Goal: Task Accomplishment & Management: Manage account settings

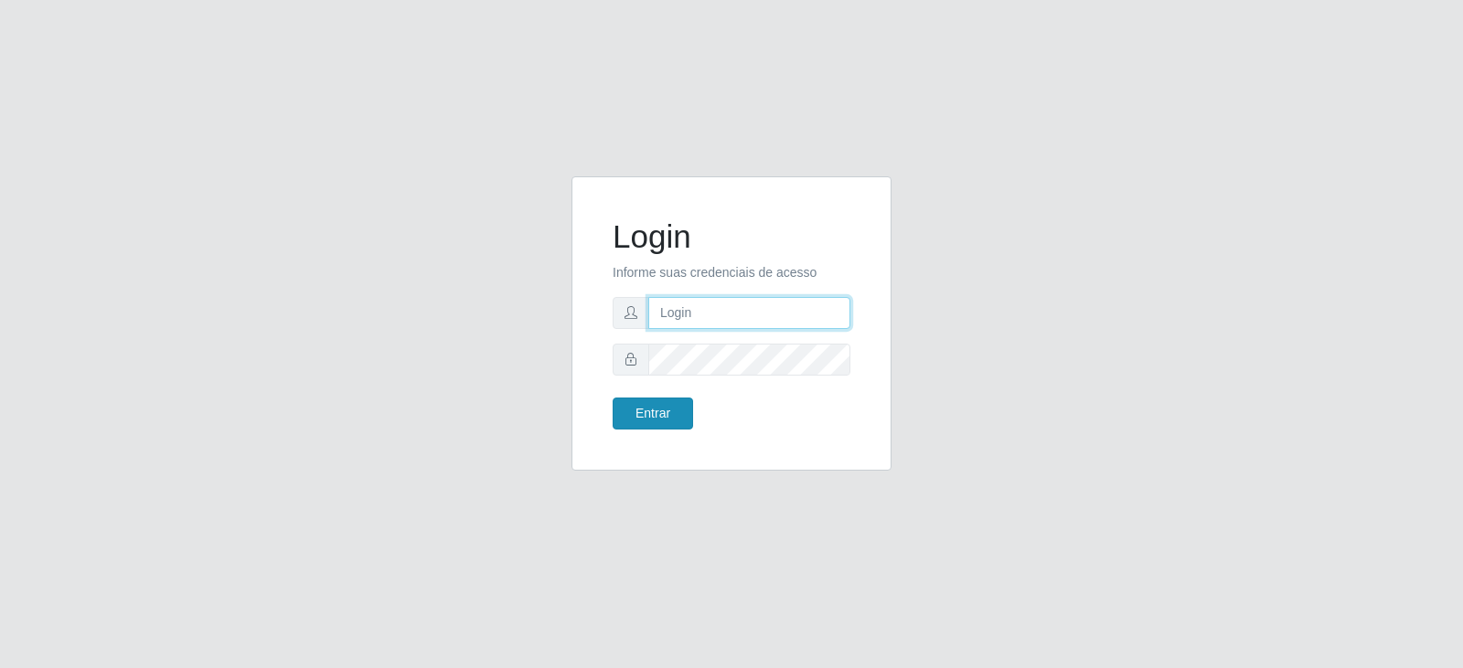
type input "[EMAIL_ADDRESS][DOMAIN_NAME]"
click at [654, 416] on button "Entrar" at bounding box center [653, 414] width 80 height 32
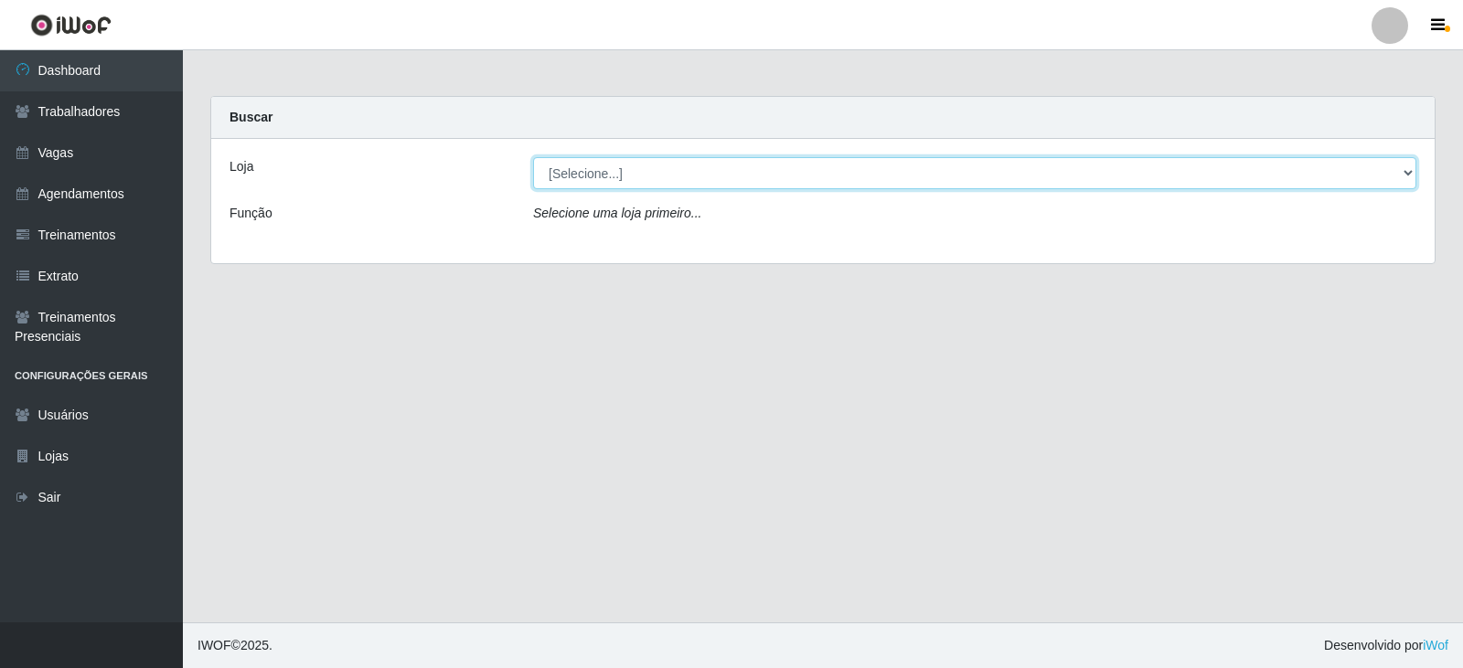
click at [636, 176] on select "[Selecione...] SuperFácil Atacado - Vale do Sol" at bounding box center [974, 173] width 883 height 32
select select "502"
click at [533, 157] on select "[Selecione...] SuperFácil Atacado - Vale do Sol" at bounding box center [974, 173] width 883 height 32
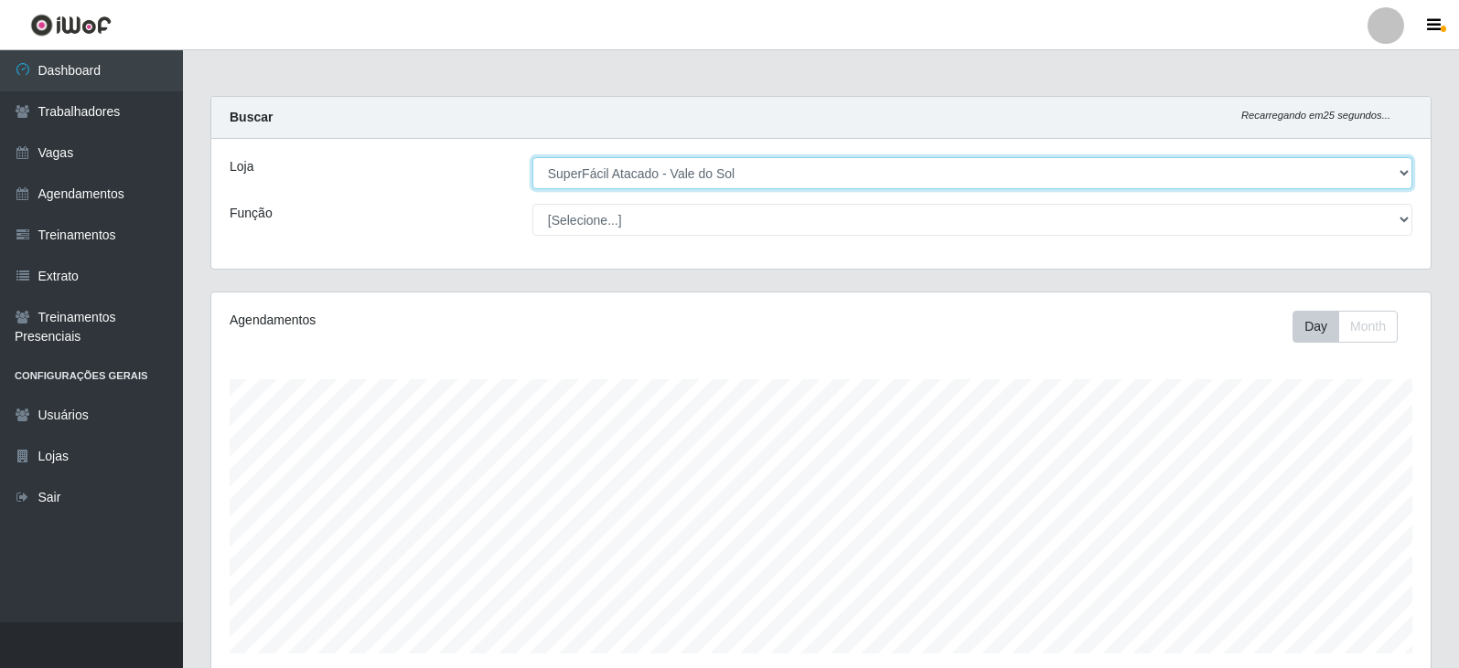
click at [626, 162] on select "[Selecione...] SuperFácil Atacado - Vale do Sol" at bounding box center [972, 173] width 880 height 32
click at [532, 157] on select "[Selecione...] SuperFácil Atacado - Vale do Sol" at bounding box center [972, 173] width 880 height 32
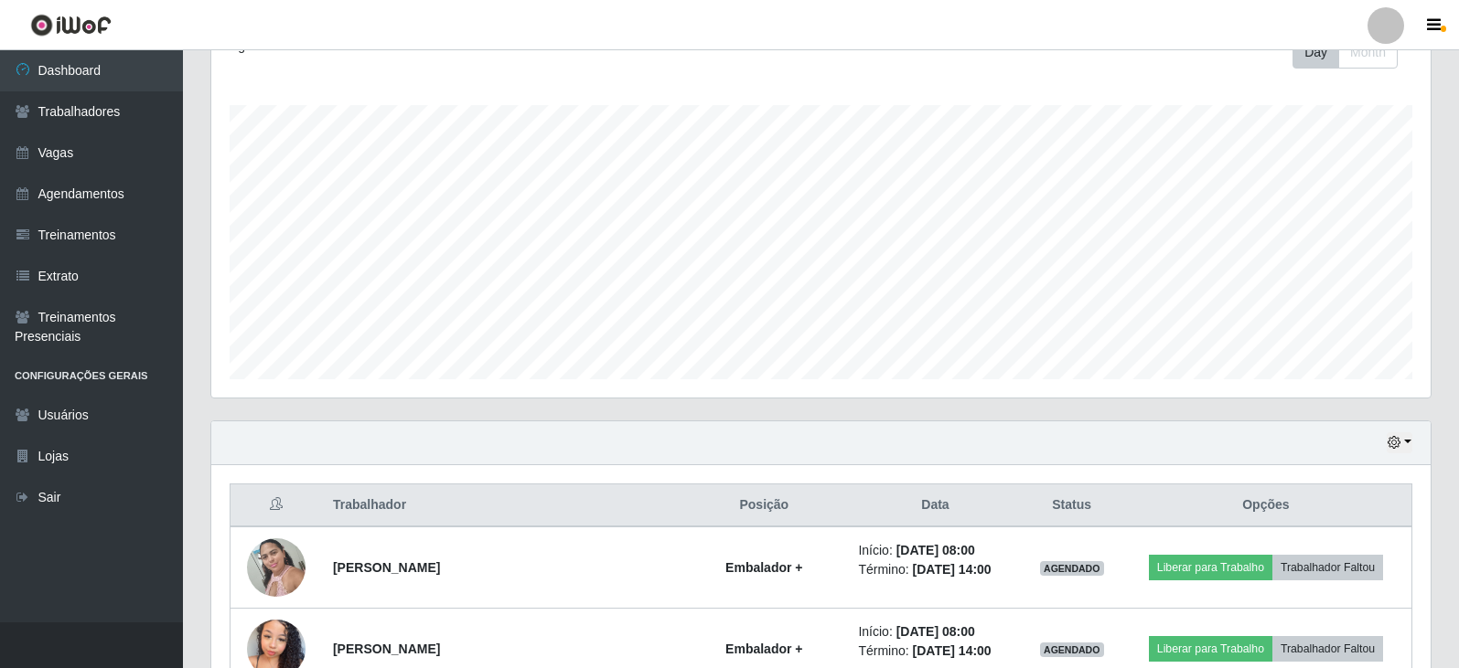
scroll to position [549, 0]
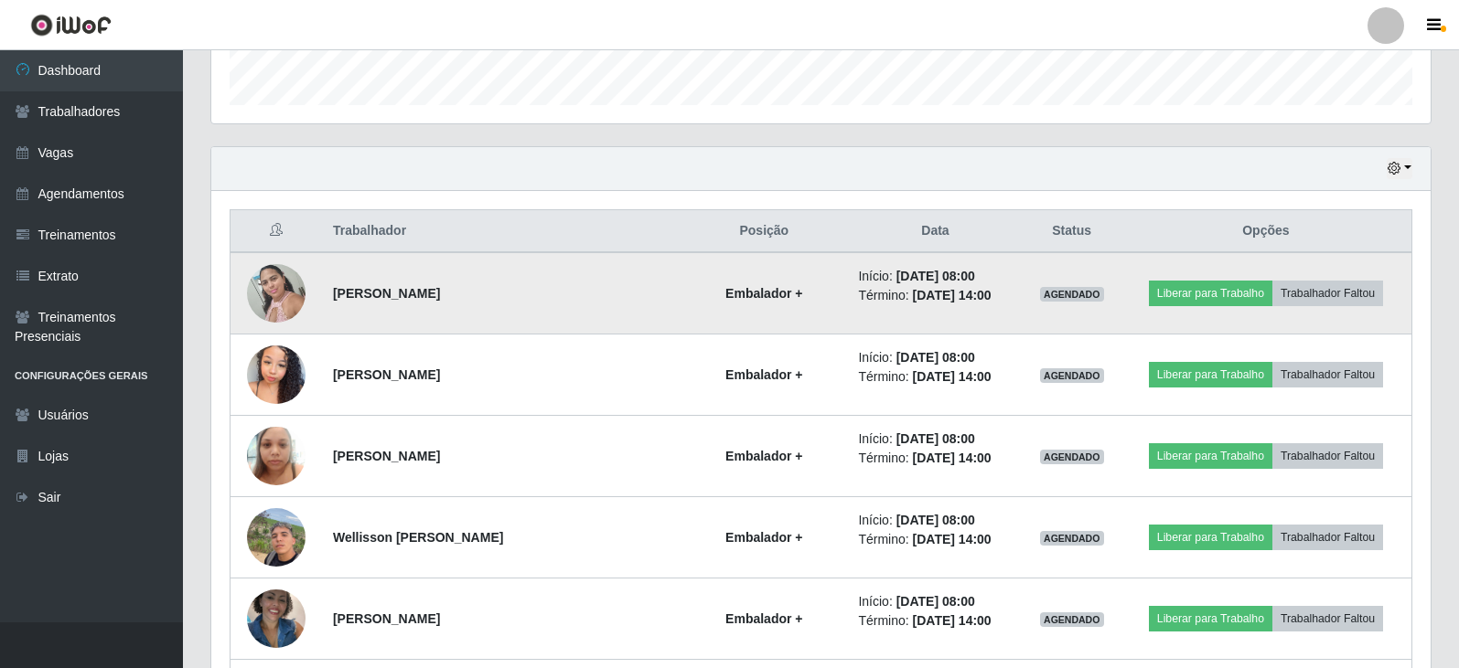
click at [289, 286] on img at bounding box center [276, 293] width 59 height 78
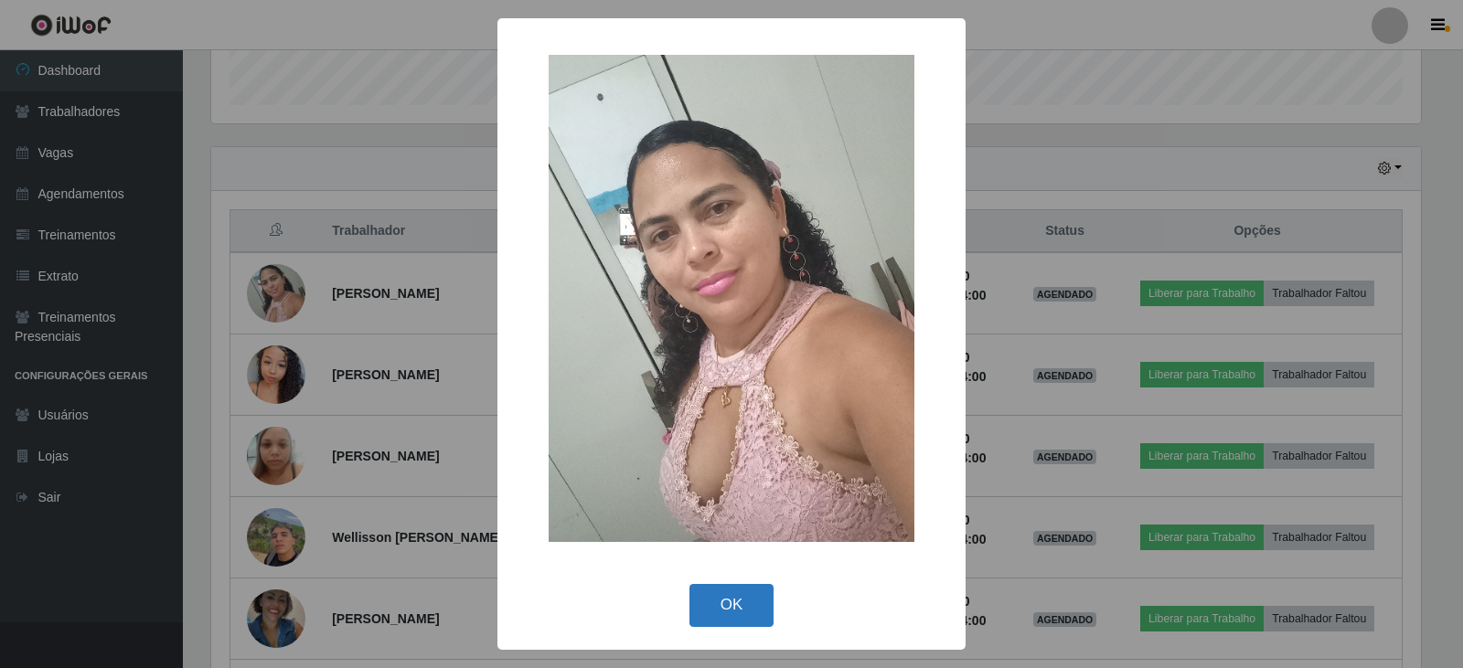
click at [742, 614] on button "OK" at bounding box center [732, 605] width 85 height 43
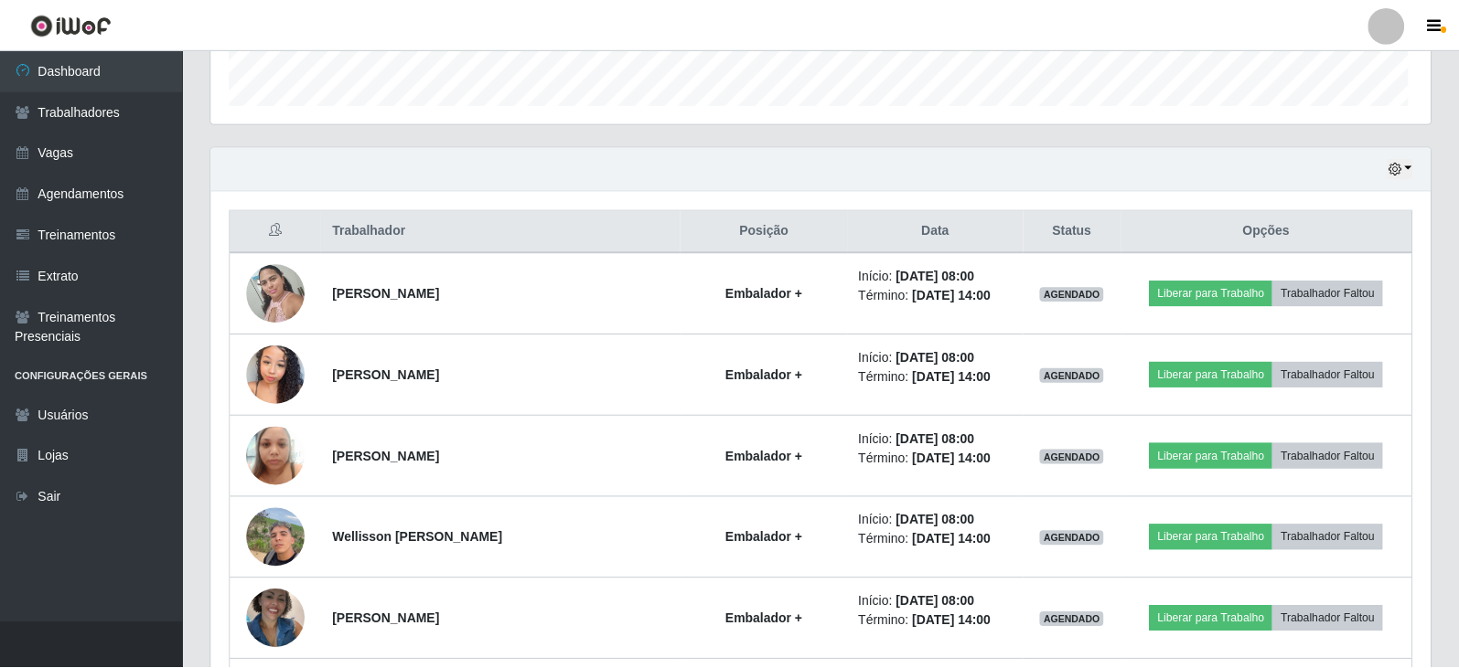
scroll to position [380, 1219]
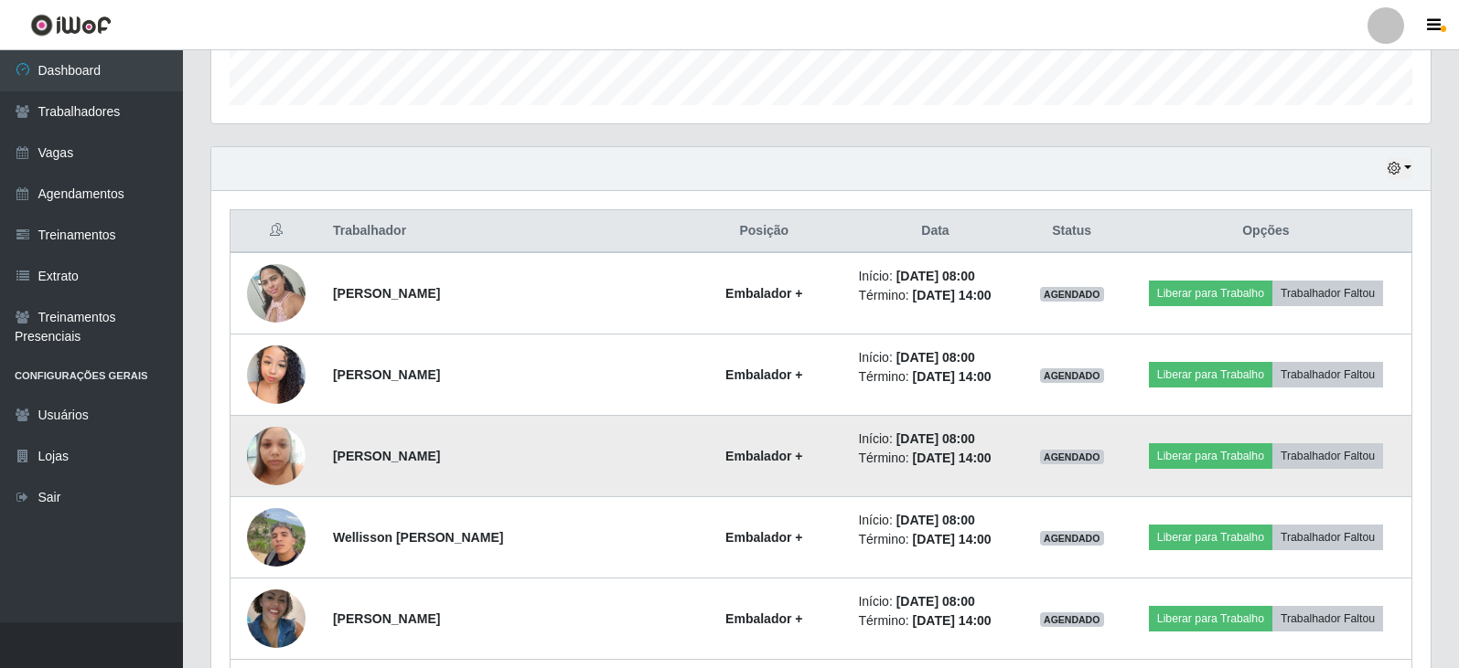
click at [274, 443] on img at bounding box center [276, 456] width 59 height 78
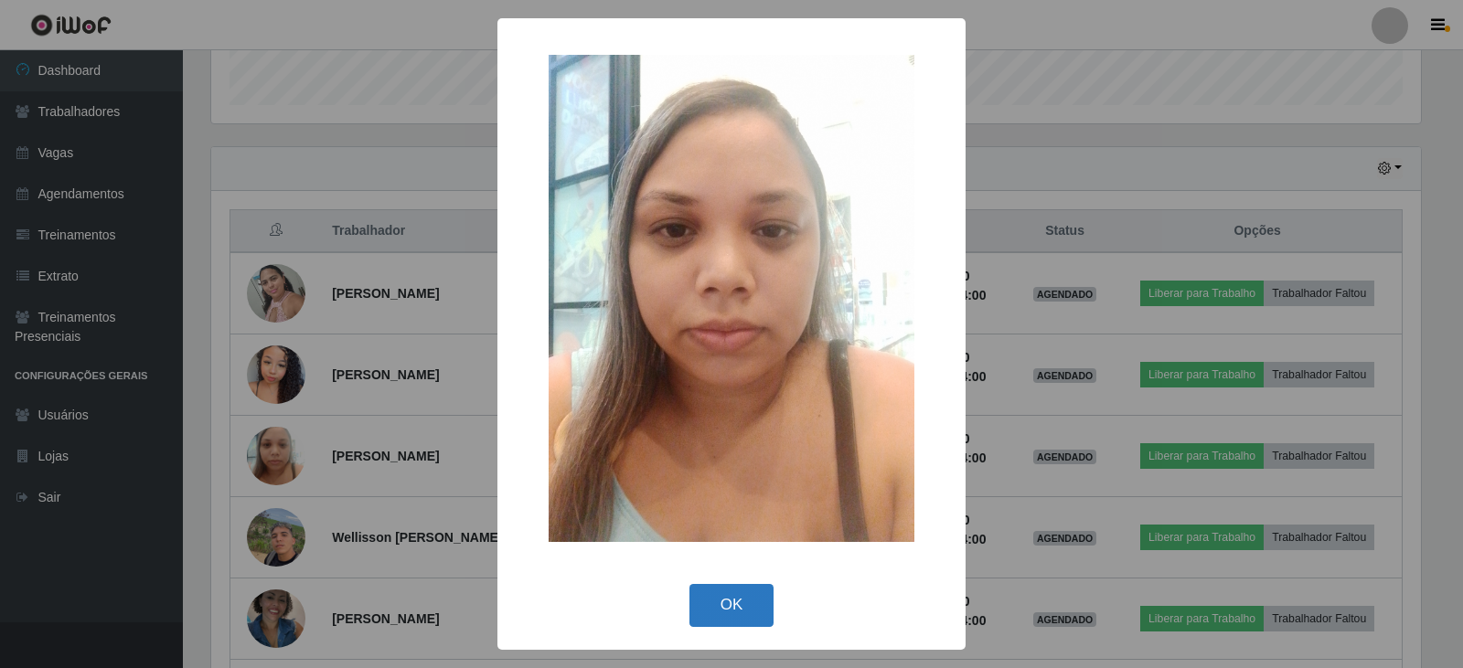
click at [736, 613] on button "OK" at bounding box center [732, 605] width 85 height 43
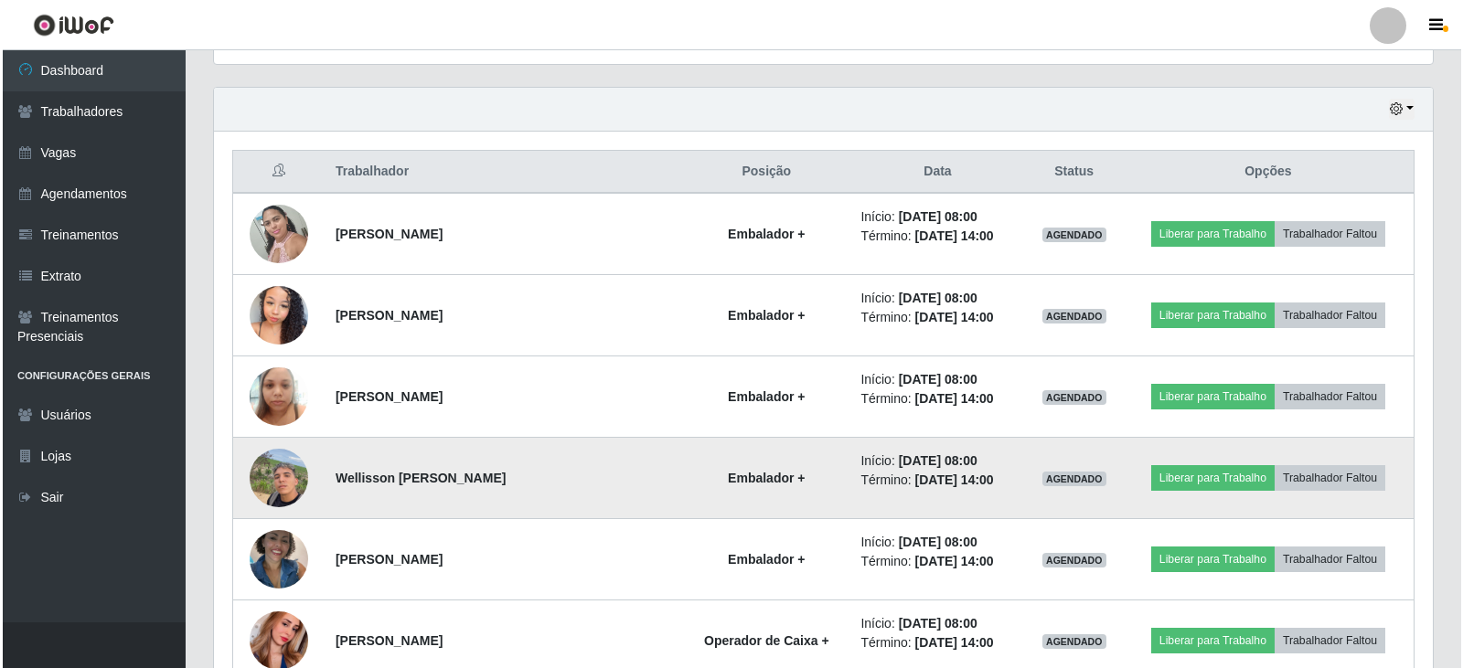
scroll to position [640, 0]
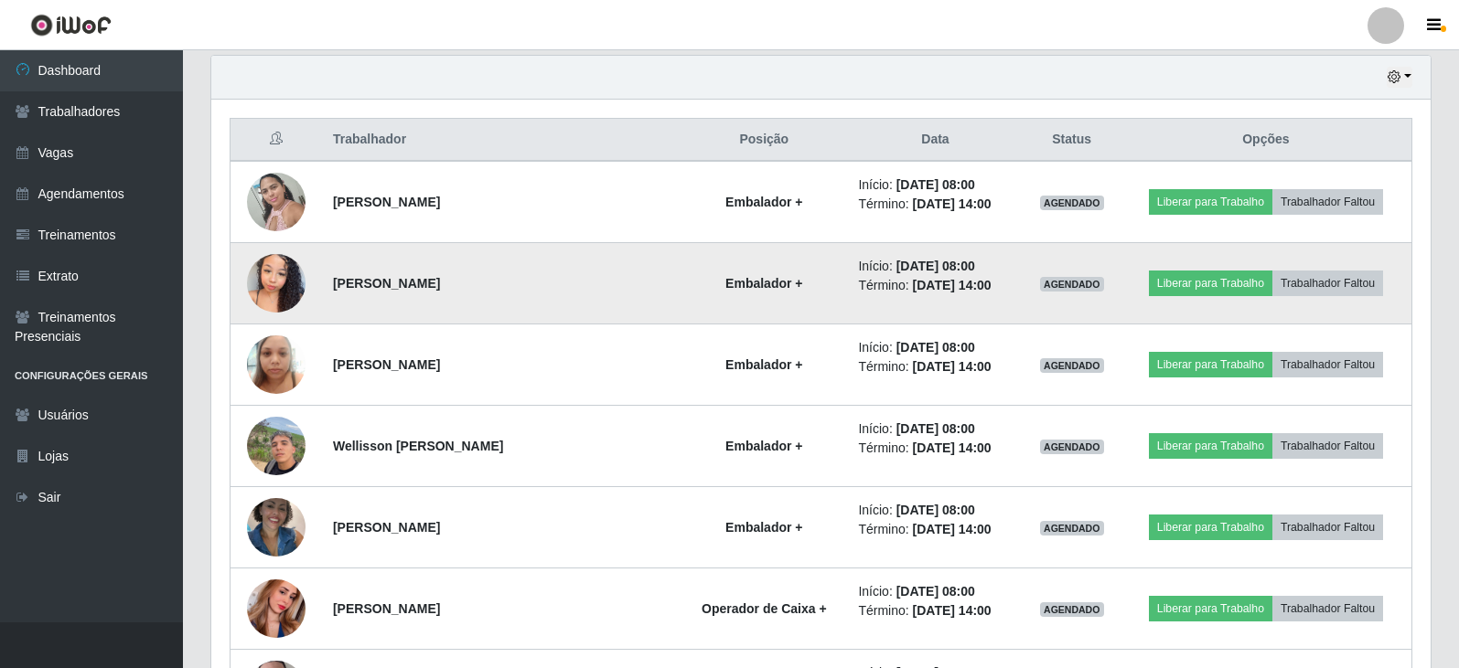
click at [275, 274] on img at bounding box center [276, 283] width 59 height 78
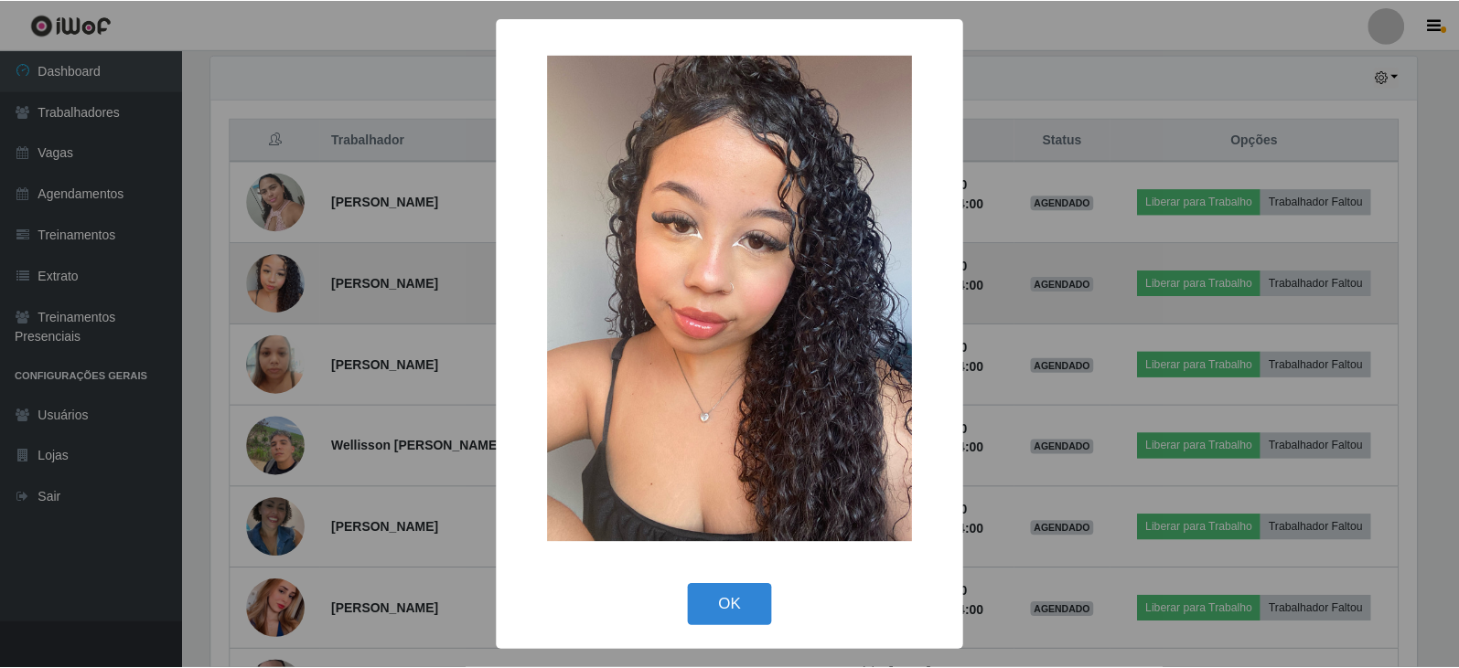
scroll to position [380, 1210]
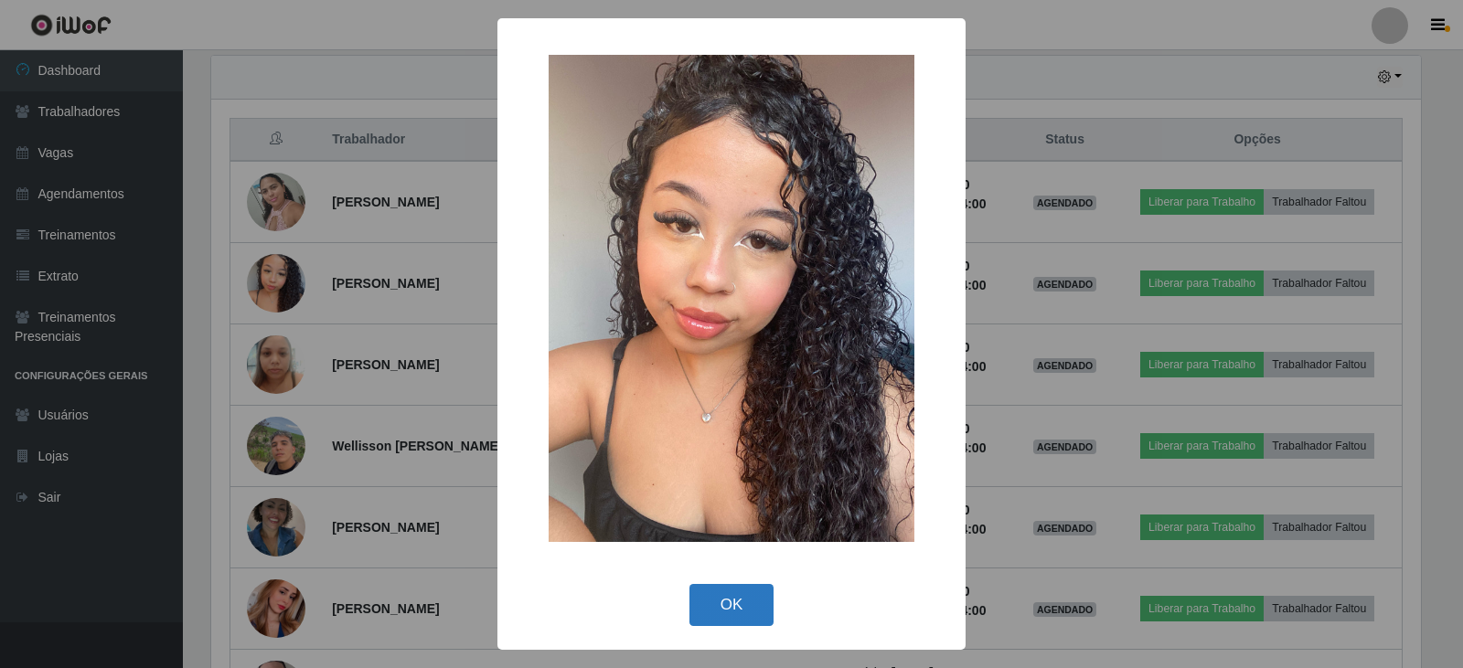
click at [739, 589] on button "OK" at bounding box center [732, 605] width 85 height 43
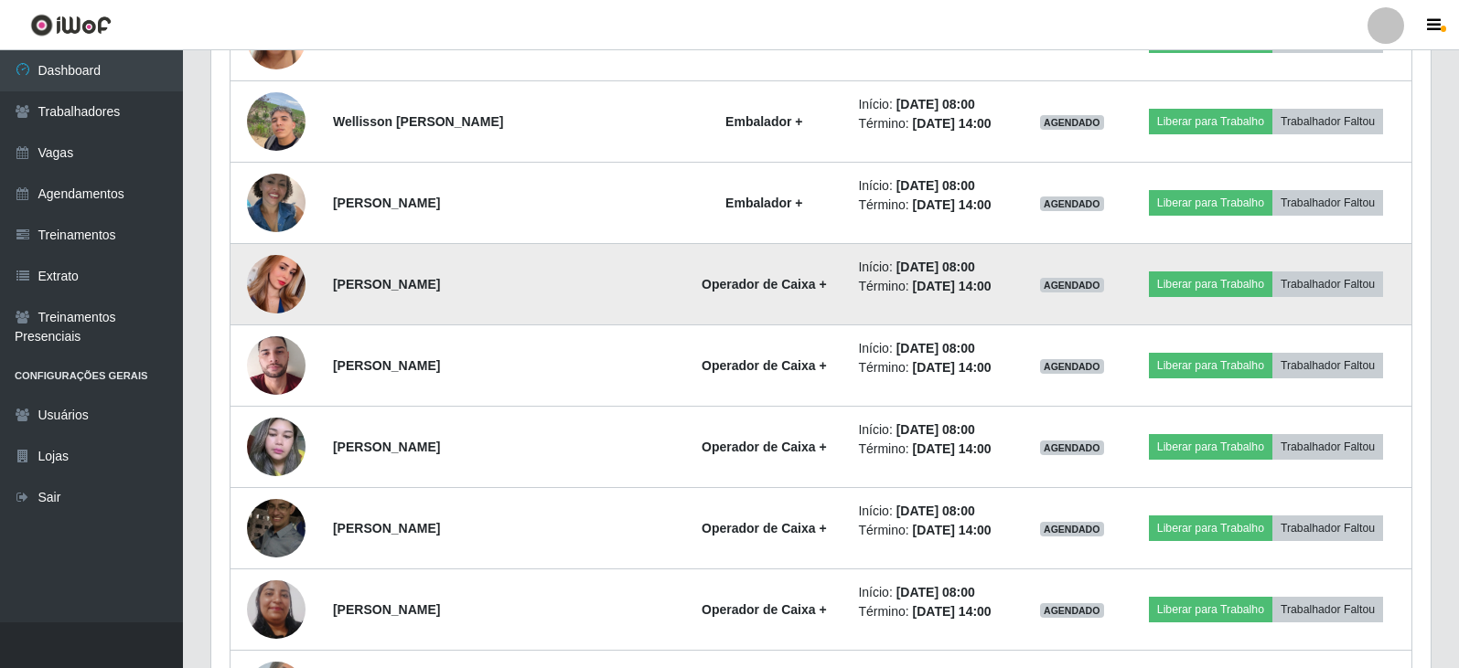
scroll to position [1006, 0]
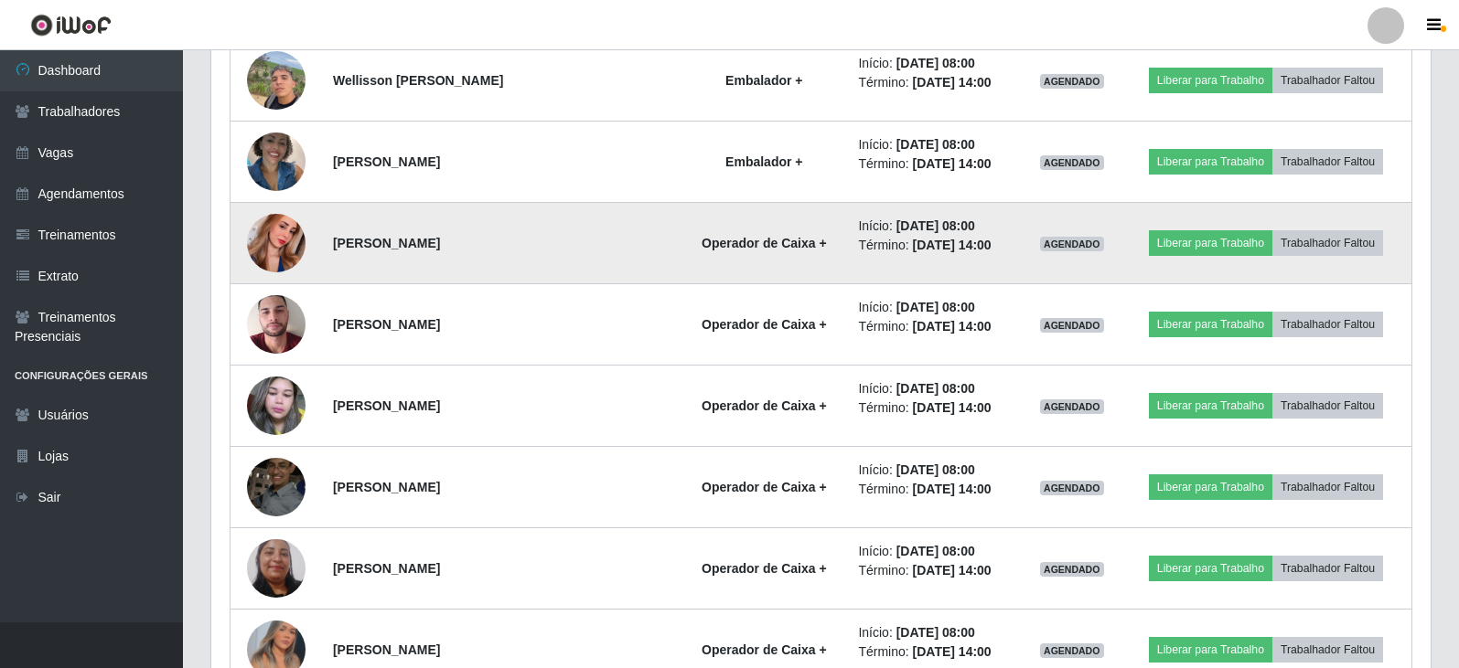
click at [279, 233] on img at bounding box center [276, 243] width 59 height 104
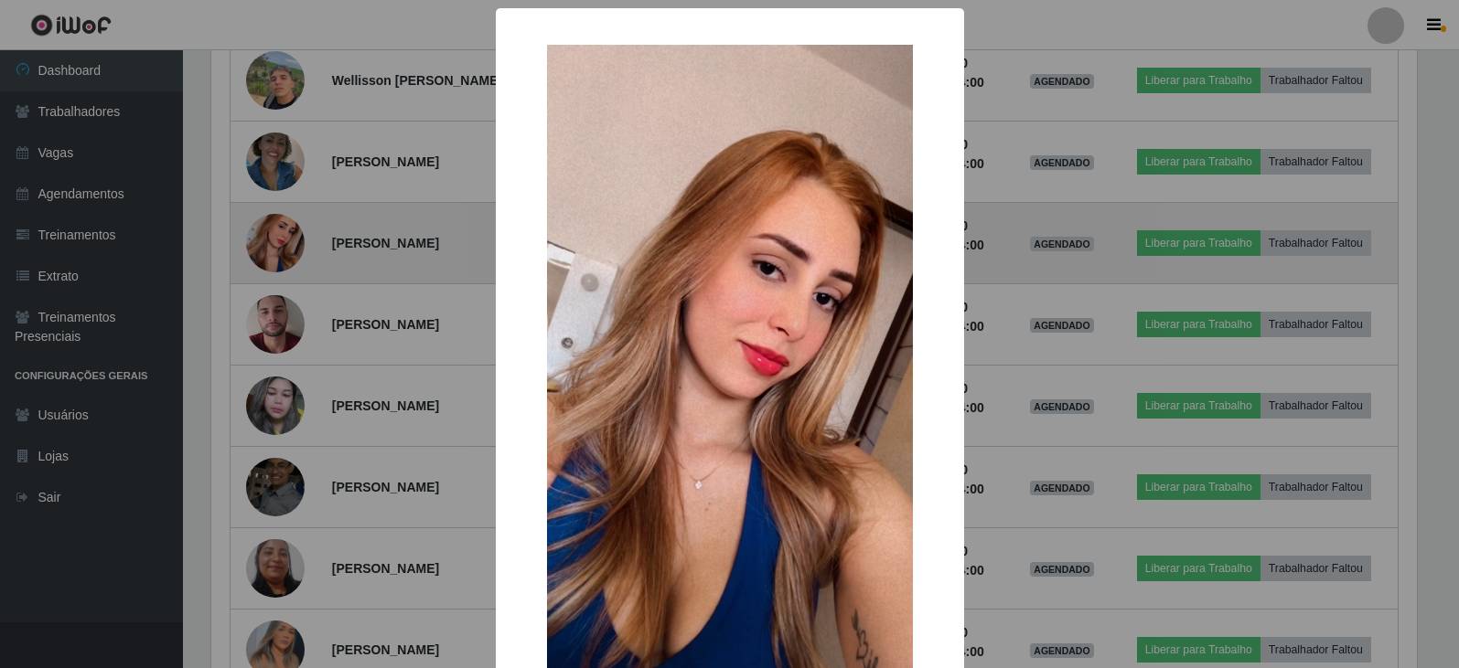
scroll to position [380, 1210]
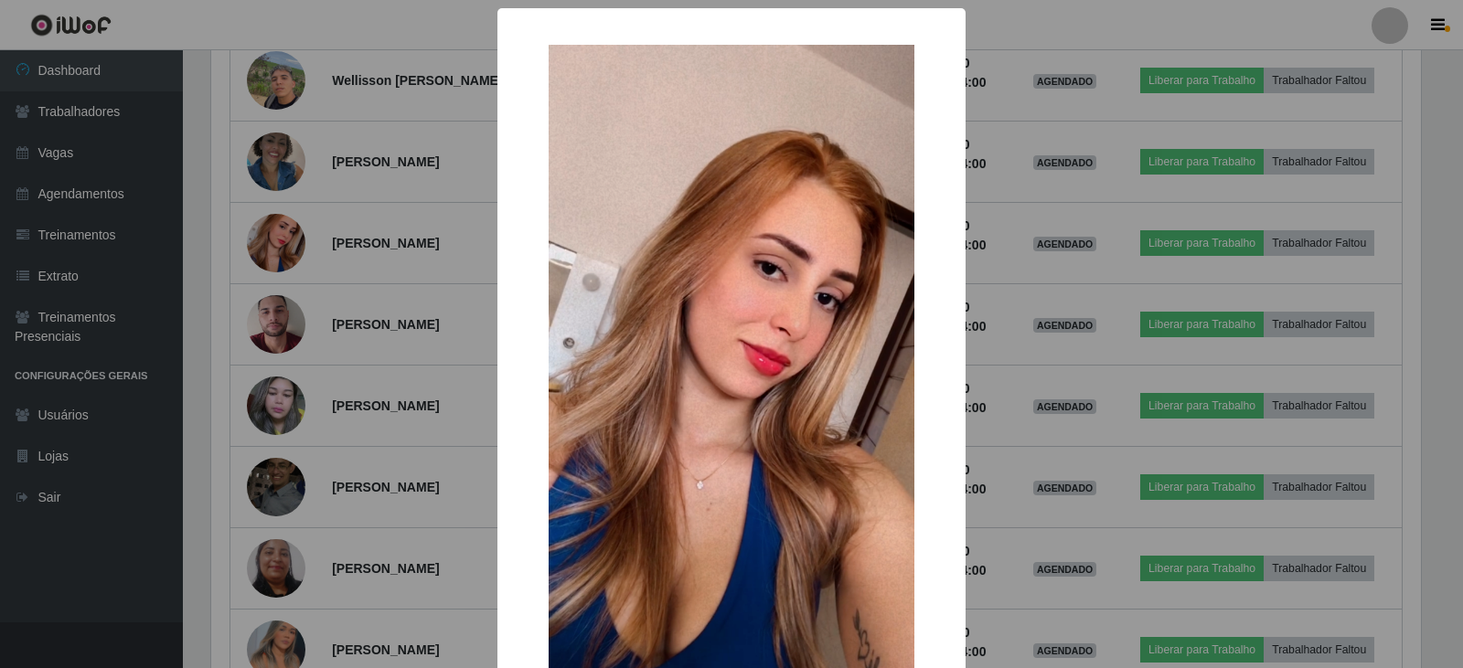
click at [381, 358] on div "× OK Cancel" at bounding box center [731, 334] width 1463 height 668
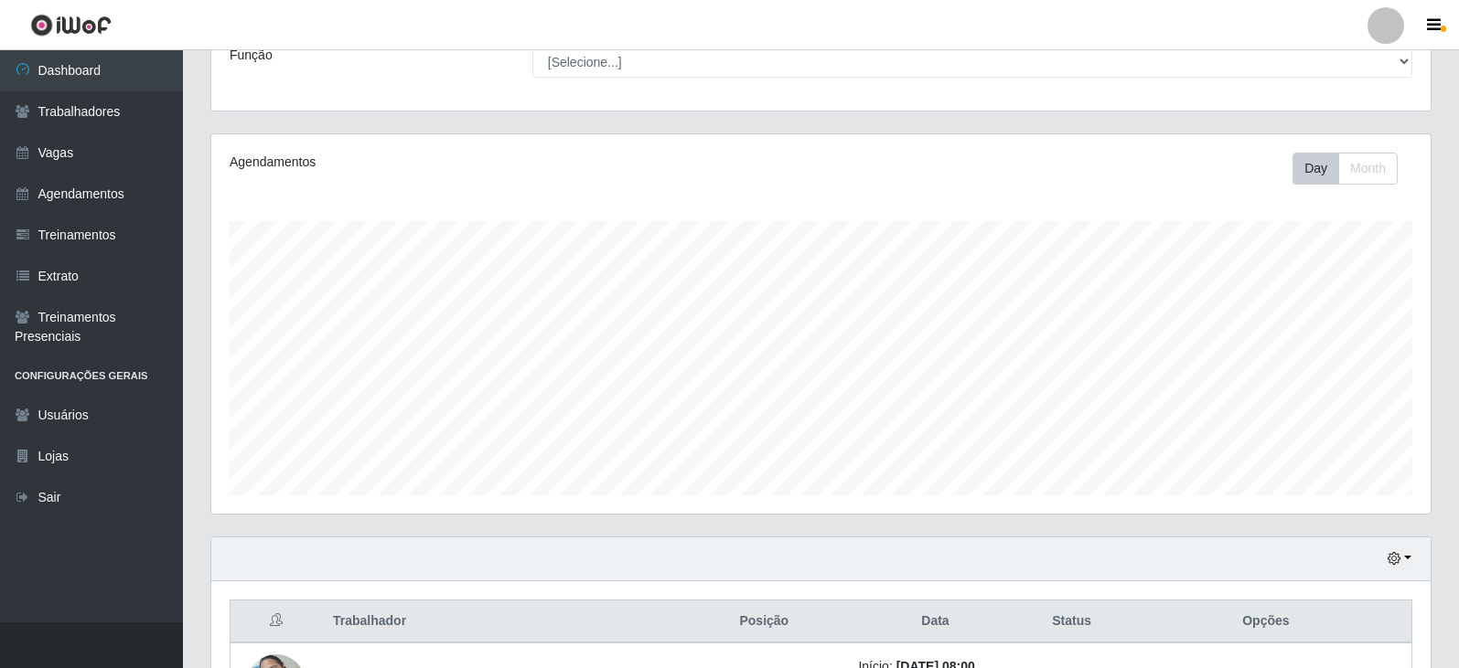
scroll to position [0, 0]
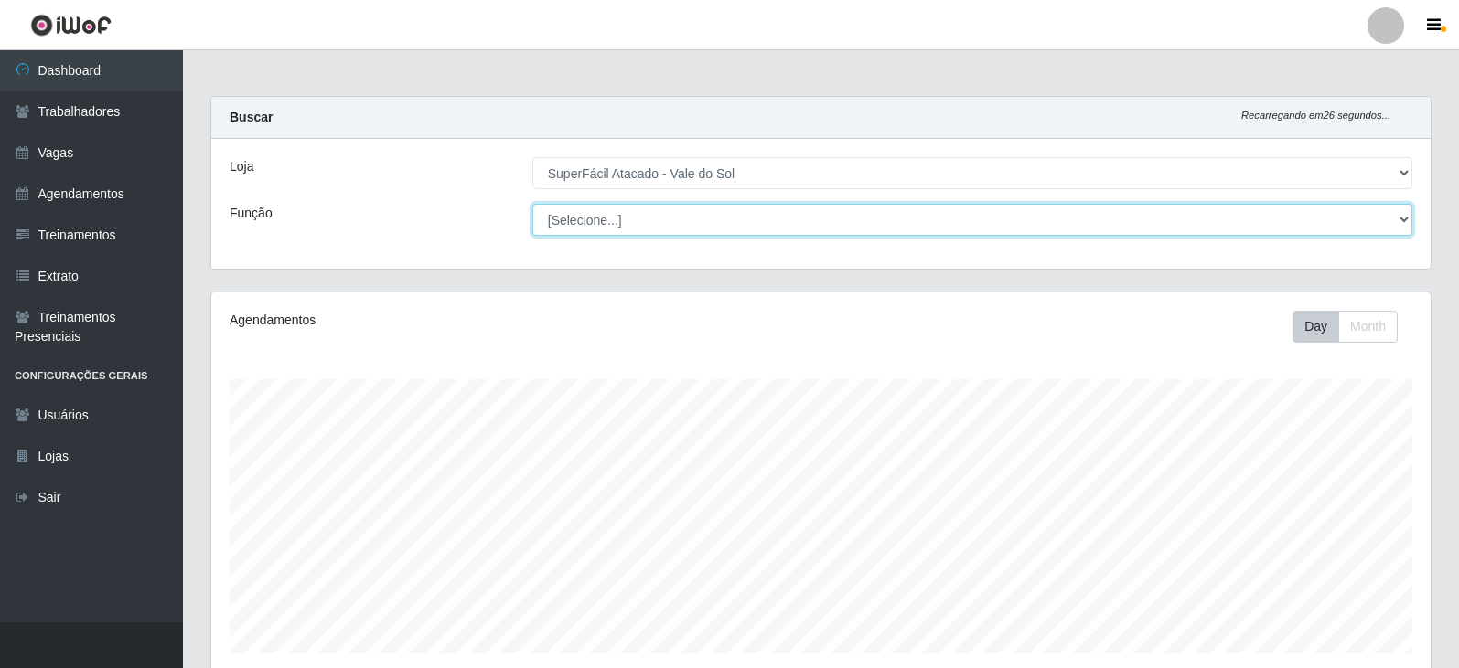
click at [741, 224] on select "[Selecione...] Embalador Embalador + Embalador ++ Operador de Caixa Operador de…" at bounding box center [972, 220] width 880 height 32
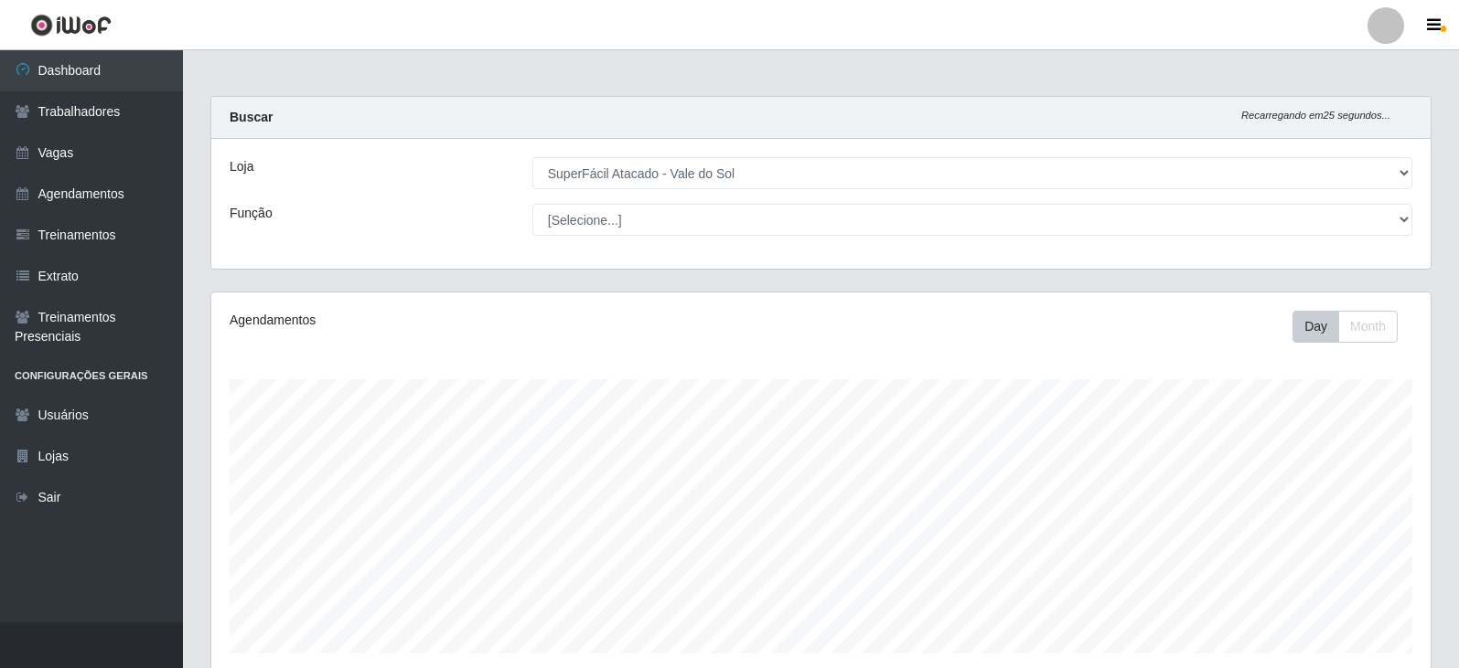
click at [637, 282] on div "Carregando... Buscar Recarregando em 25 segundos... Loja [Selecione...] SuperFá…" at bounding box center [821, 194] width 1248 height 196
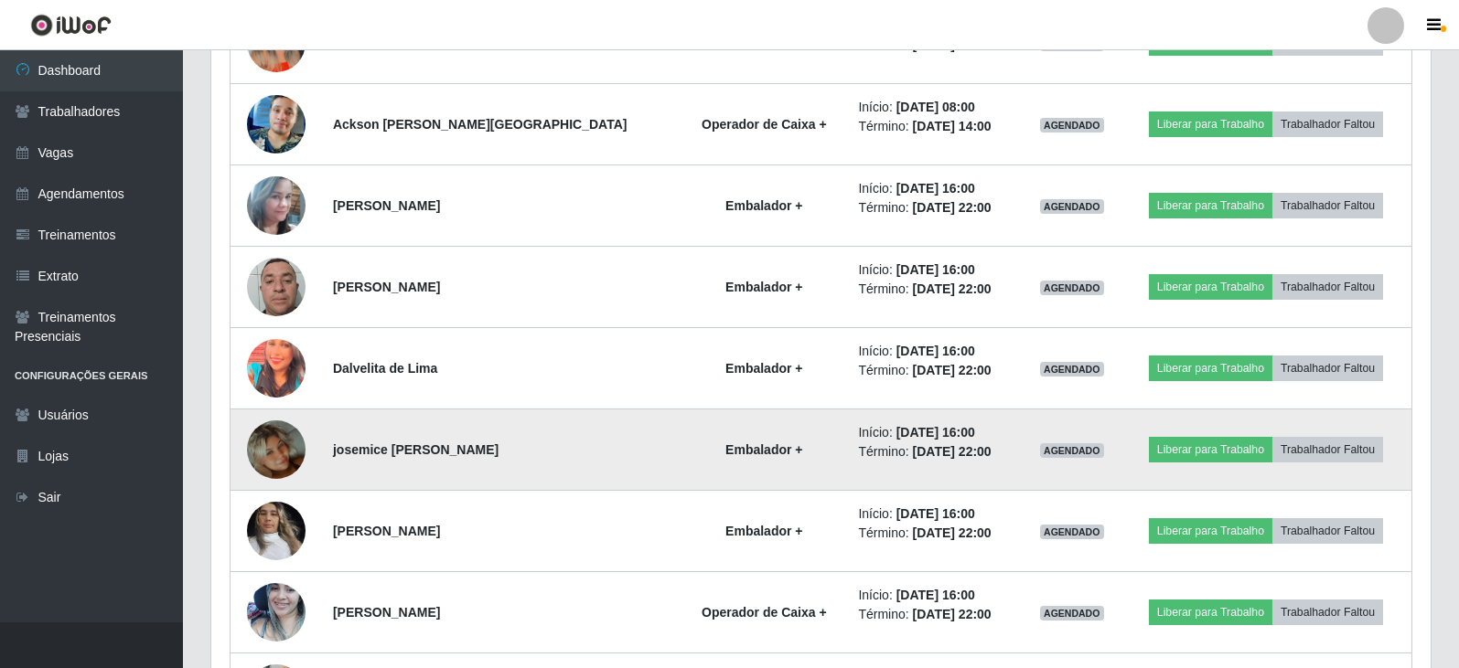
scroll to position [1646, 0]
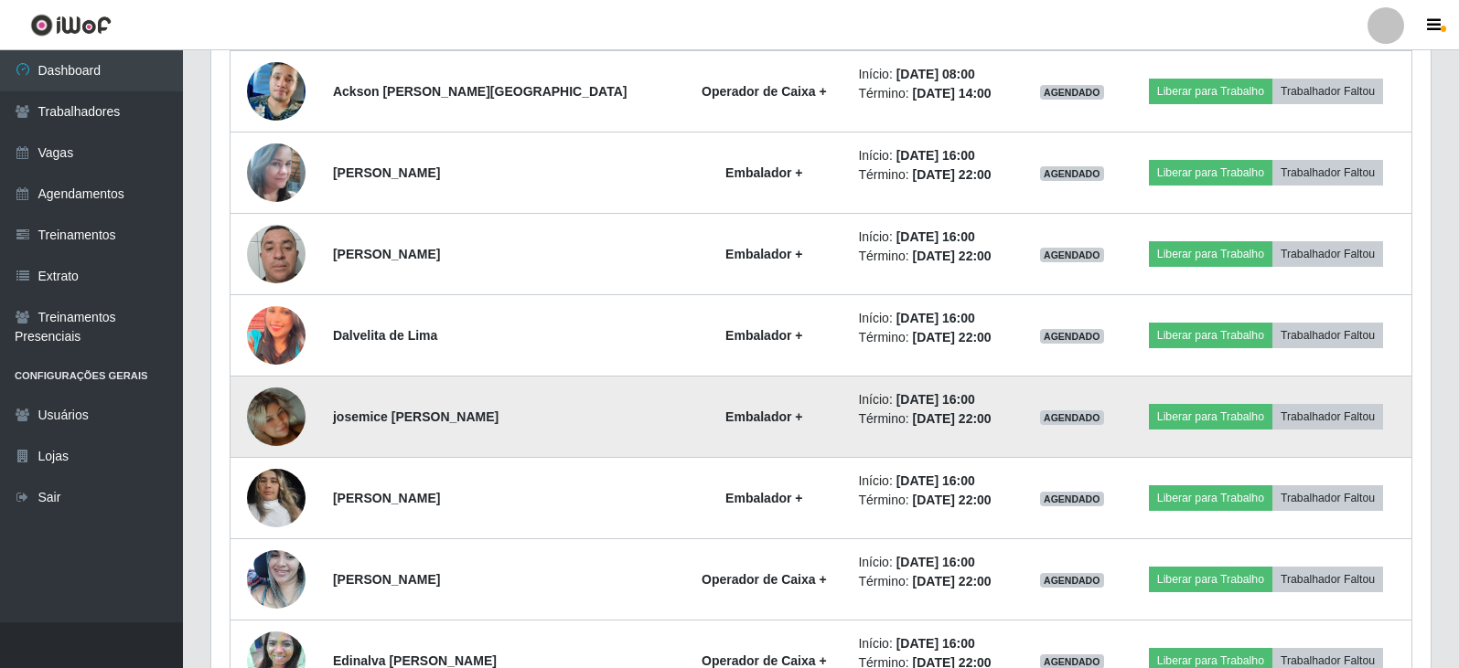
click at [277, 416] on img at bounding box center [276, 417] width 59 height 104
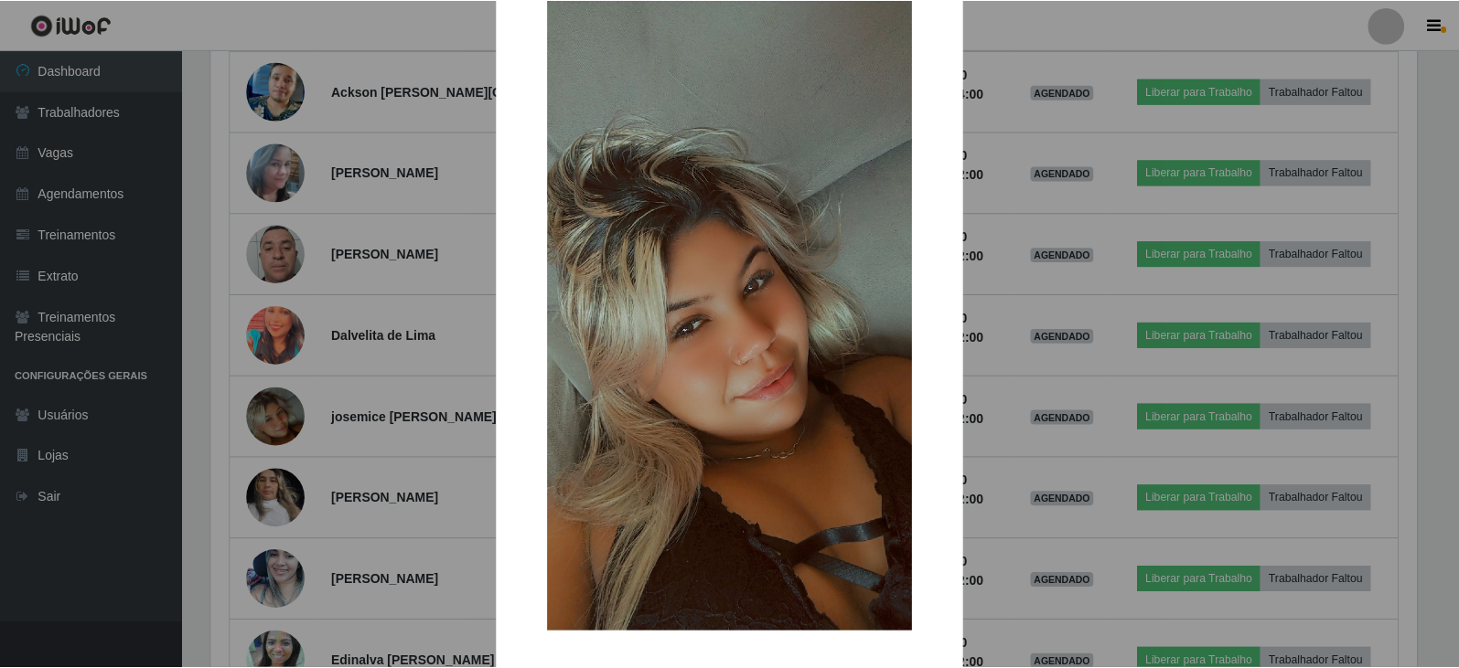
scroll to position [142, 0]
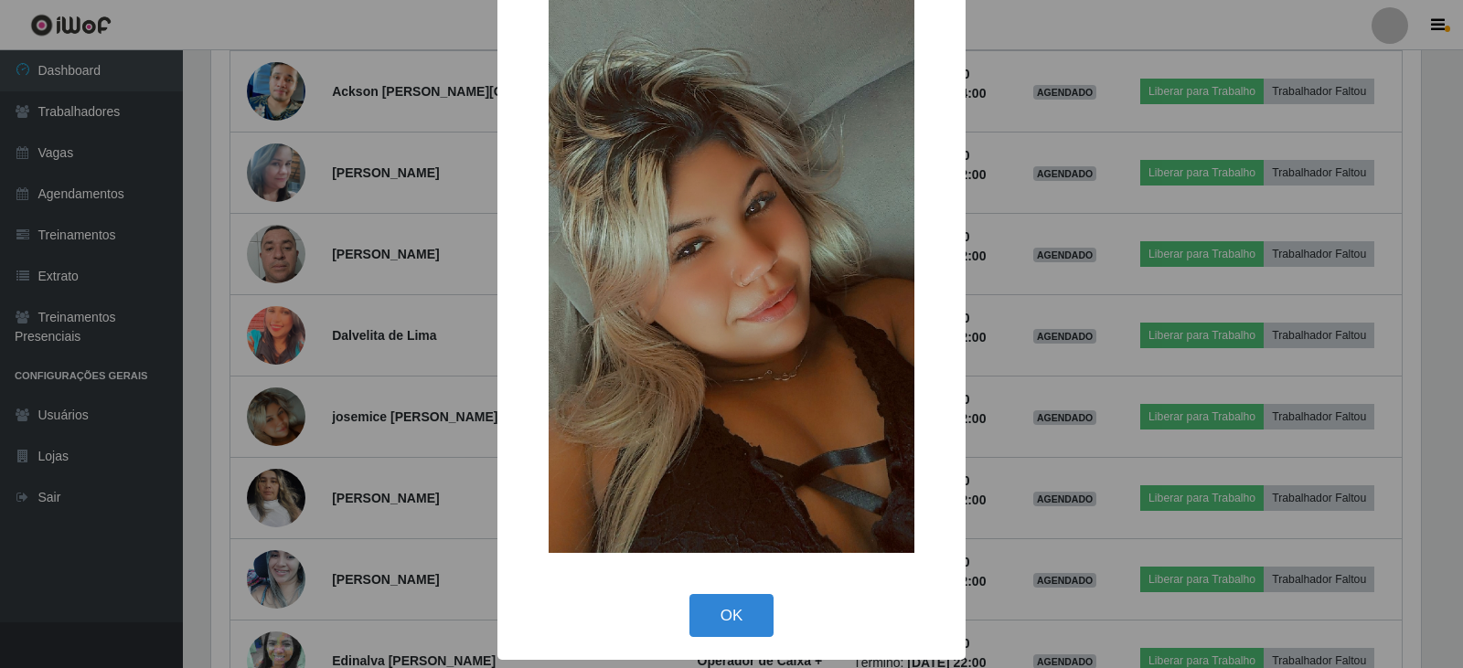
click at [260, 415] on div "× OK Cancel" at bounding box center [731, 334] width 1463 height 668
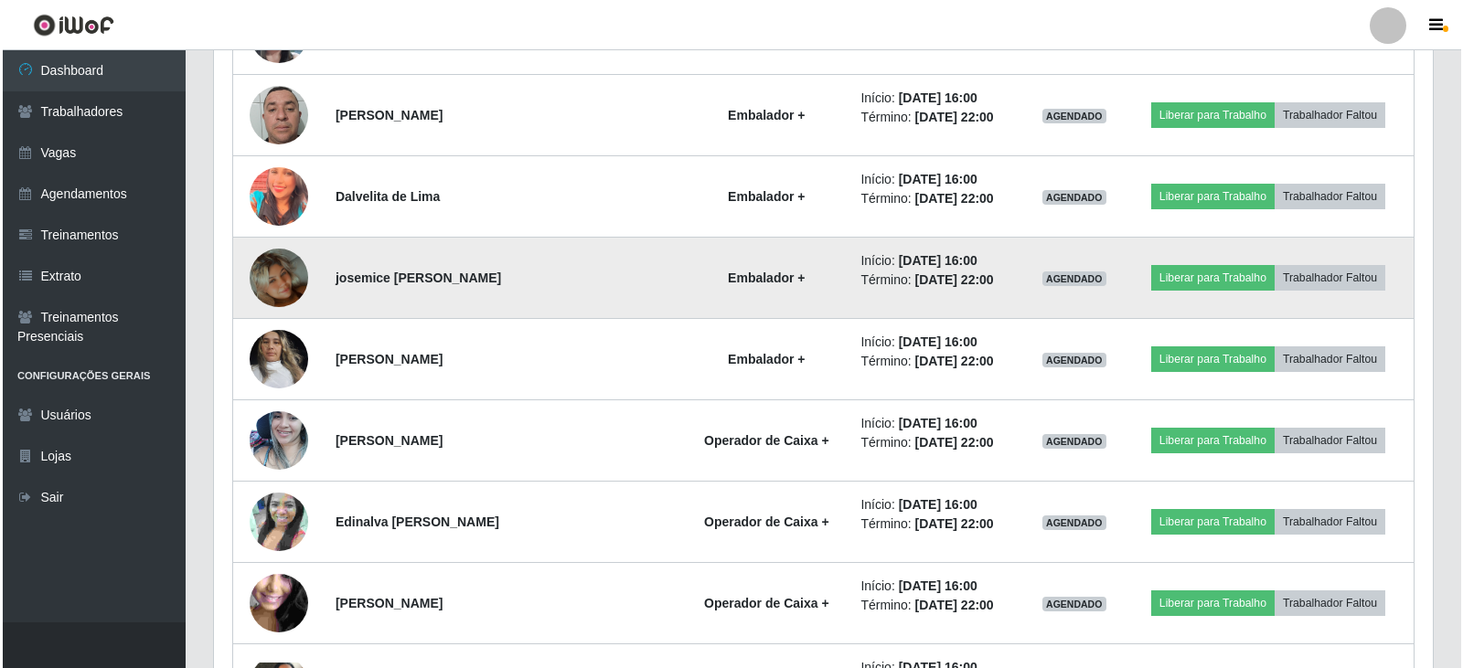
scroll to position [1646, 0]
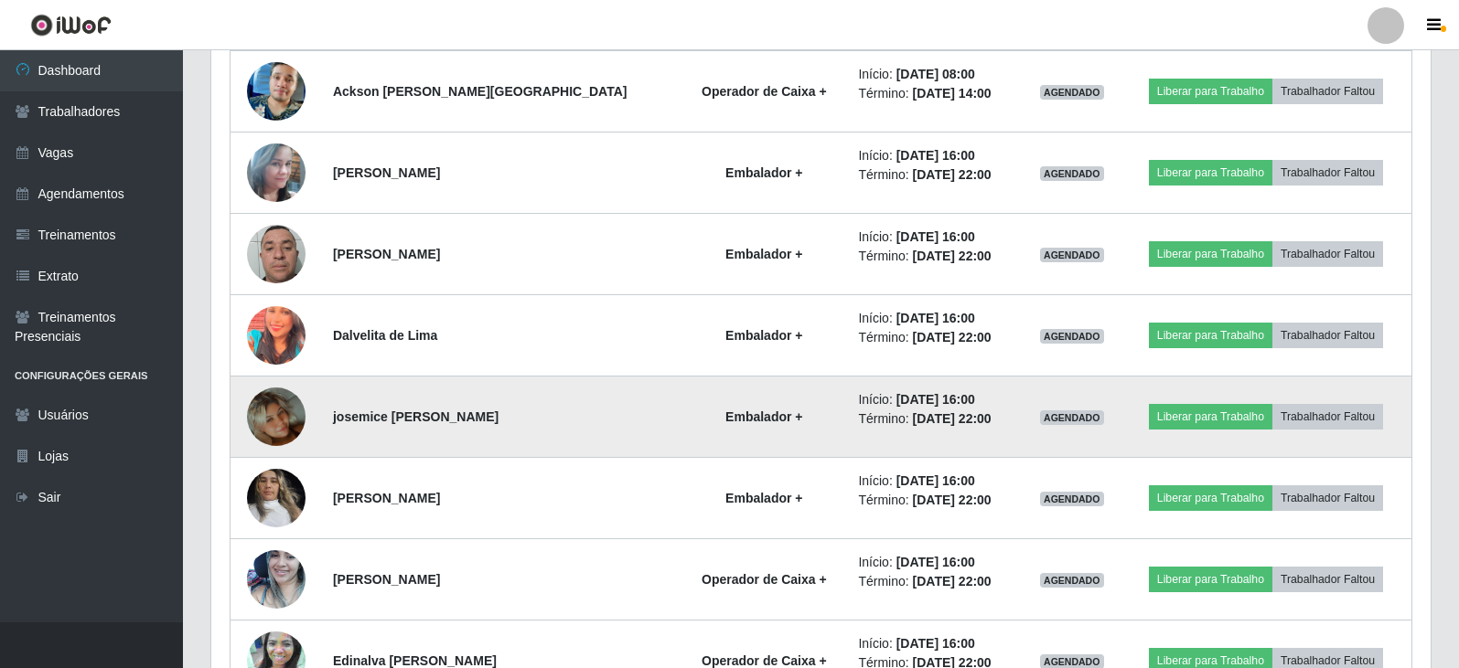
click at [273, 414] on img at bounding box center [276, 417] width 59 height 104
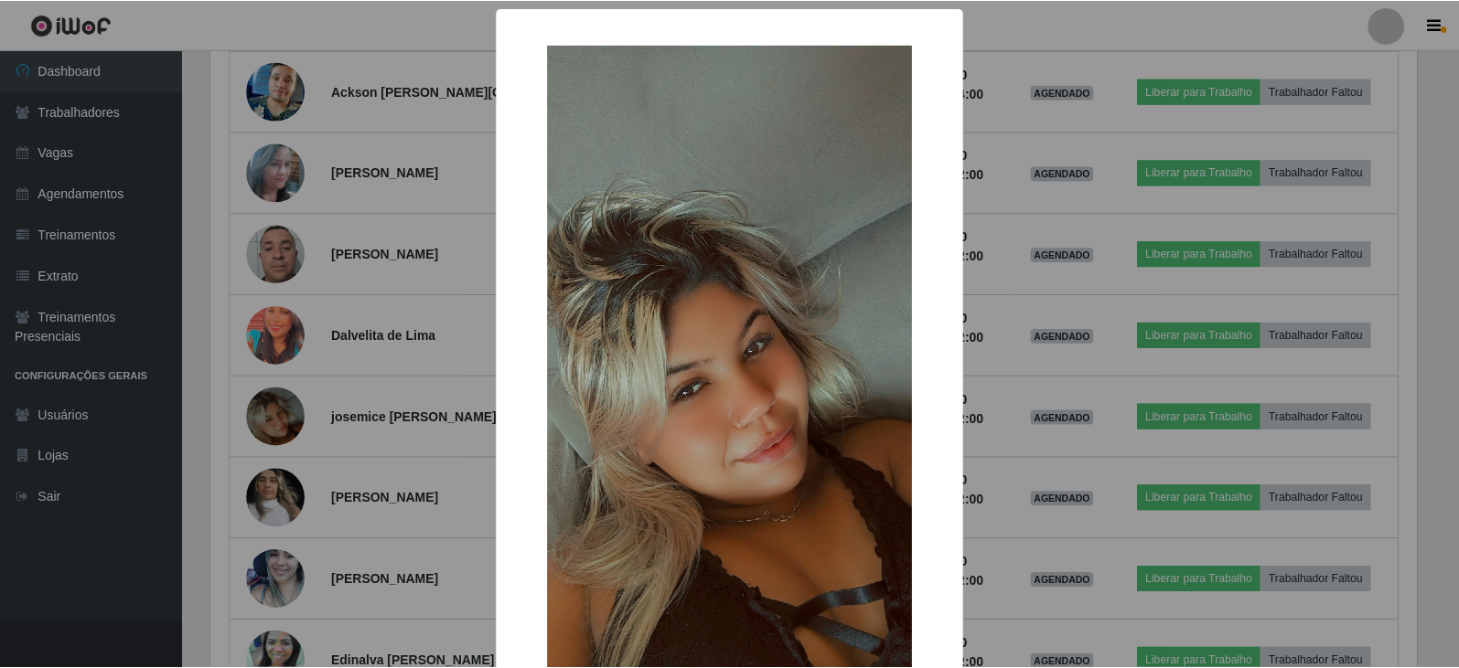
scroll to position [142, 0]
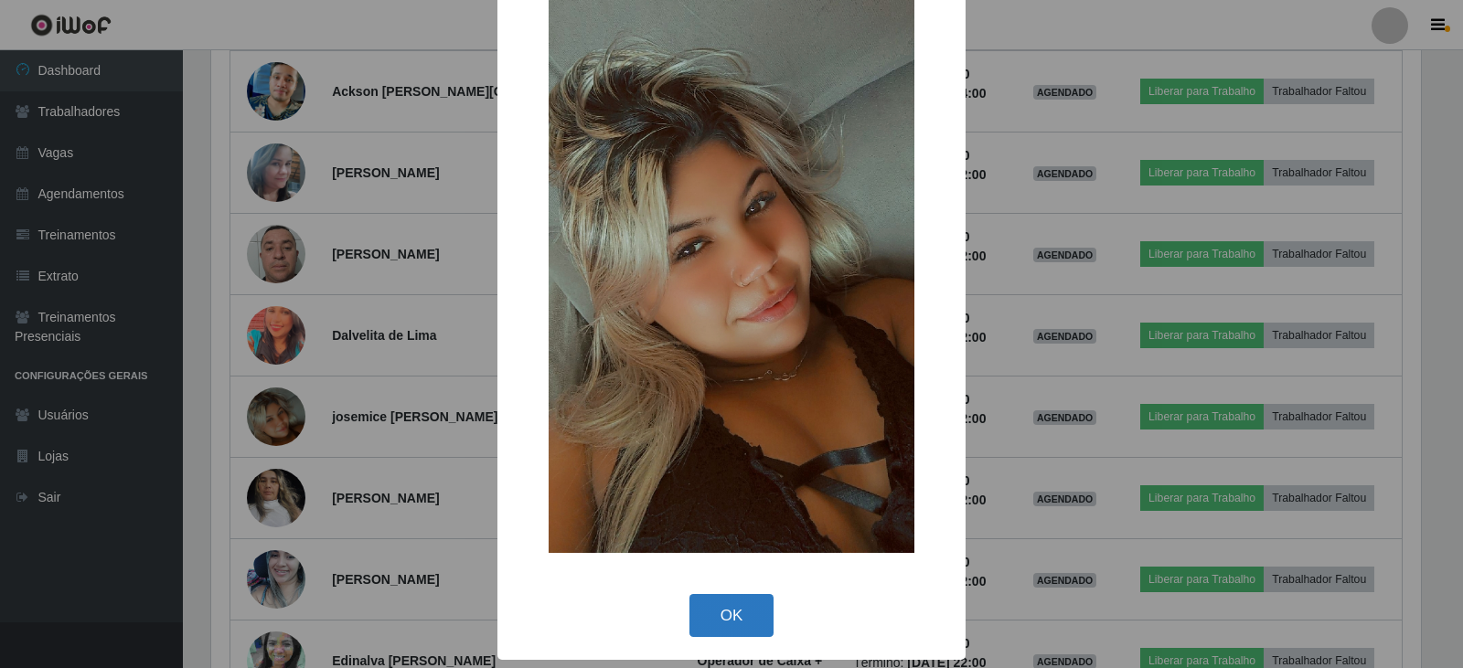
click at [734, 617] on button "OK" at bounding box center [732, 615] width 85 height 43
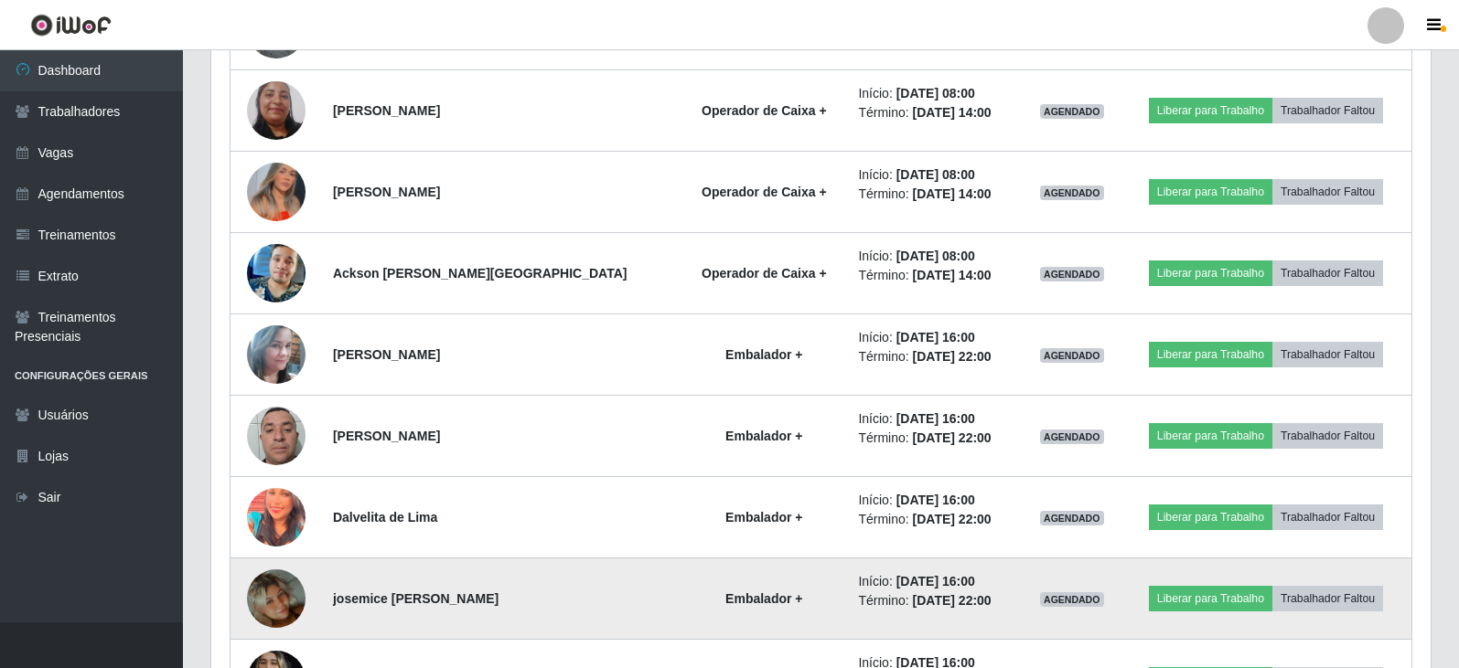
scroll to position [1463, 0]
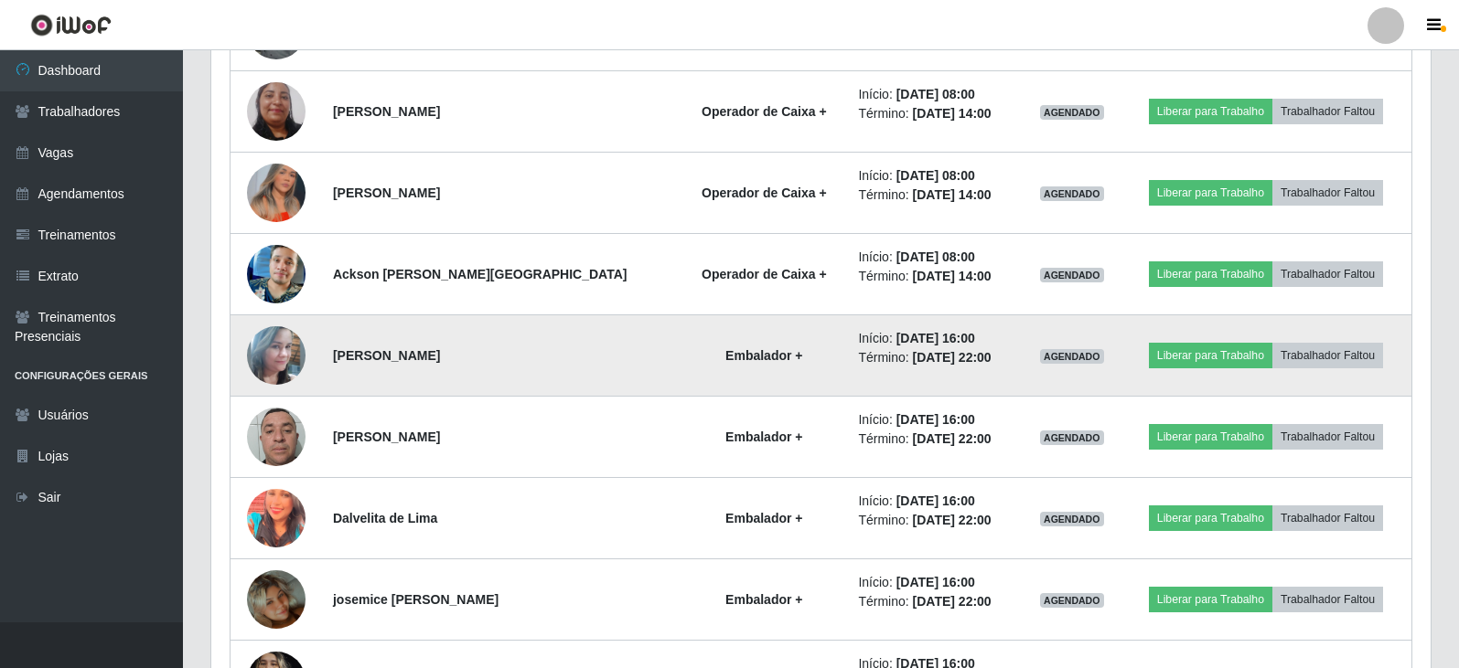
click at [283, 370] on img at bounding box center [276, 356] width 59 height 104
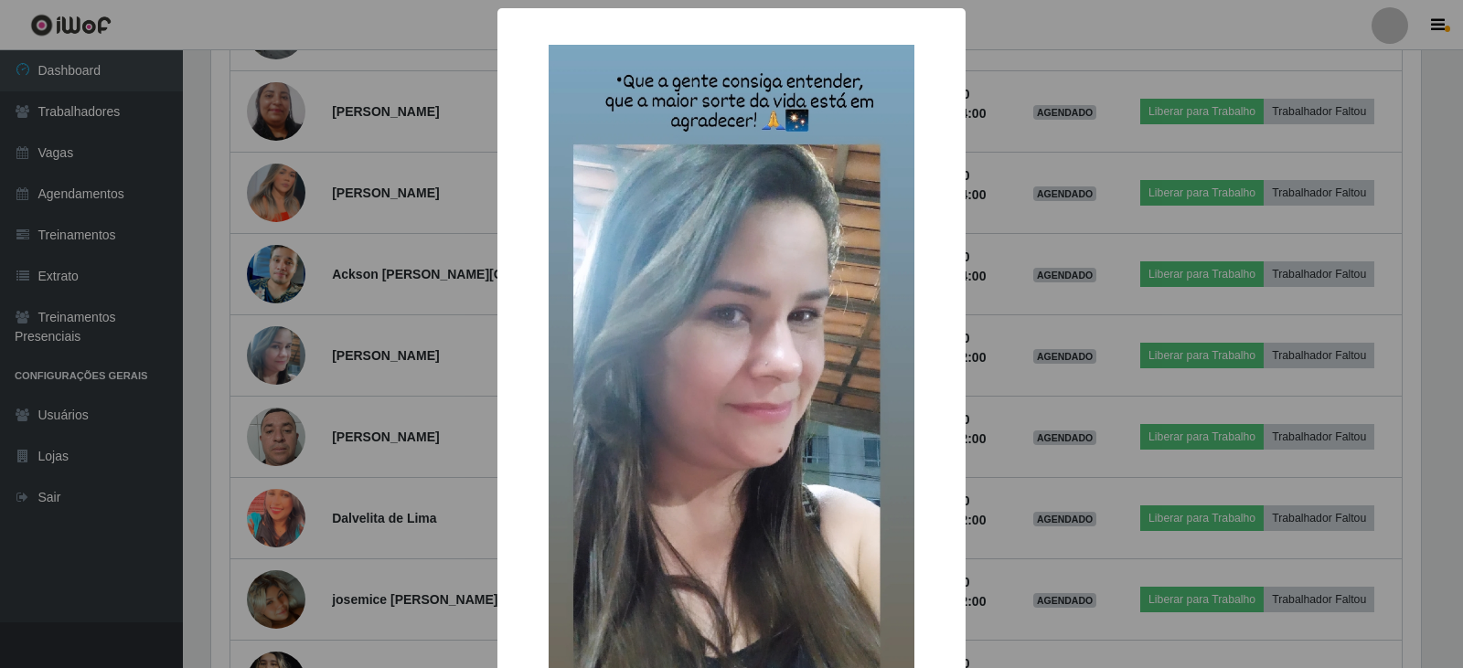
click at [393, 326] on div "× OK Cancel" at bounding box center [731, 334] width 1463 height 668
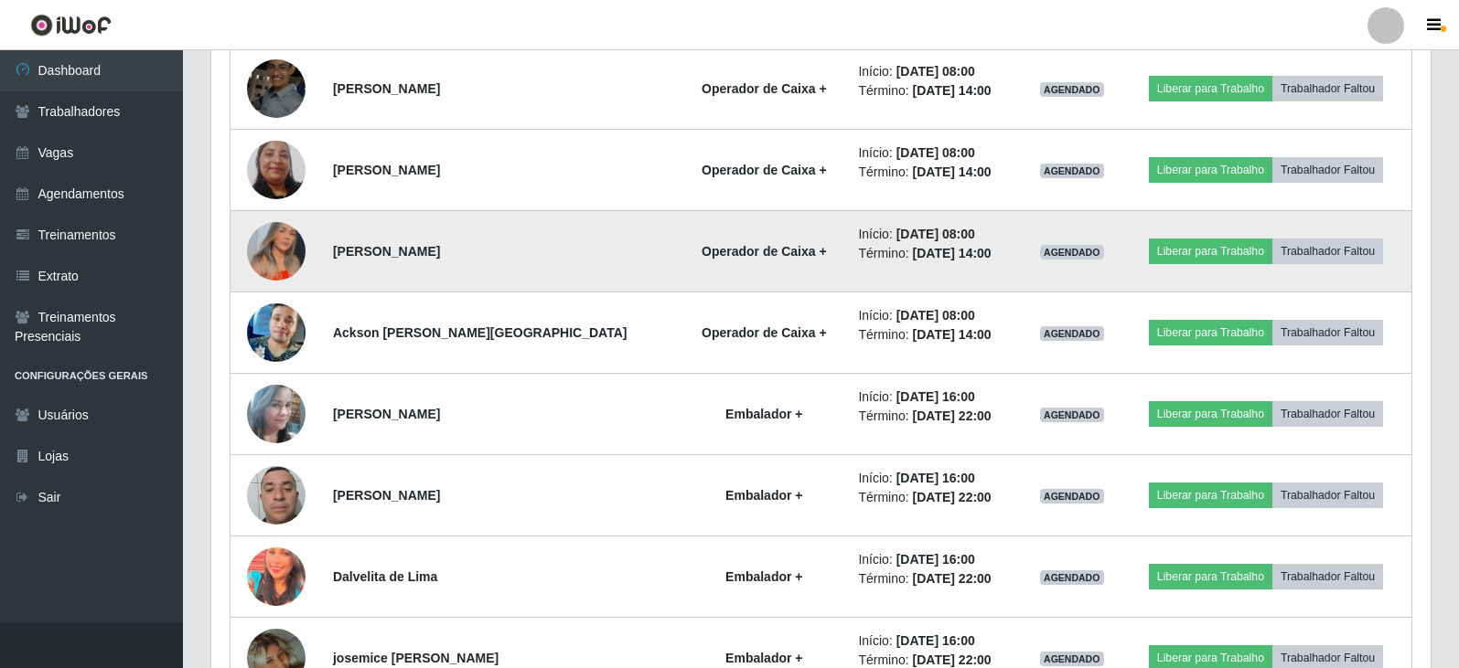
scroll to position [1372, 0]
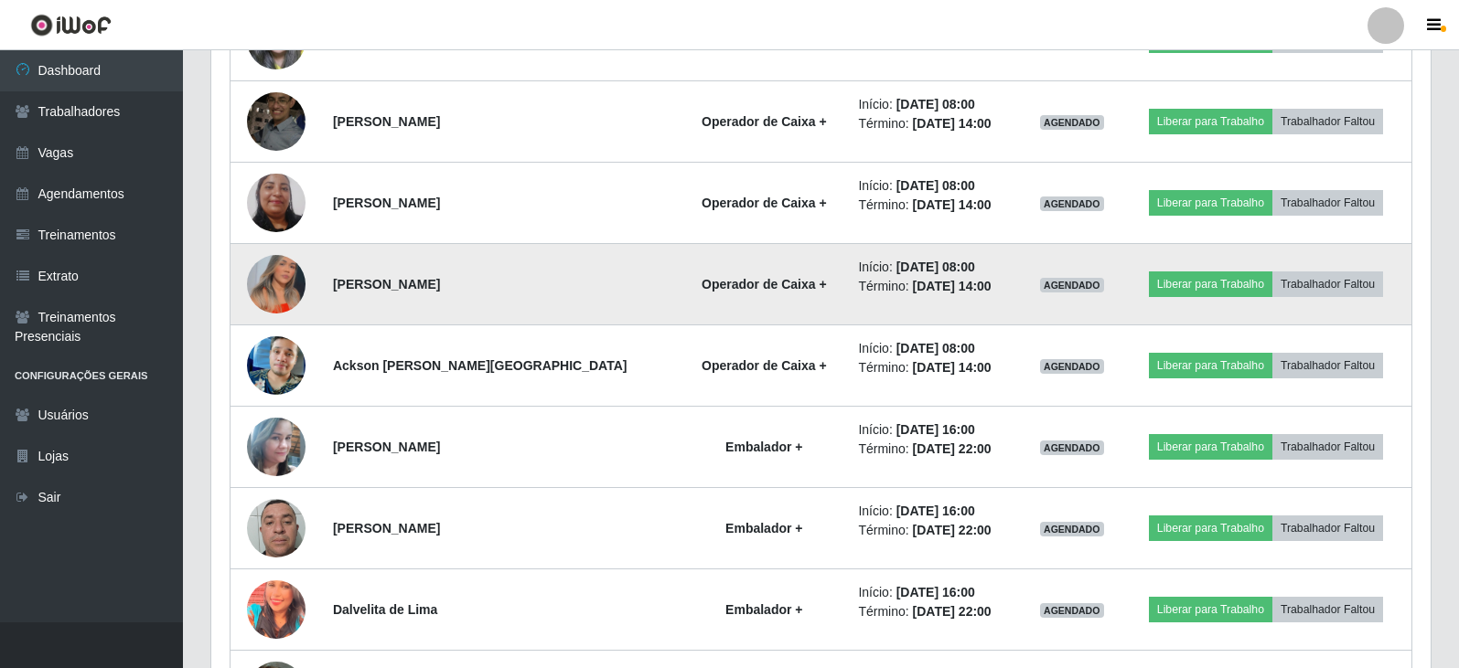
click at [276, 277] on img at bounding box center [276, 284] width 59 height 80
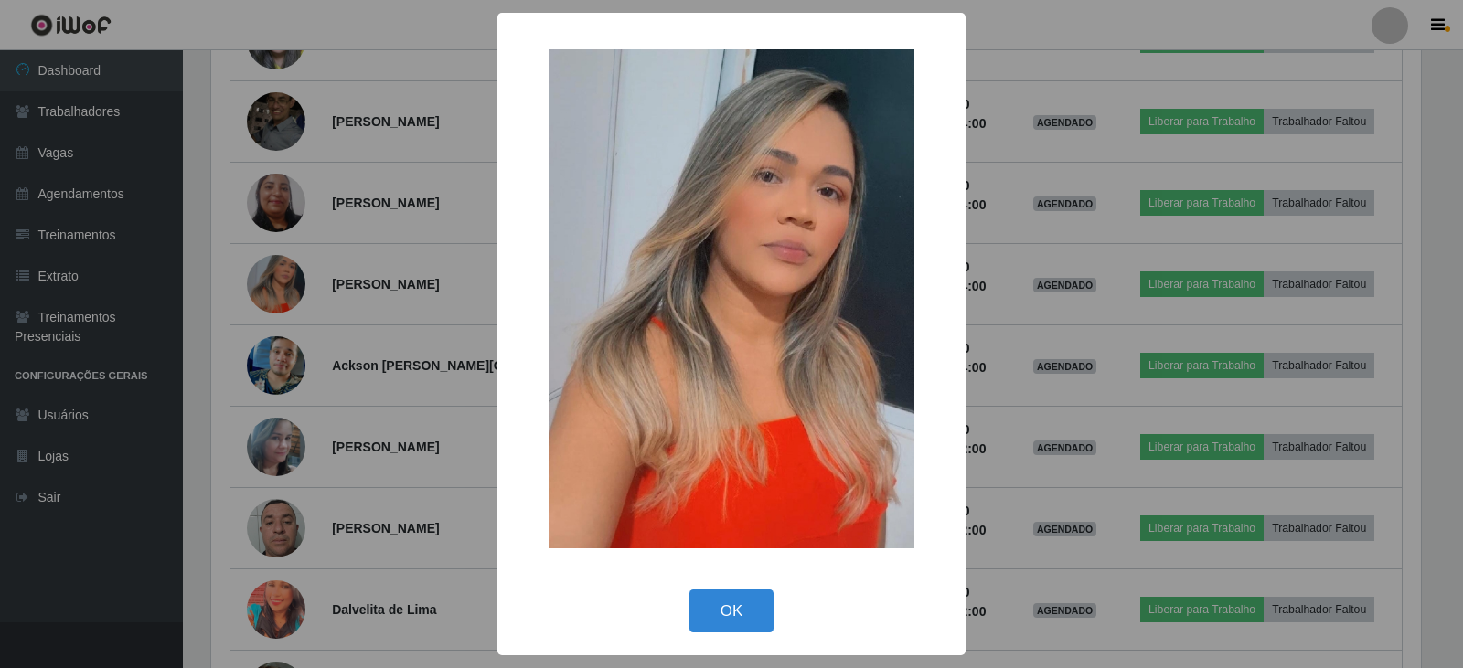
click at [275, 278] on div "× OK Cancel" at bounding box center [731, 334] width 1463 height 668
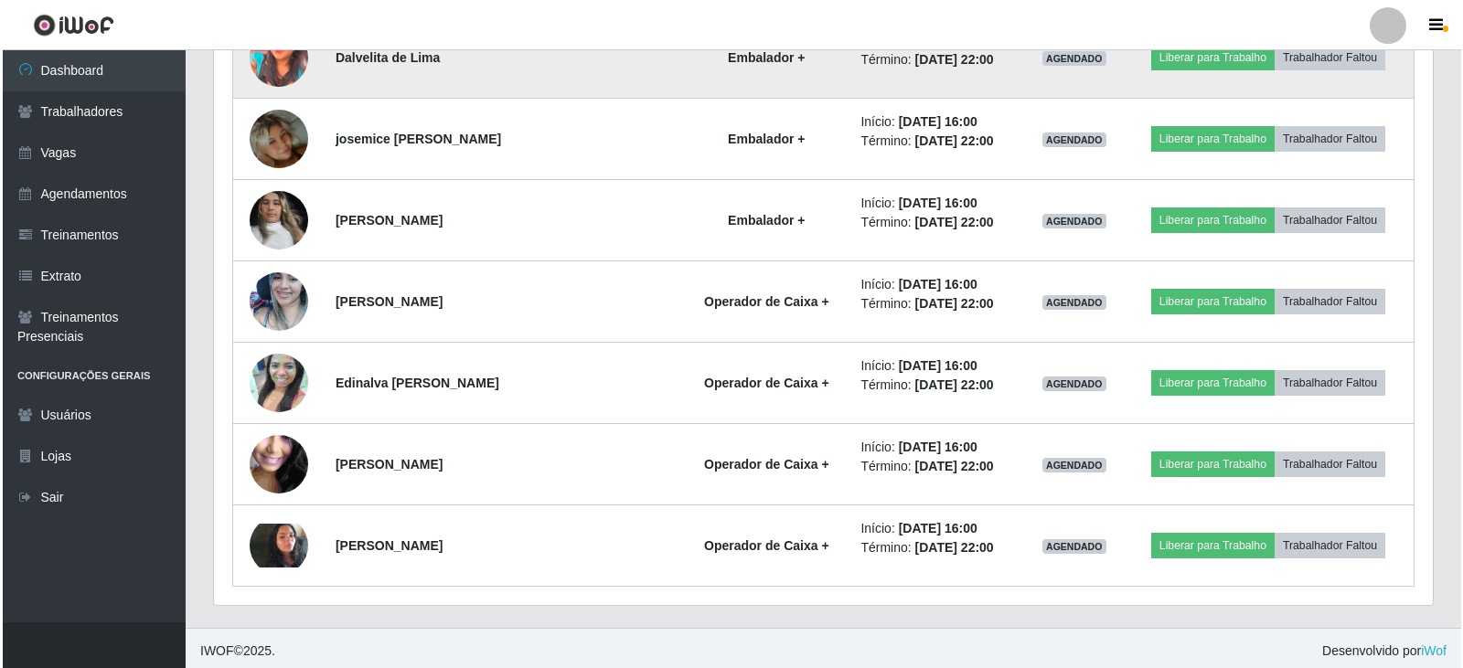
scroll to position [1930, 0]
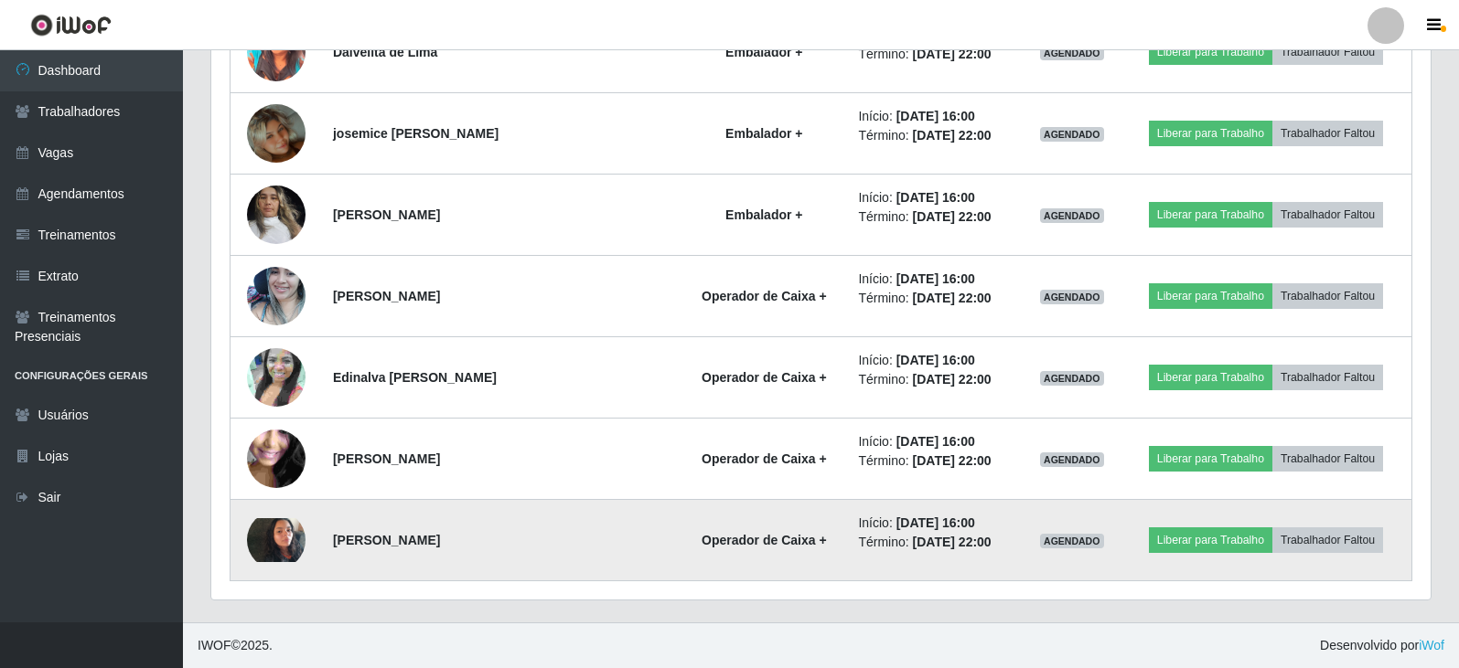
click at [273, 540] on img at bounding box center [276, 541] width 59 height 44
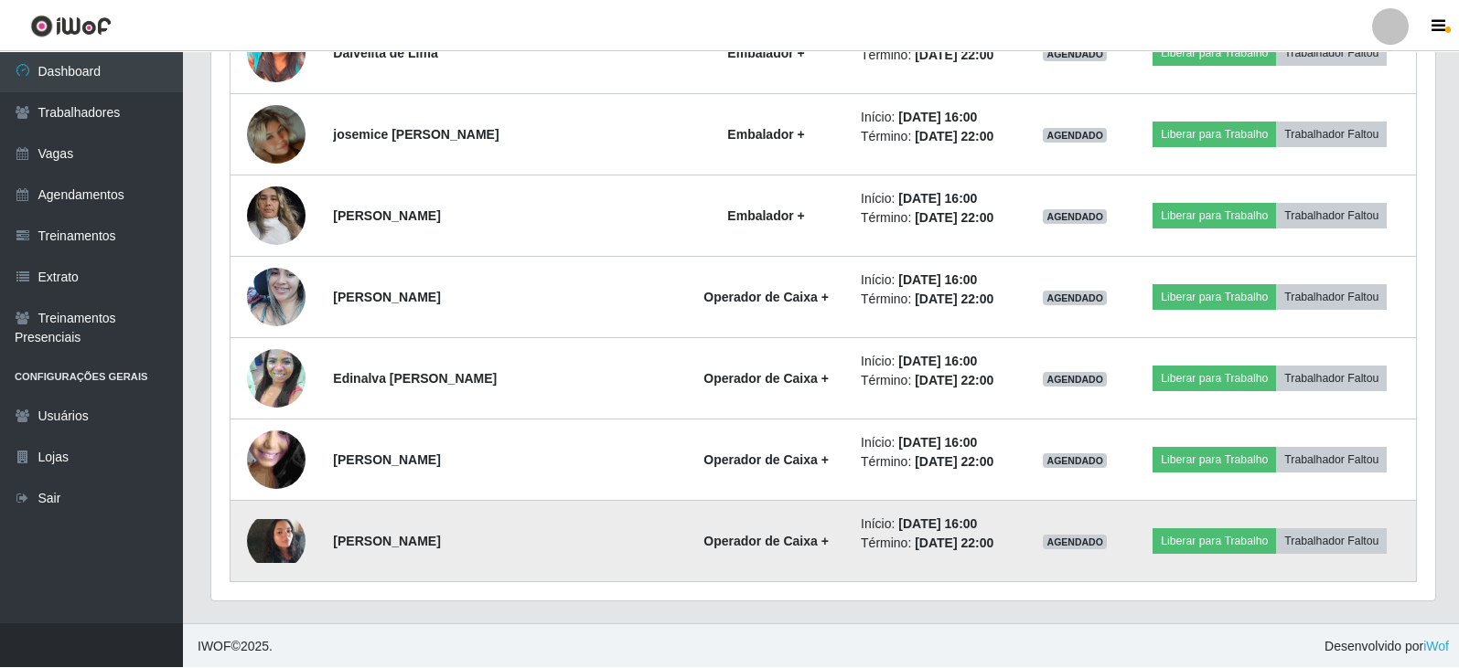
scroll to position [380, 1210]
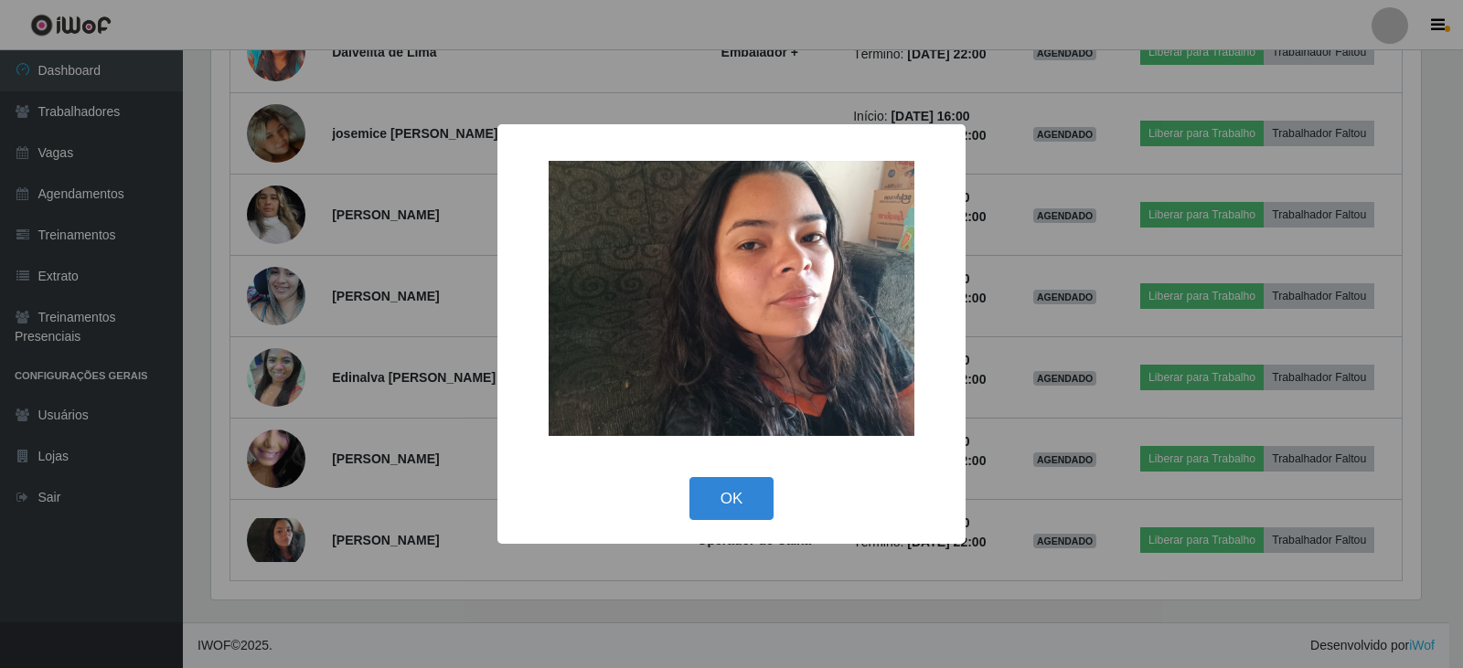
click at [280, 450] on div "× OK Cancel" at bounding box center [731, 334] width 1463 height 668
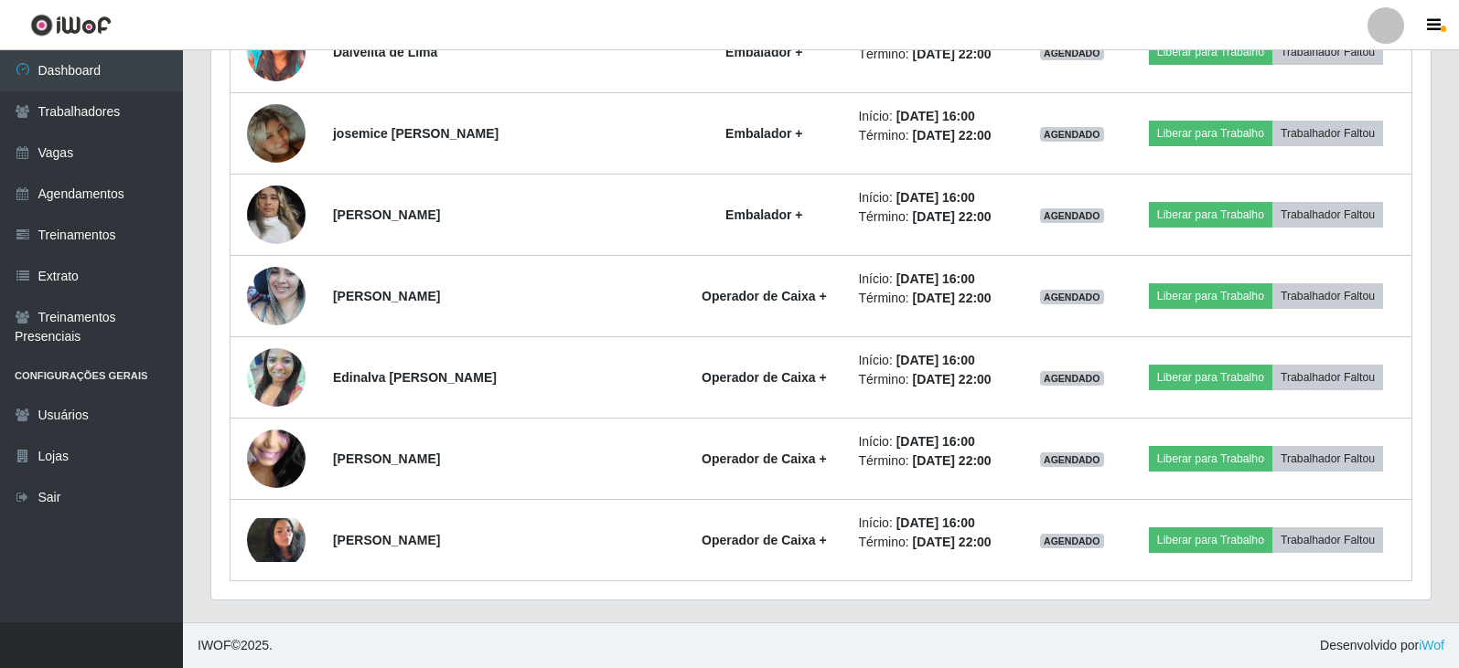
scroll to position [380, 1219]
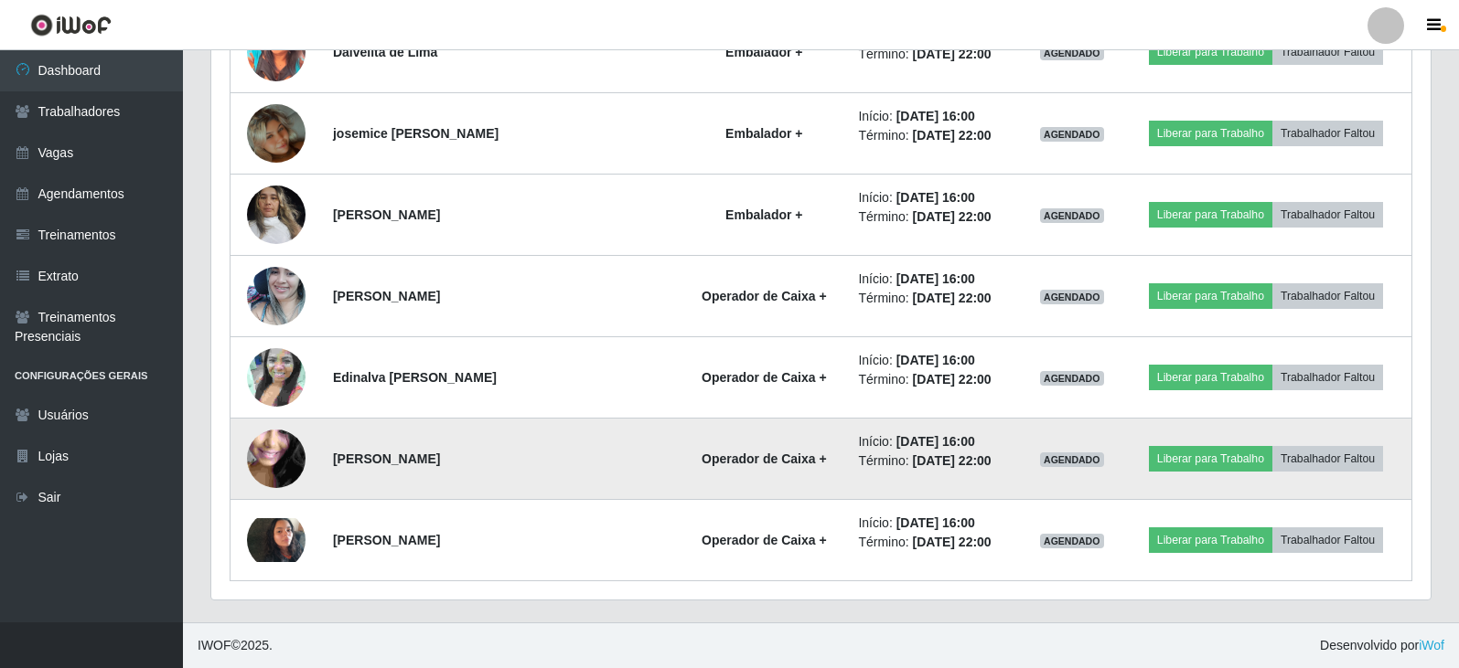
click at [280, 452] on img at bounding box center [276, 459] width 59 height 131
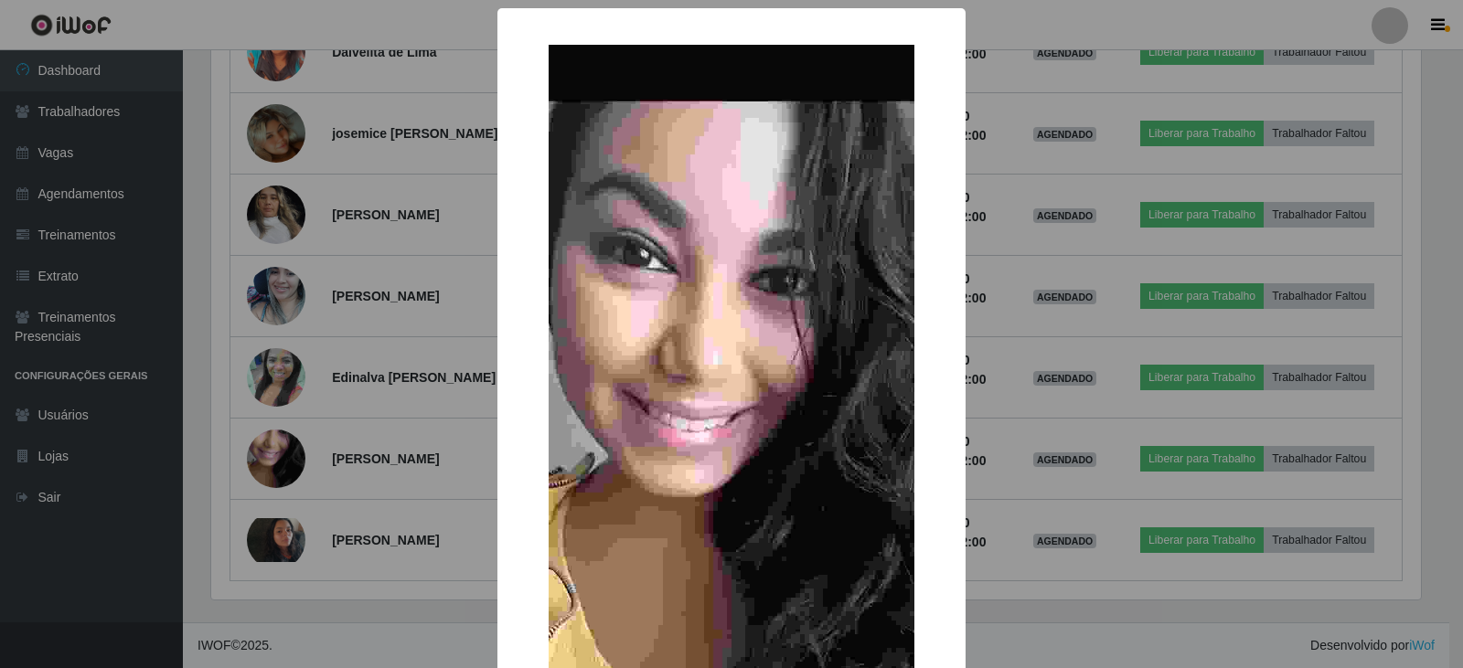
click at [280, 455] on div "× OK Cancel" at bounding box center [731, 334] width 1463 height 668
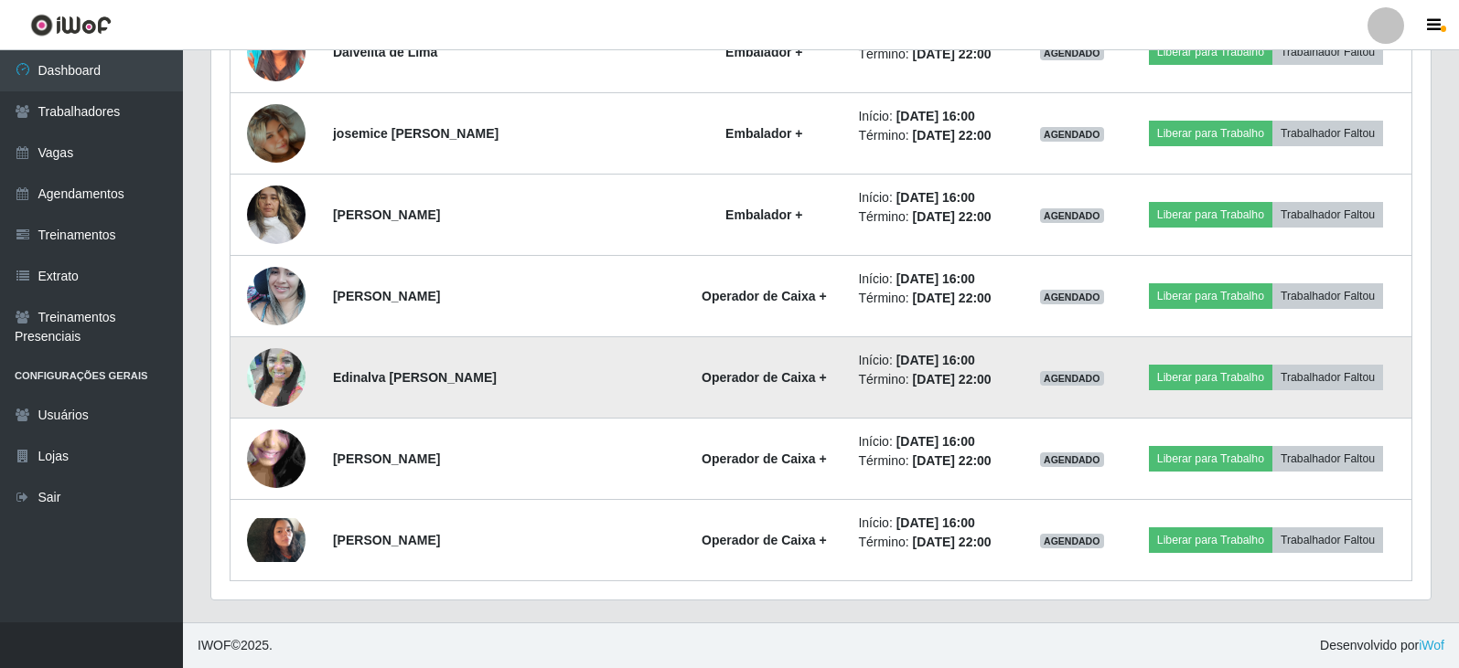
click at [274, 373] on img at bounding box center [276, 378] width 59 height 104
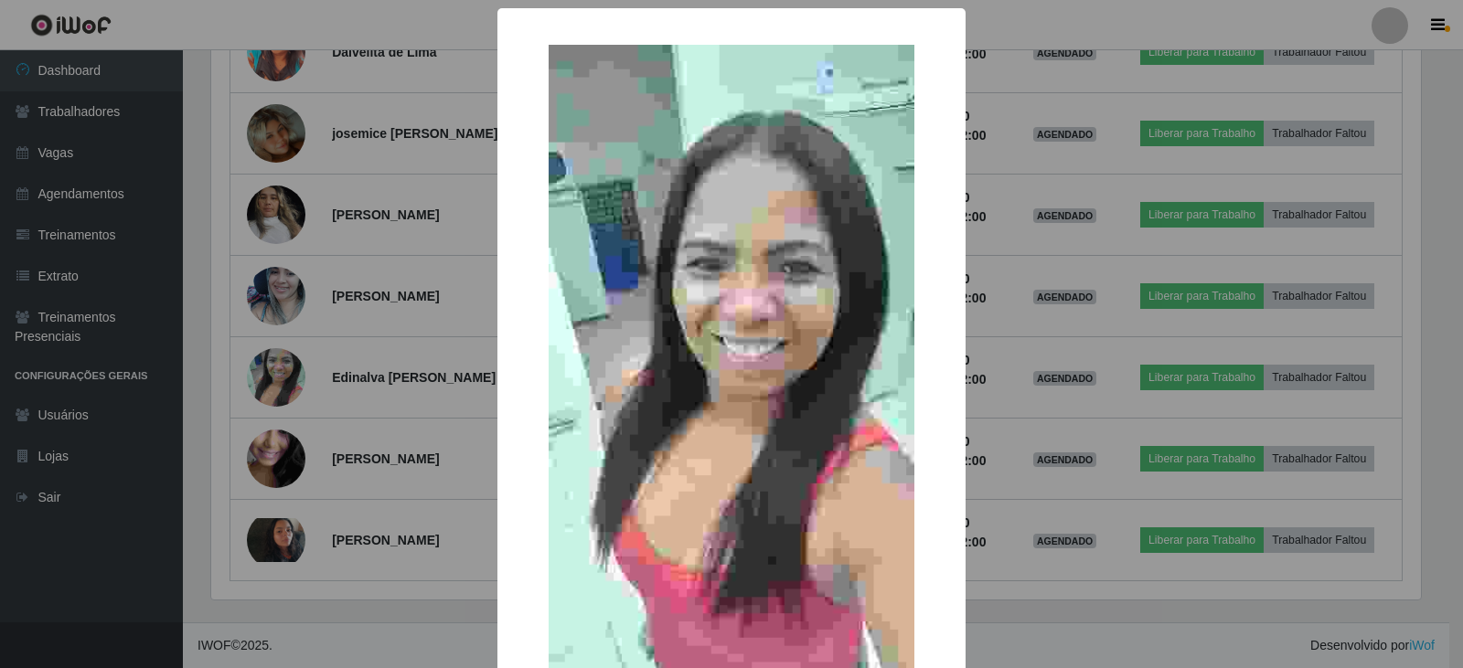
click at [275, 368] on div "× OK Cancel" at bounding box center [731, 334] width 1463 height 668
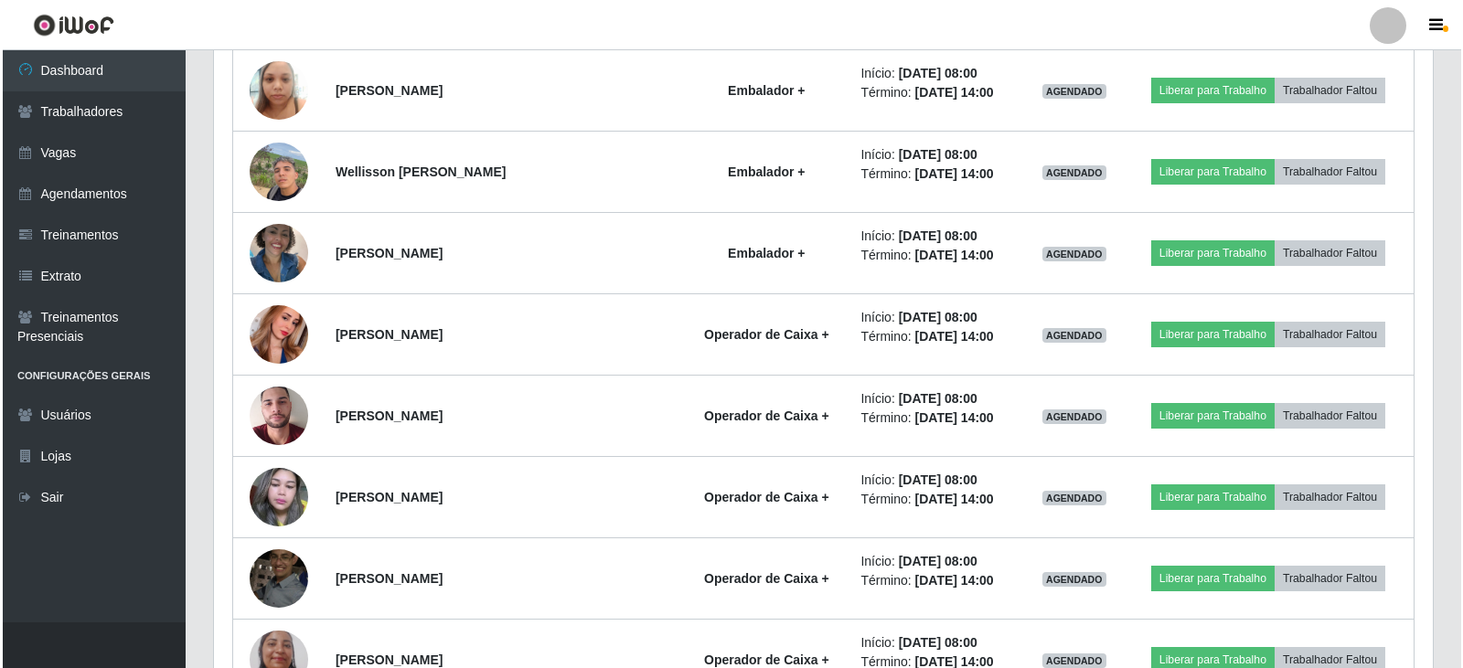
scroll to position [1006, 0]
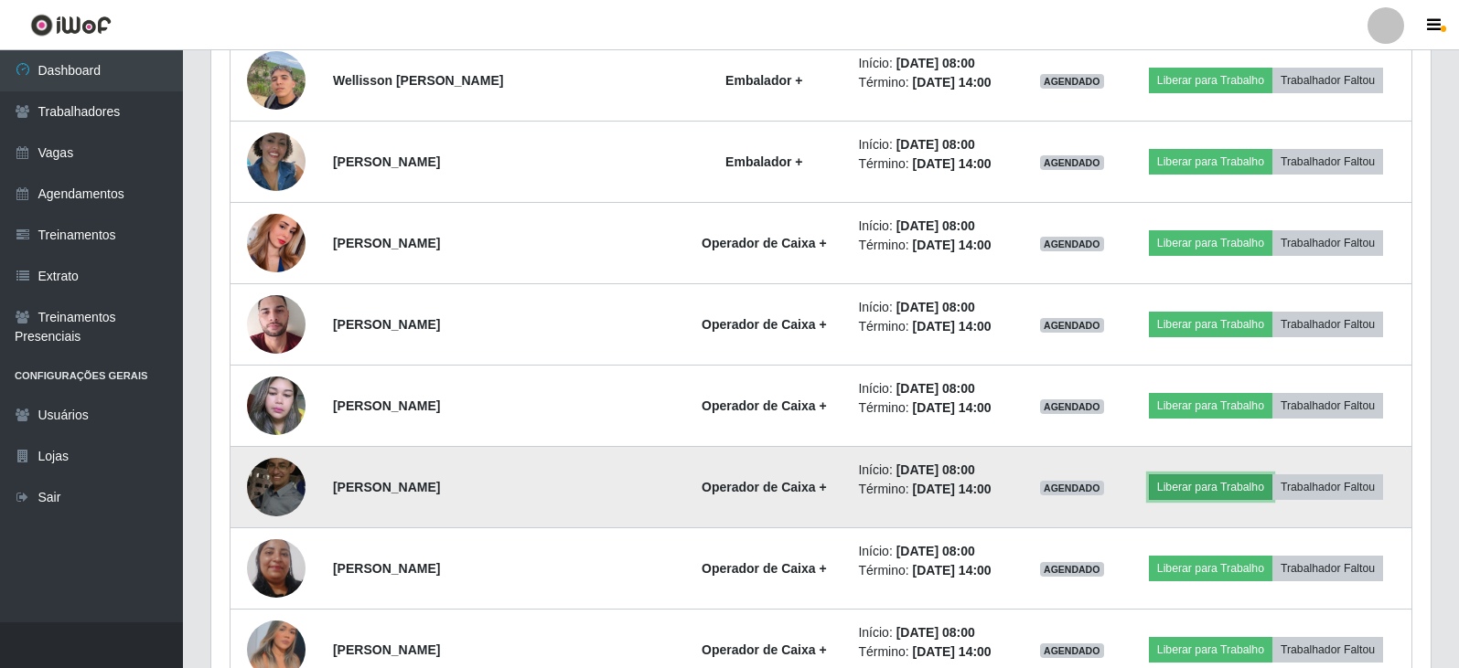
click at [1212, 494] on button "Liberar para Trabalho" at bounding box center [1210, 488] width 123 height 26
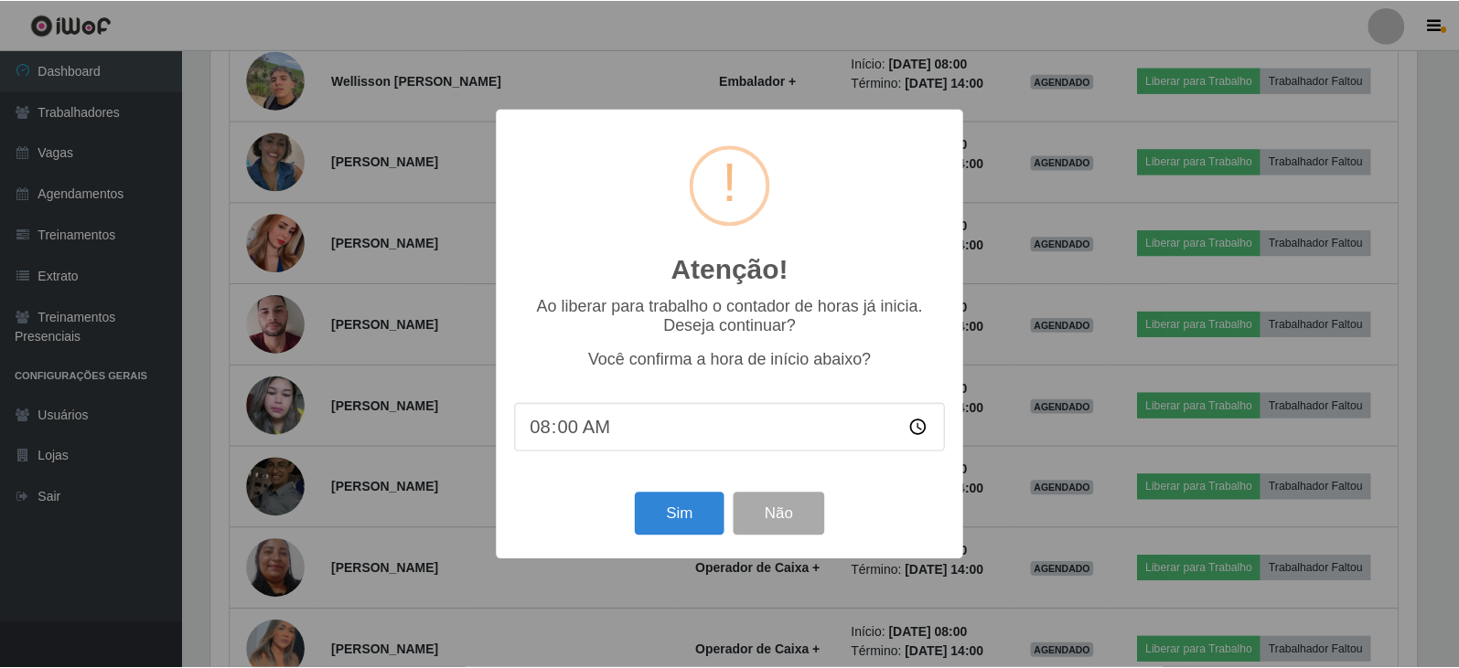
scroll to position [380, 1210]
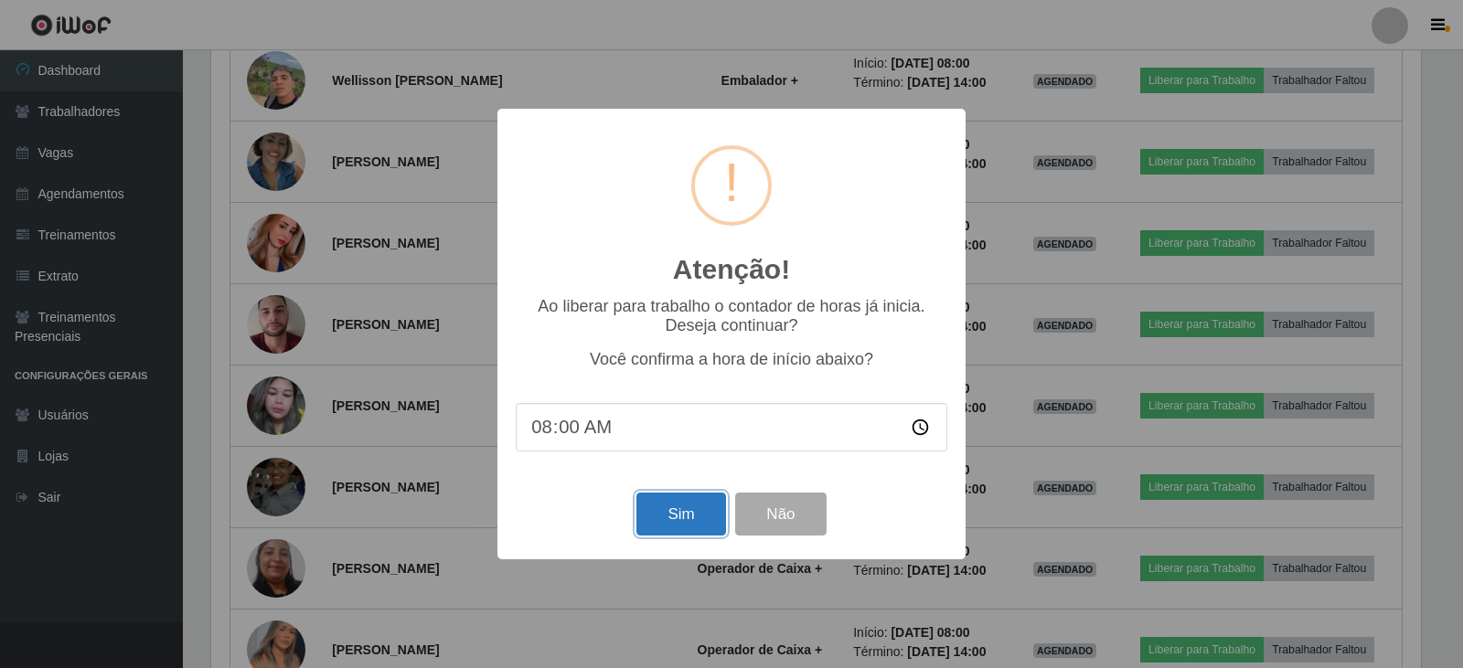
click at [700, 519] on button "Sim" at bounding box center [680, 514] width 89 height 43
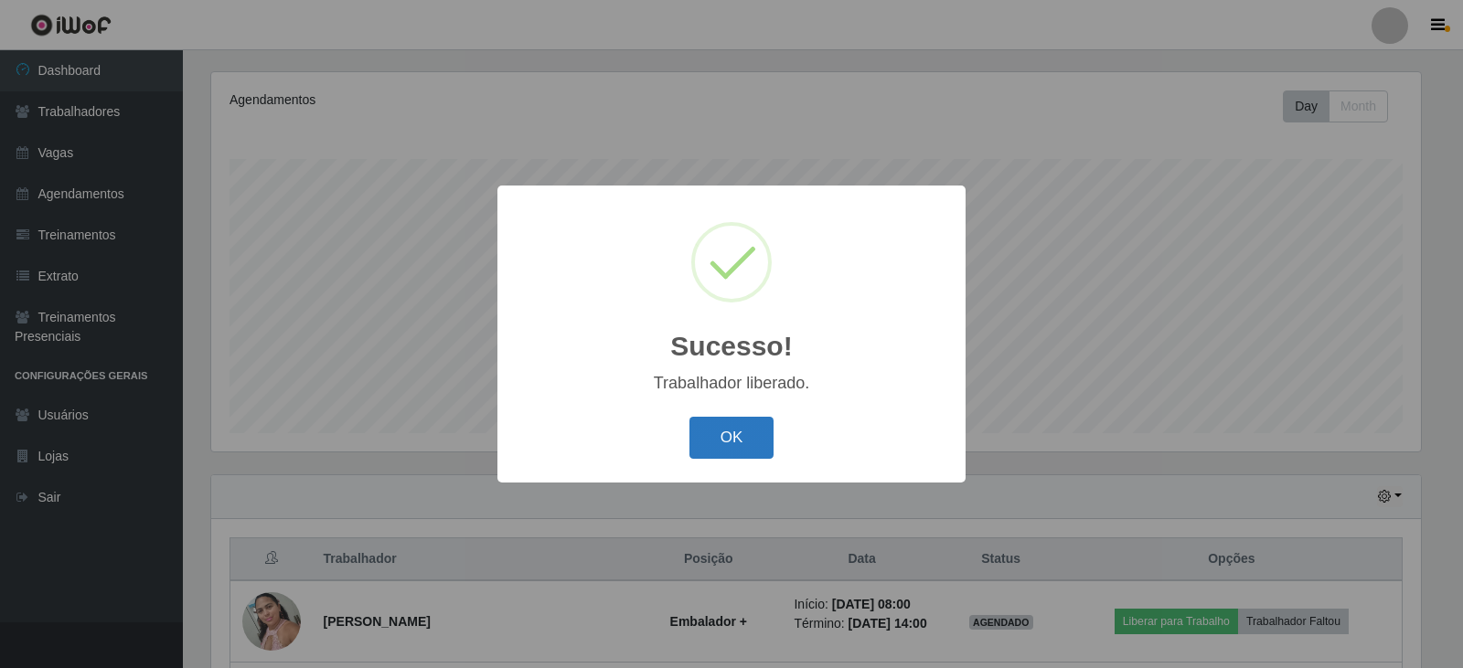
click at [752, 446] on button "OK" at bounding box center [732, 438] width 85 height 43
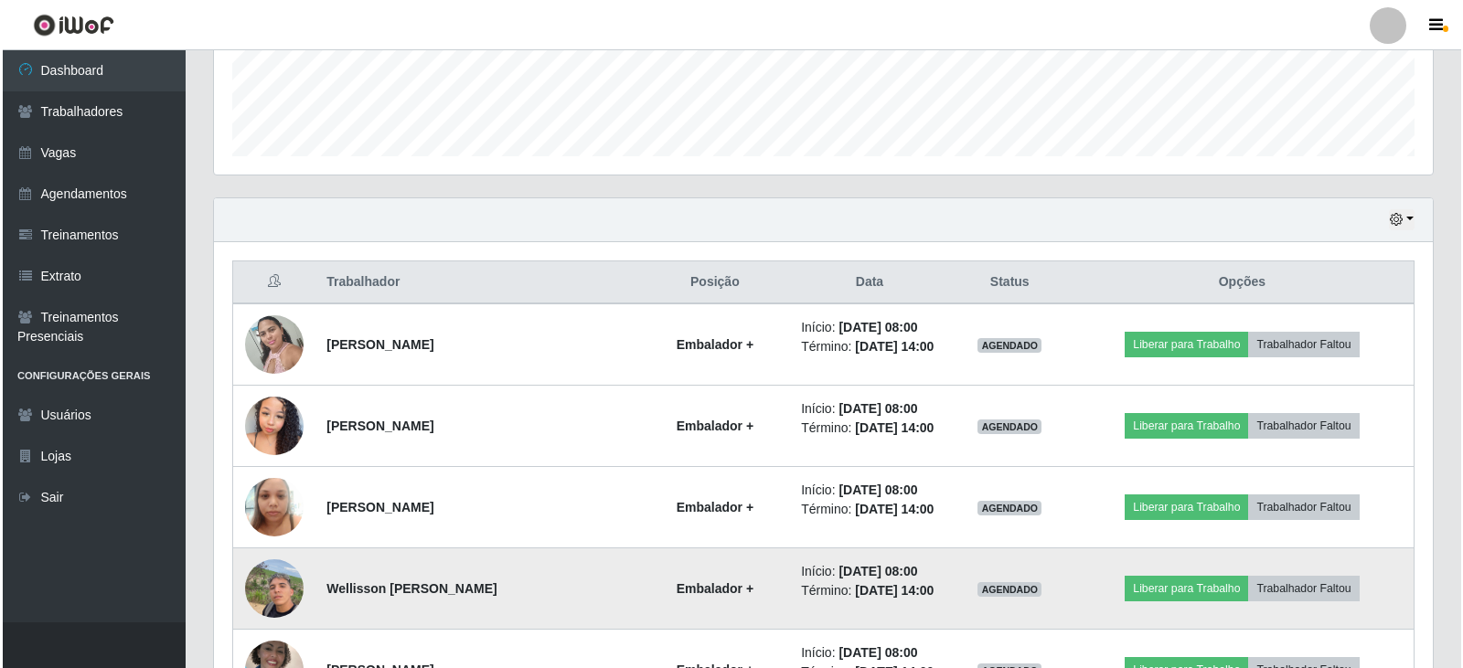
scroll to position [495, 0]
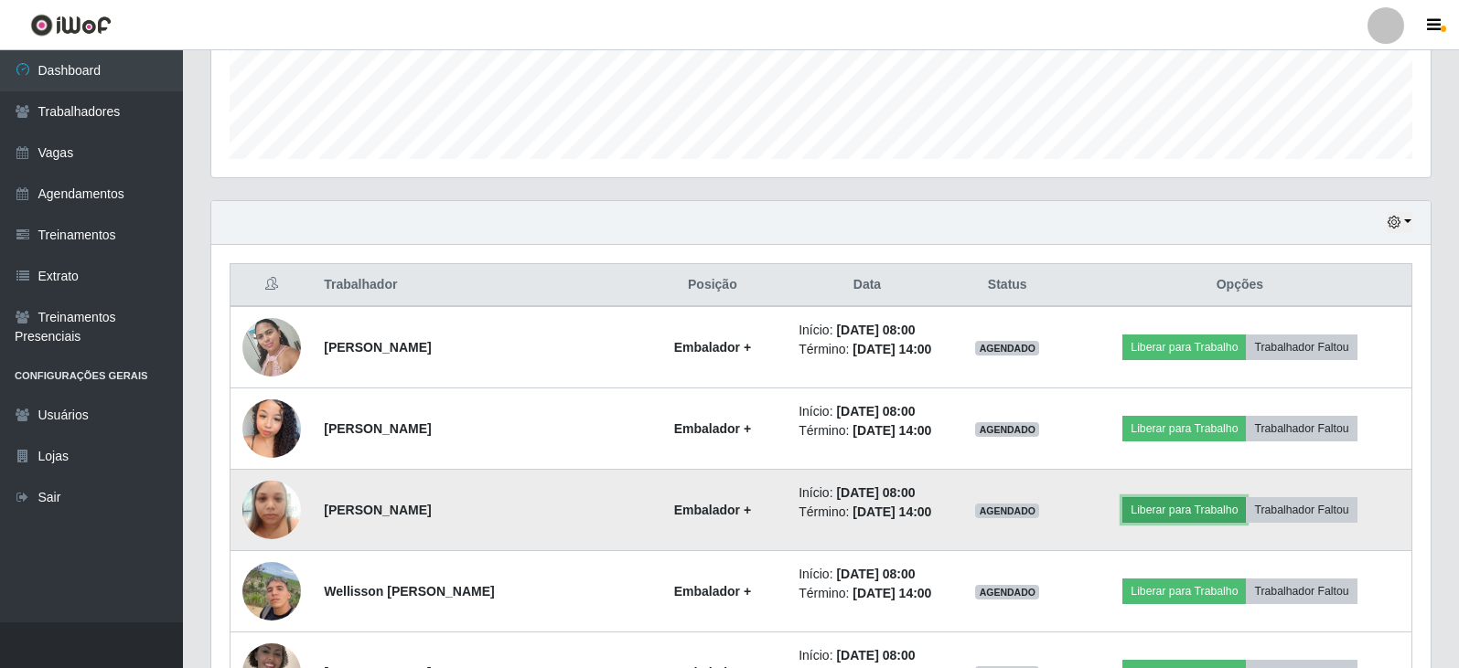
click at [1138, 514] on button "Liberar para Trabalho" at bounding box center [1183, 510] width 123 height 26
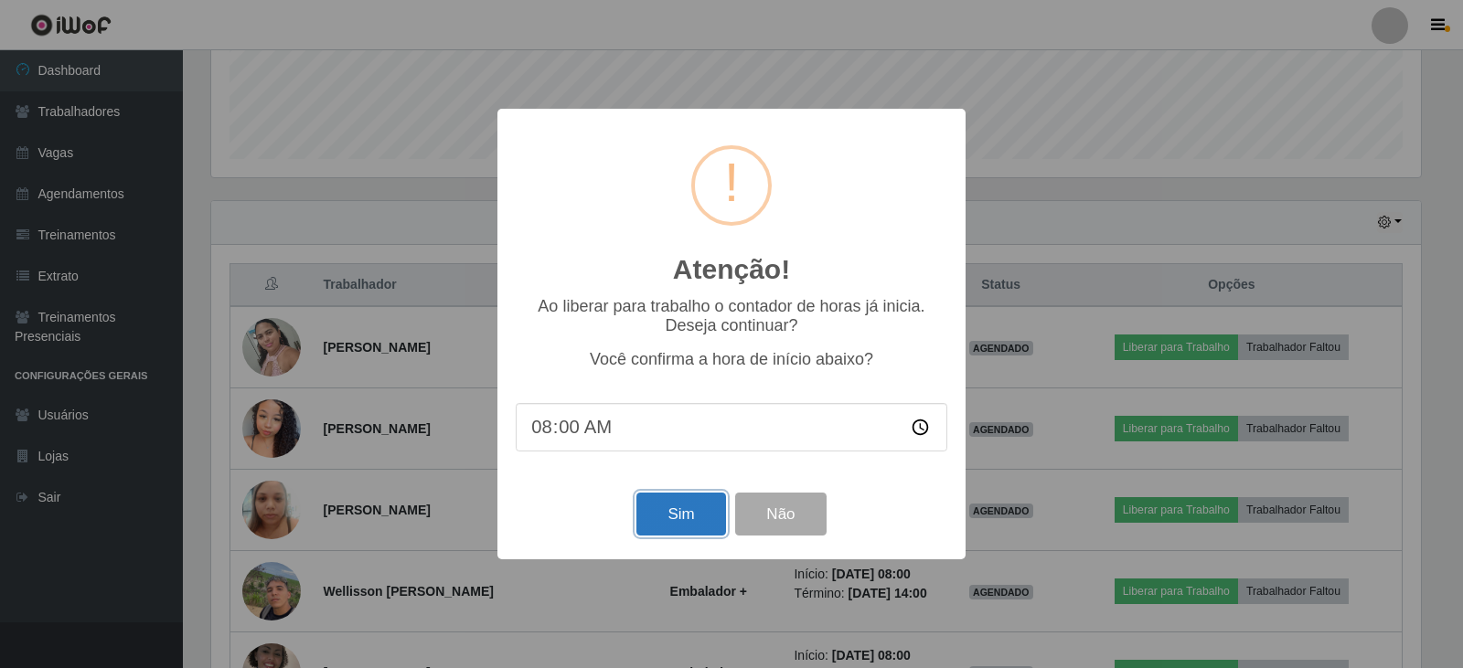
click at [694, 527] on button "Sim" at bounding box center [680, 514] width 89 height 43
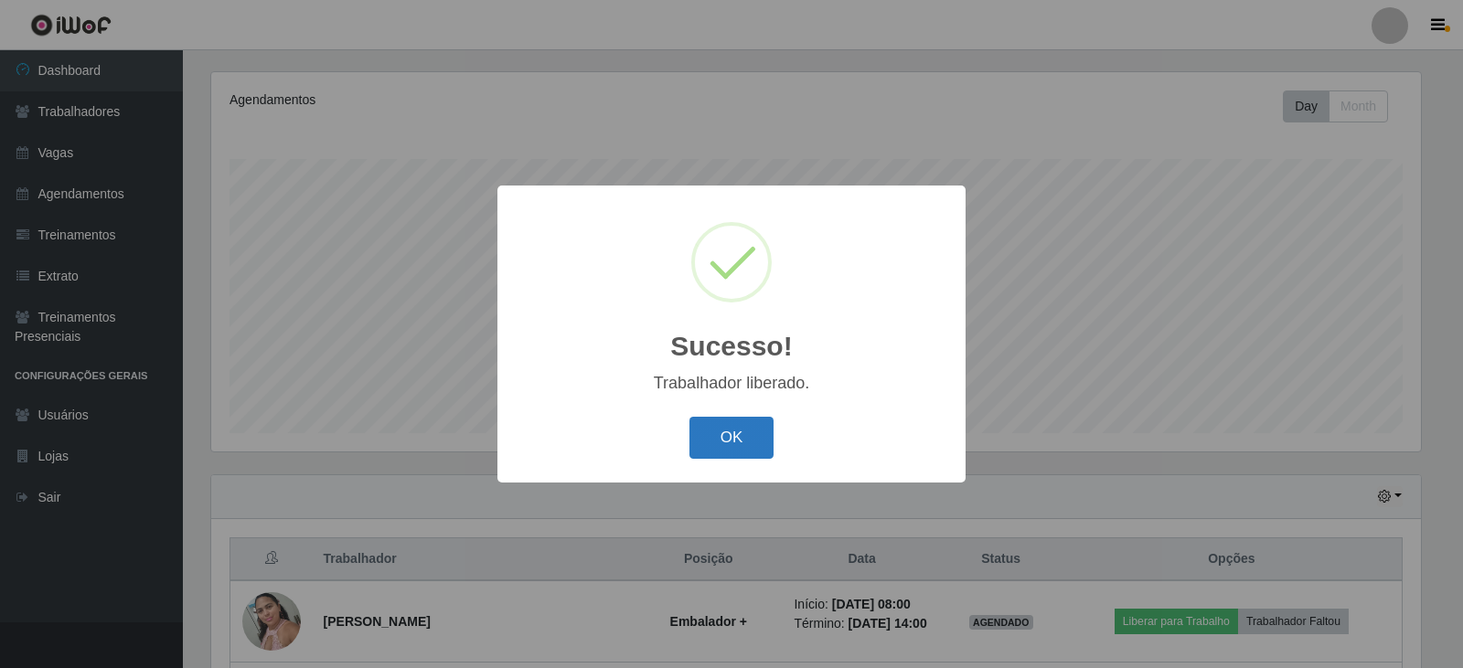
click at [745, 450] on button "OK" at bounding box center [732, 438] width 85 height 43
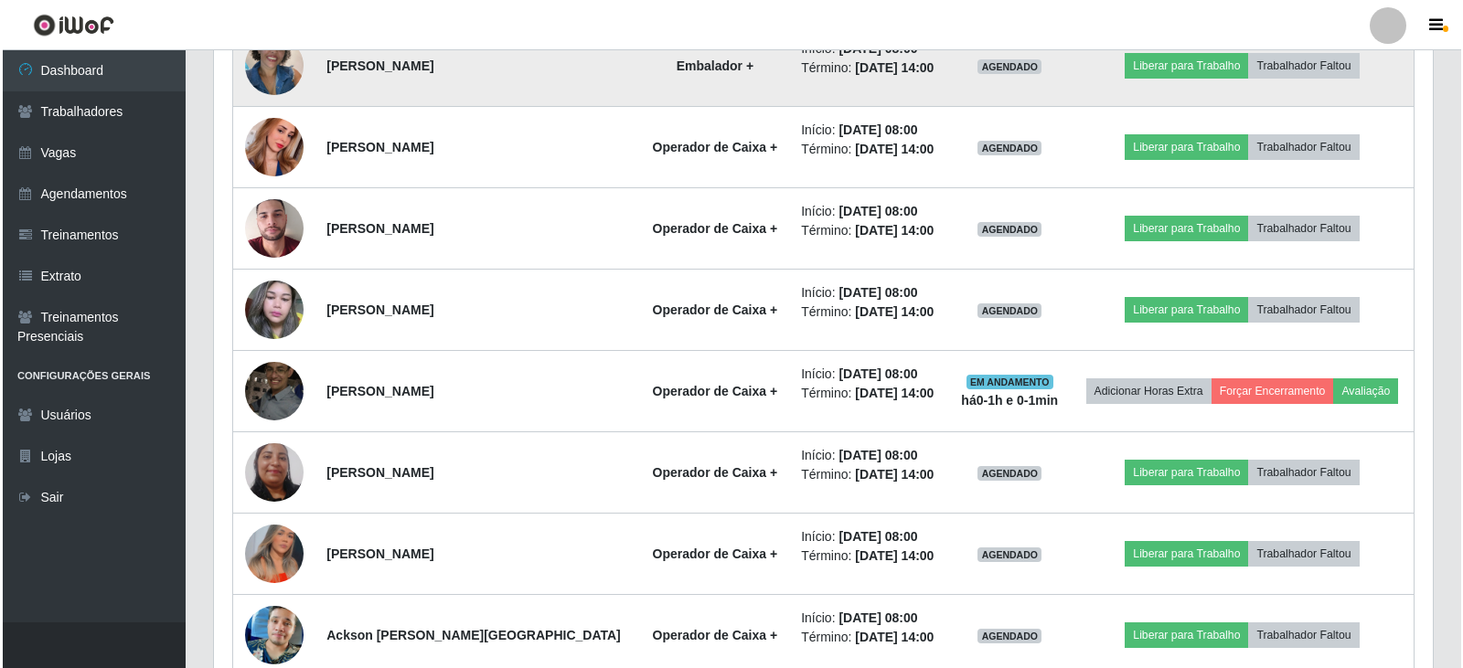
scroll to position [1226, 0]
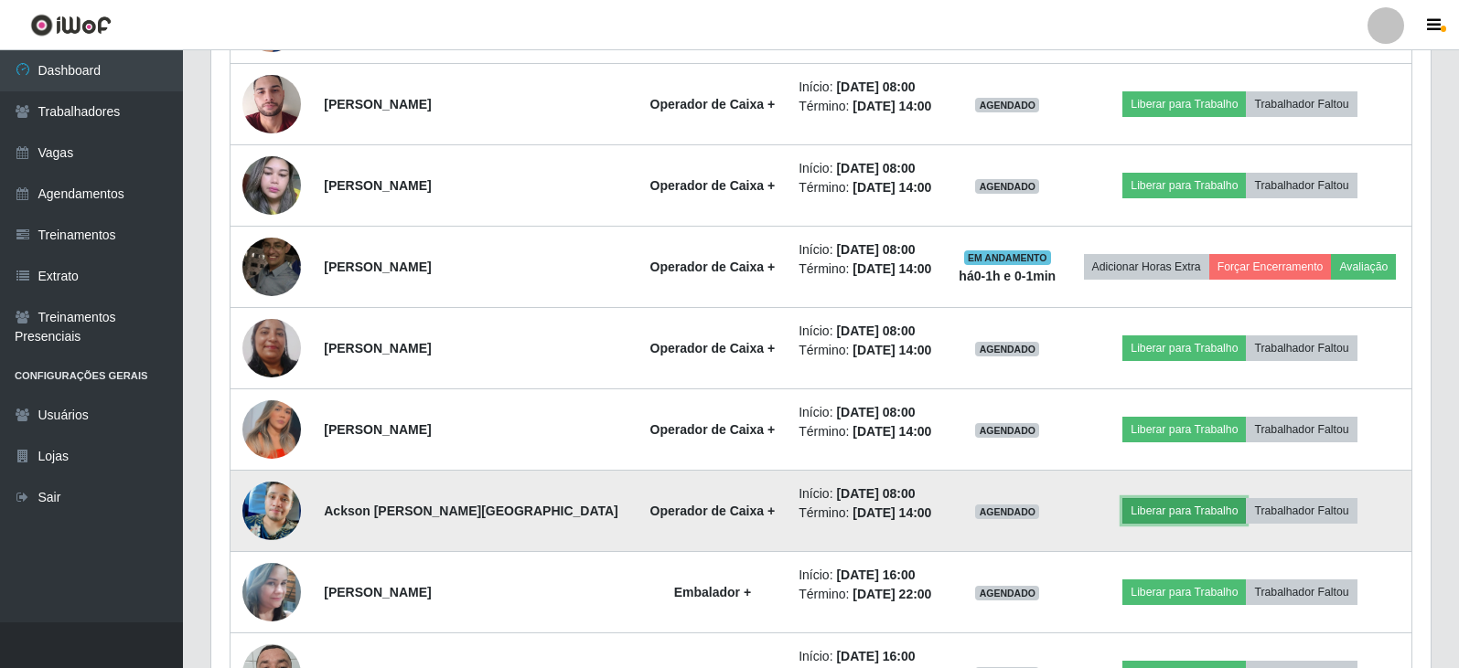
click at [1199, 512] on button "Liberar para Trabalho" at bounding box center [1183, 511] width 123 height 26
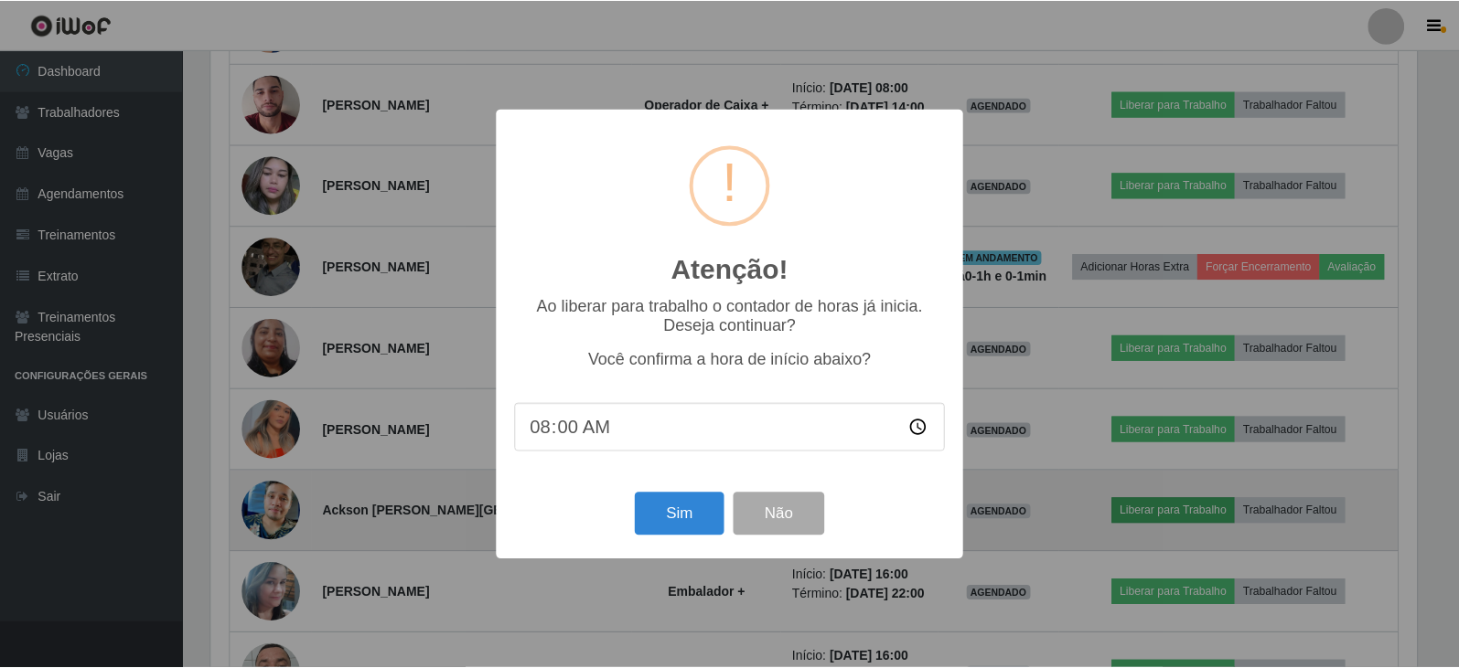
scroll to position [380, 1210]
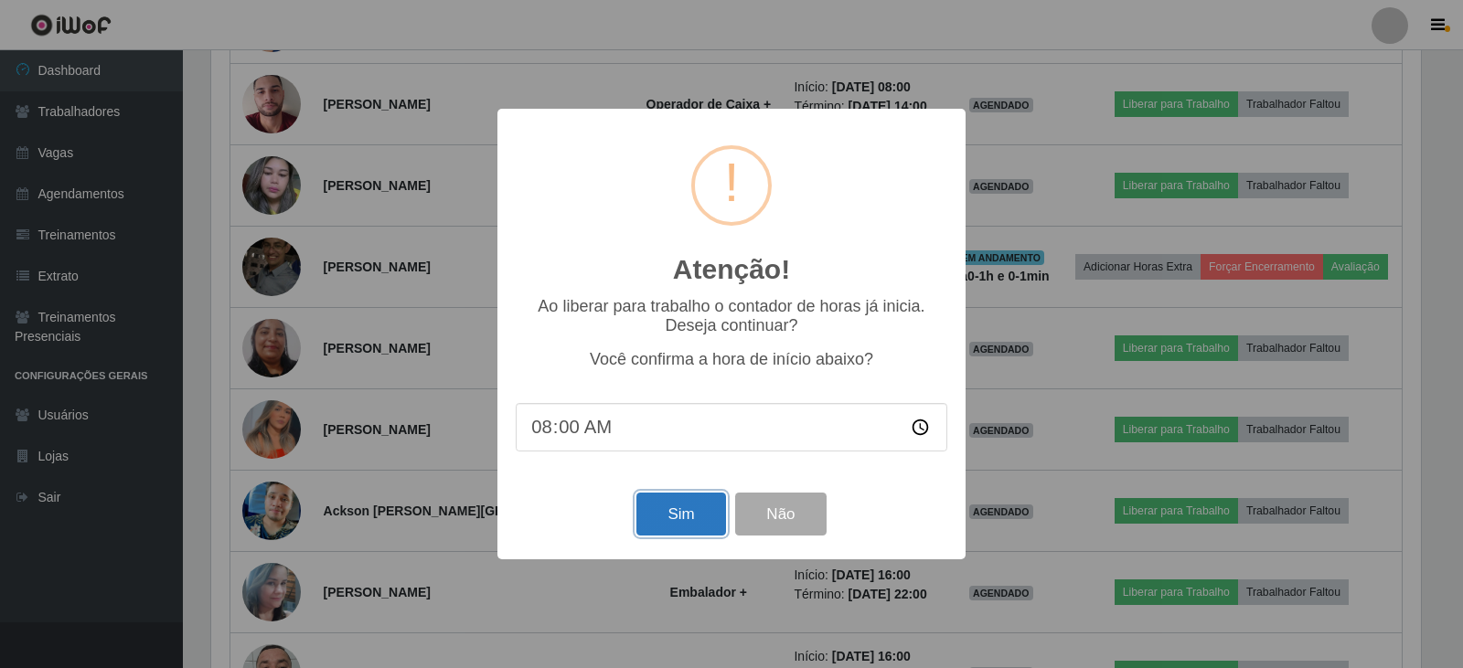
click at [686, 519] on button "Sim" at bounding box center [680, 514] width 89 height 43
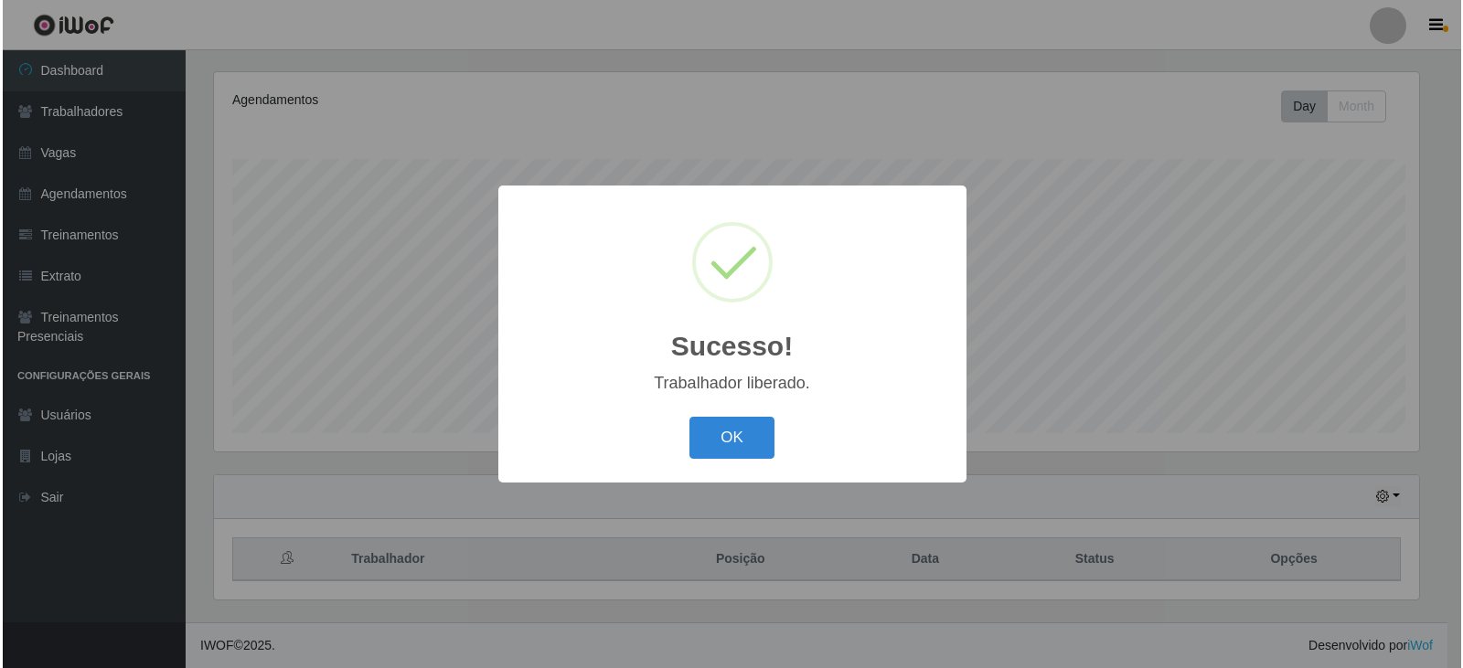
scroll to position [220, 0]
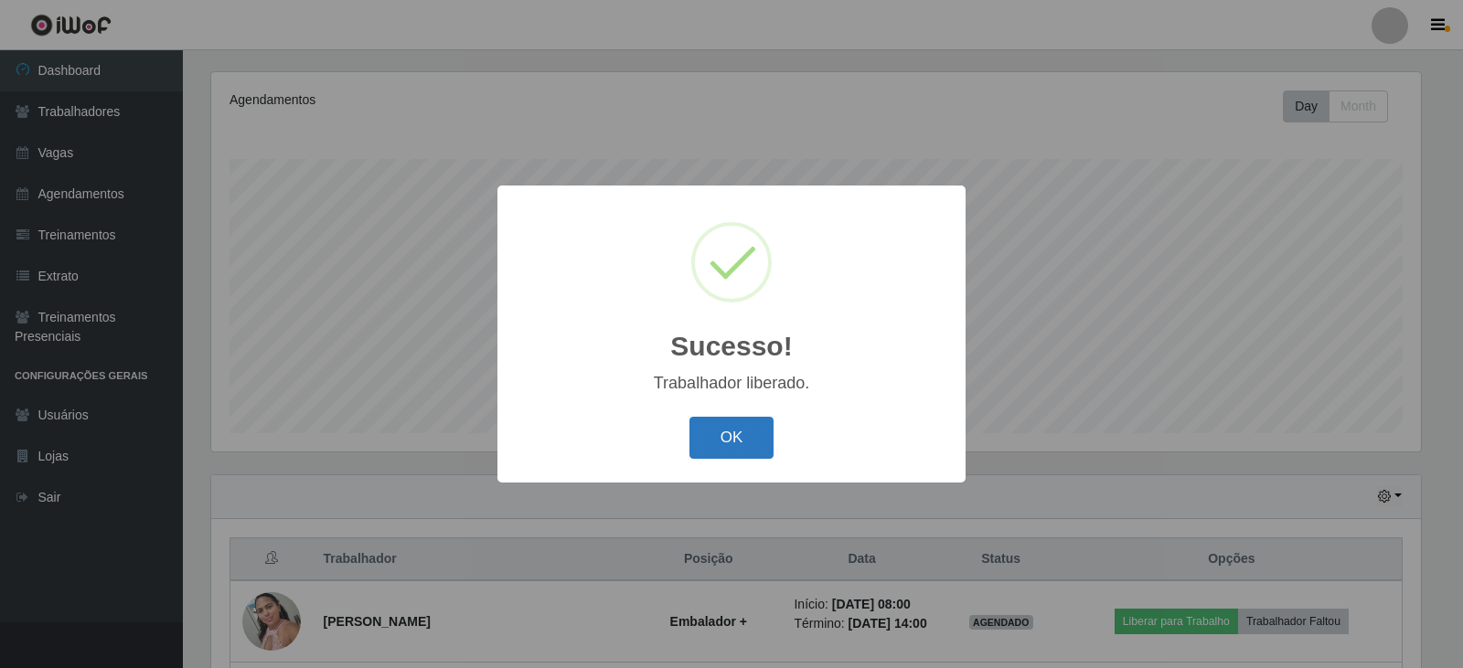
click at [757, 436] on button "OK" at bounding box center [732, 438] width 85 height 43
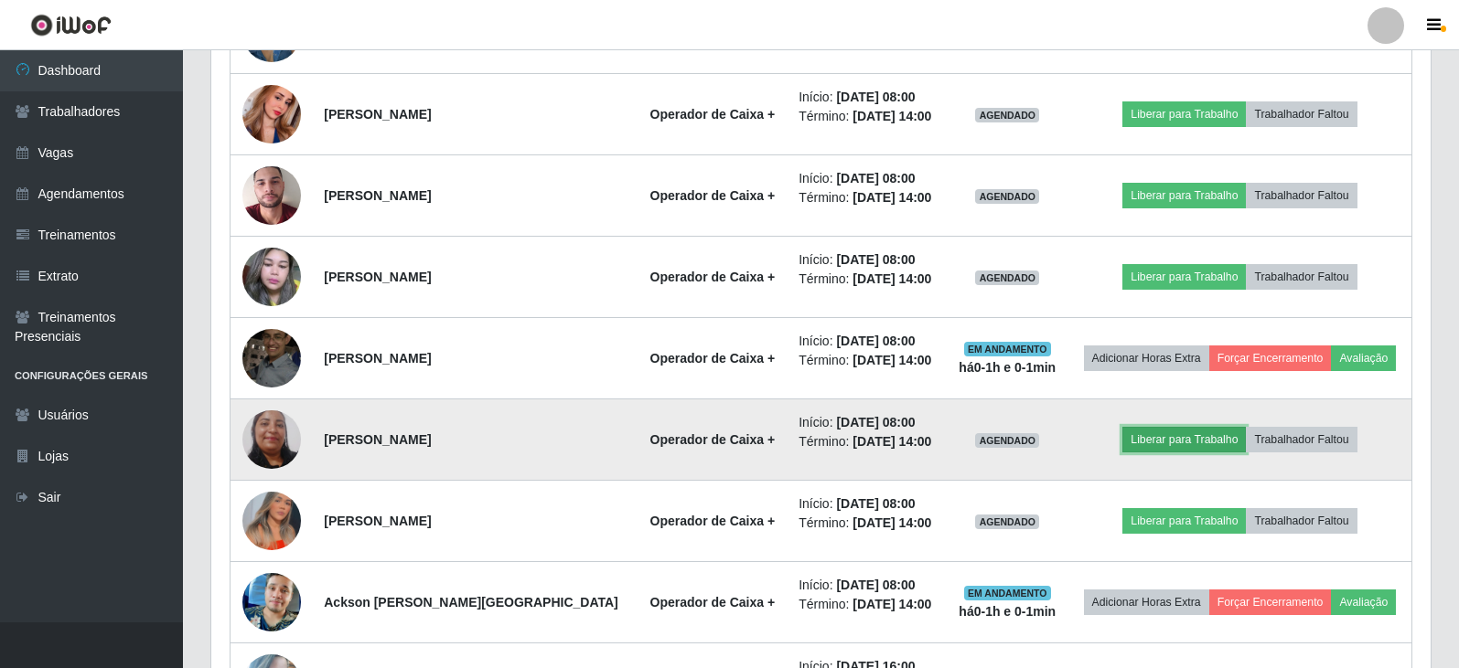
click at [1164, 441] on button "Liberar para Trabalho" at bounding box center [1183, 440] width 123 height 26
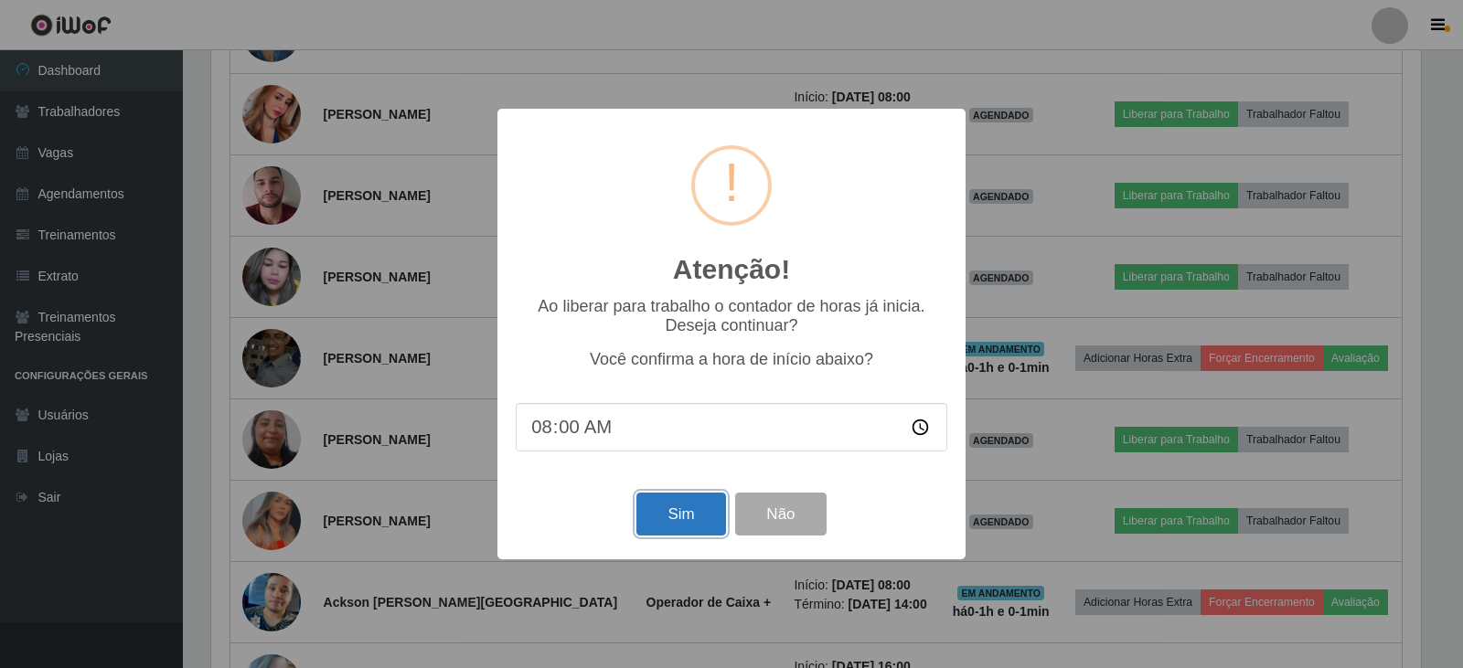
click at [694, 506] on button "Sim" at bounding box center [680, 514] width 89 height 43
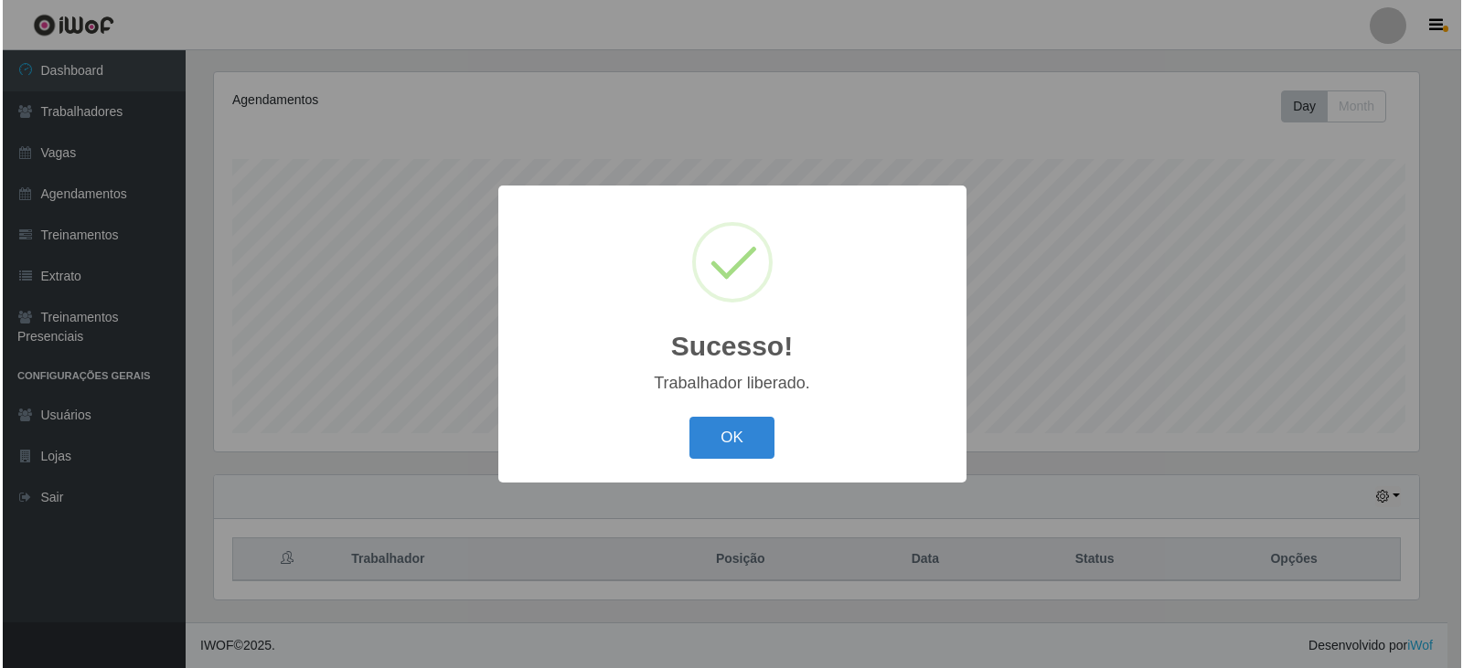
scroll to position [914095, 913264]
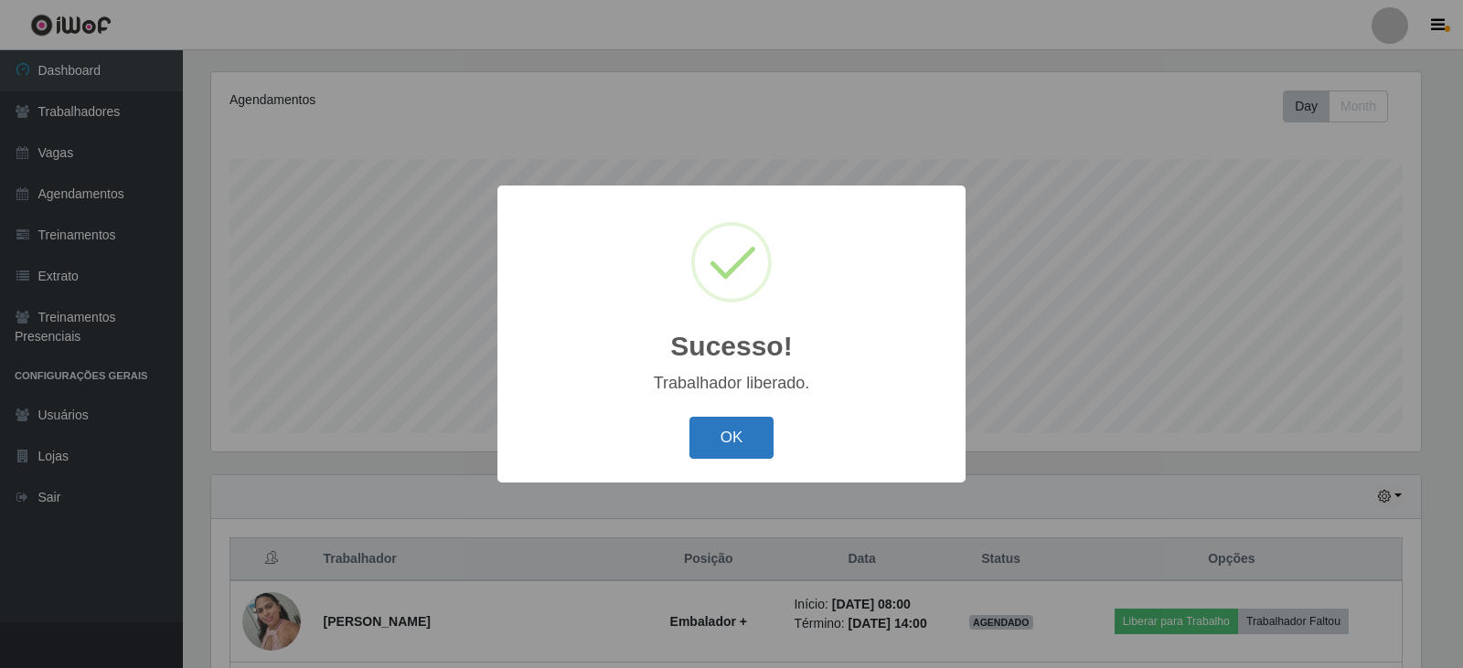
click at [723, 438] on button "OK" at bounding box center [732, 438] width 85 height 43
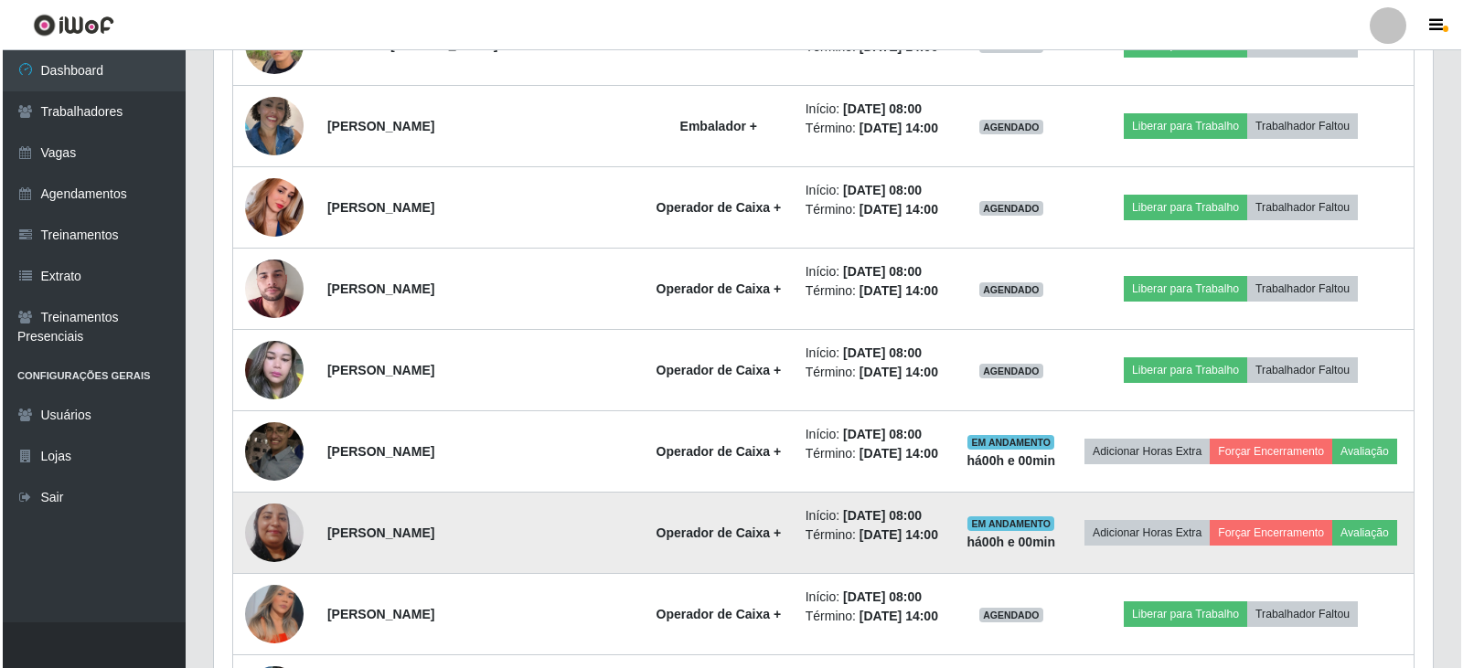
scroll to position [1043, 0]
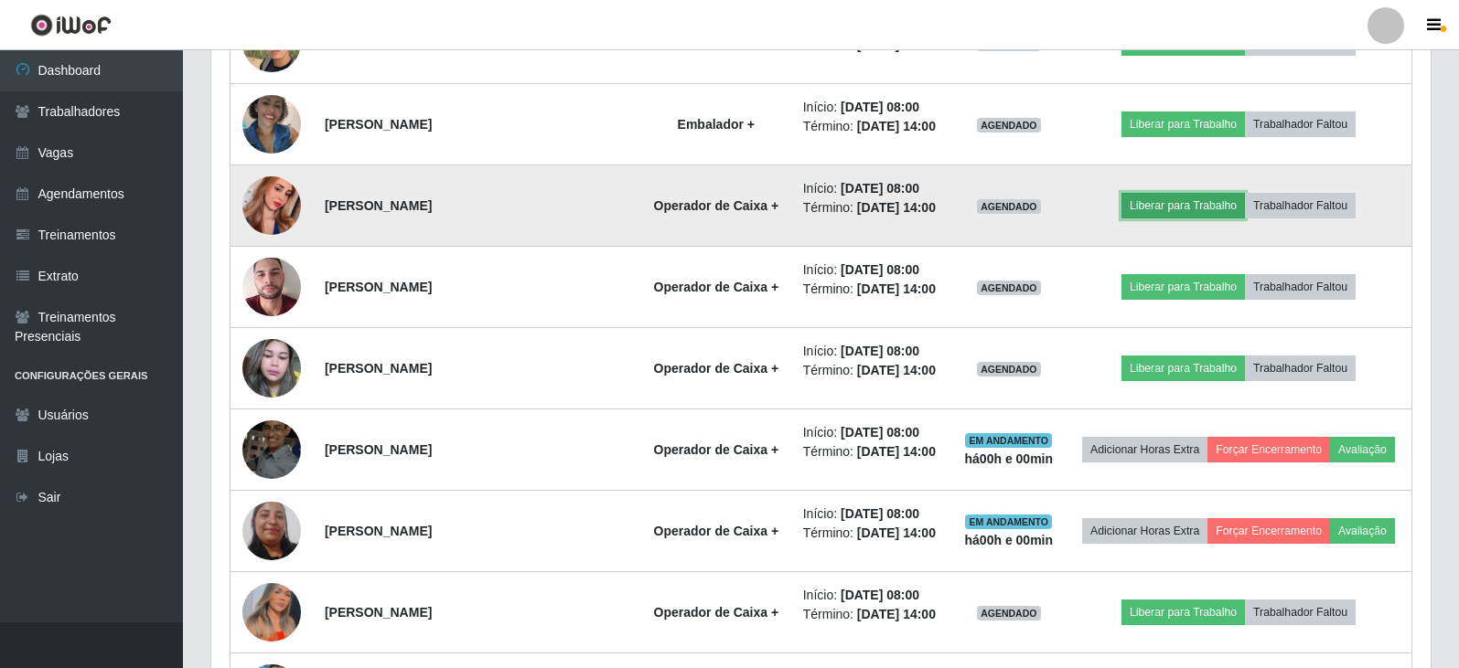
click at [1177, 209] on button "Liberar para Trabalho" at bounding box center [1182, 206] width 123 height 26
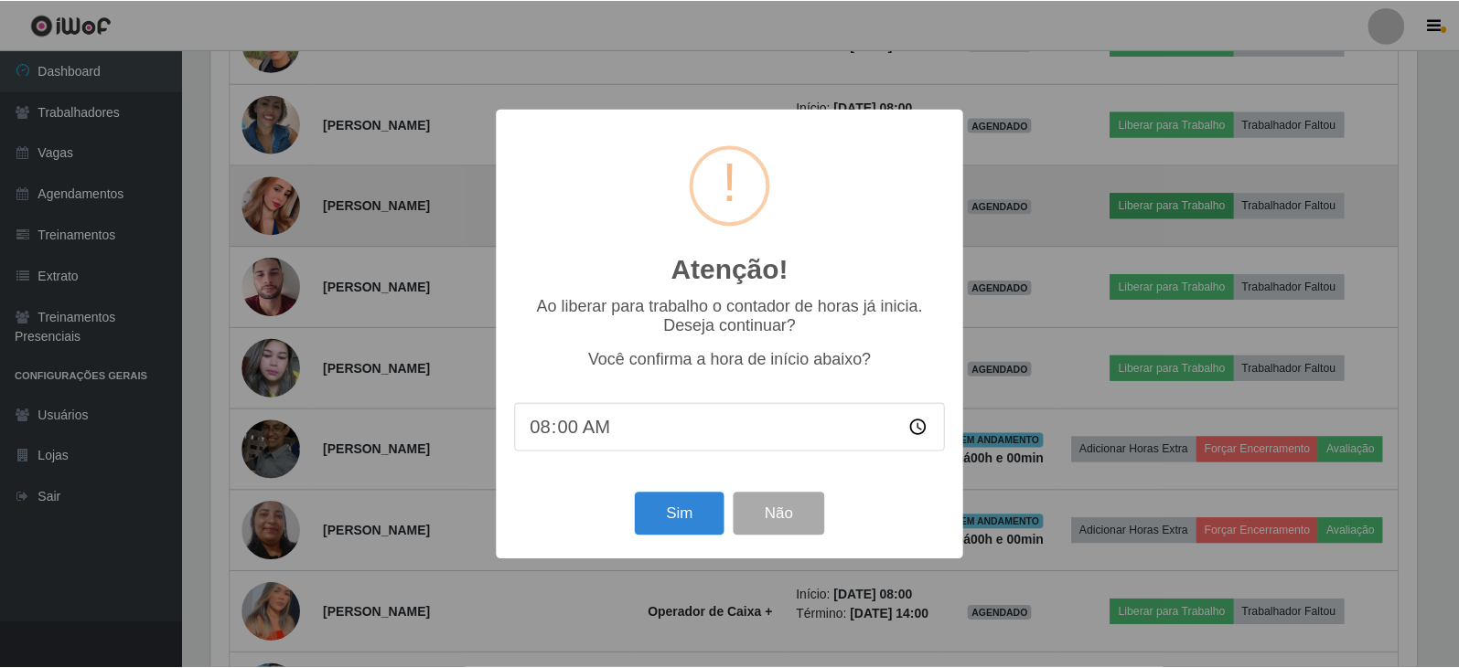
scroll to position [380, 1210]
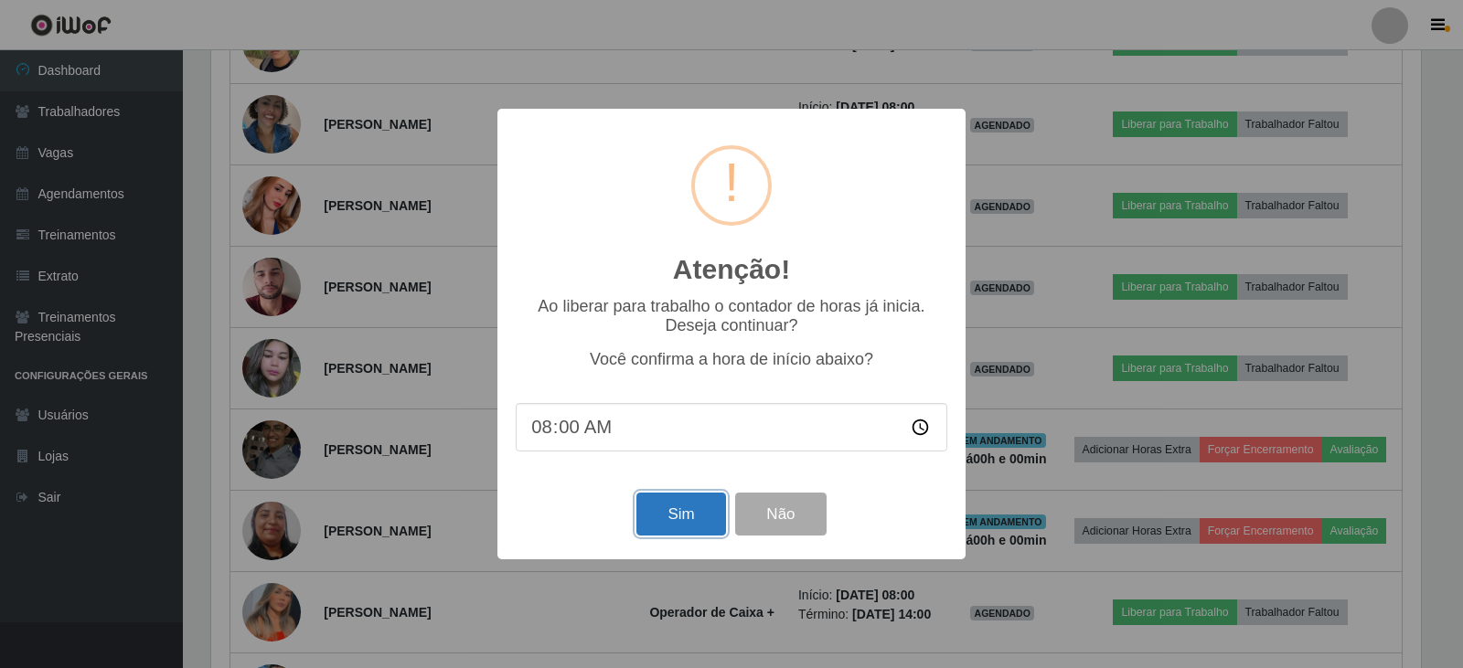
click at [709, 526] on button "Sim" at bounding box center [680, 514] width 89 height 43
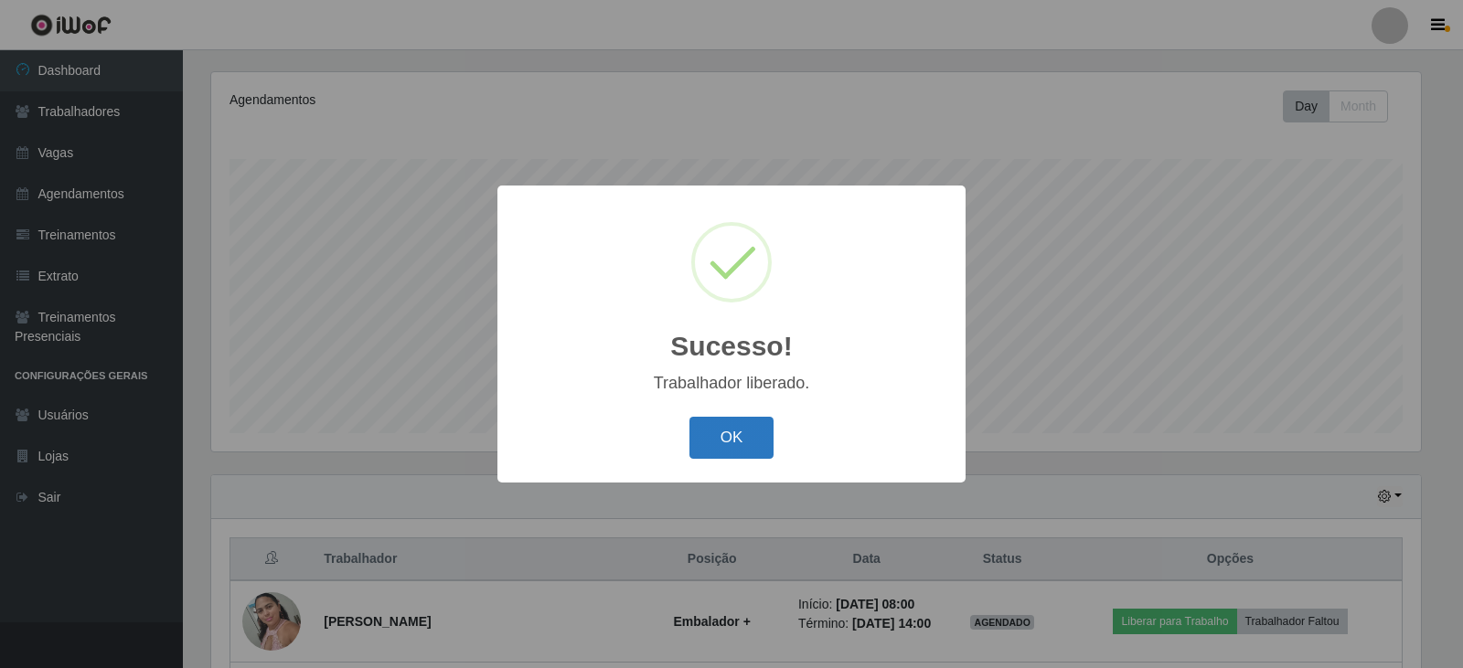
click at [738, 427] on button "OK" at bounding box center [732, 438] width 85 height 43
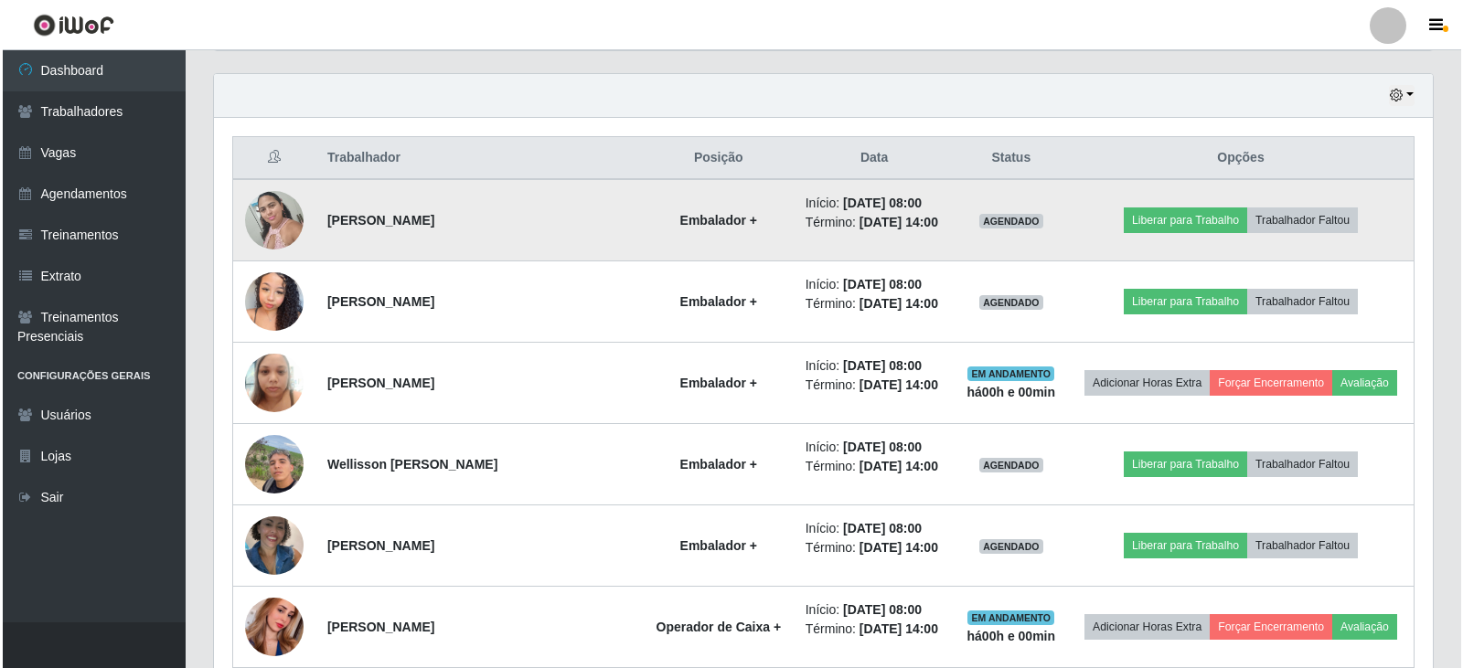
scroll to position [769, 0]
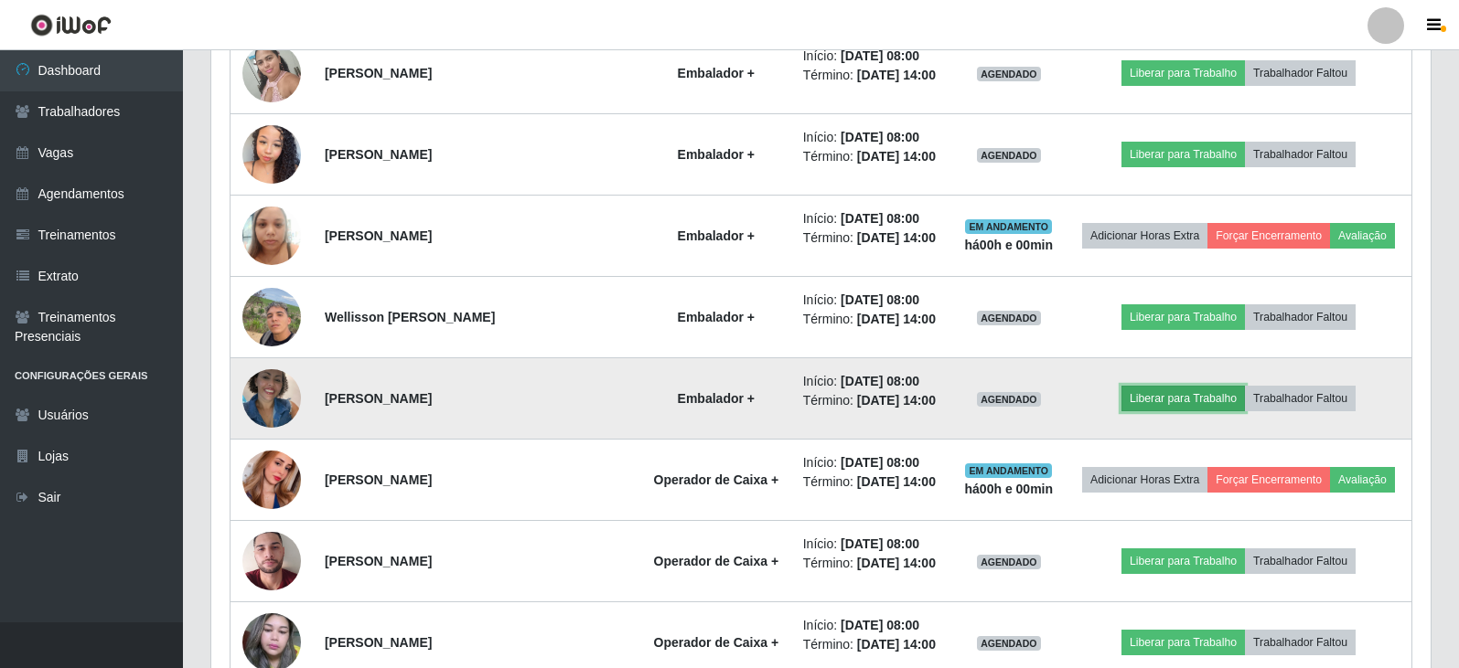
click at [1181, 408] on button "Liberar para Trabalho" at bounding box center [1182, 399] width 123 height 26
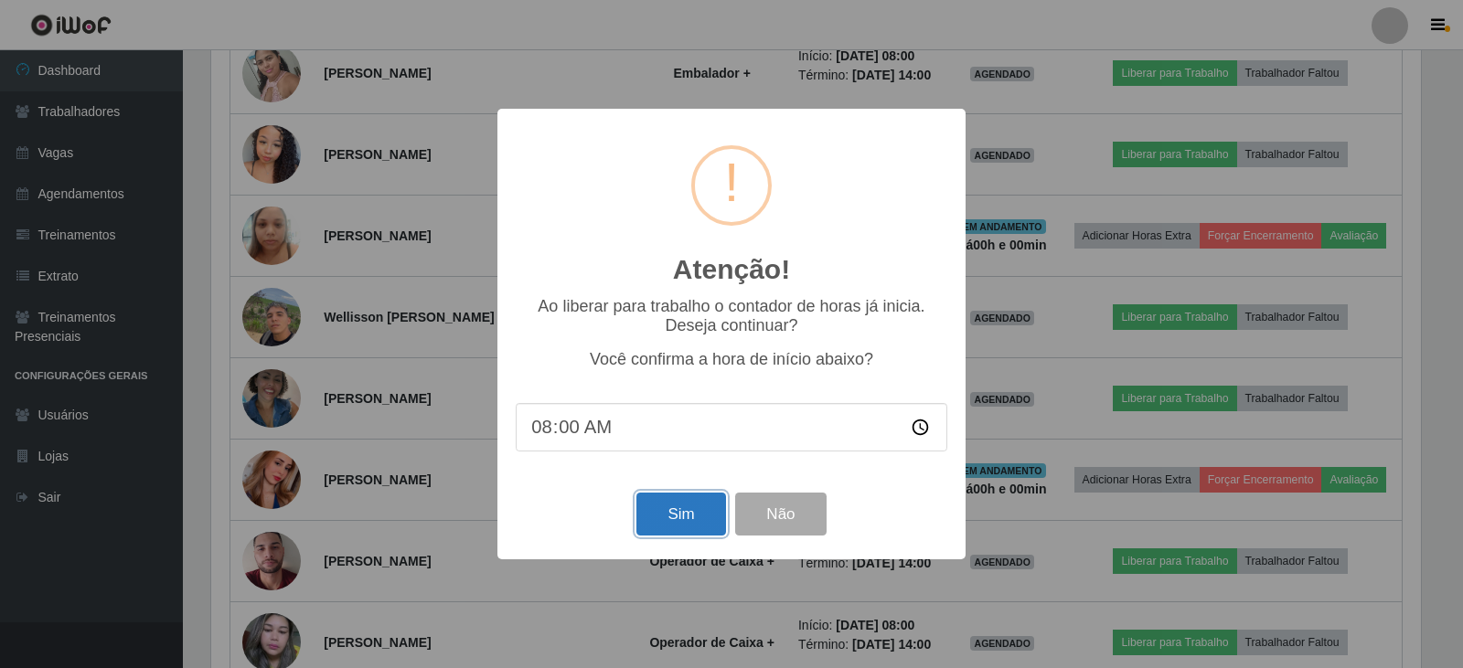
click at [676, 518] on button "Sim" at bounding box center [680, 514] width 89 height 43
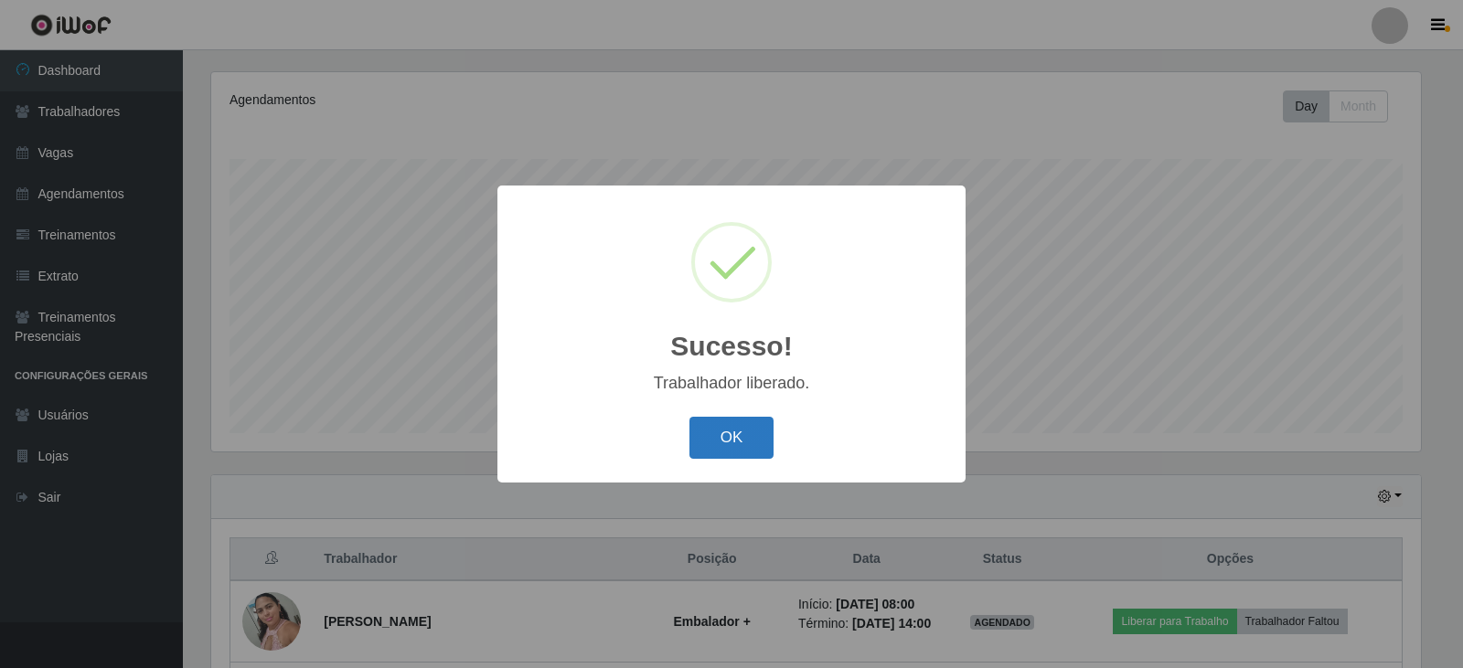
click at [729, 436] on button "OK" at bounding box center [732, 438] width 85 height 43
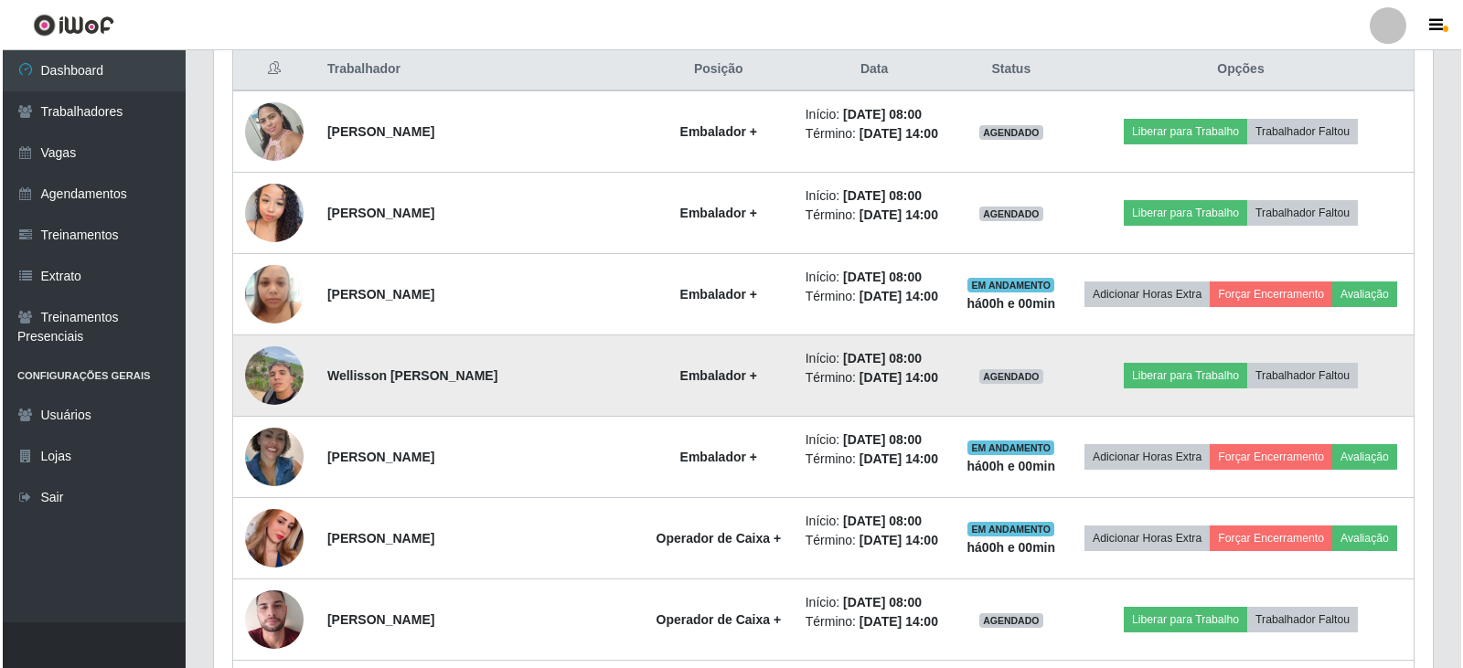
scroll to position [678, 0]
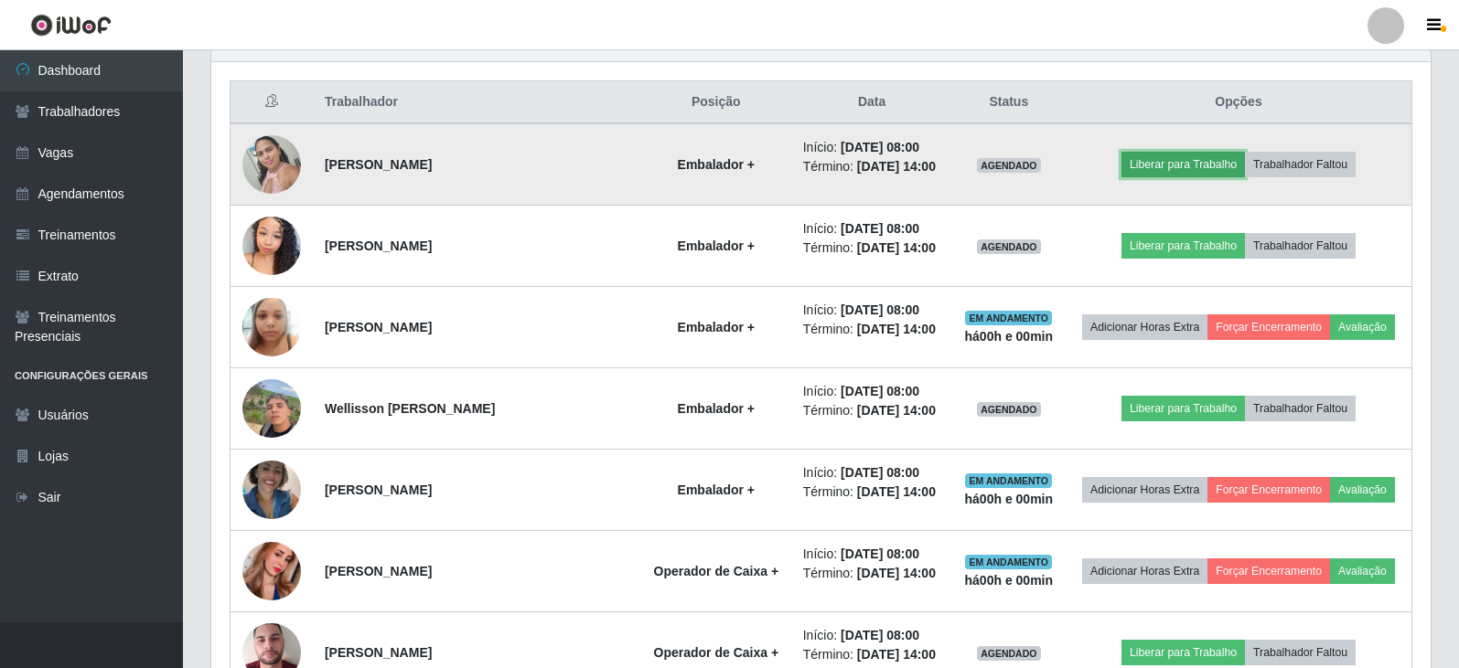
click at [1162, 166] on button "Liberar para Trabalho" at bounding box center [1182, 165] width 123 height 26
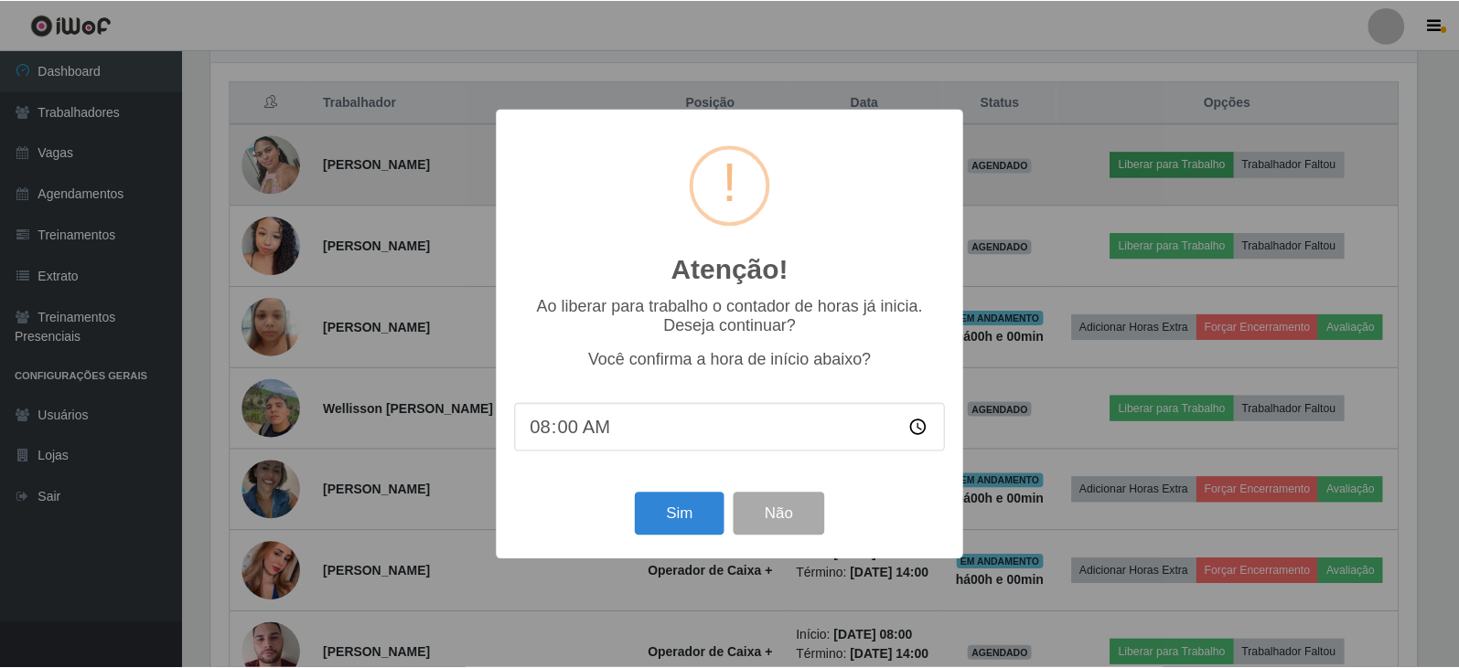
scroll to position [380, 1210]
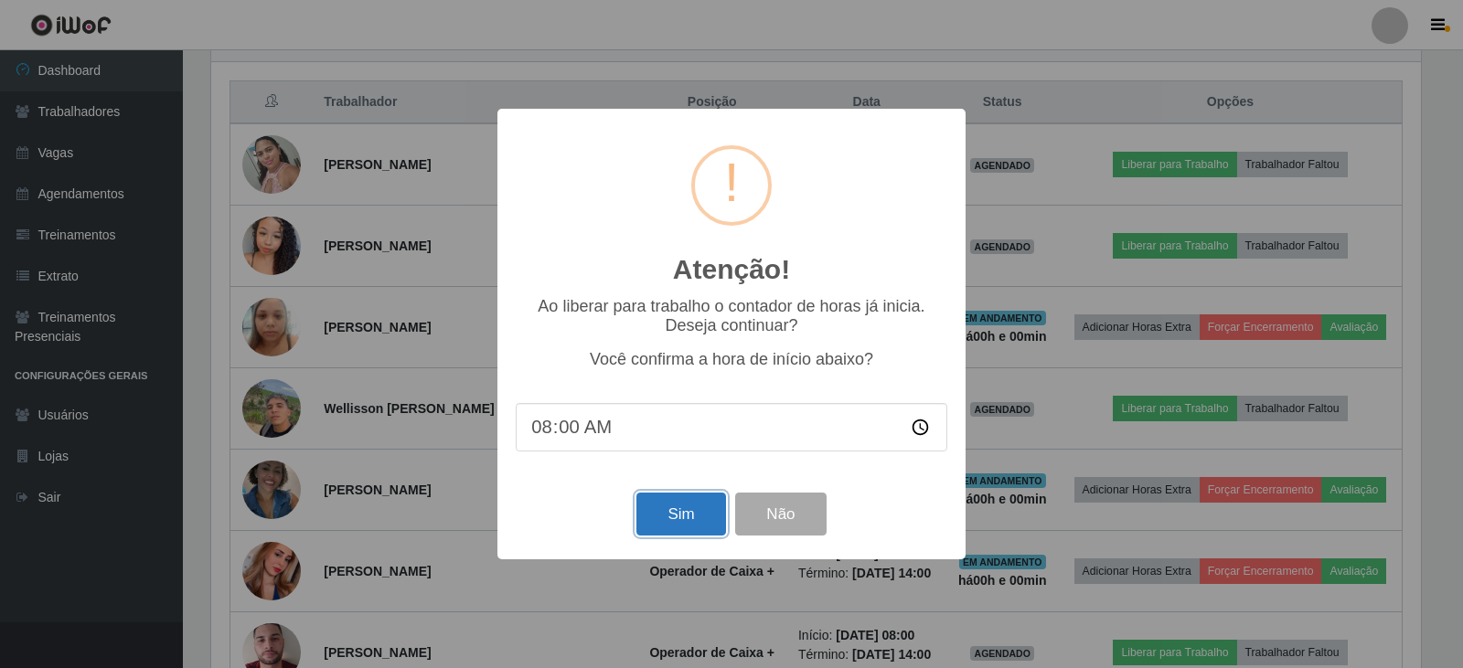
click at [695, 517] on button "Sim" at bounding box center [680, 514] width 89 height 43
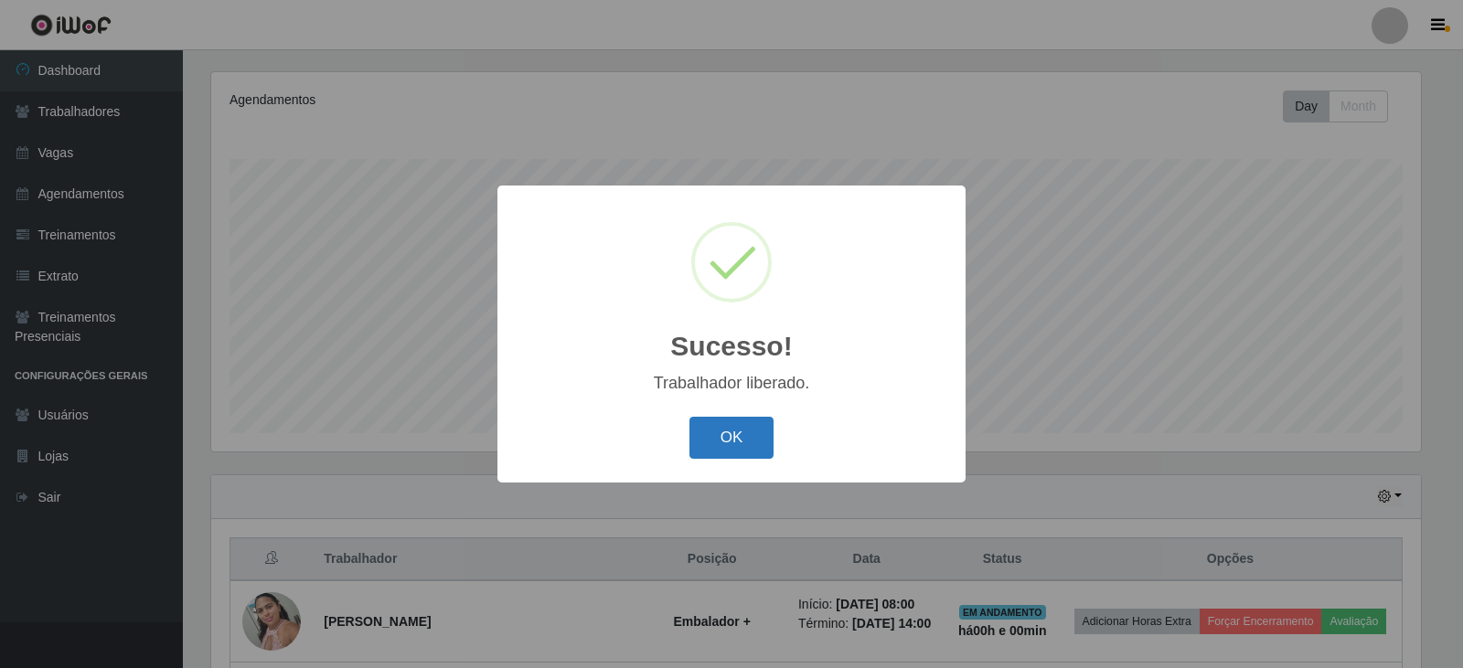
click at [733, 441] on button "OK" at bounding box center [732, 438] width 85 height 43
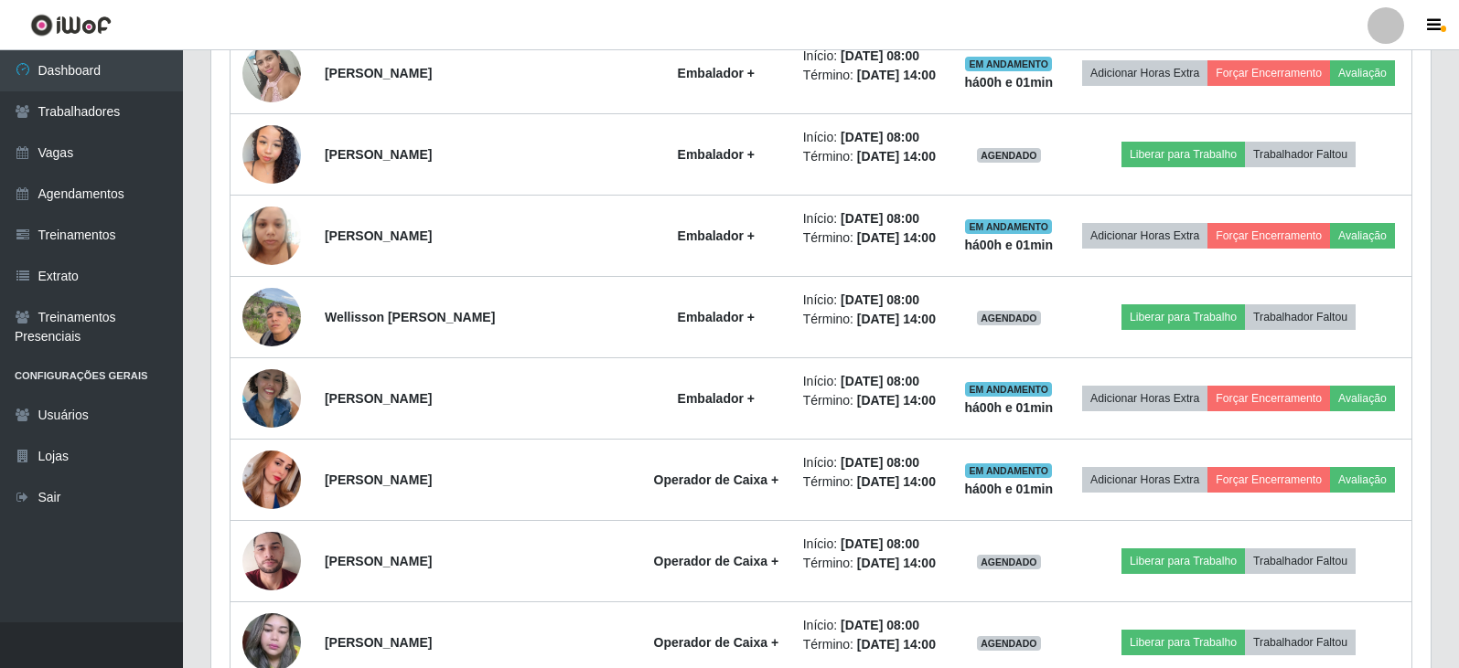
scroll to position [678, 0]
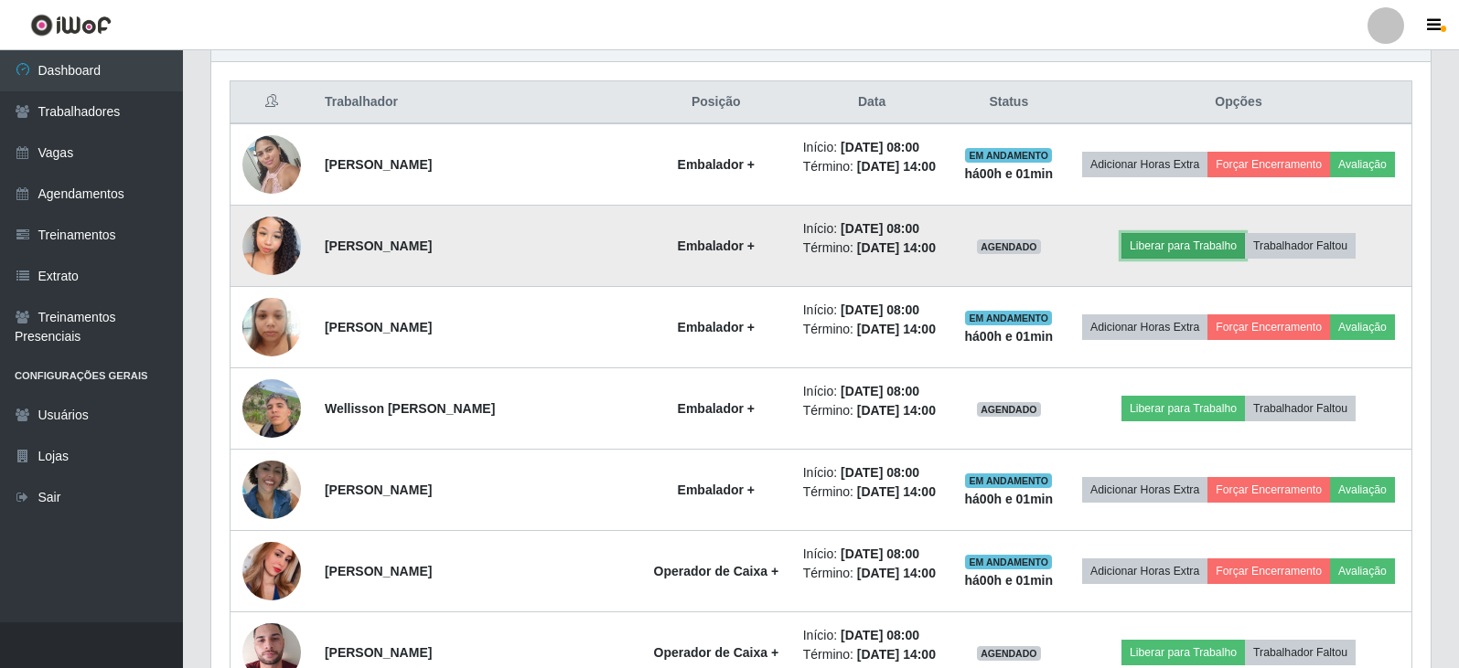
click at [1198, 249] on button "Liberar para Trabalho" at bounding box center [1182, 246] width 123 height 26
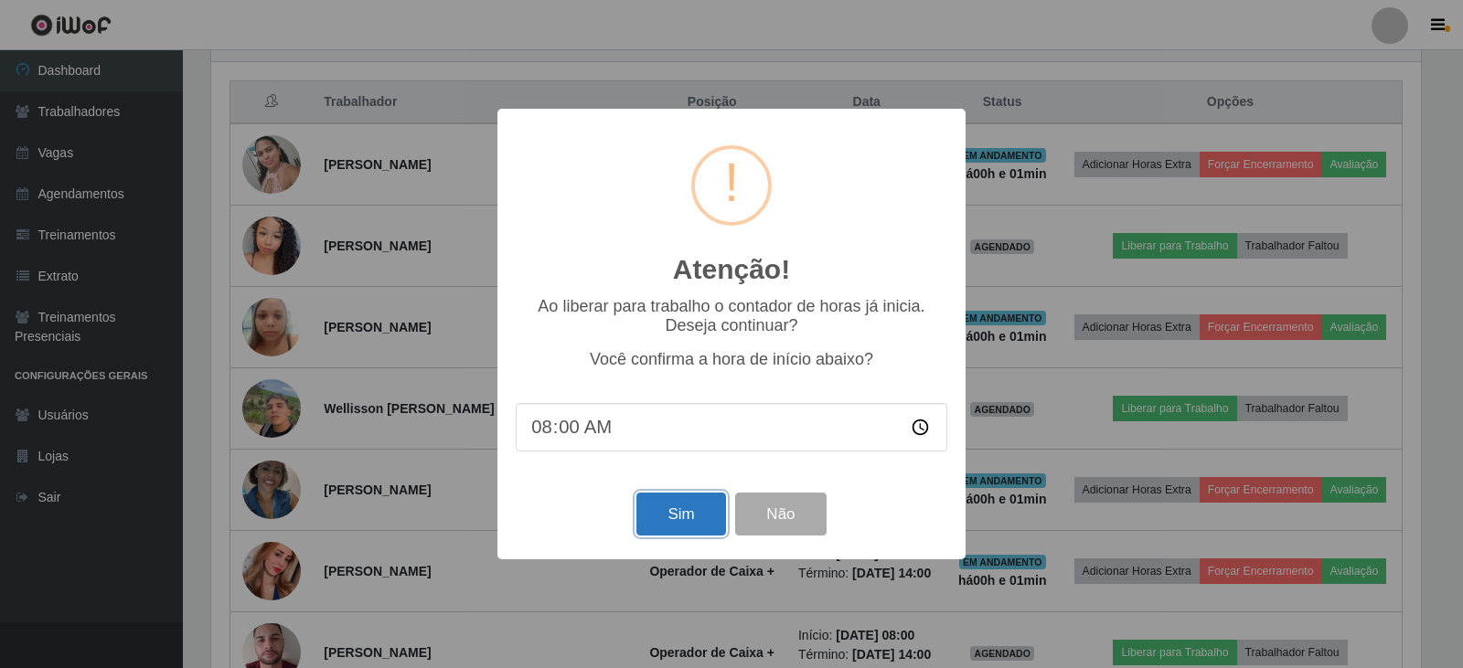
click at [675, 520] on button "Sim" at bounding box center [680, 514] width 89 height 43
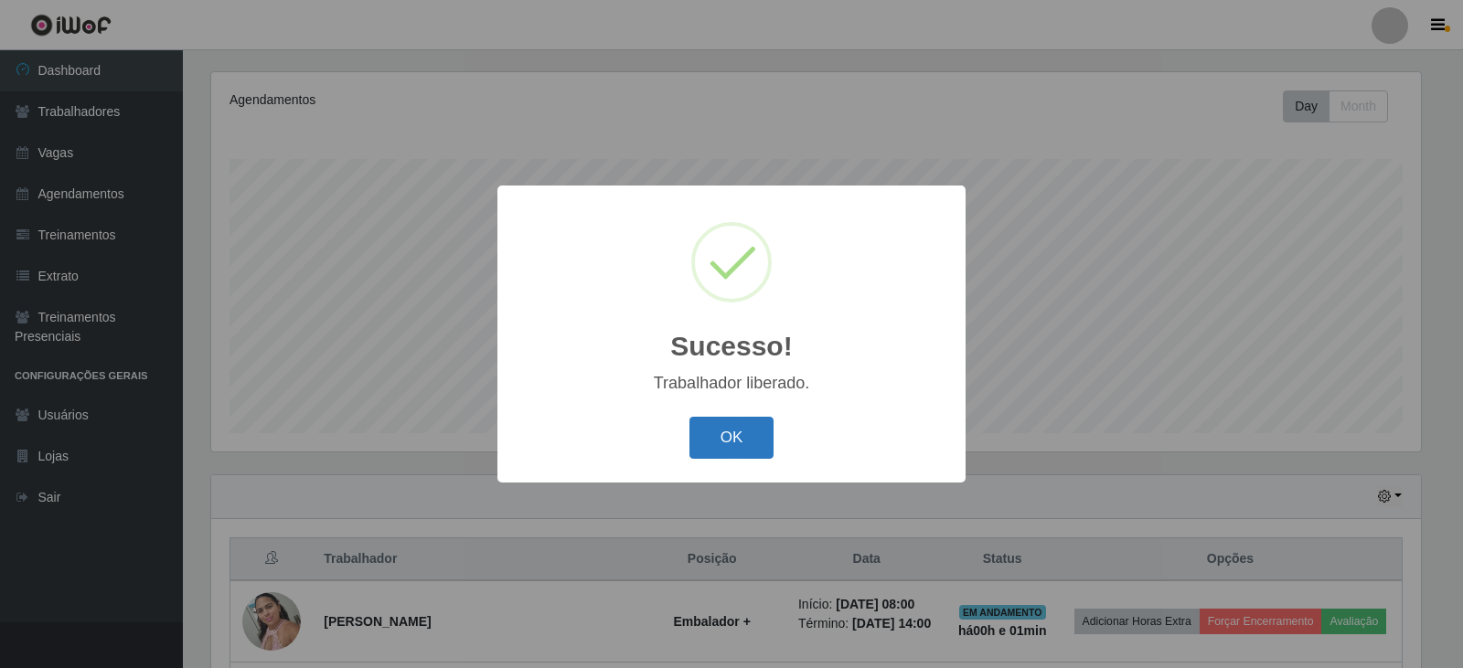
click at [744, 439] on button "OK" at bounding box center [732, 438] width 85 height 43
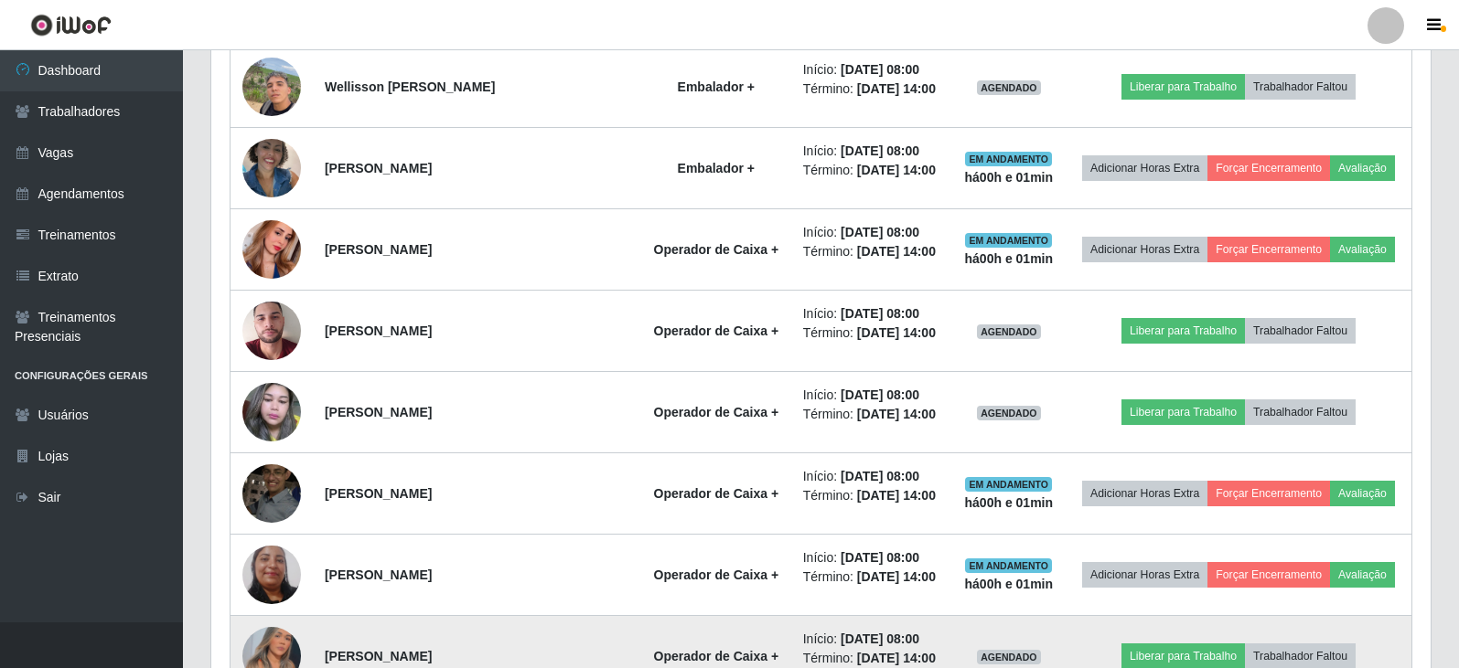
scroll to position [952, 0]
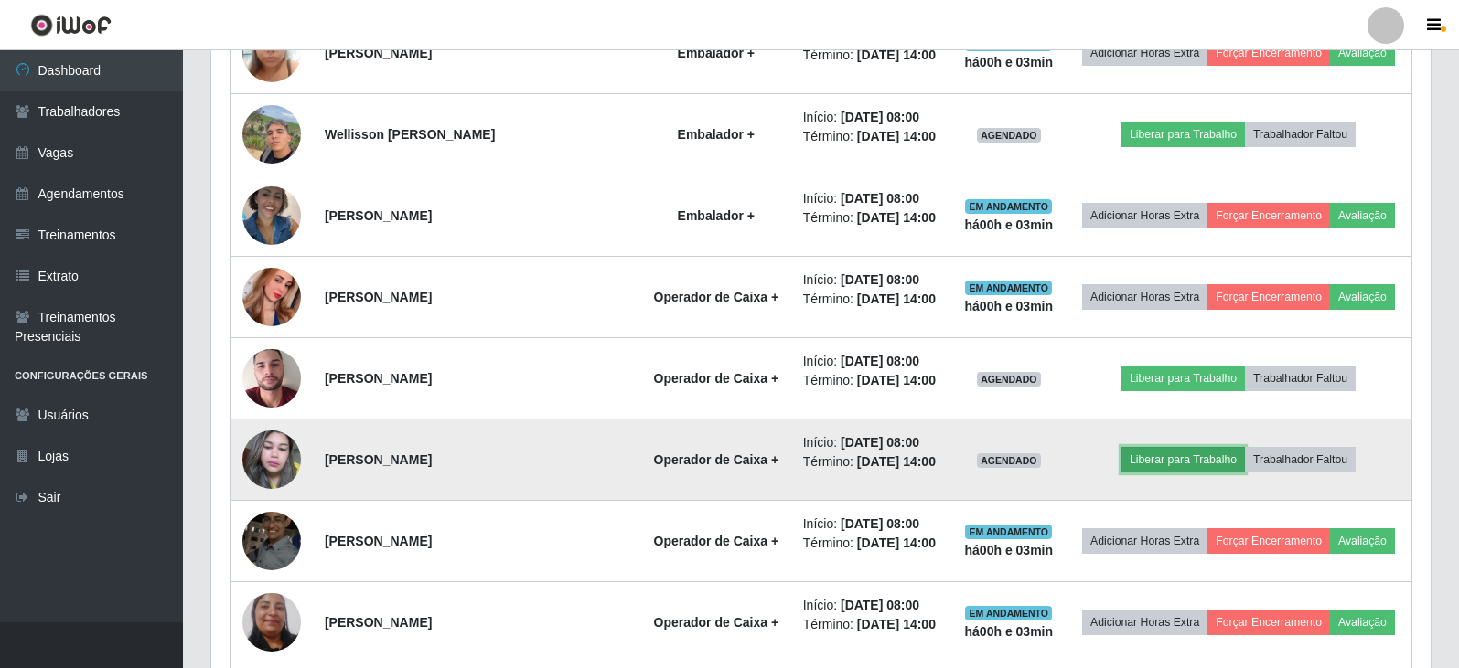
click at [1180, 469] on button "Liberar para Trabalho" at bounding box center [1182, 460] width 123 height 26
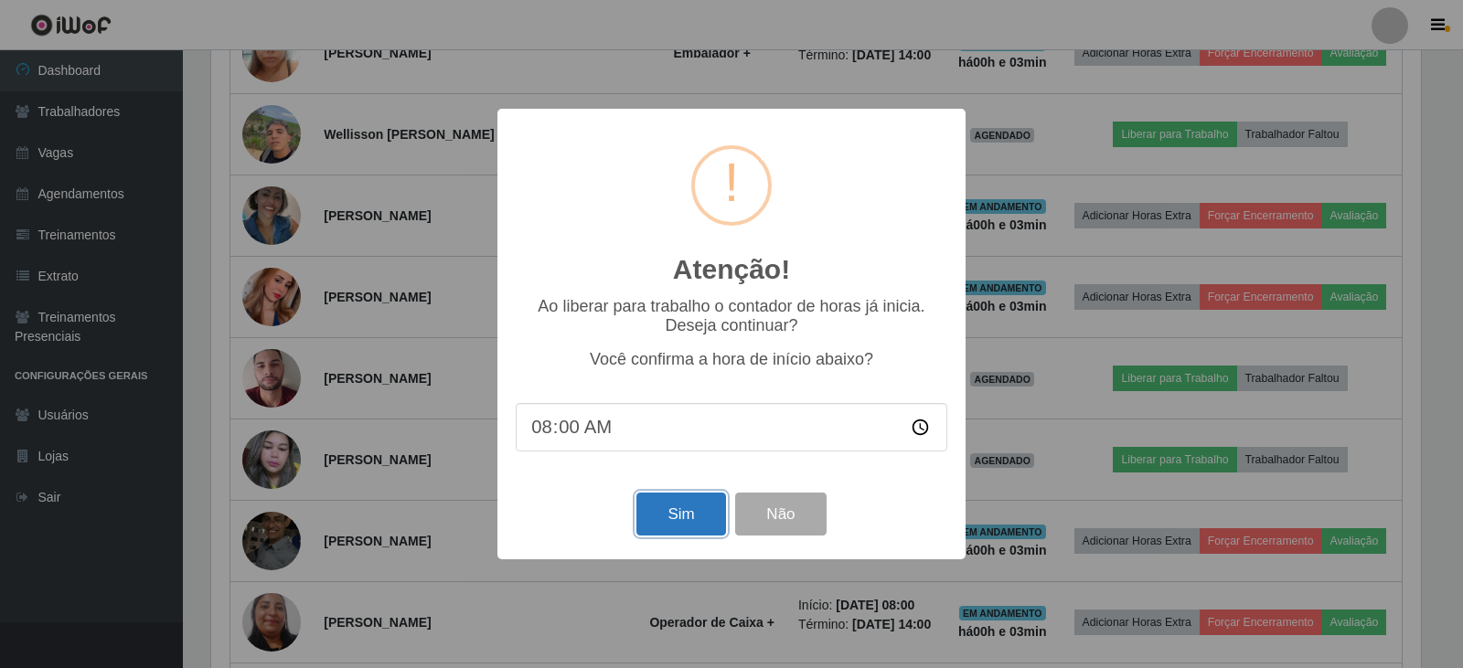
click at [678, 515] on button "Sim" at bounding box center [680, 514] width 89 height 43
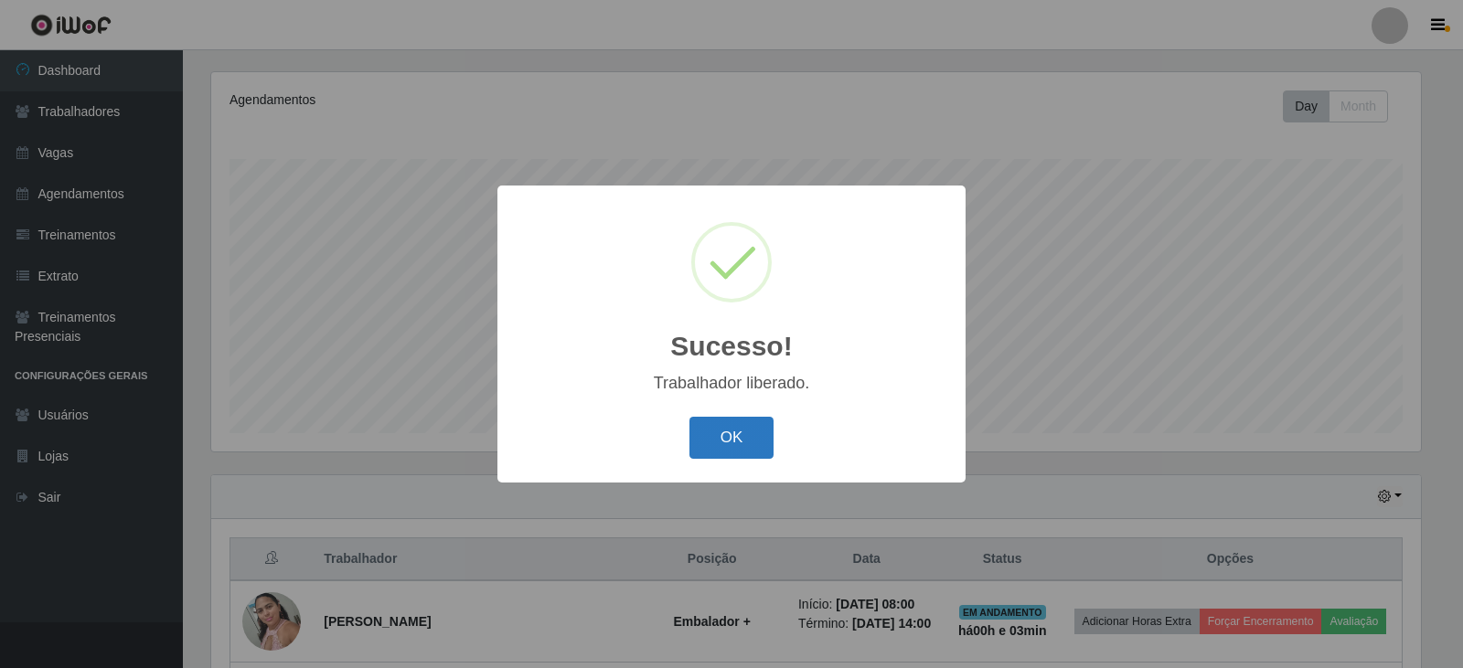
click at [721, 437] on button "OK" at bounding box center [732, 438] width 85 height 43
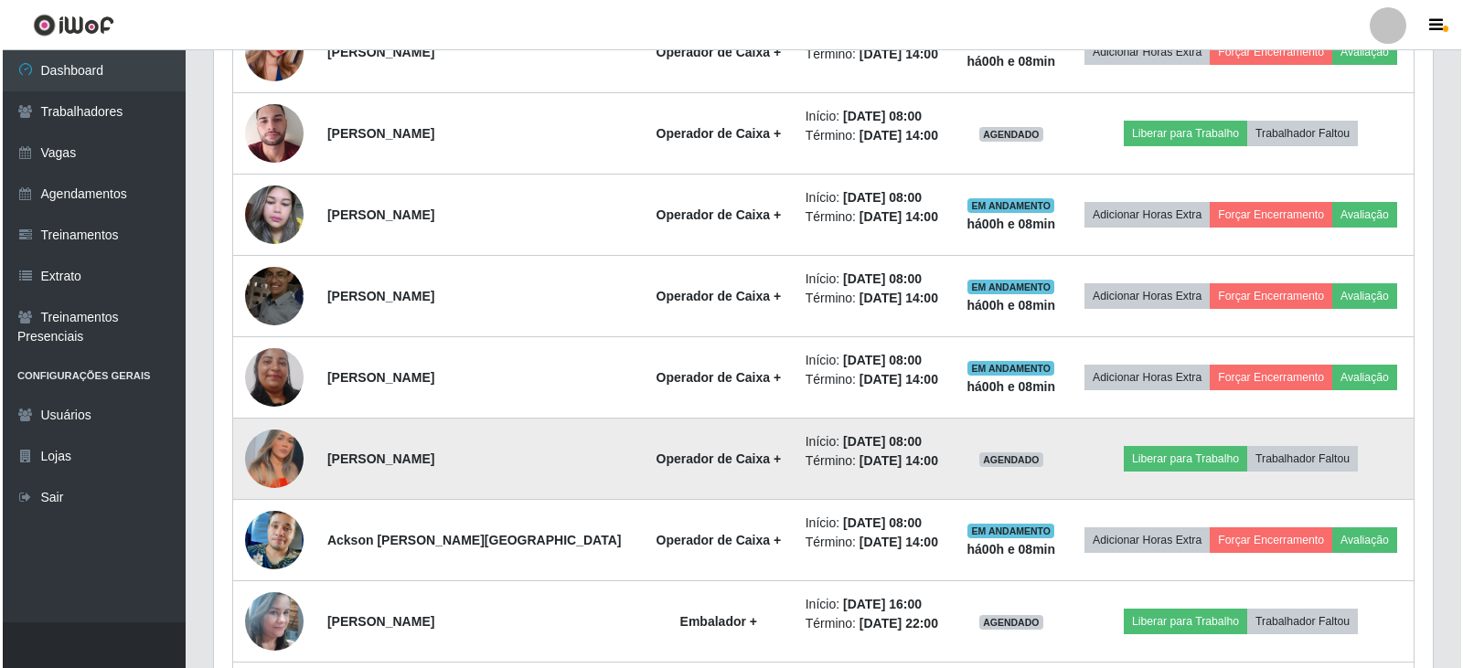
scroll to position [1198, 0]
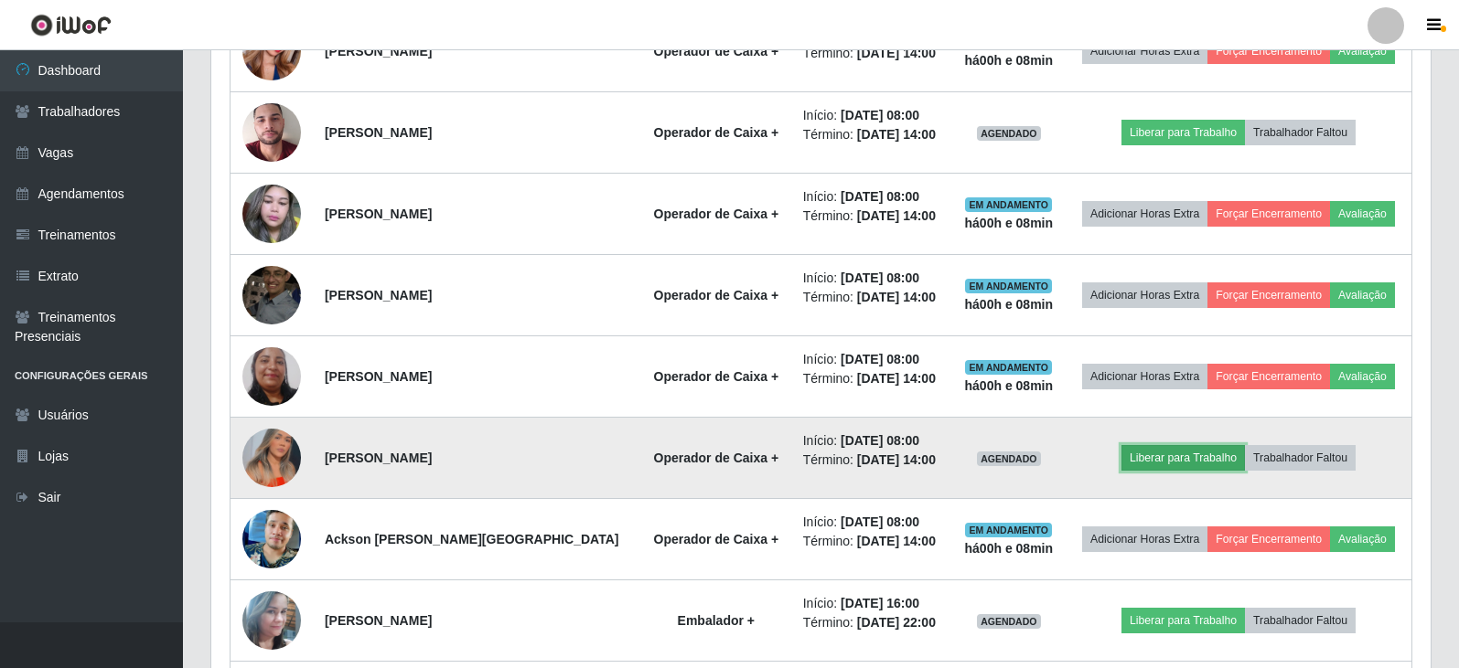
click at [1190, 460] on button "Liberar para Trabalho" at bounding box center [1182, 458] width 123 height 26
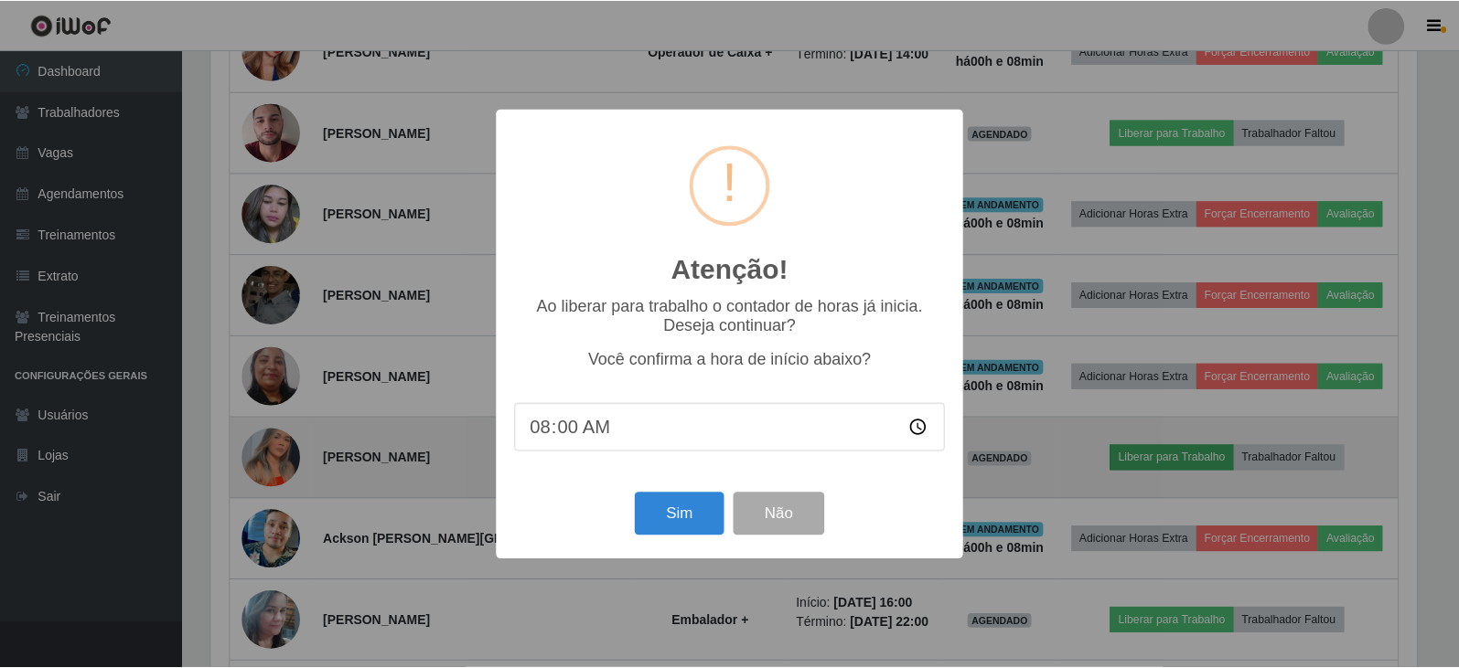
scroll to position [380, 1210]
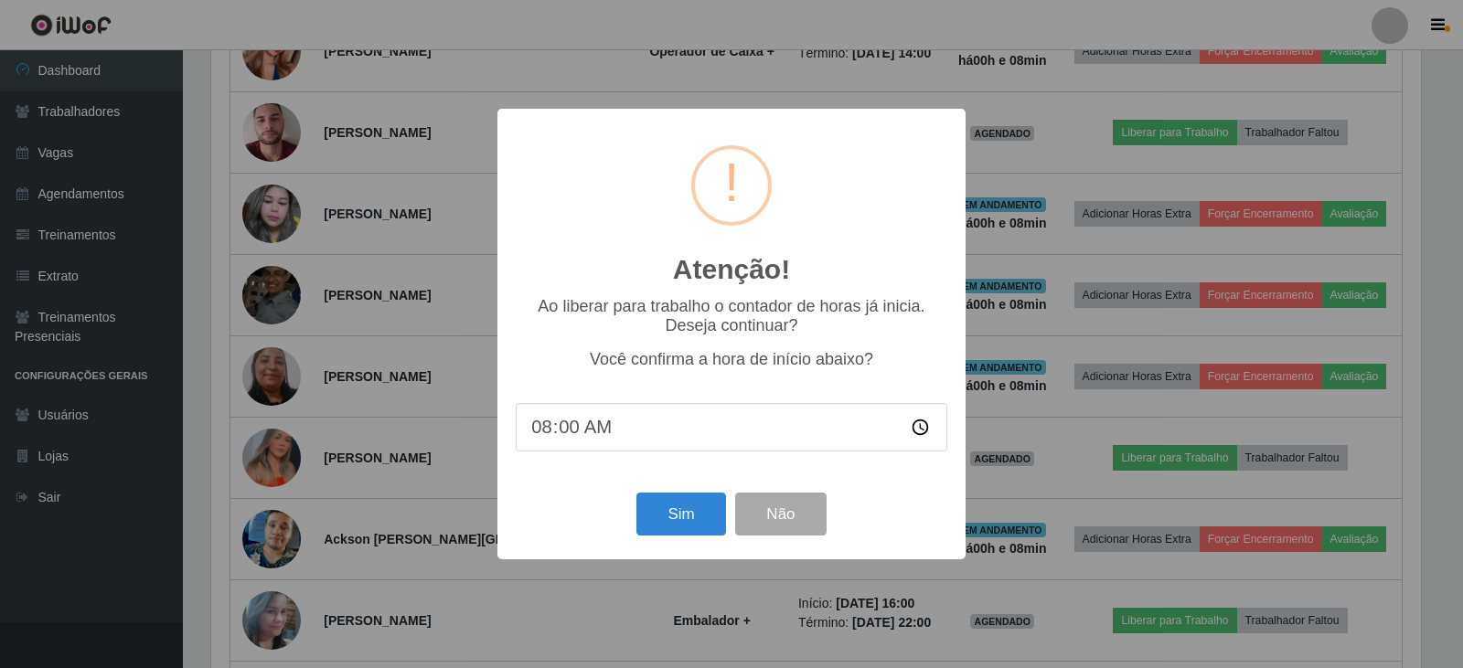
click at [568, 433] on input "08:00" at bounding box center [732, 427] width 432 height 48
type input "08:05"
click at [702, 520] on button "Sim" at bounding box center [680, 514] width 89 height 43
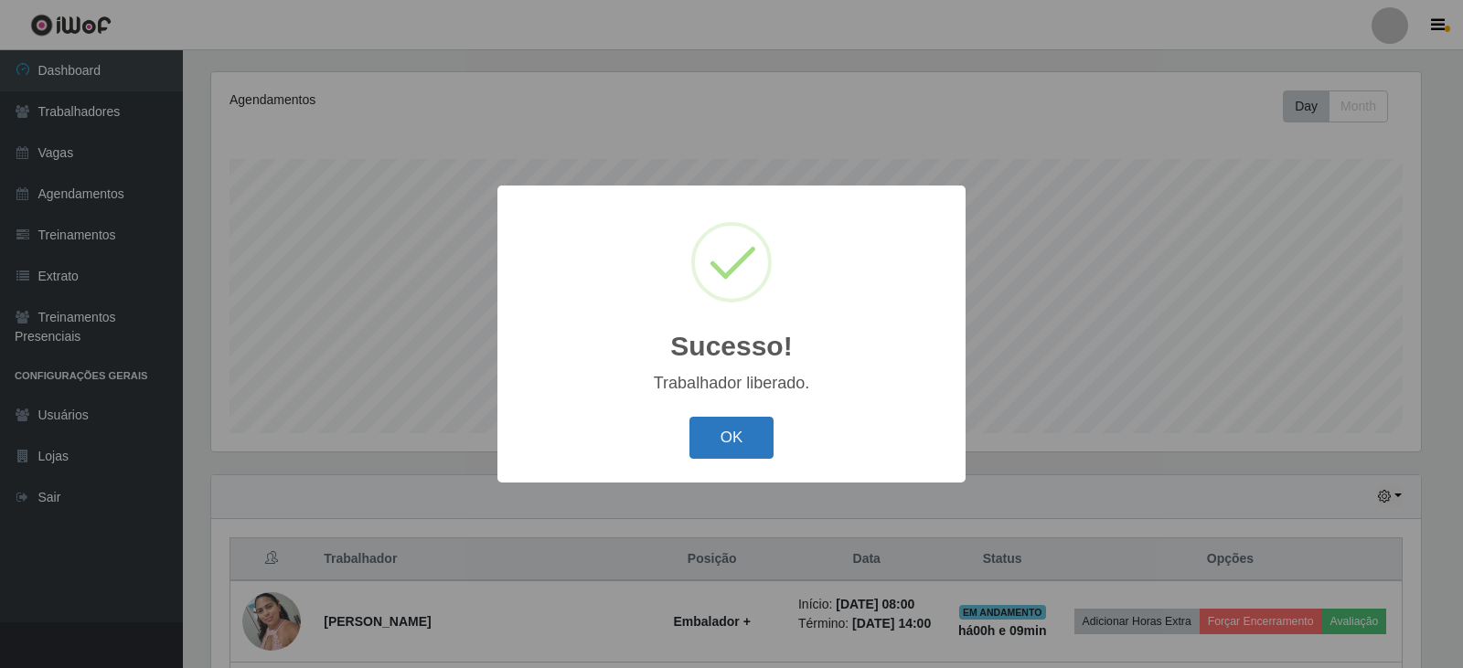
click at [732, 419] on button "OK" at bounding box center [732, 438] width 85 height 43
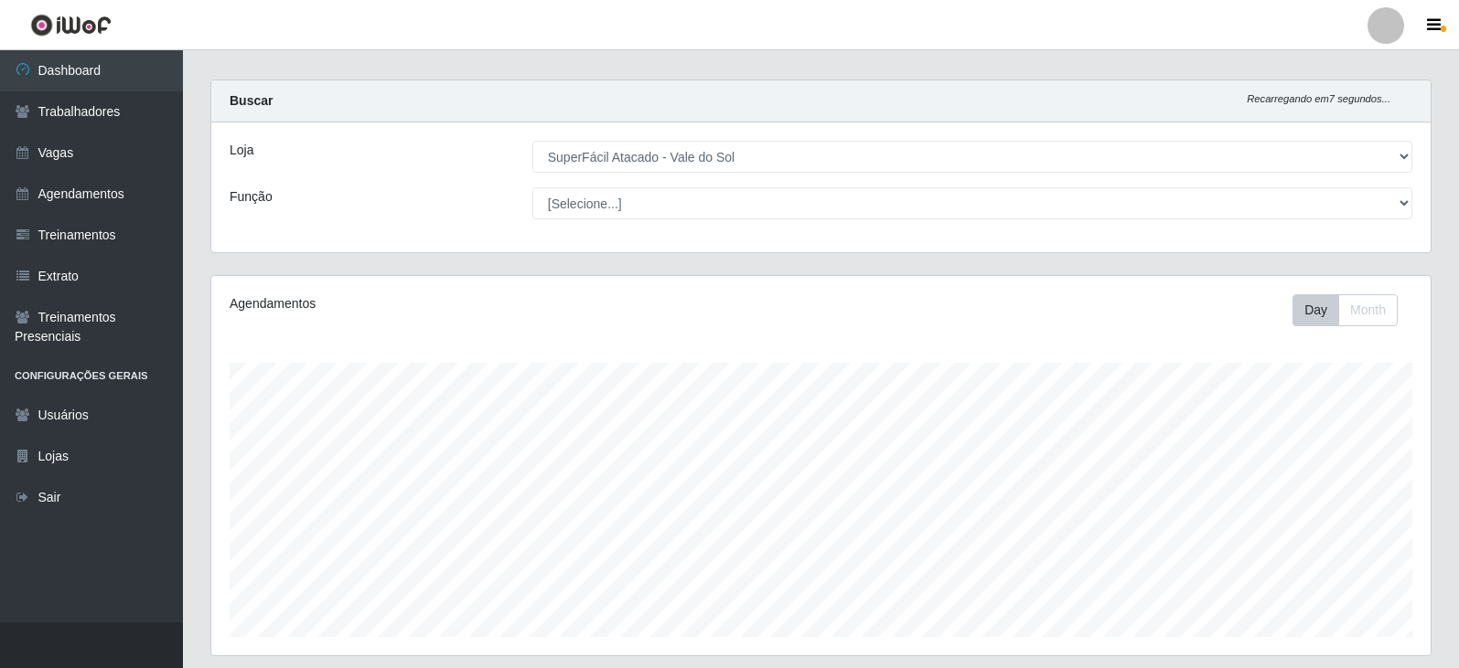
scroll to position [0, 0]
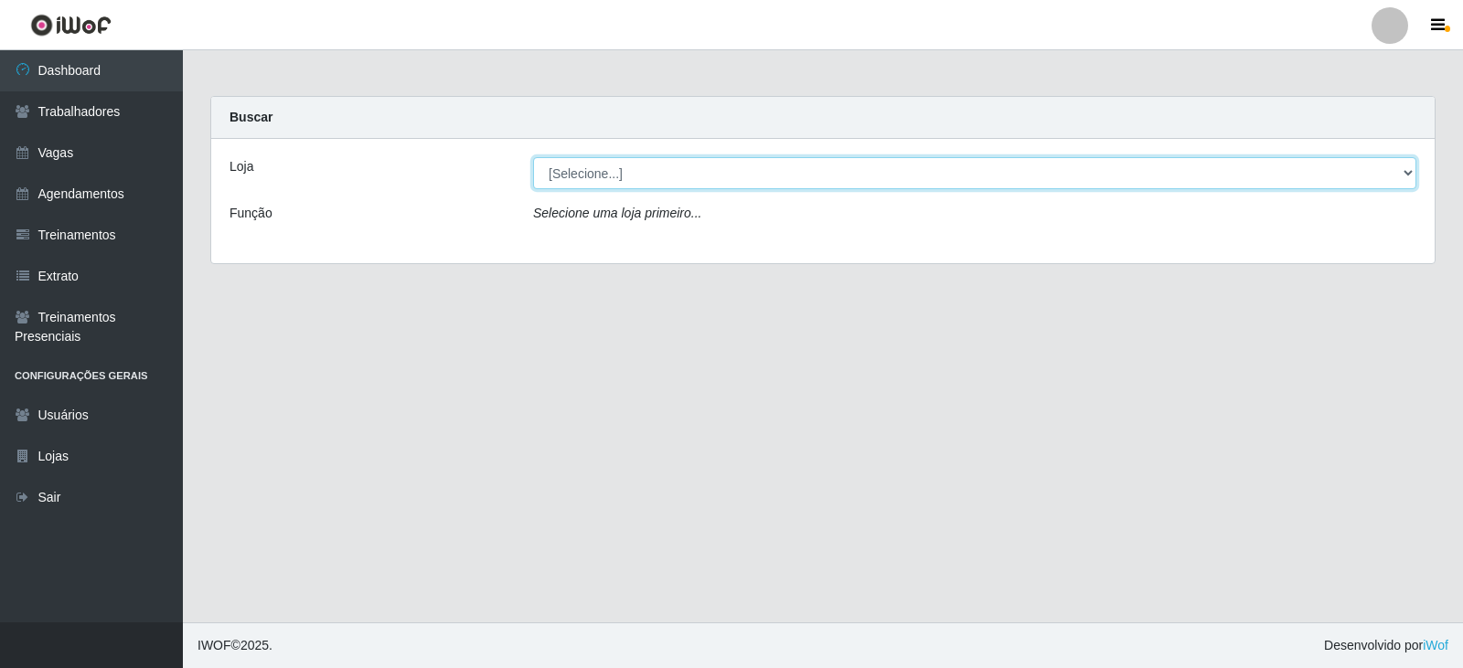
click at [589, 169] on select "[Selecione...] SuperFácil Atacado - Vale do Sol" at bounding box center [974, 173] width 883 height 32
select select "502"
click at [533, 157] on select "[Selecione...] SuperFácil Atacado - Vale do Sol" at bounding box center [974, 173] width 883 height 32
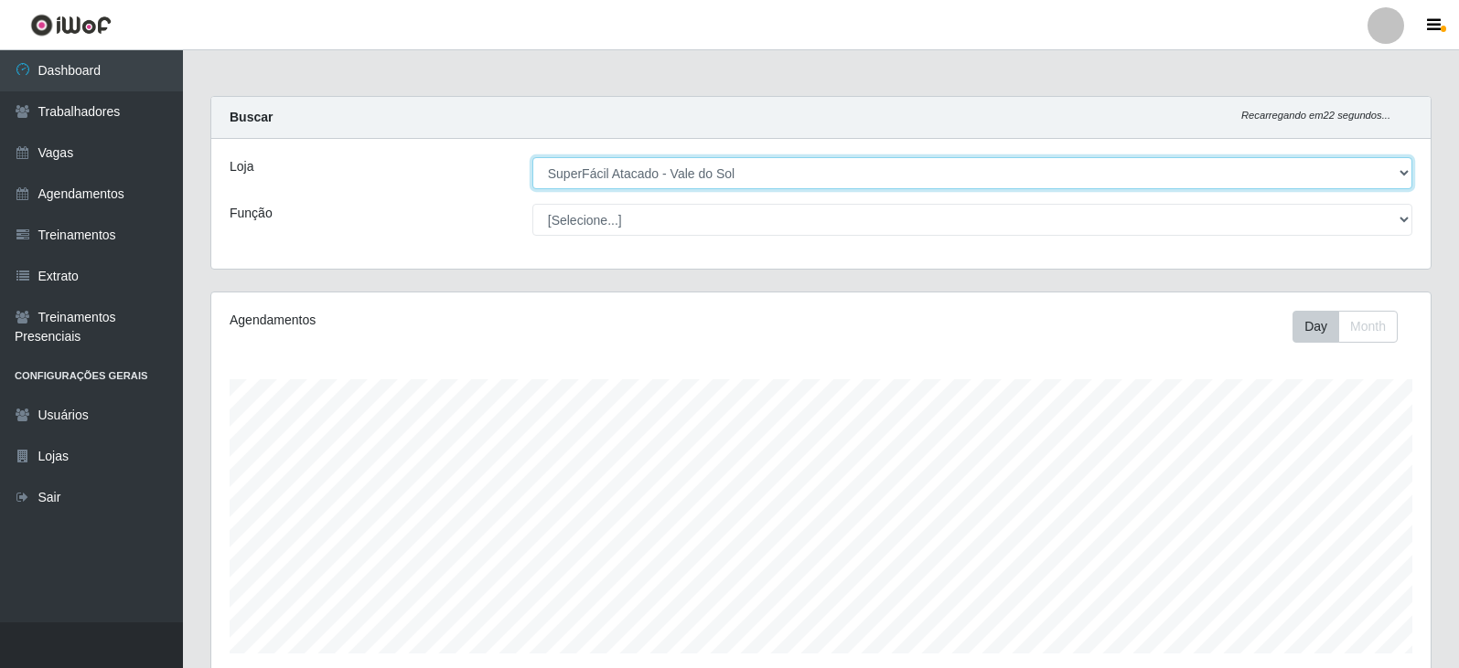
click at [658, 174] on select "[Selecione...] SuperFácil Atacado - Vale do Sol" at bounding box center [972, 173] width 880 height 32
click at [532, 157] on select "[Selecione...] SuperFácil Atacado - Vale do Sol" at bounding box center [972, 173] width 880 height 32
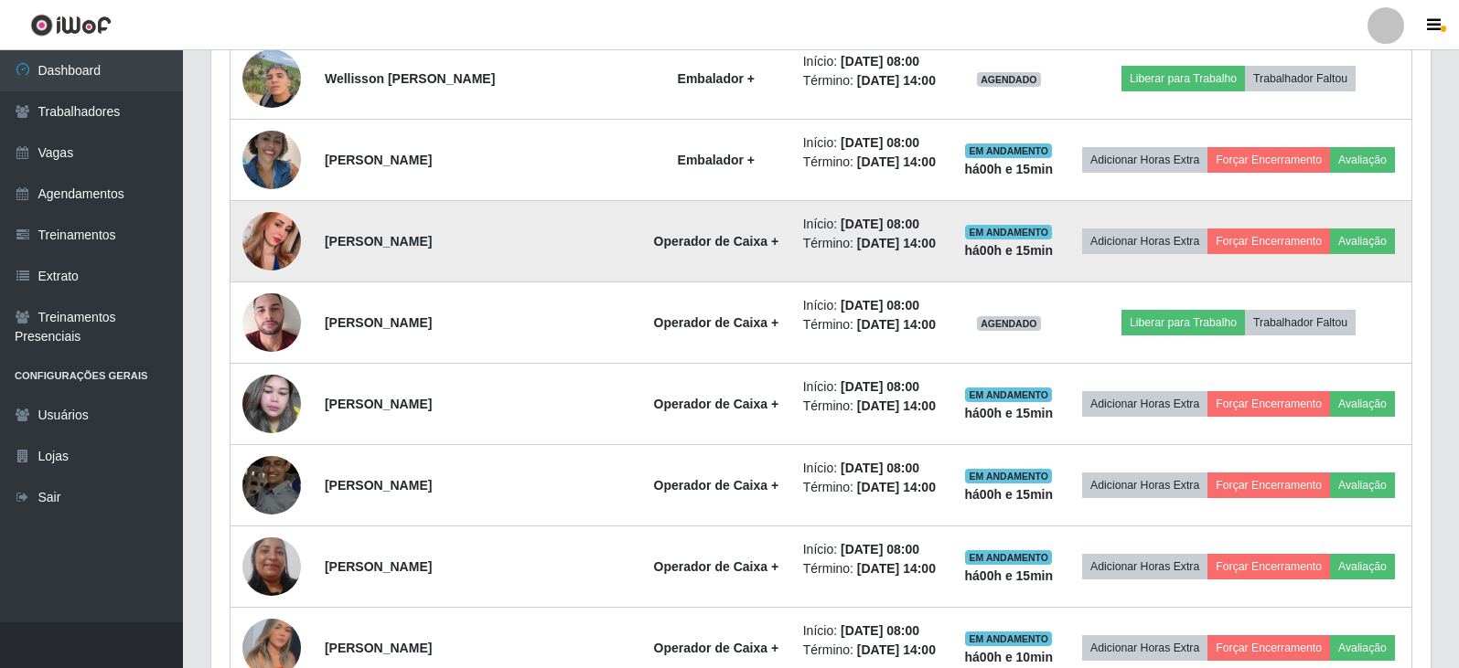
scroll to position [1097, 0]
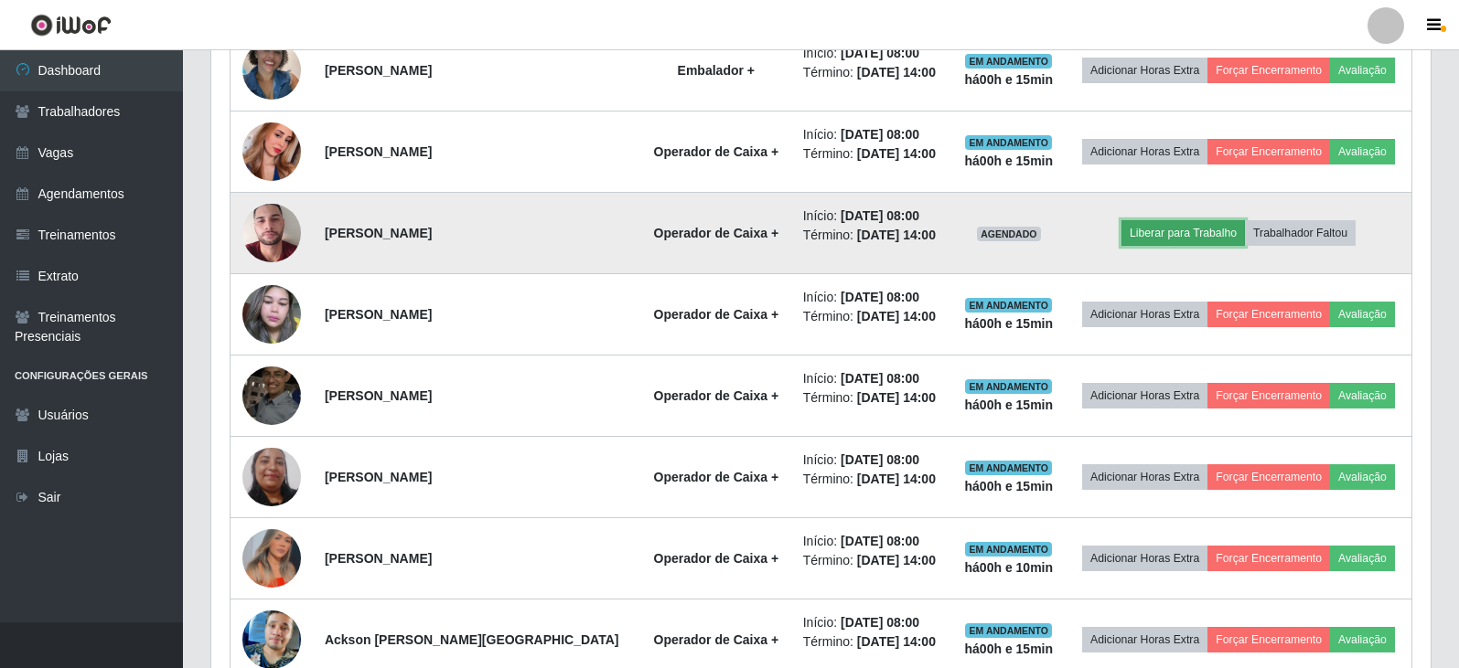
click at [1195, 230] on button "Liberar para Trabalho" at bounding box center [1182, 233] width 123 height 26
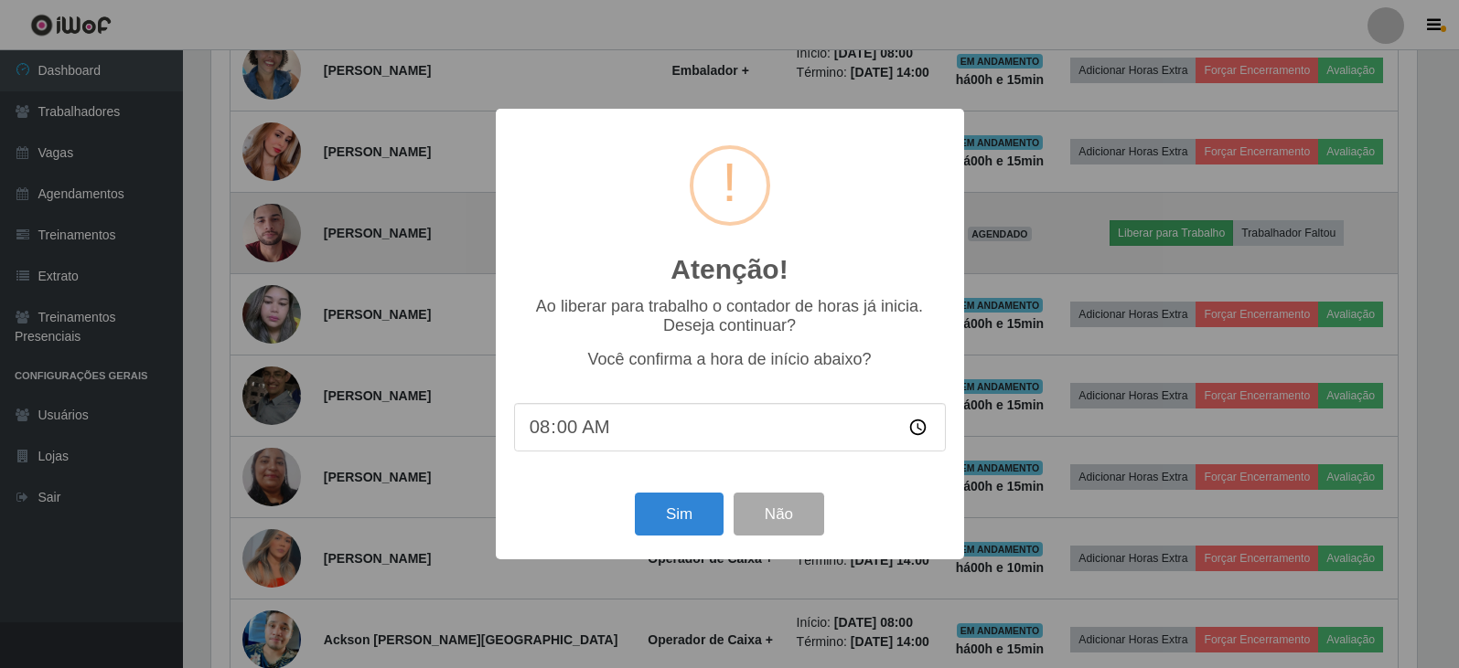
scroll to position [380, 1210]
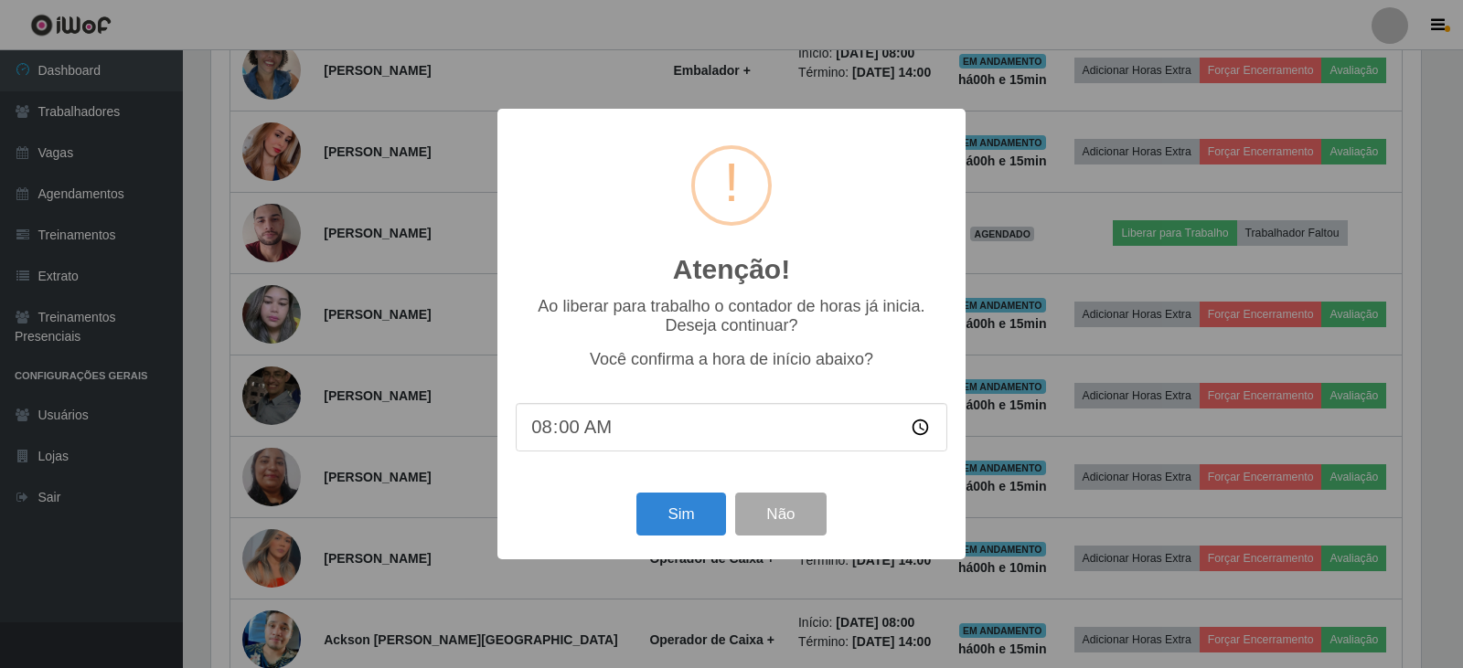
click at [568, 433] on input "08:00" at bounding box center [732, 427] width 432 height 48
type input "08:10"
click at [691, 509] on button "Sim" at bounding box center [680, 514] width 89 height 43
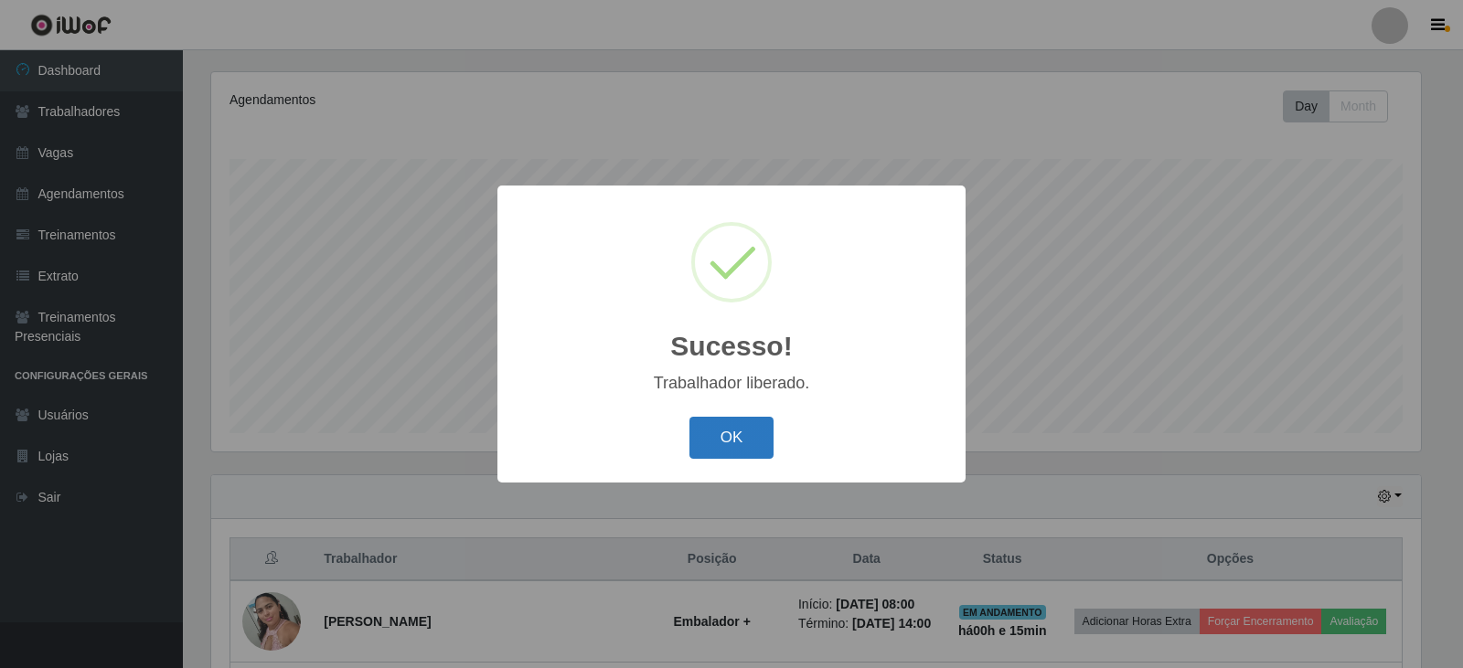
click at [749, 438] on button "OK" at bounding box center [732, 438] width 85 height 43
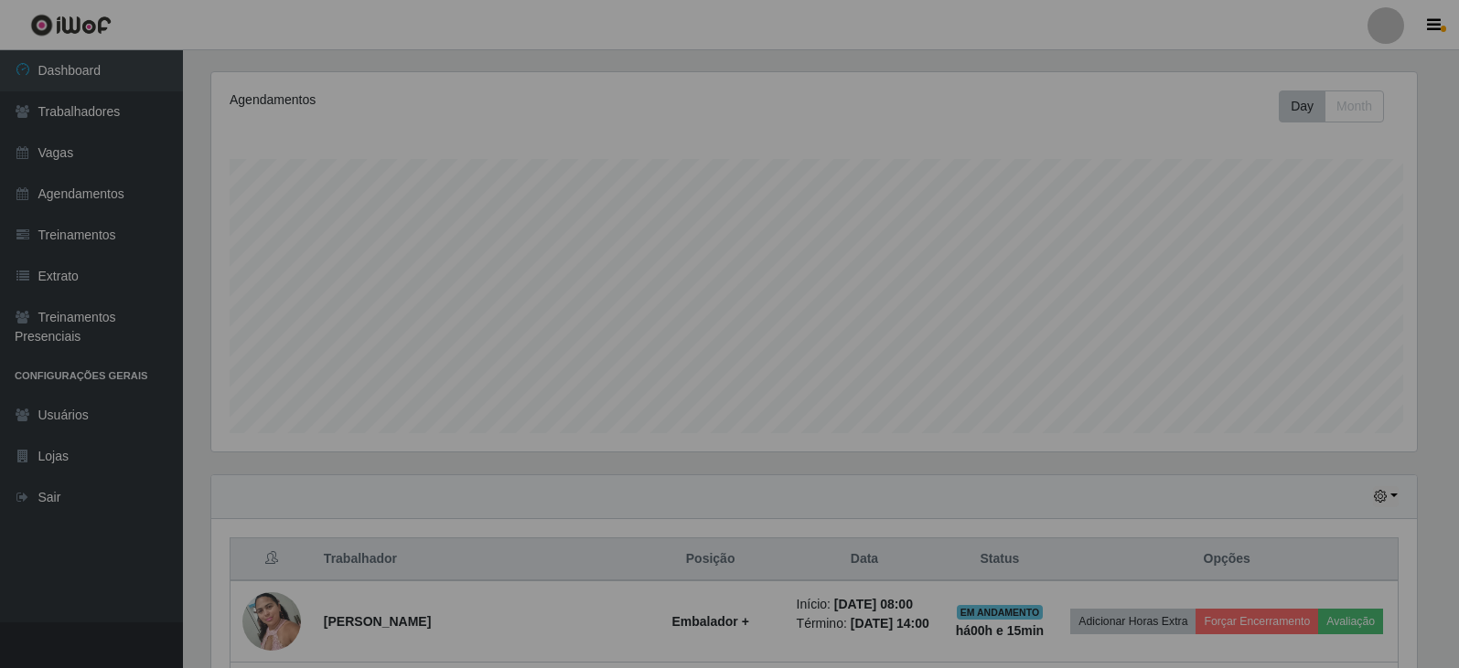
scroll to position [380, 1219]
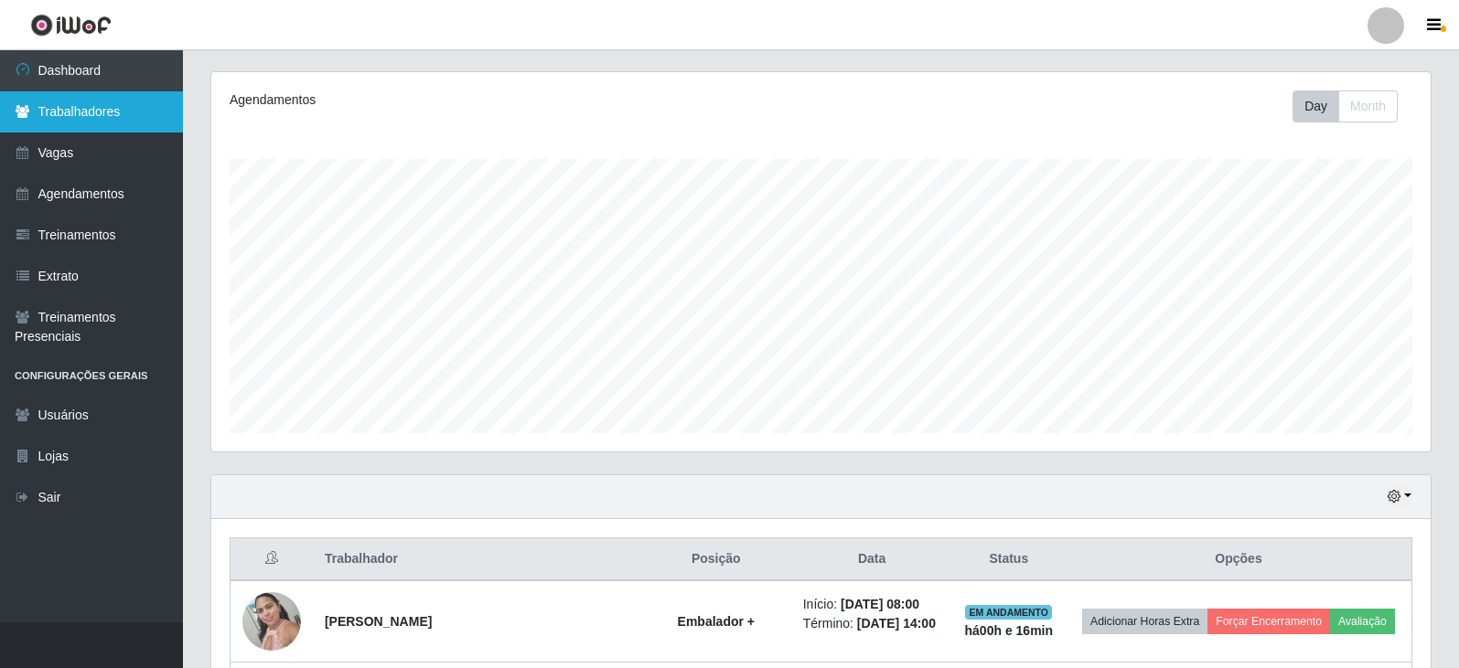
click at [119, 102] on link "Trabalhadores" at bounding box center [91, 111] width 183 height 41
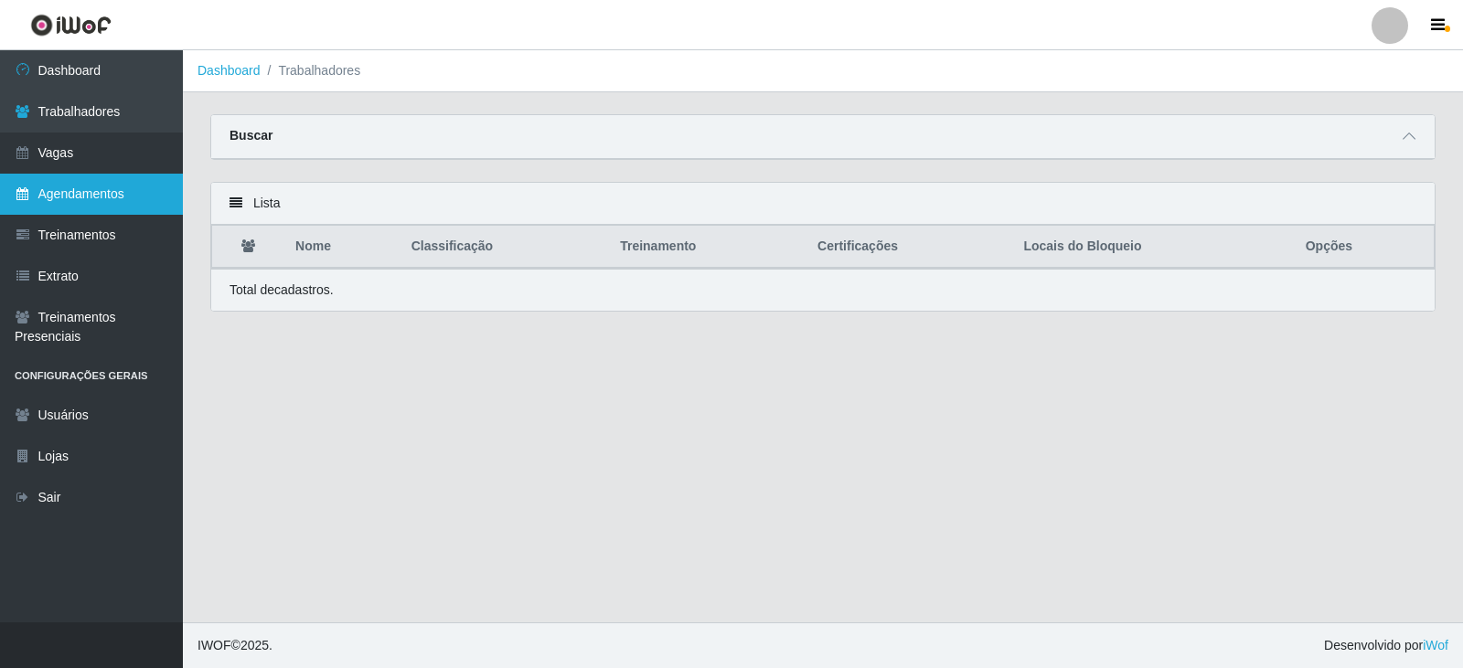
click at [90, 200] on link "Agendamentos" at bounding box center [91, 194] width 183 height 41
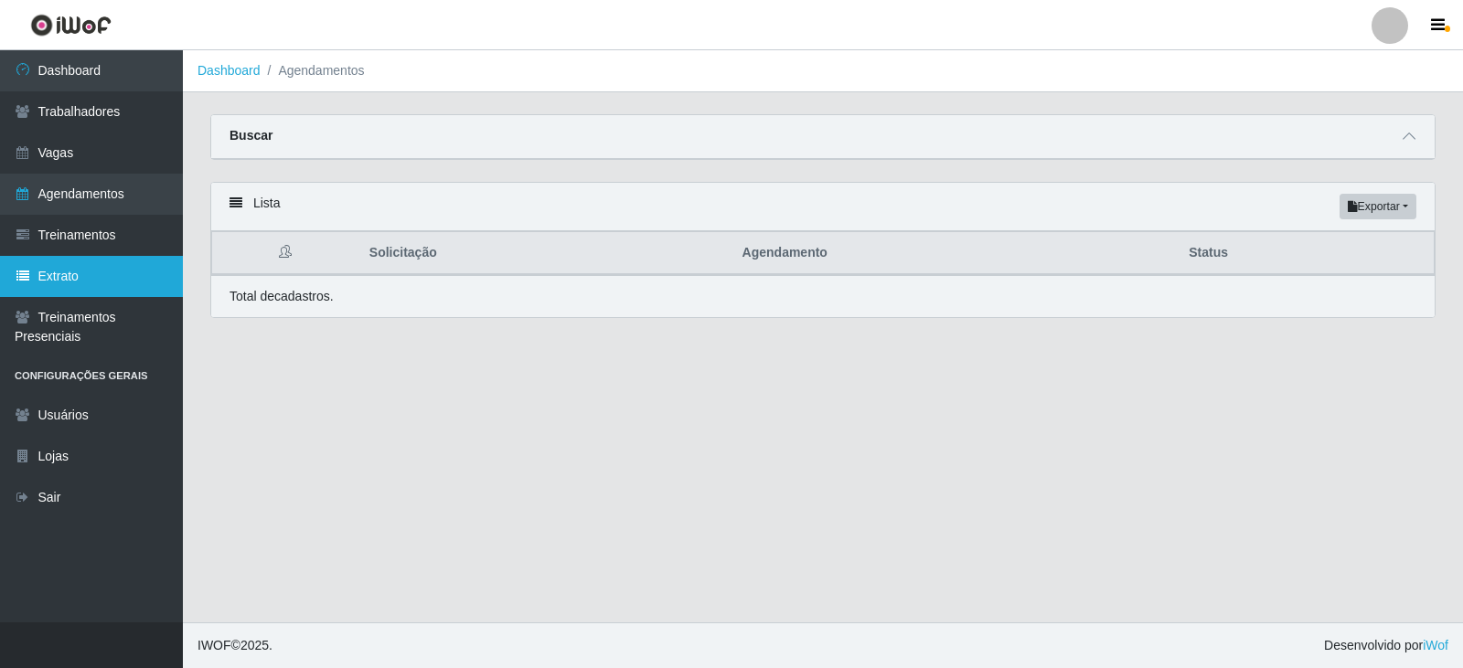
click at [61, 283] on link "Extrato" at bounding box center [91, 276] width 183 height 41
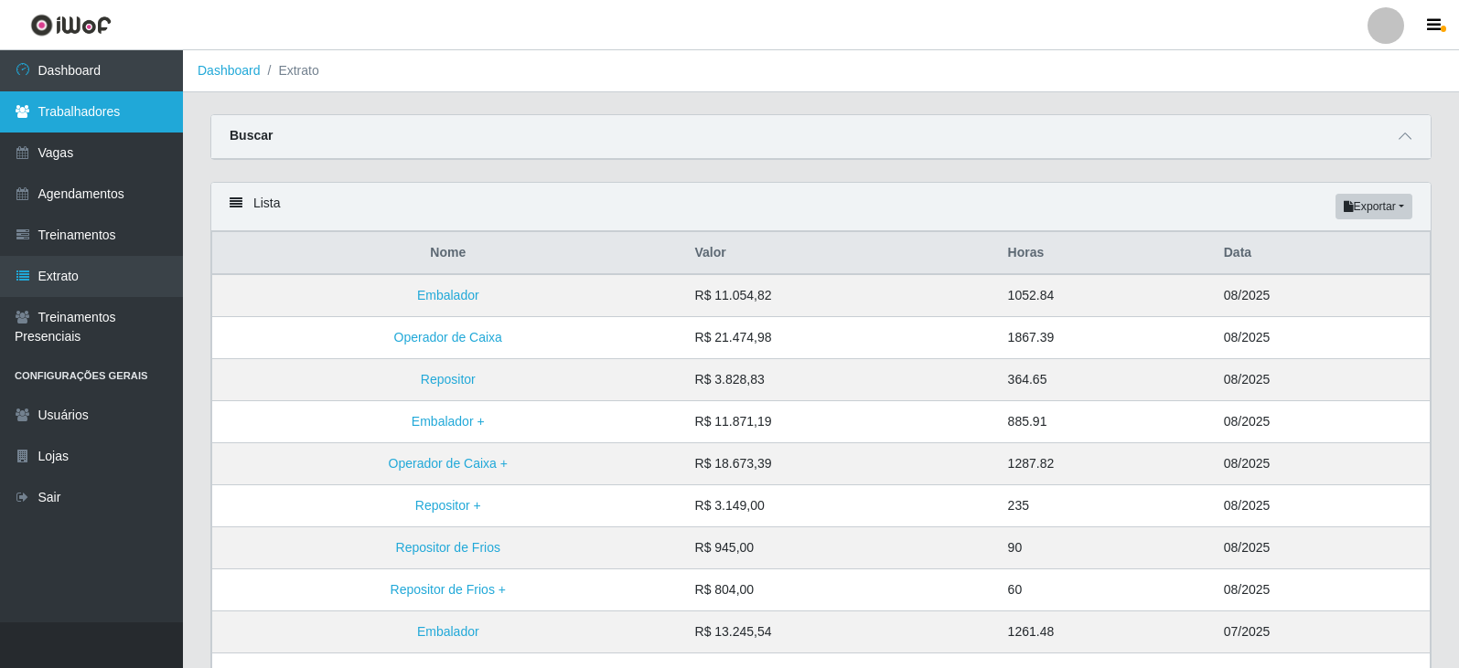
click at [102, 112] on link "Trabalhadores" at bounding box center [91, 111] width 183 height 41
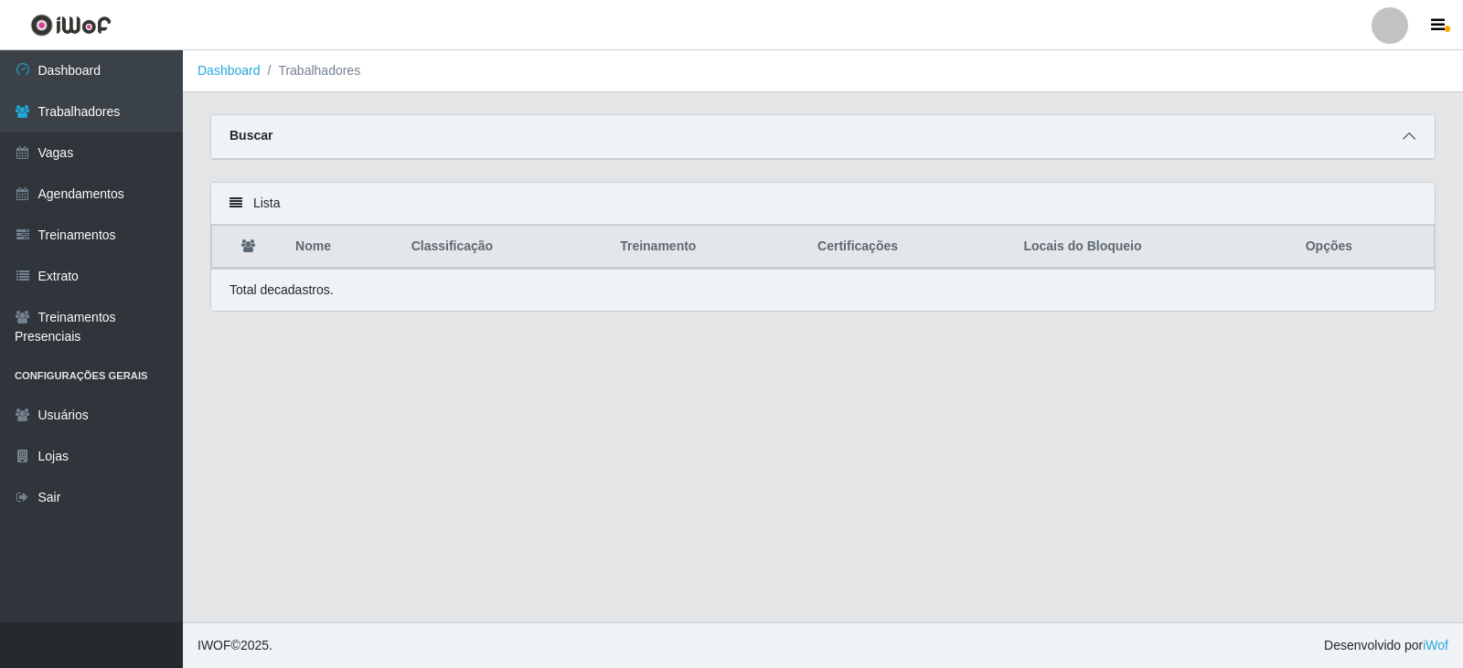
click at [1414, 137] on icon at bounding box center [1409, 136] width 13 height 13
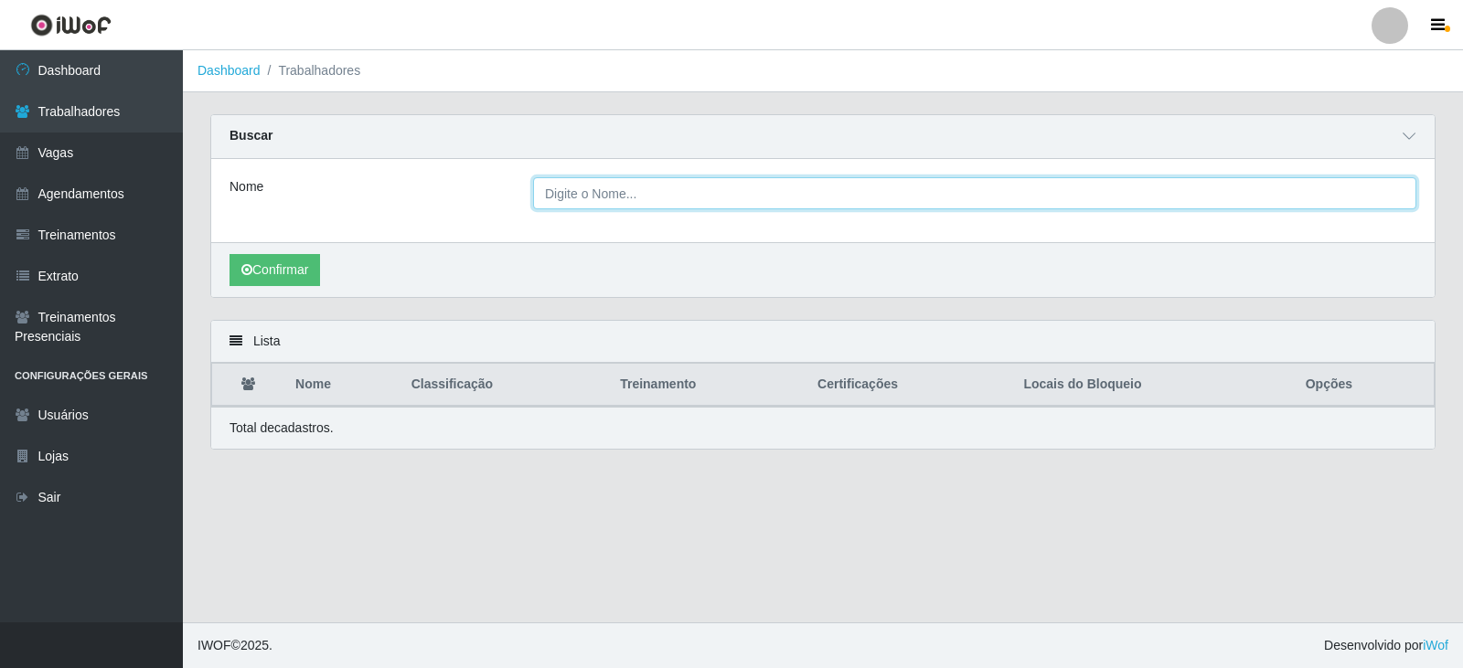
click at [628, 198] on input "Nome" at bounding box center [974, 193] width 883 height 32
click at [643, 195] on input "Nome" at bounding box center [974, 193] width 883 height 32
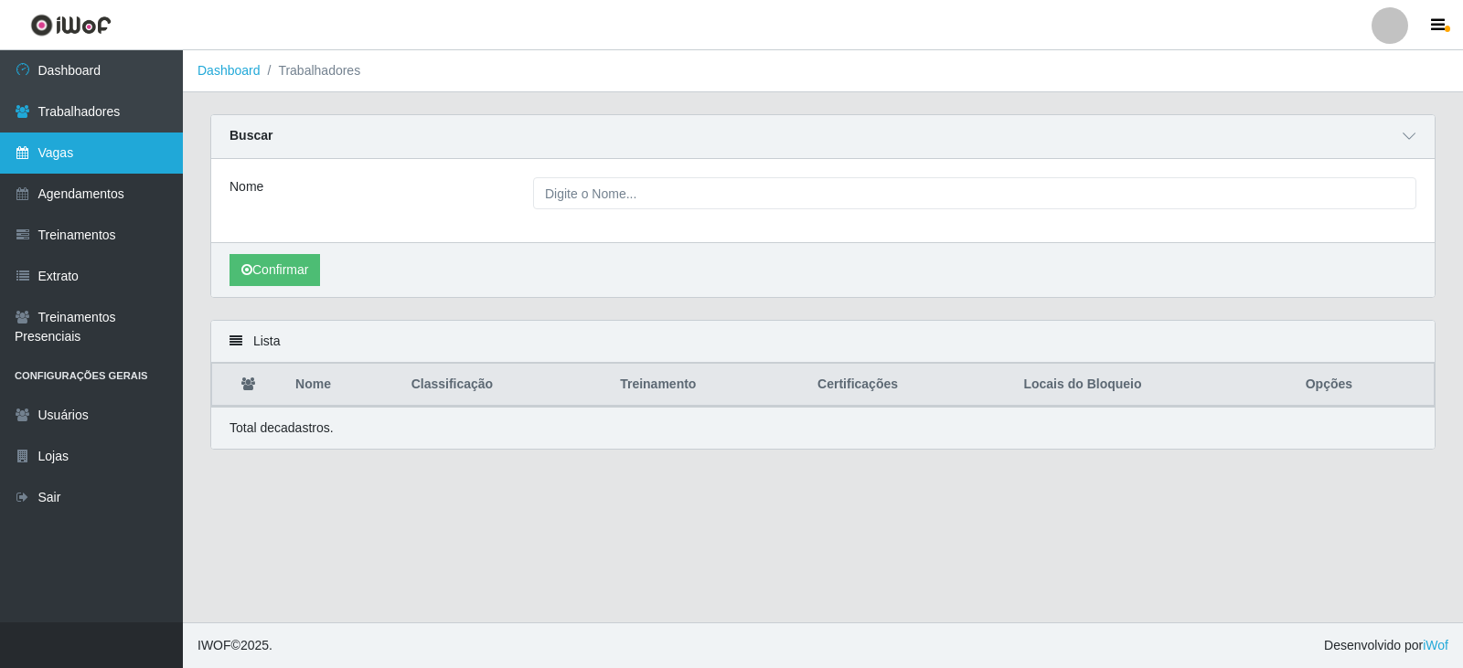
click at [83, 153] on link "Vagas" at bounding box center [91, 153] width 183 height 41
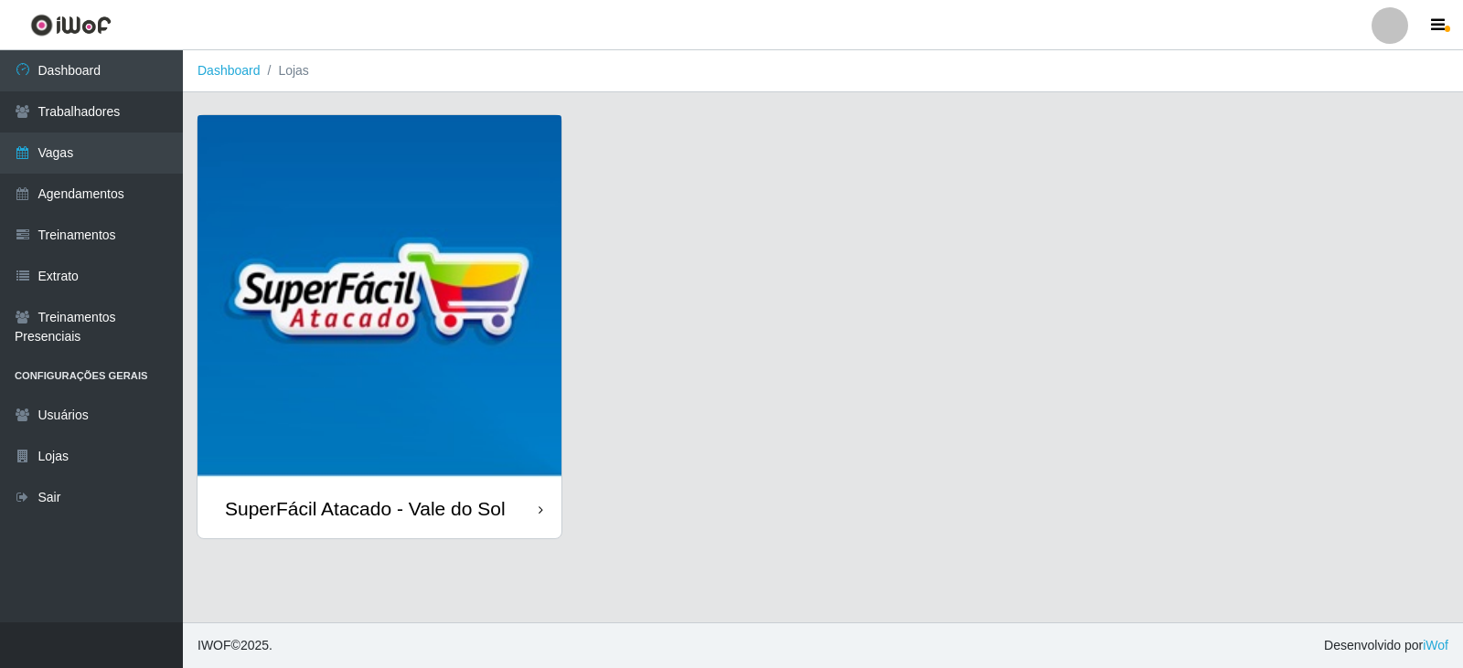
click at [385, 507] on div "SuperFácil Atacado - Vale do Sol" at bounding box center [365, 508] width 281 height 23
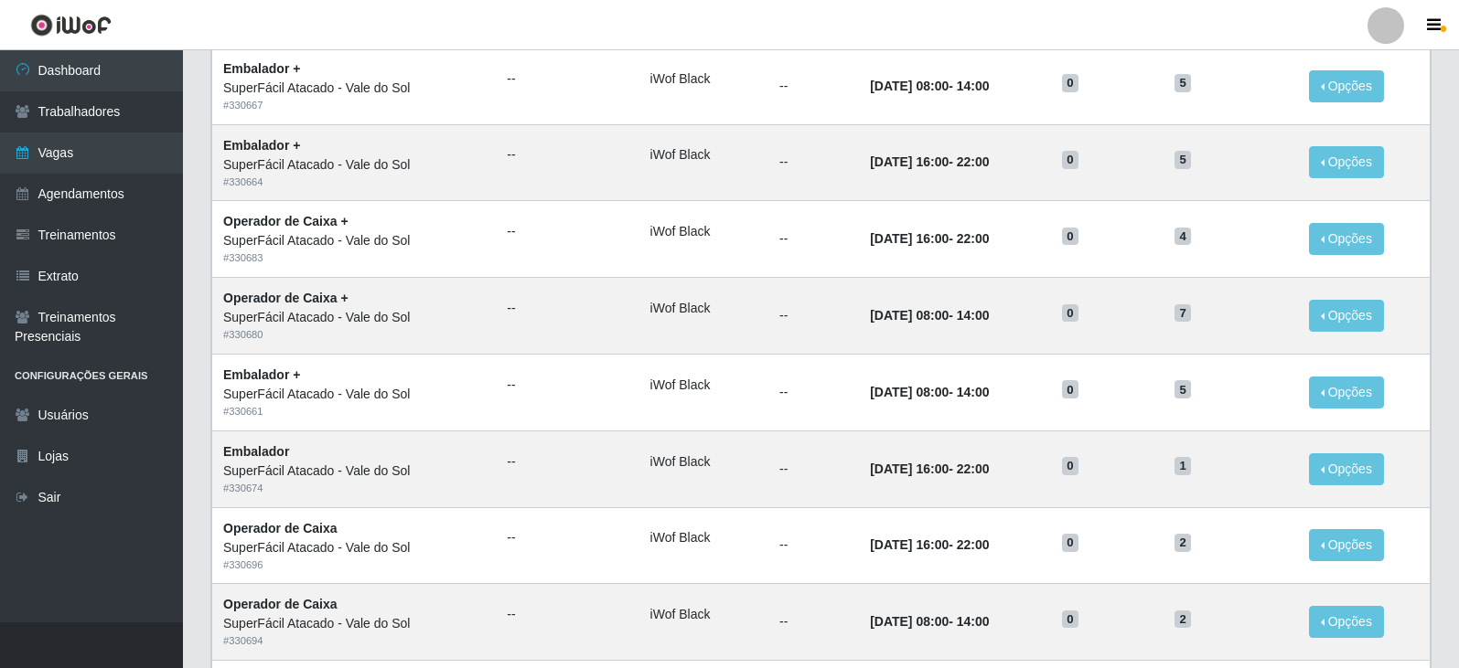
scroll to position [823, 0]
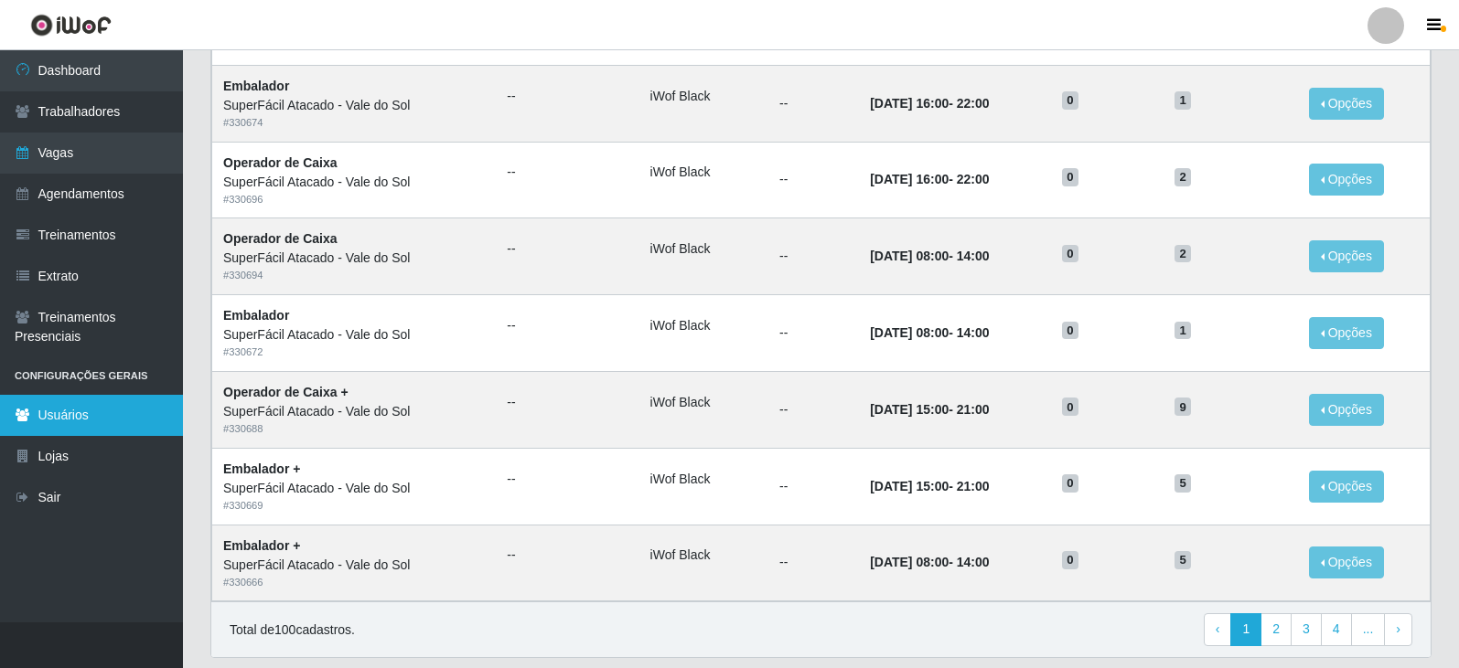
click at [69, 412] on link "Usuários" at bounding box center [91, 415] width 183 height 41
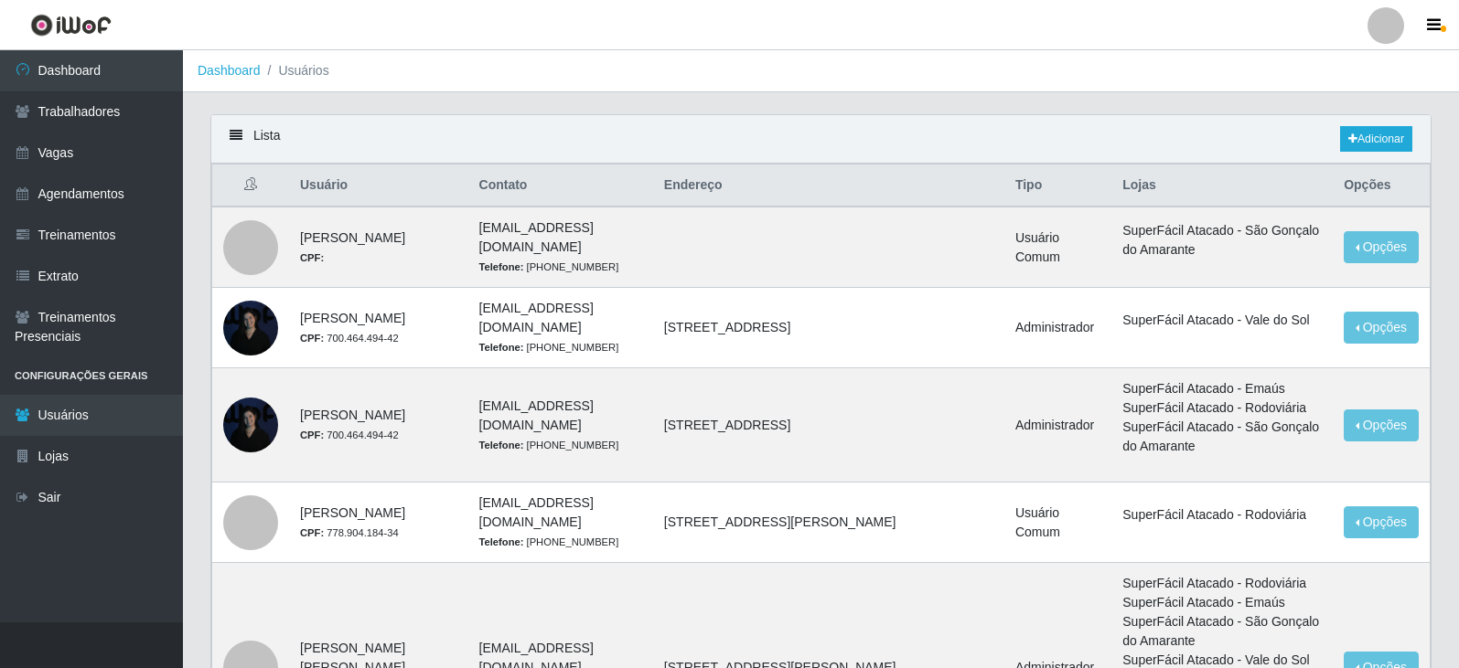
click at [468, 236] on td "amanda_raissa93@icloud.com Telefone: (84) 99942-4650" at bounding box center [560, 247] width 185 height 81
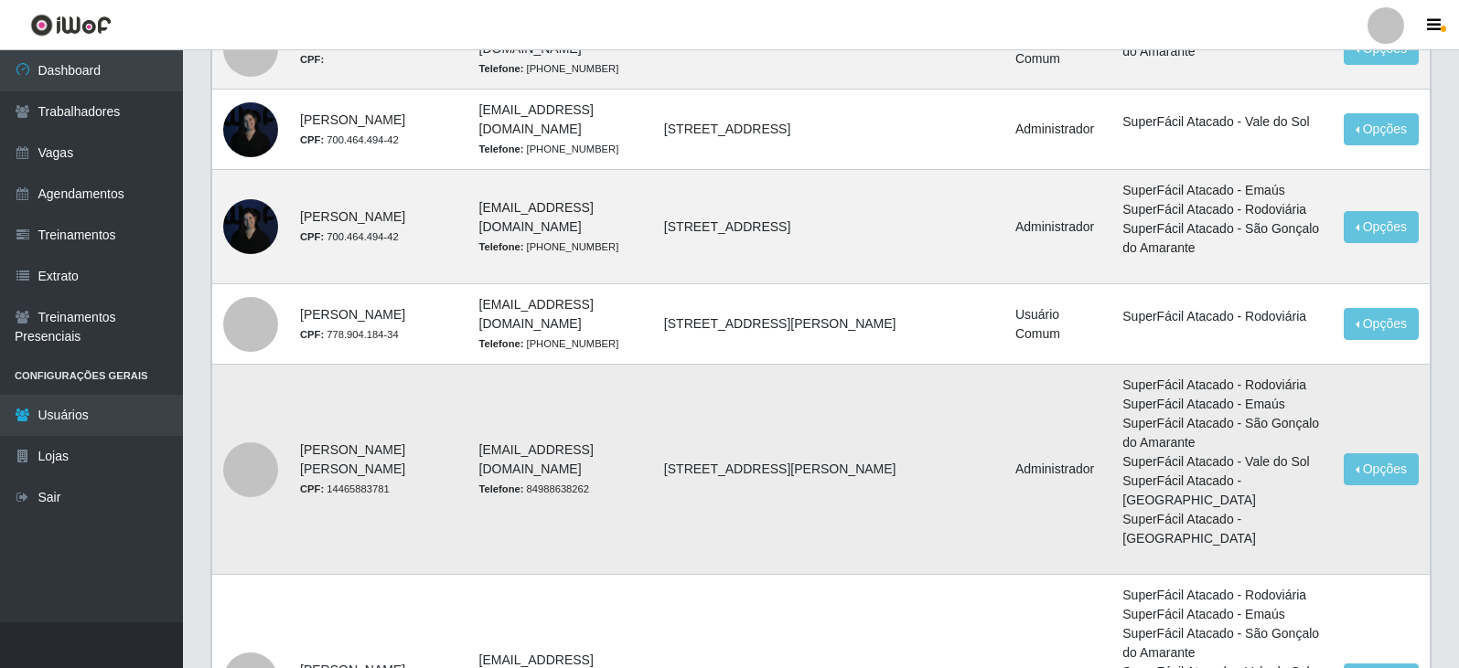
scroll to position [274, 0]
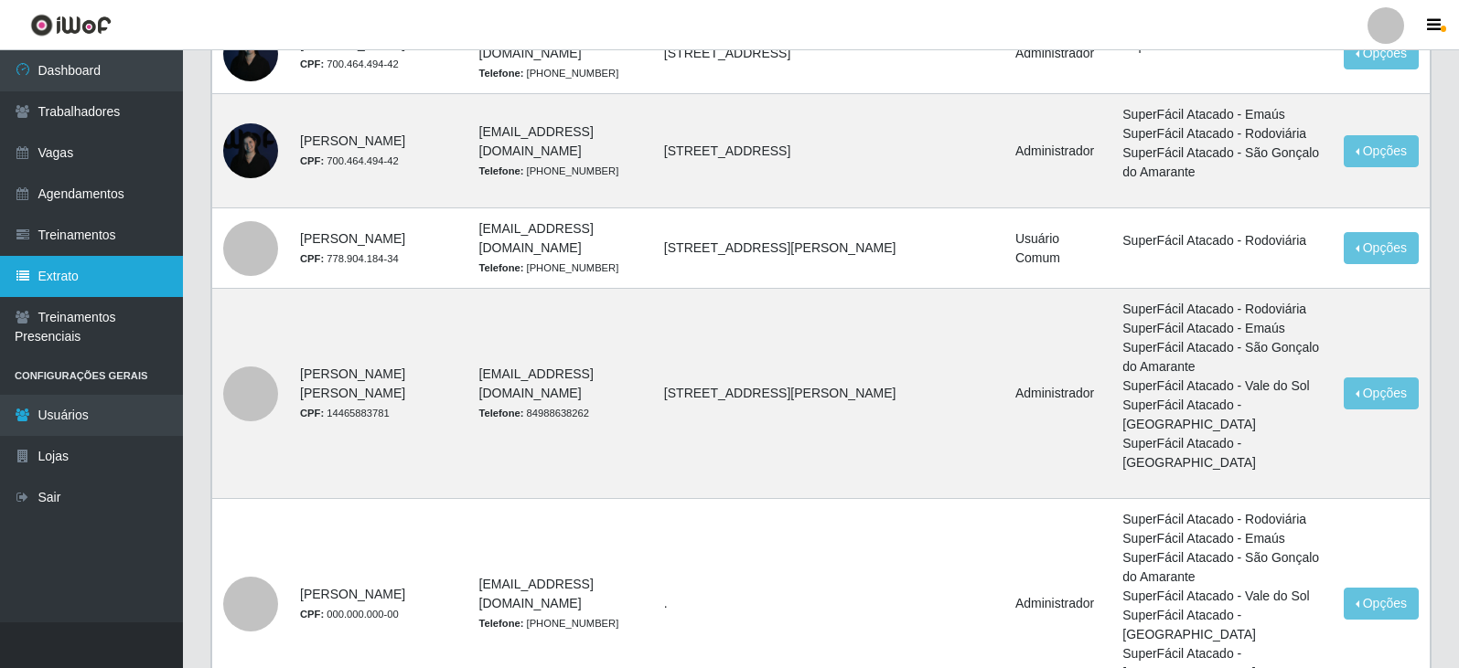
click at [82, 274] on link "Extrato" at bounding box center [91, 276] width 183 height 41
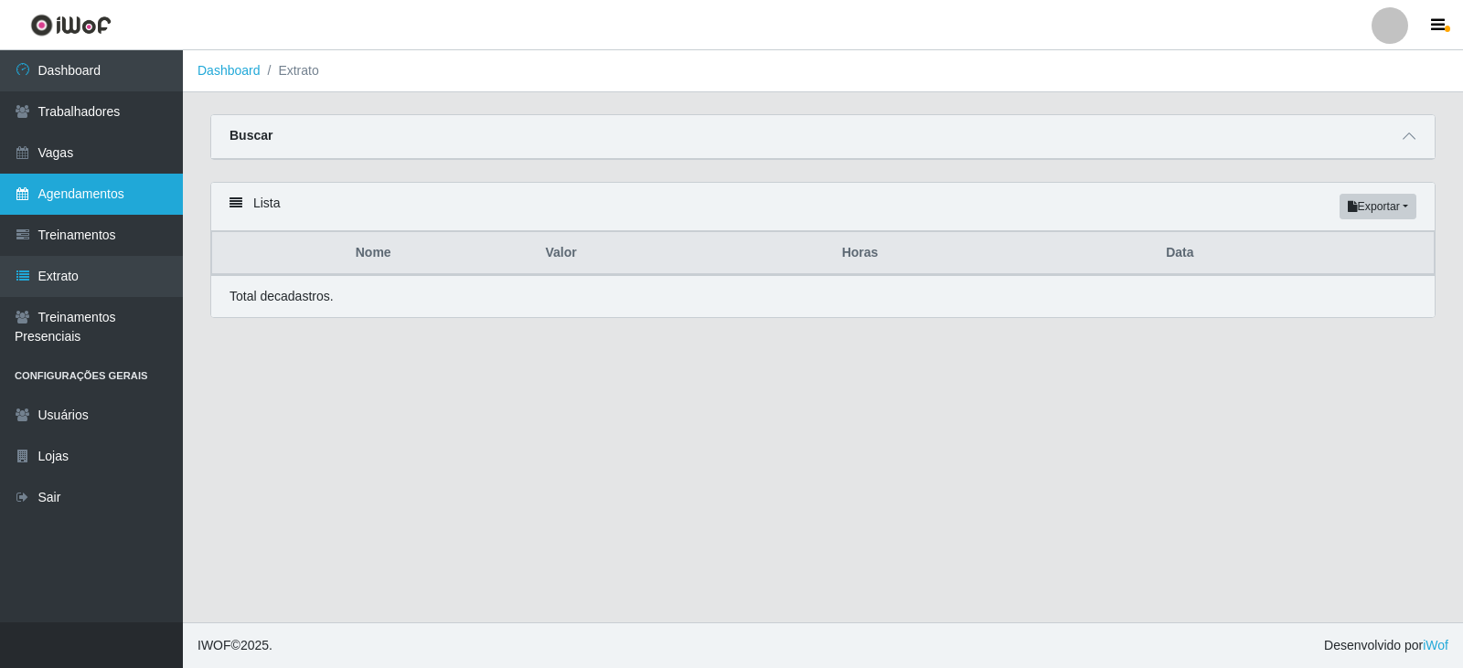
click at [96, 198] on link "Agendamentos" at bounding box center [91, 194] width 183 height 41
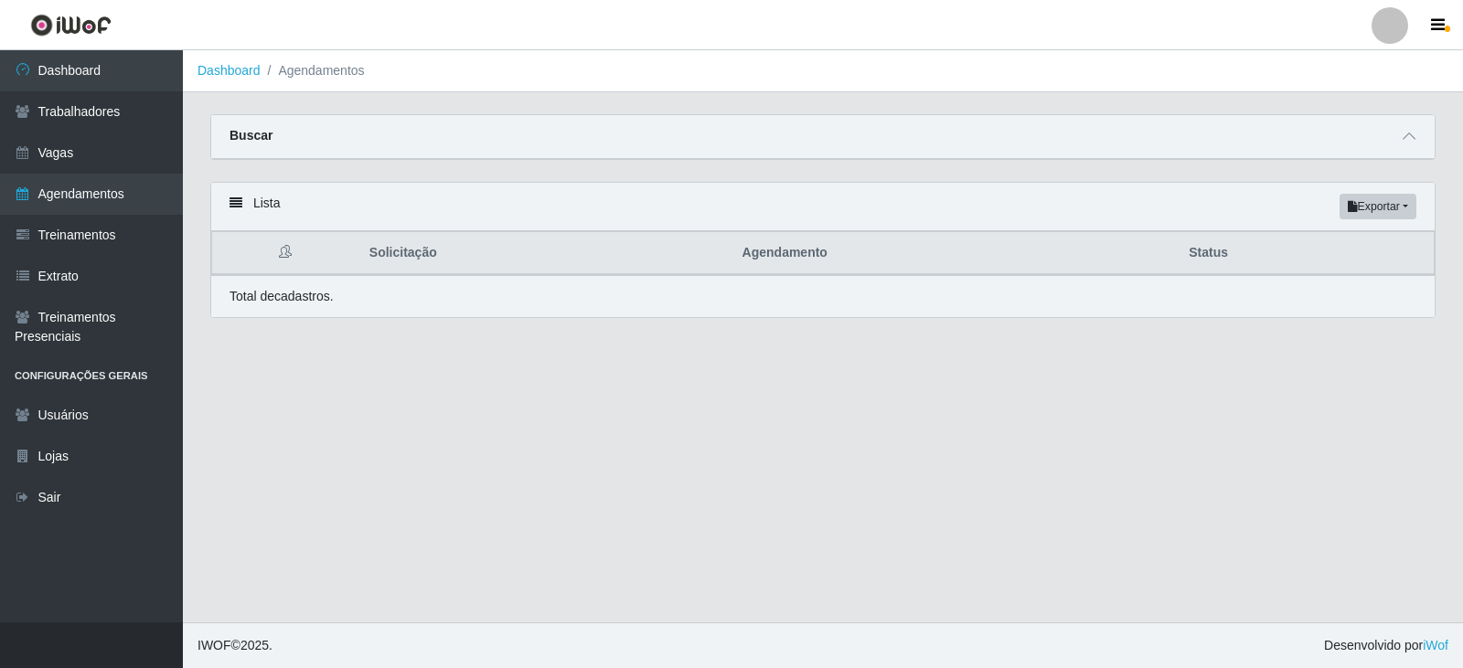
click at [239, 203] on icon at bounding box center [236, 203] width 13 height 13
click at [1406, 130] on span at bounding box center [1409, 136] width 22 height 21
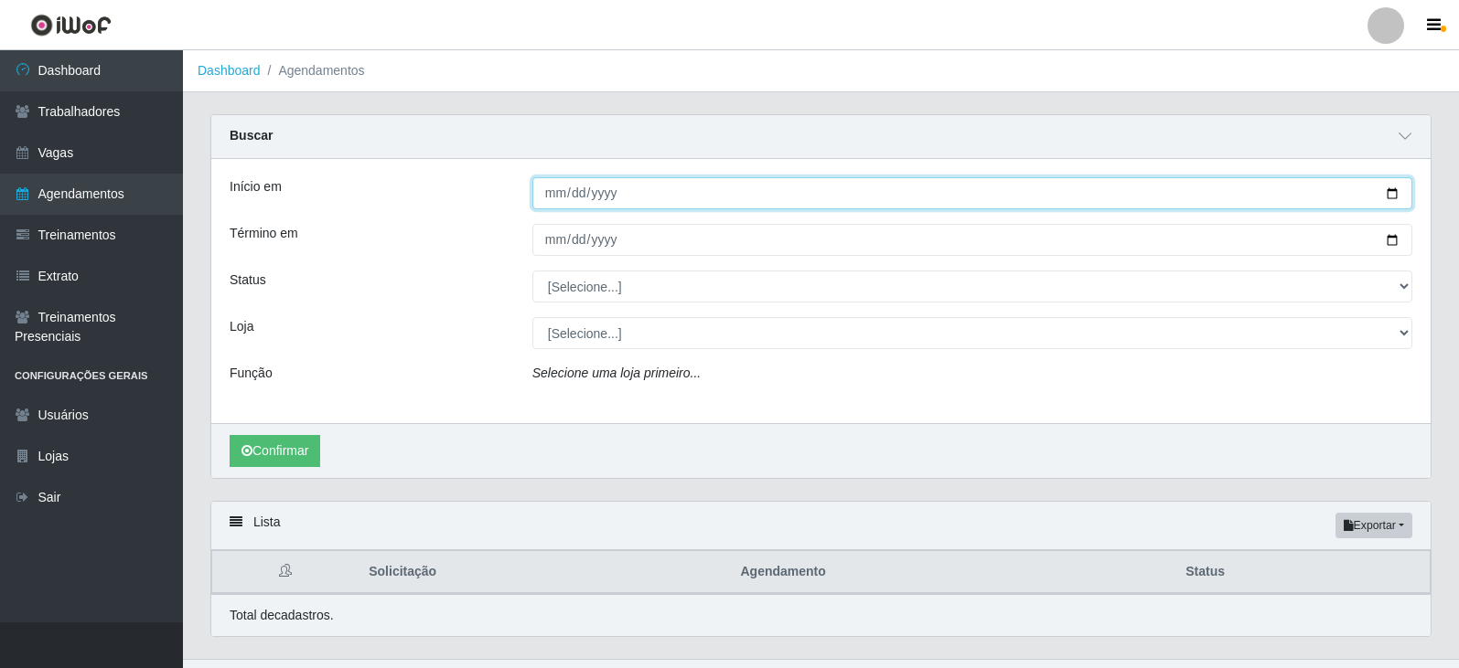
click at [555, 195] on input "Início em" at bounding box center [972, 193] width 880 height 32
type input "[DATE]"
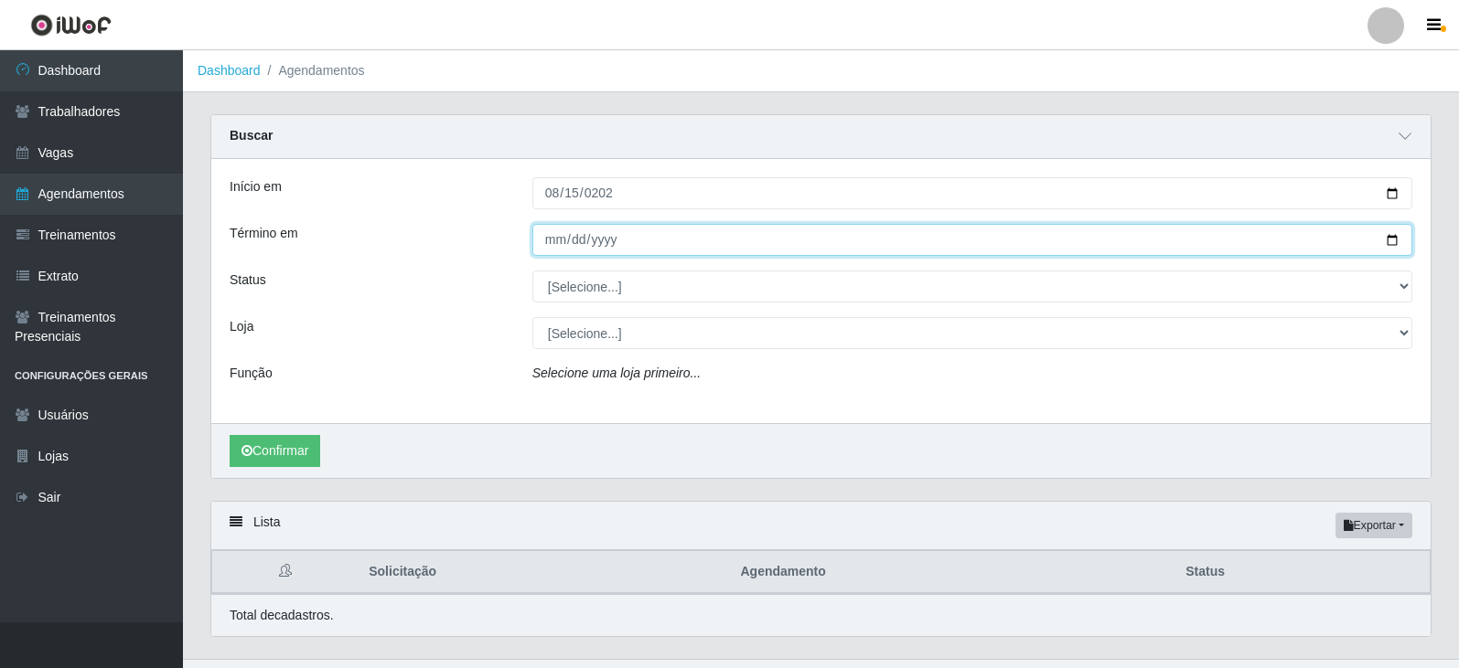
click at [587, 233] on input "Término em" at bounding box center [972, 240] width 880 height 32
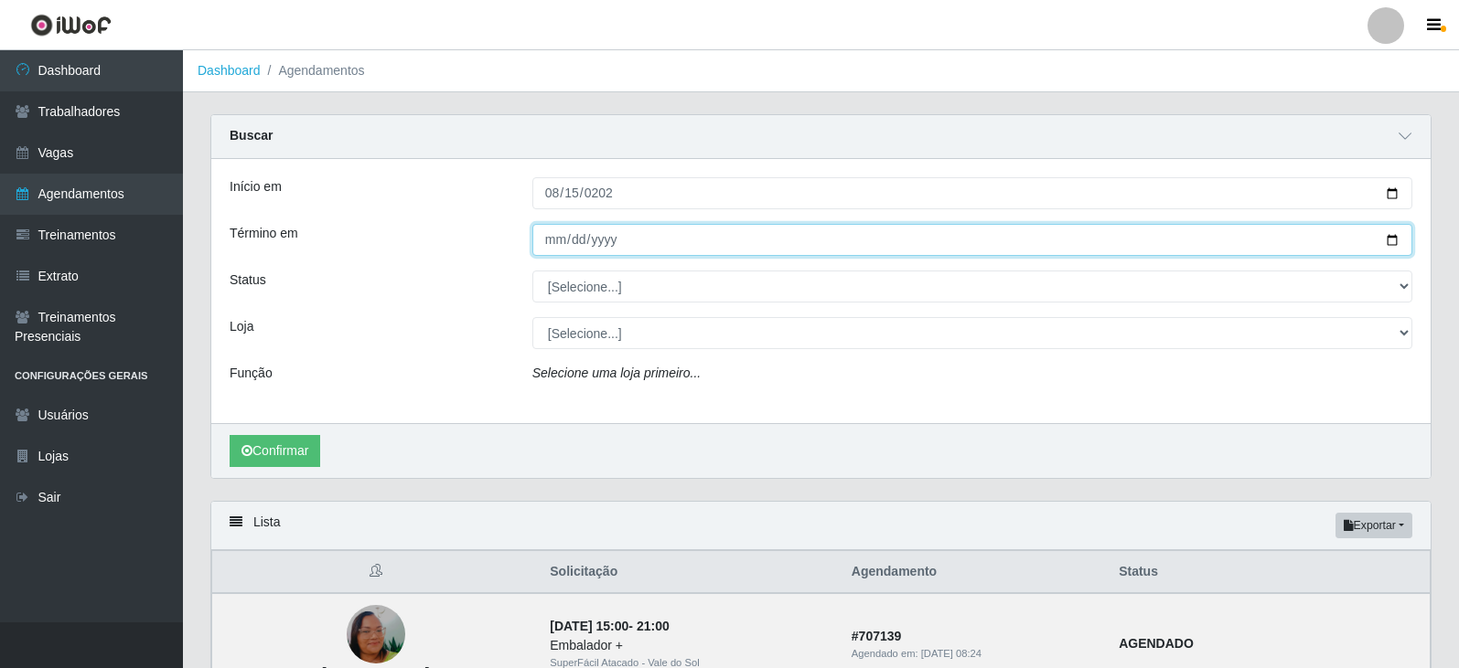
click at [558, 237] on input "Término em" at bounding box center [972, 240] width 880 height 32
type input "[DATE]"
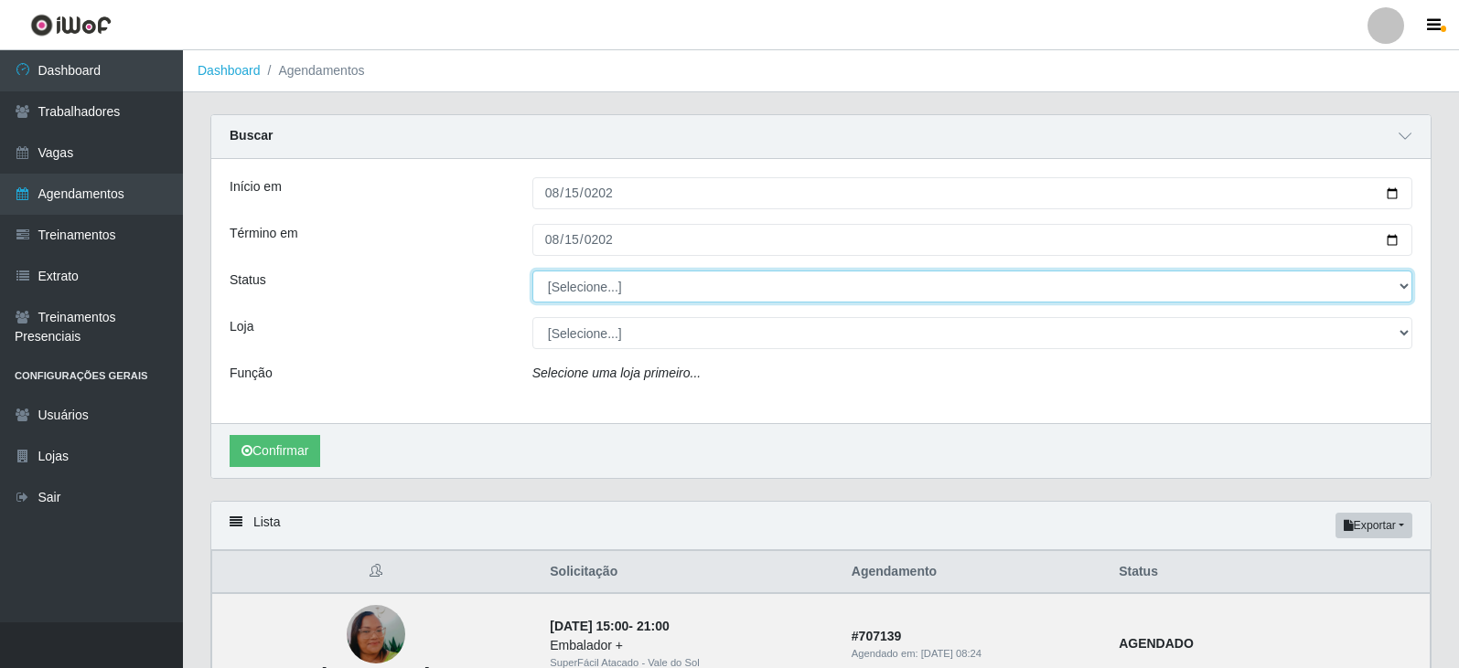
click at [601, 282] on select "[Selecione...] AGENDADO AGUARDANDO LIBERAR EM ANDAMENTO EM REVISÃO FINALIZADO C…" at bounding box center [972, 287] width 880 height 32
select select "FINALIZADO"
click at [532, 272] on select "[Selecione...] AGENDADO AGUARDANDO LIBERAR EM ANDAMENTO EM REVISÃO FINALIZADO C…" at bounding box center [972, 287] width 880 height 32
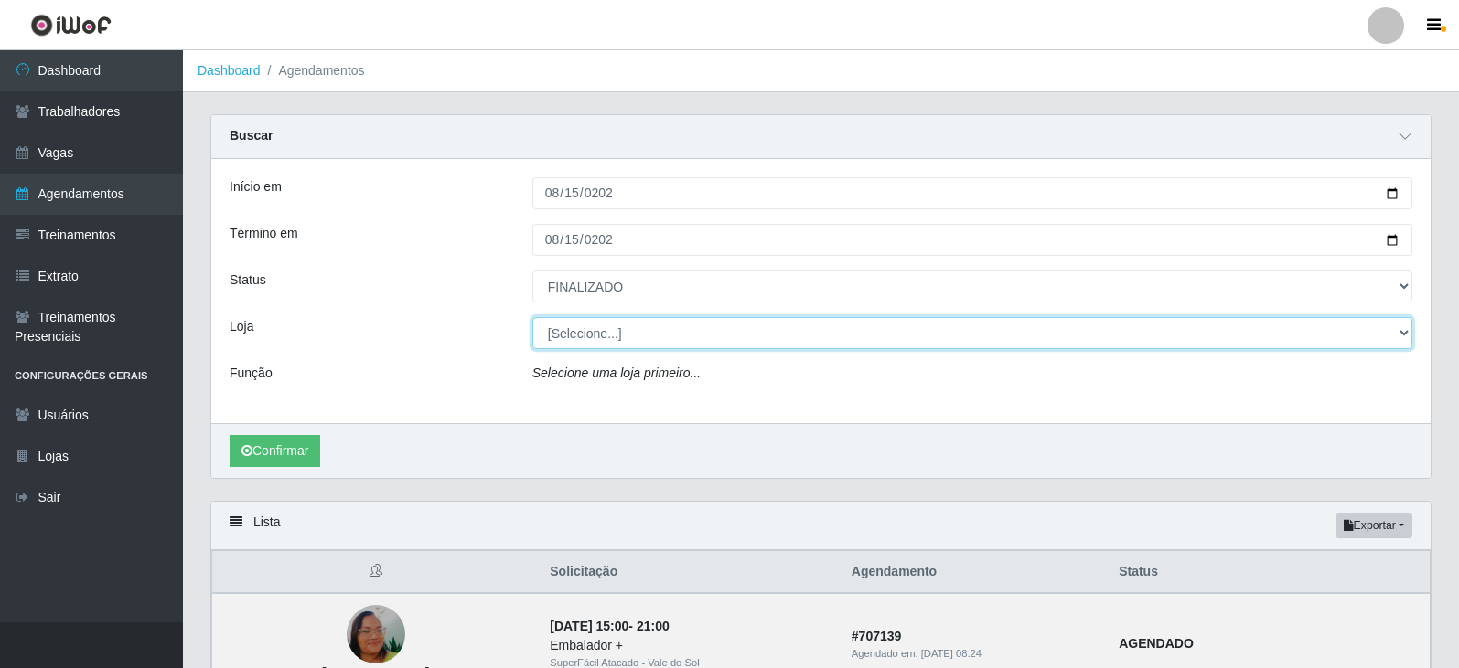
click at [572, 335] on select "[Selecione...] SuperFácil Atacado - Vale do Sol" at bounding box center [972, 333] width 880 height 32
select select "502"
click at [532, 318] on select "[Selecione...] SuperFácil Atacado - Vale do Sol" at bounding box center [972, 333] width 880 height 32
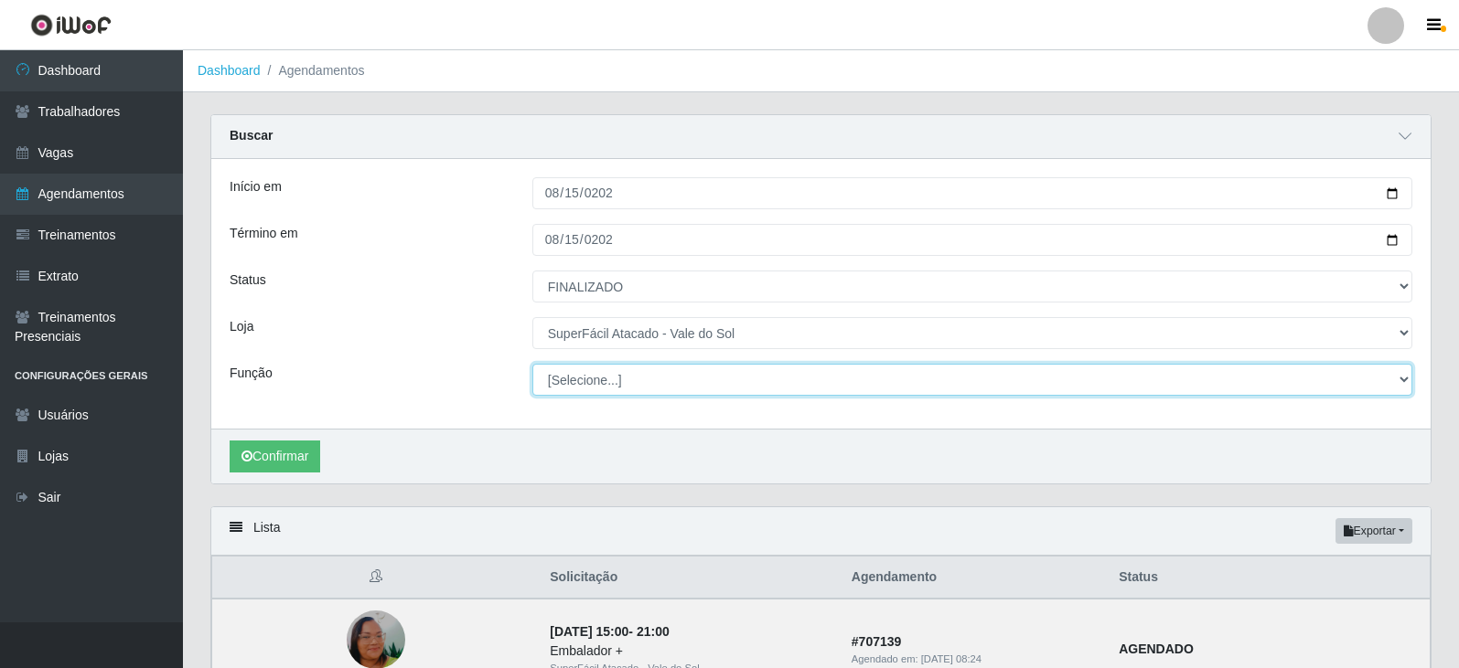
click at [663, 381] on select "[Selecione...] Embalador Embalador + Embalador ++ Operador de Caixa Operador de…" at bounding box center [972, 380] width 880 height 32
click at [615, 388] on select "[Selecione...] Embalador Embalador + Embalador ++ Operador de Caixa Operador de…" at bounding box center [972, 380] width 880 height 32
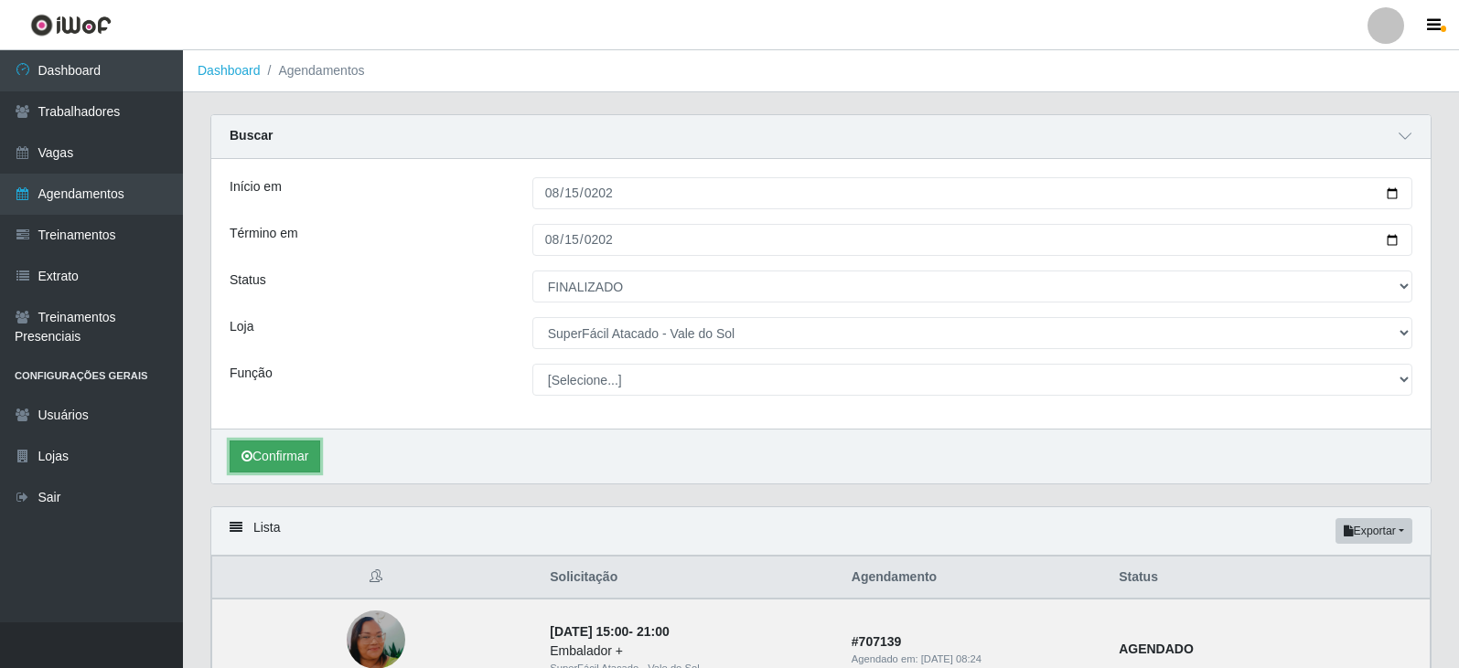
click at [285, 460] on button "Confirmar" at bounding box center [275, 457] width 91 height 32
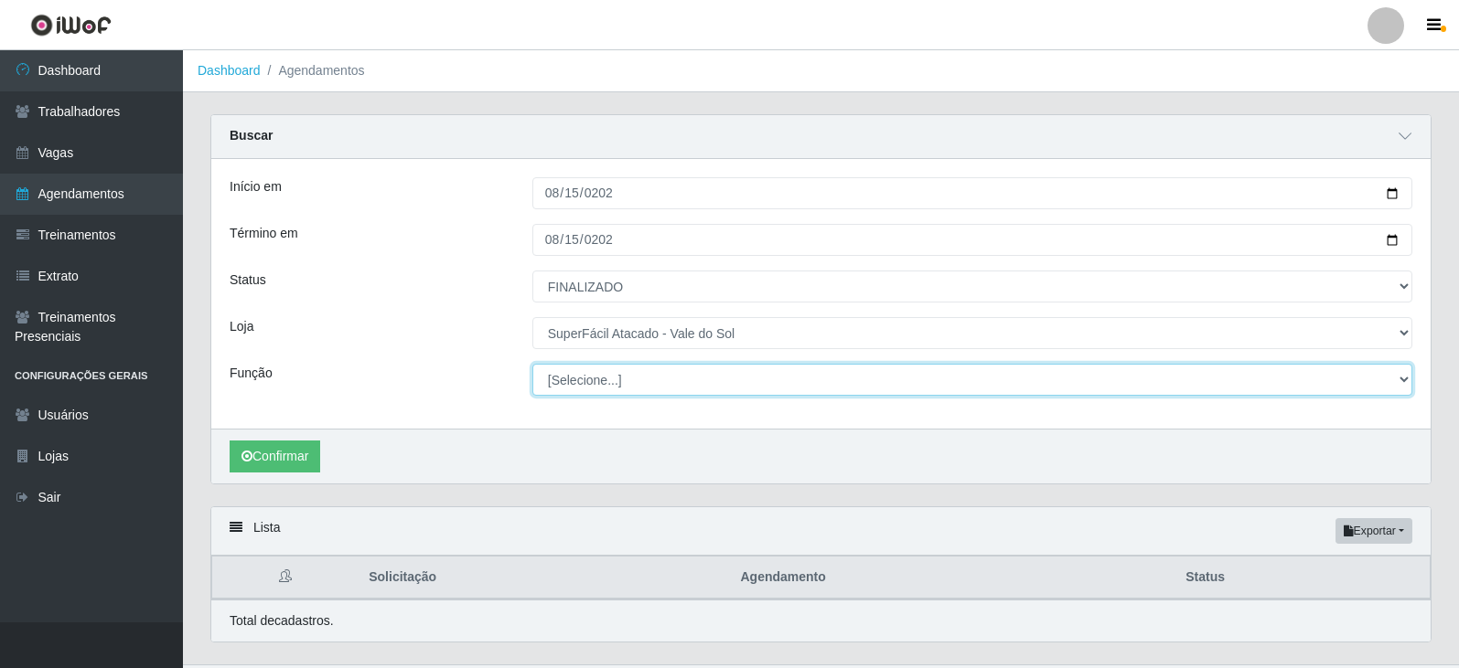
click at [657, 378] on select "[Selecione...] Embalador Embalador + Embalador ++ Operador de Caixa Operador de…" at bounding box center [972, 380] width 880 height 32
select select "22"
click at [532, 365] on select "[Selecione...] Embalador Embalador + Embalador ++ Operador de Caixa Operador de…" at bounding box center [972, 380] width 880 height 32
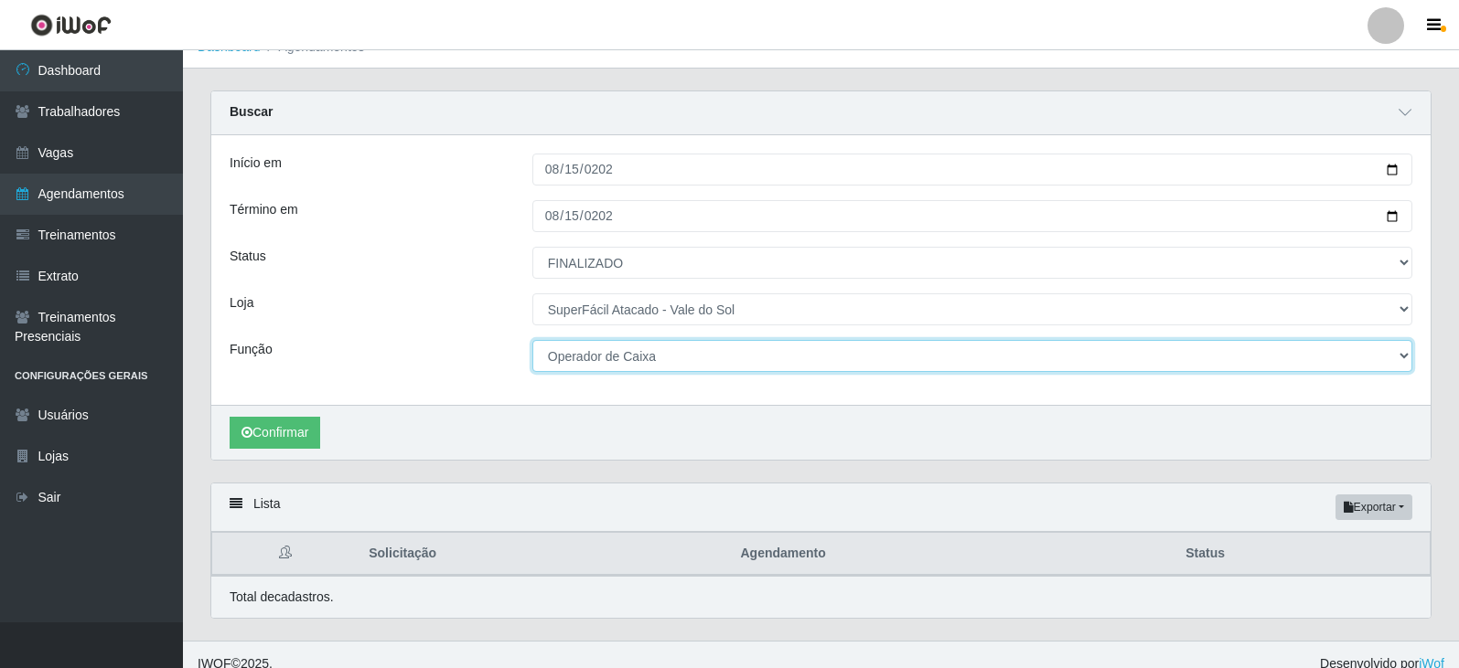
scroll to position [43, 0]
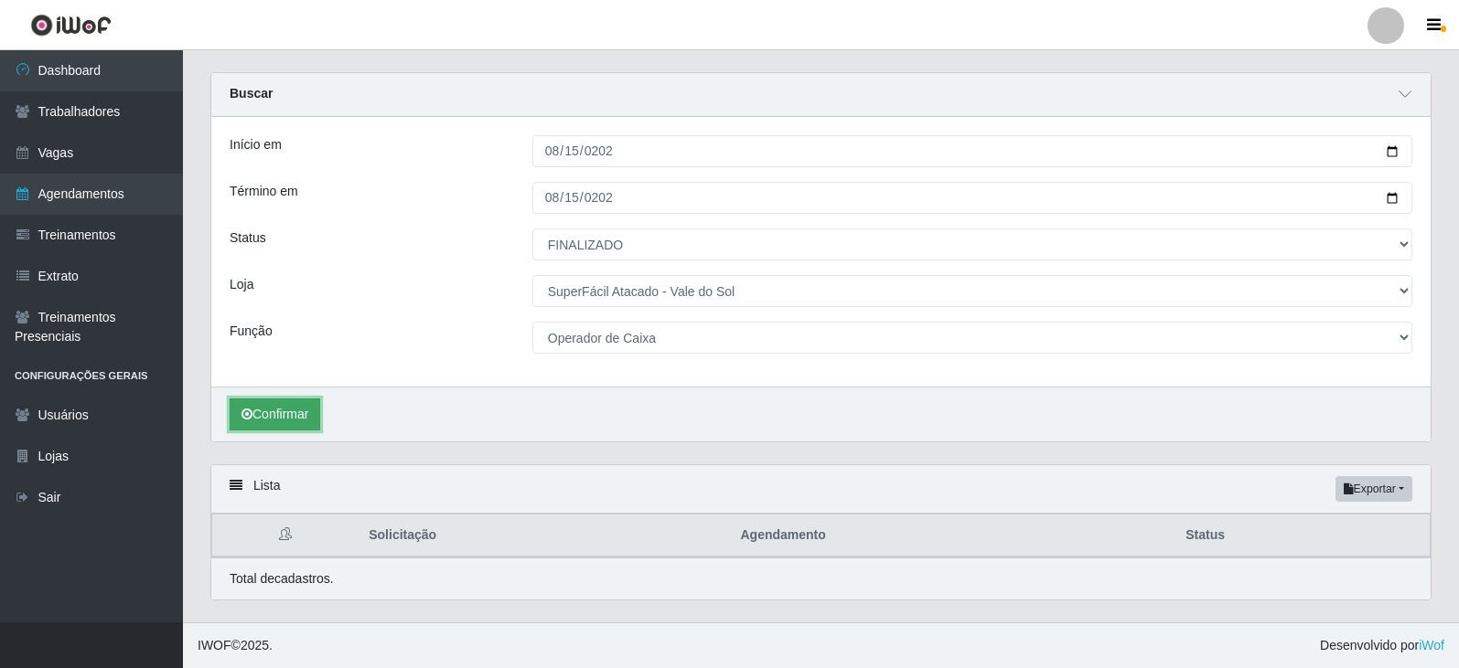
click at [308, 422] on button "Confirmar" at bounding box center [275, 415] width 91 height 32
click at [329, 378] on div "Início em 2025-08-15 Término em 2025-08-15 Status [Selecione...] AGENDADO AGUAR…" at bounding box center [820, 252] width 1219 height 270
click at [302, 407] on button "Confirmar" at bounding box center [275, 415] width 91 height 32
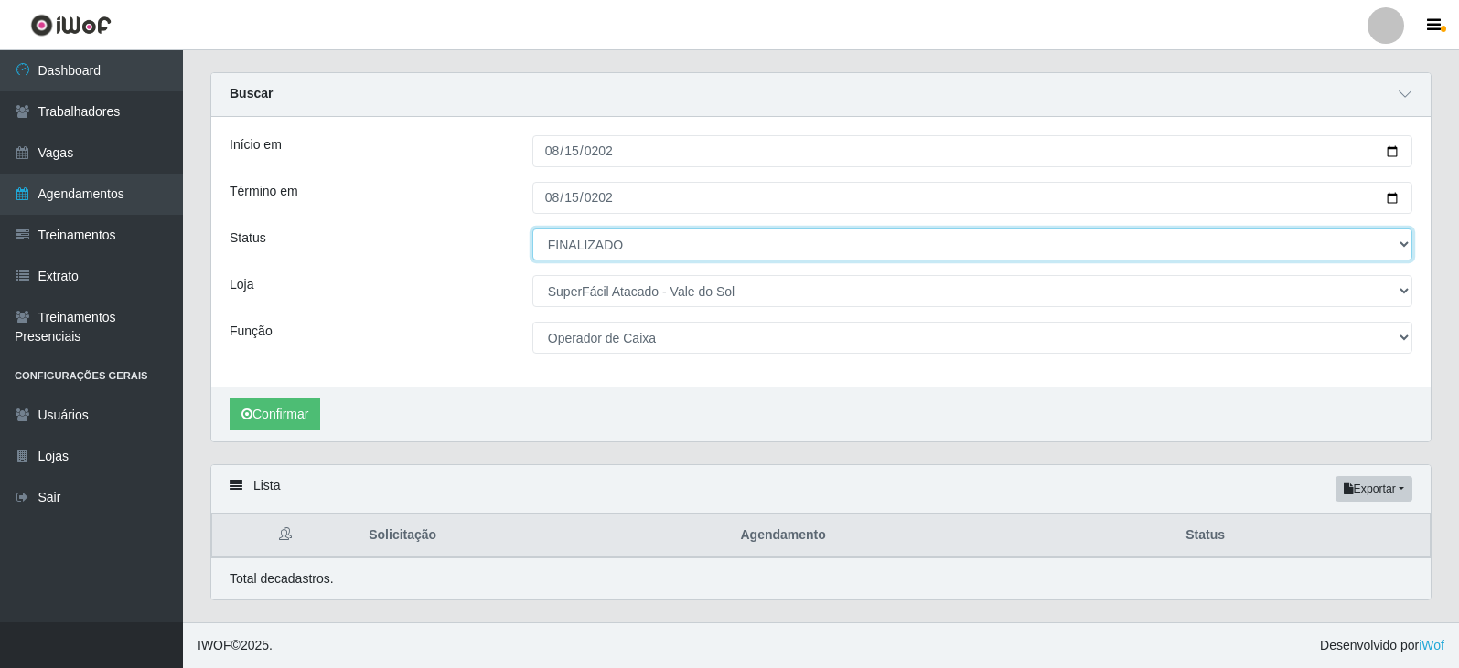
click at [647, 246] on select "[Selecione...] AGENDADO AGUARDANDO LIBERAR EM ANDAMENTO EM REVISÃO FINALIZADO C…" at bounding box center [972, 245] width 880 height 32
select select "AGENDADO"
click at [532, 229] on select "[Selecione...] AGENDADO AGUARDANDO LIBERAR EM ANDAMENTO EM REVISÃO FINALIZADO C…" at bounding box center [972, 245] width 880 height 32
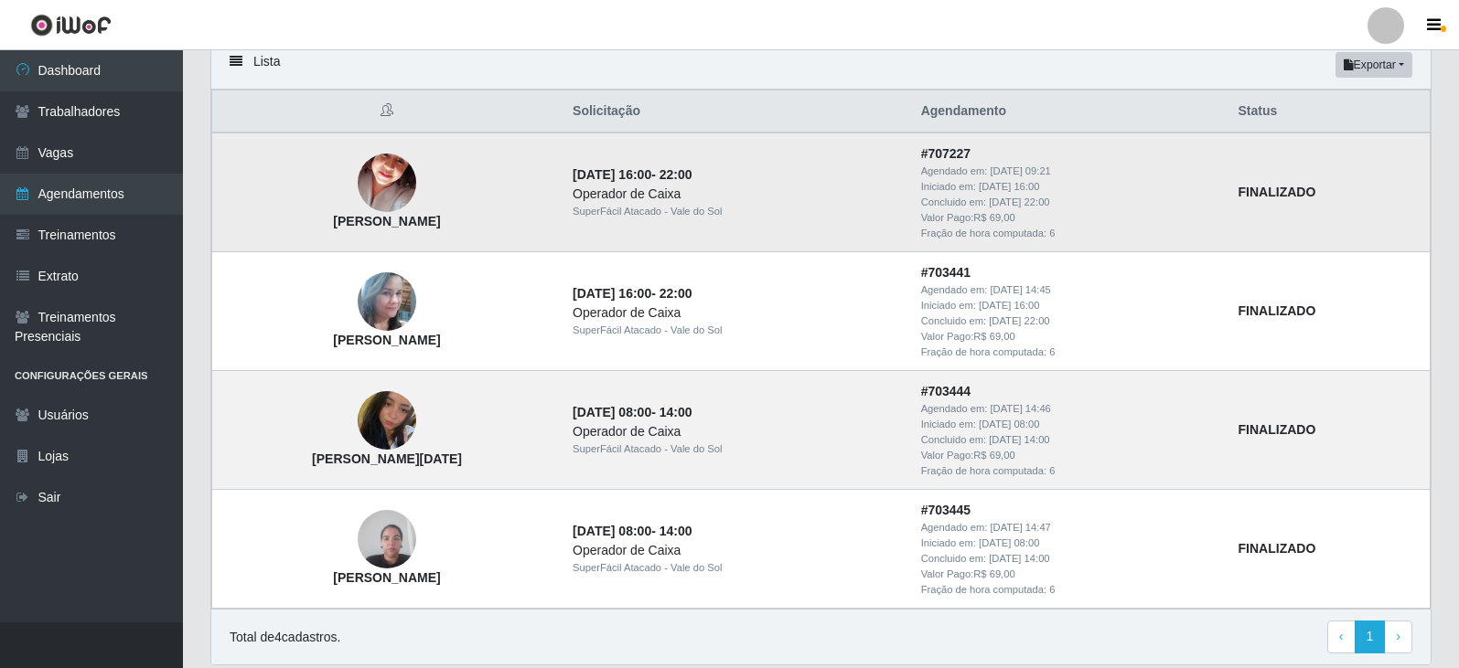
scroll to position [532, 0]
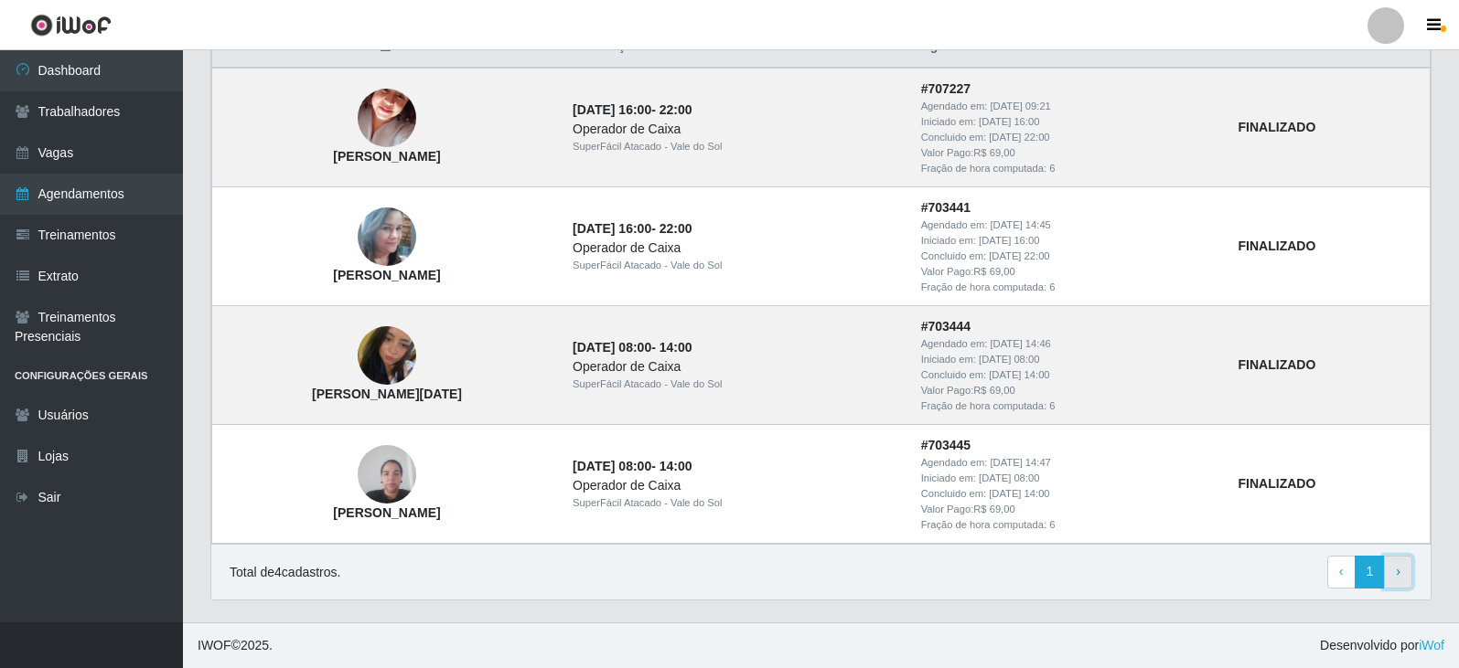
click at [1403, 572] on link "› Next" at bounding box center [1398, 572] width 28 height 33
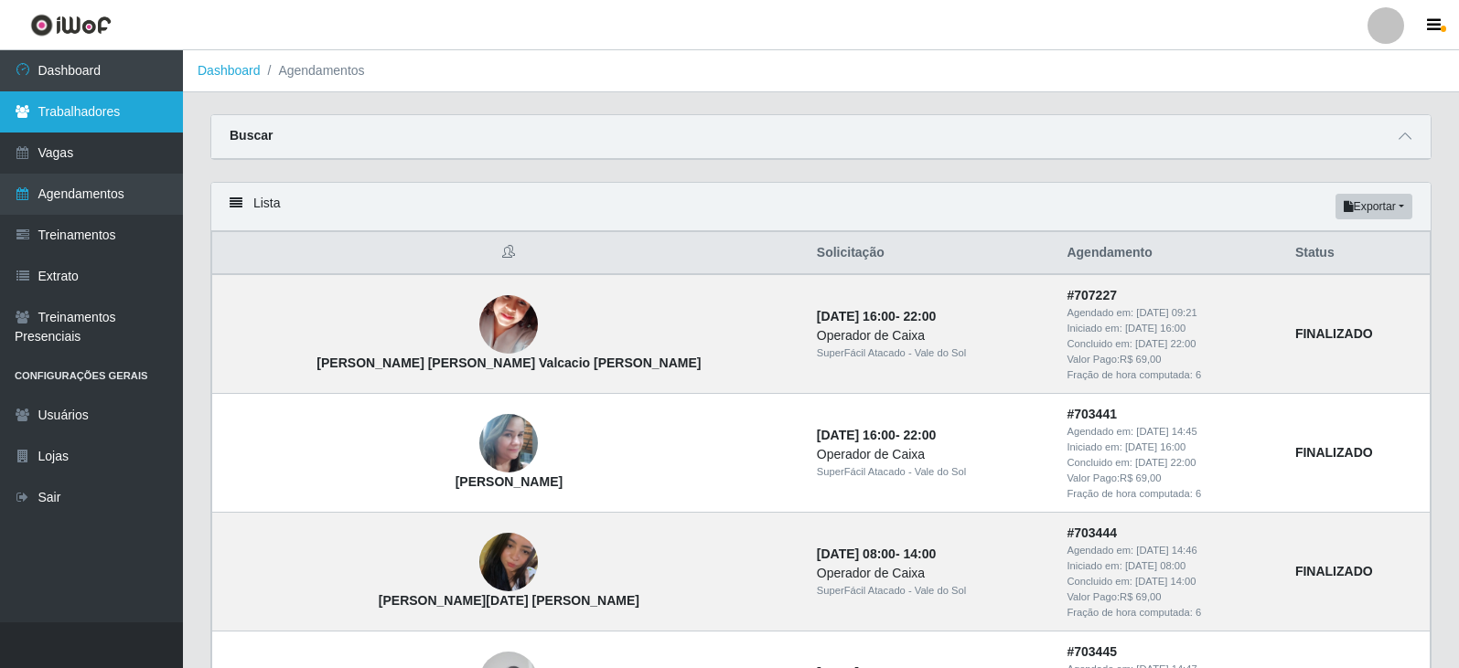
click at [80, 116] on link "Trabalhadores" at bounding box center [91, 111] width 183 height 41
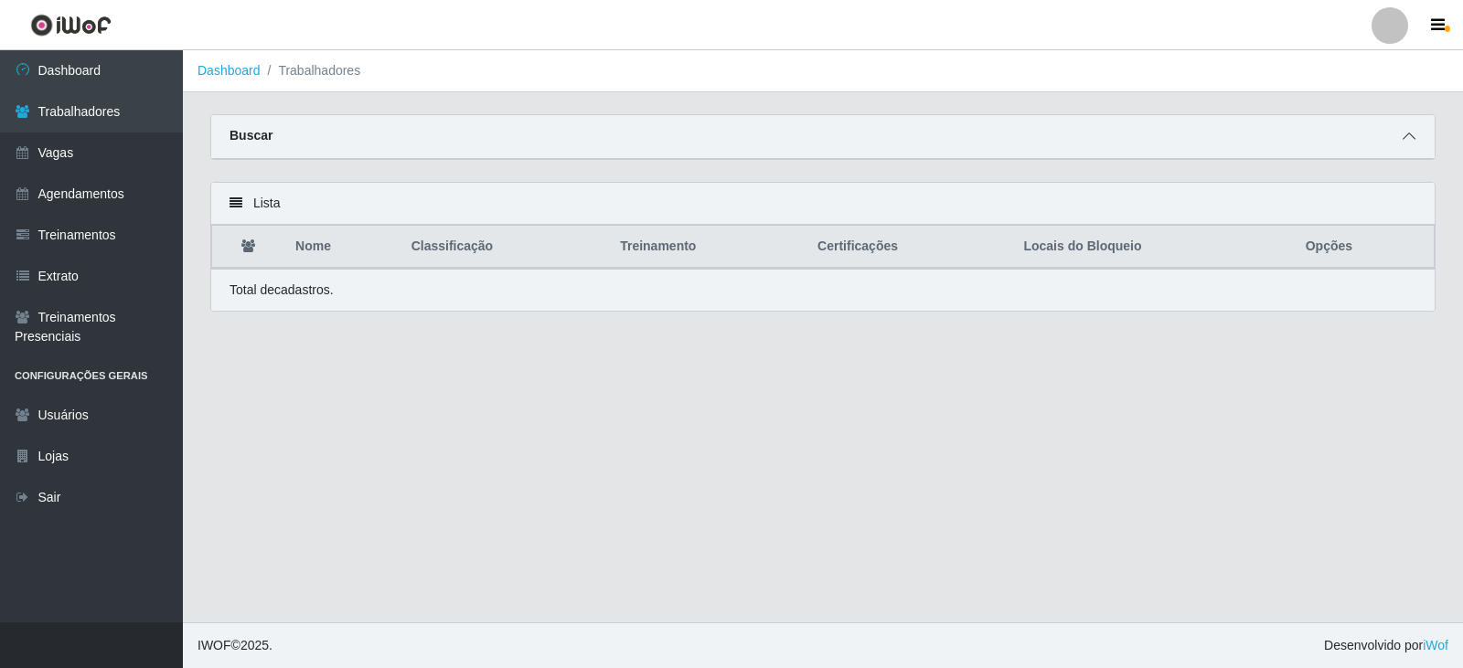
click at [1416, 135] on span at bounding box center [1409, 136] width 22 height 21
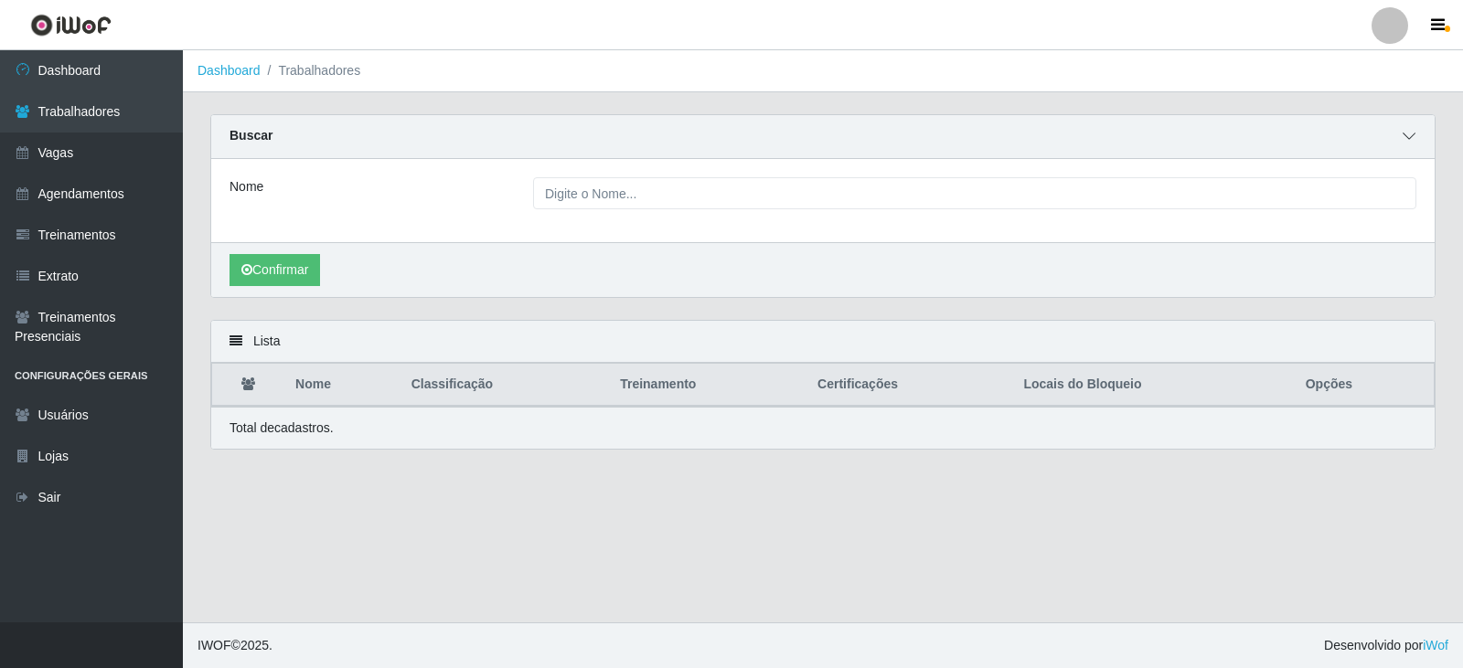
click at [1412, 138] on icon at bounding box center [1409, 136] width 13 height 13
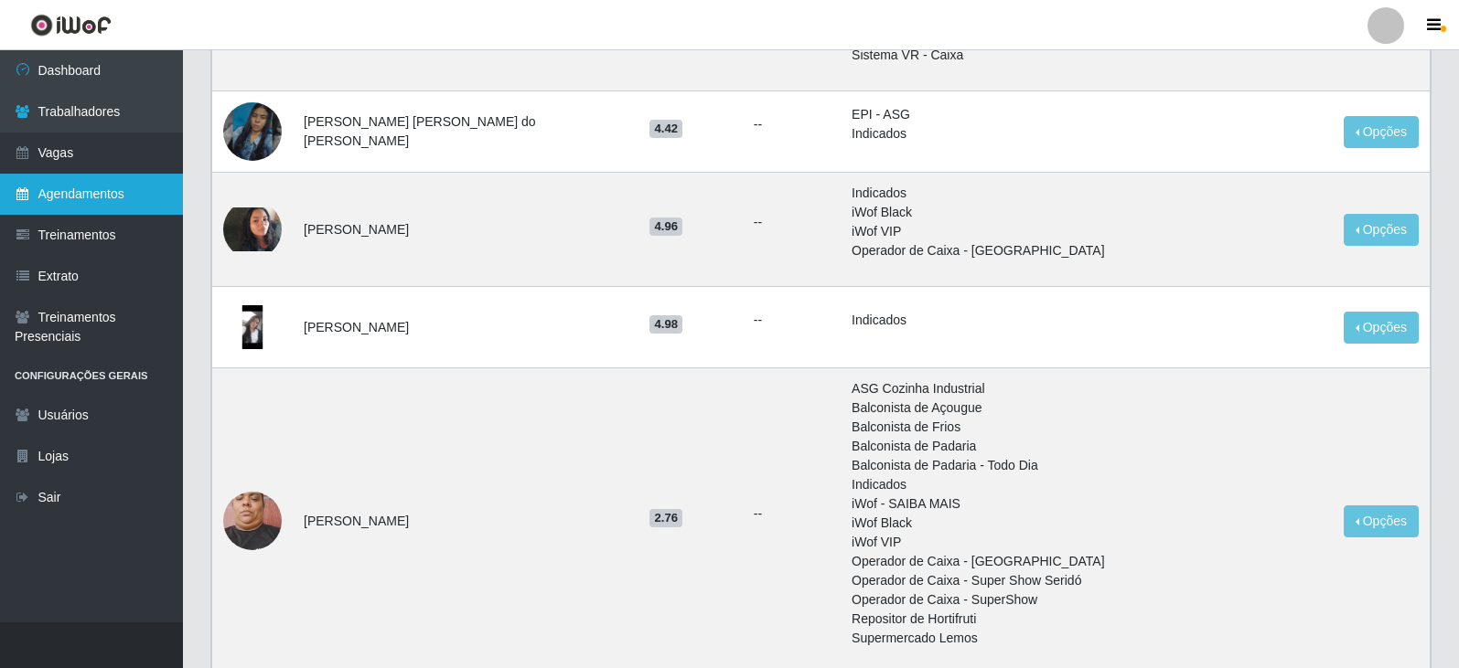
scroll to position [823, 0]
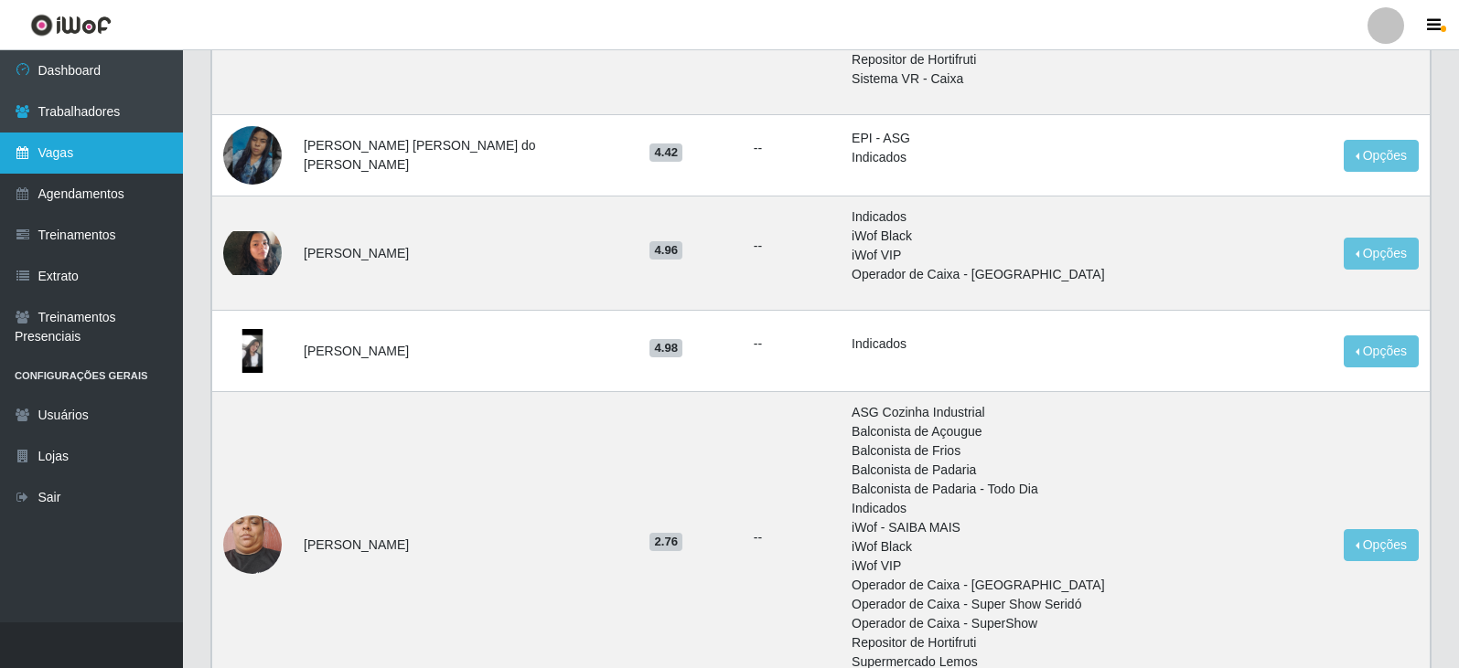
click at [53, 155] on link "Vagas" at bounding box center [91, 153] width 183 height 41
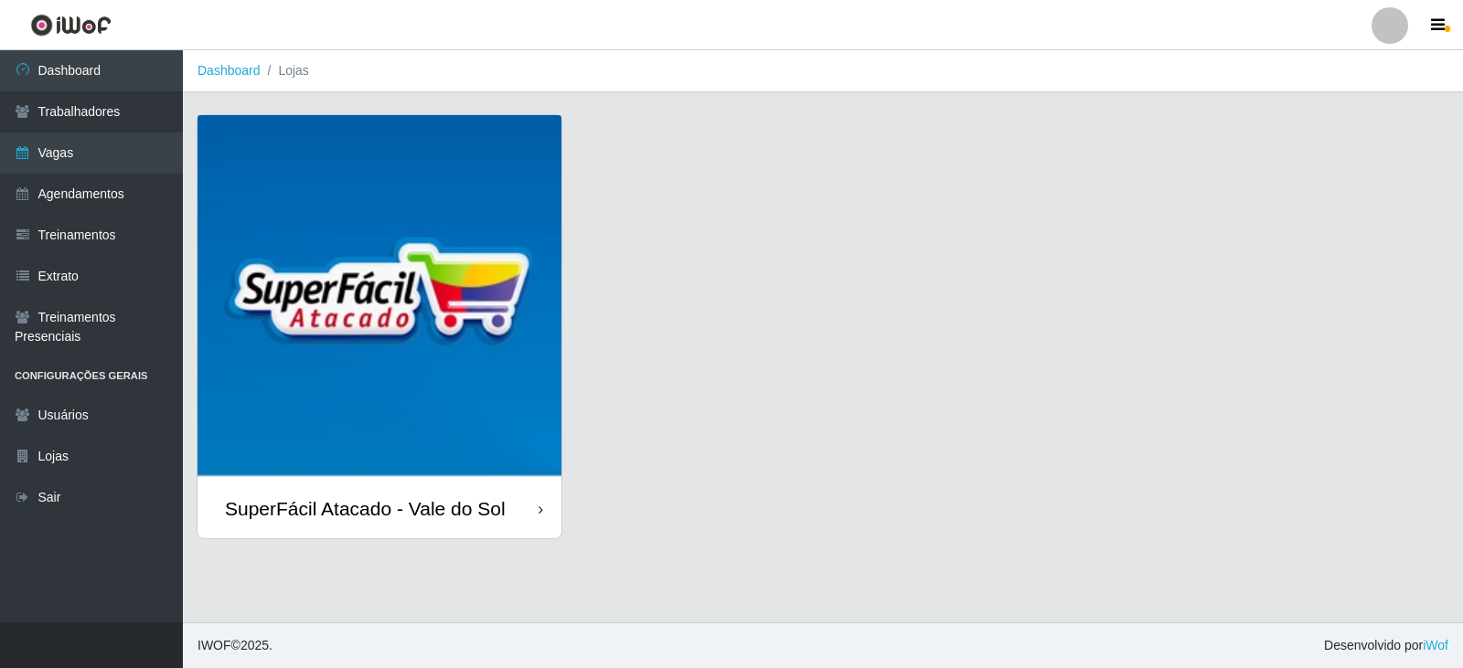
click at [508, 512] on div "SuperFácil Atacado - Vale do Sol" at bounding box center [380, 508] width 364 height 59
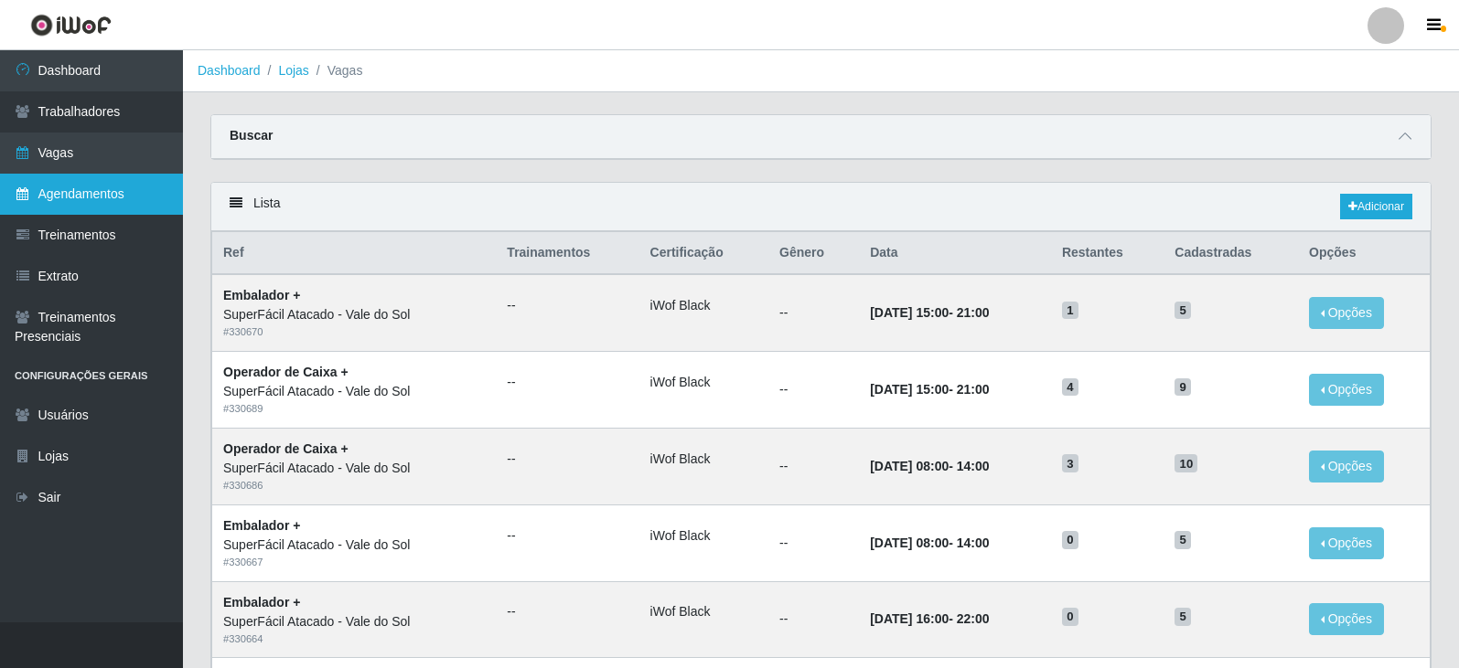
click at [74, 200] on link "Agendamentos" at bounding box center [91, 194] width 183 height 41
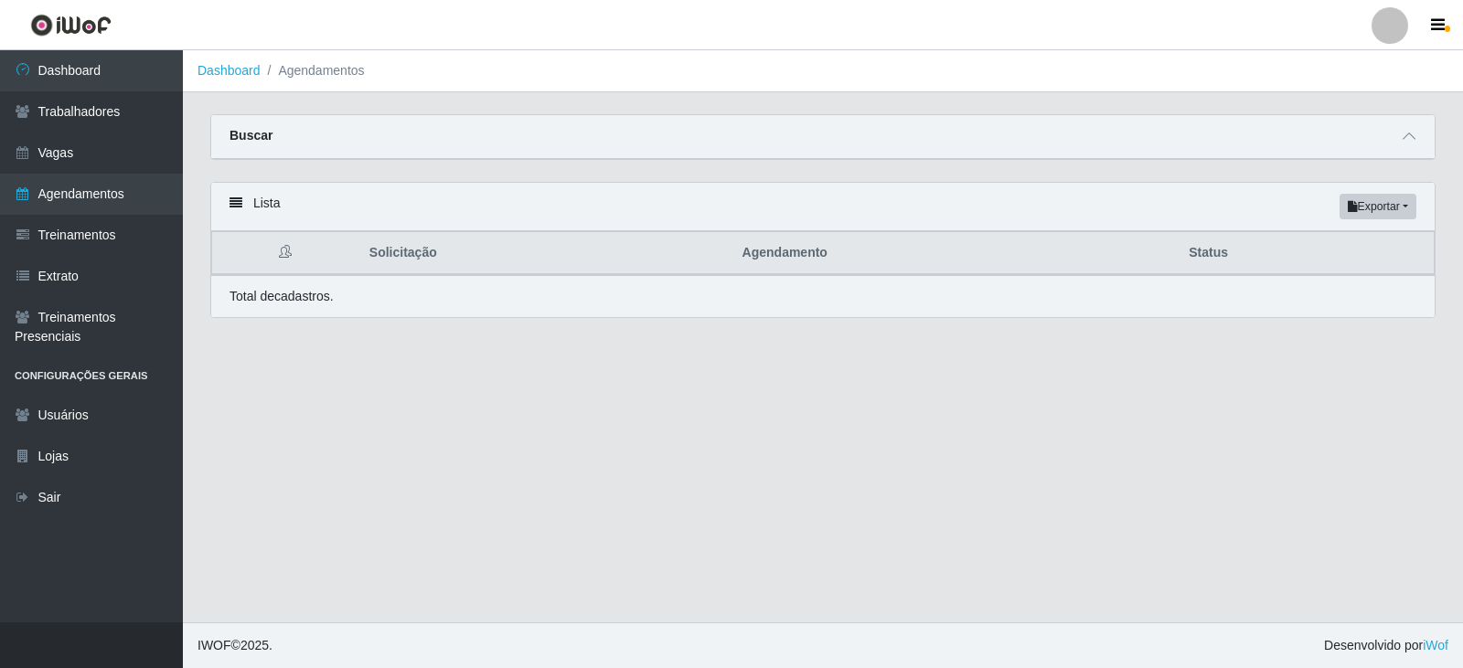
click at [1303, 153] on div "Buscar" at bounding box center [823, 137] width 1224 height 44
click at [1416, 144] on span at bounding box center [1409, 136] width 22 height 21
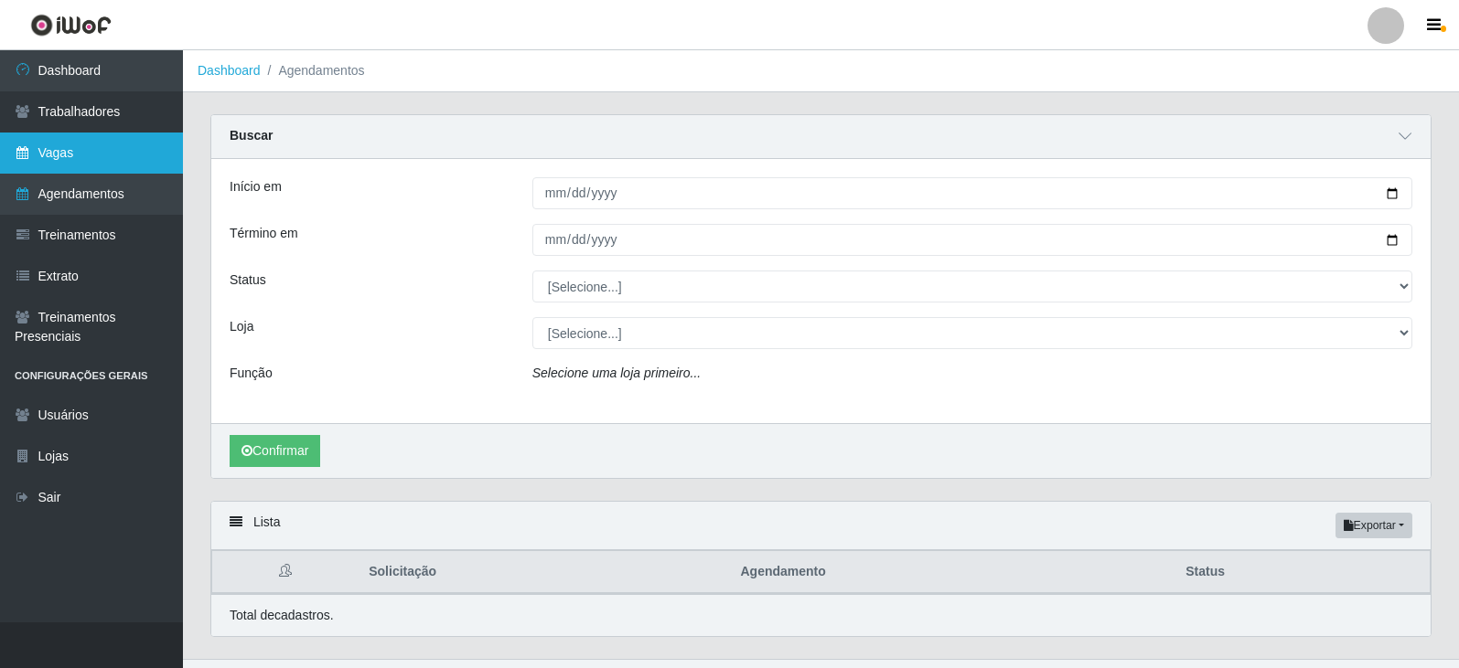
click at [48, 163] on link "Vagas" at bounding box center [91, 153] width 183 height 41
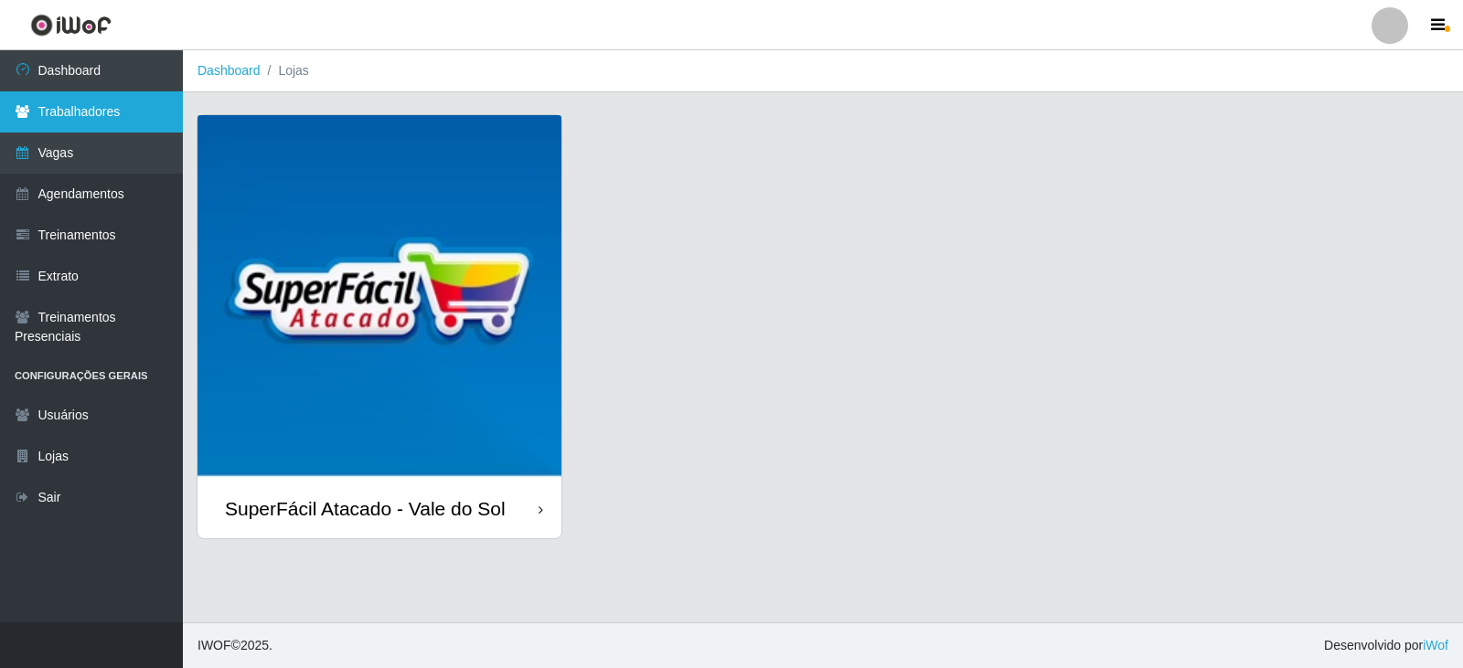
click at [70, 97] on link "Trabalhadores" at bounding box center [91, 111] width 183 height 41
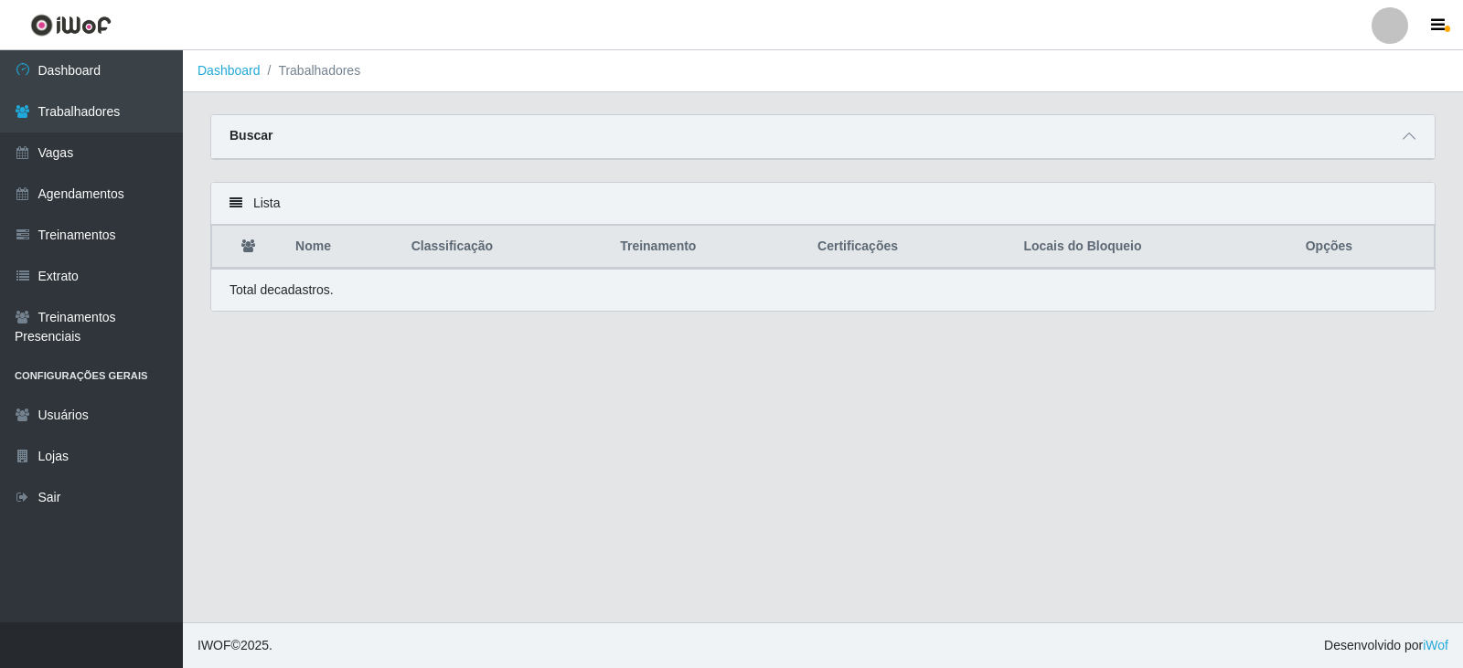
click at [513, 289] on div "Total de cadastros." at bounding box center [823, 290] width 1187 height 19
click at [398, 148] on div "Buscar" at bounding box center [823, 137] width 1224 height 44
click at [1412, 134] on icon at bounding box center [1409, 136] width 13 height 13
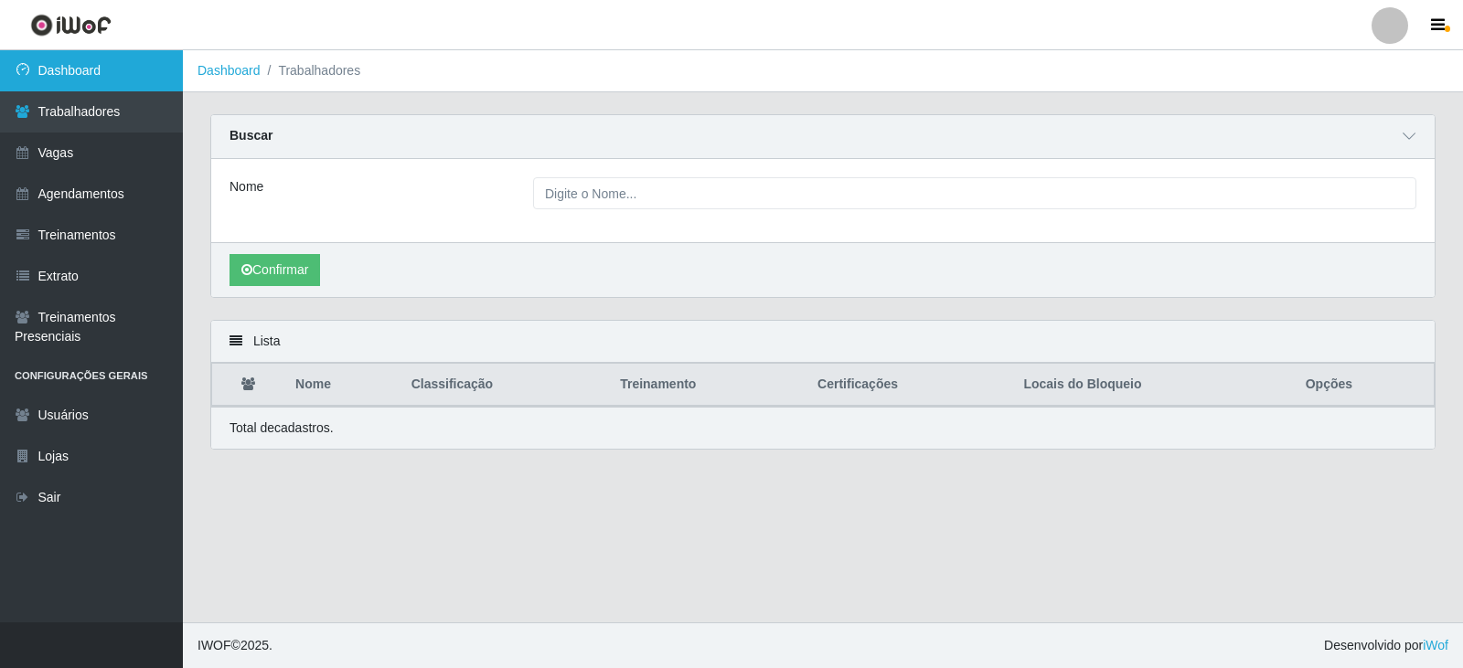
click at [84, 70] on link "Dashboard" at bounding box center [91, 70] width 183 height 41
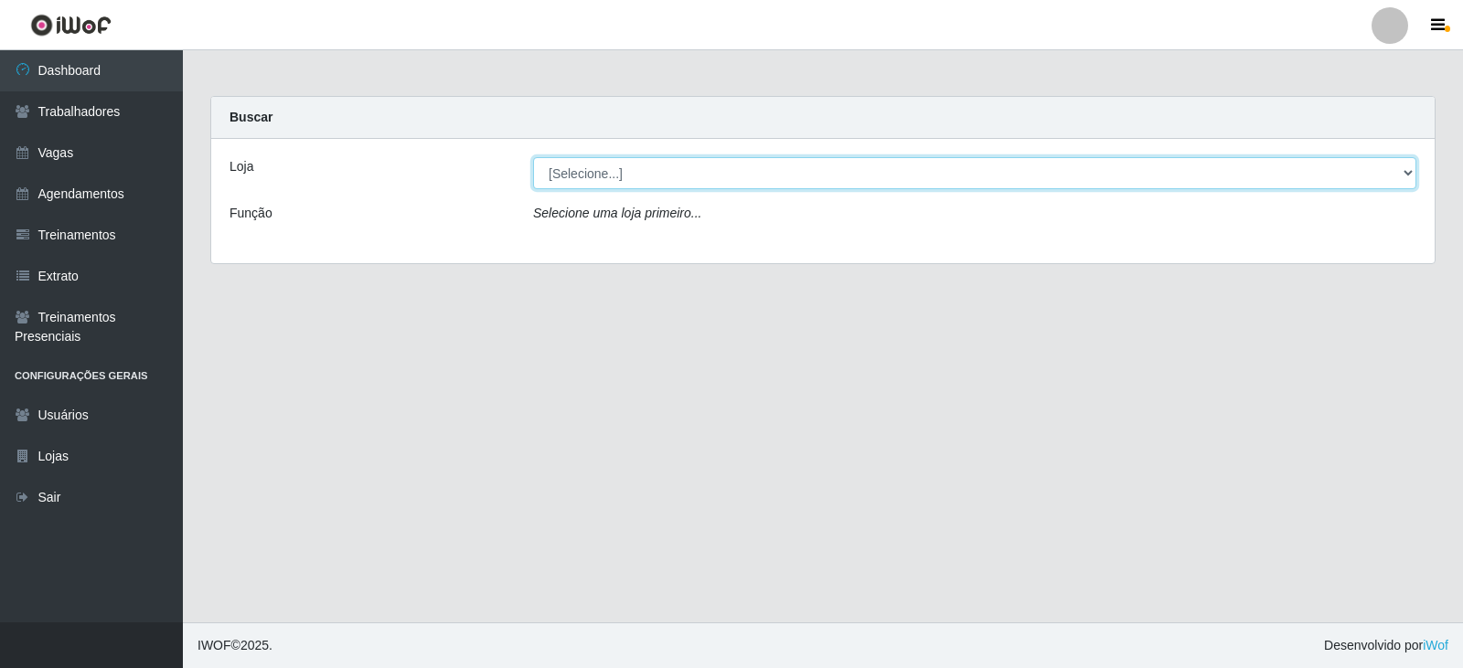
click at [756, 169] on select "[Selecione...] SuperFácil Atacado - Vale do Sol" at bounding box center [974, 173] width 883 height 32
select select "502"
click at [533, 157] on select "[Selecione...] SuperFácil Atacado - Vale do Sol" at bounding box center [974, 173] width 883 height 32
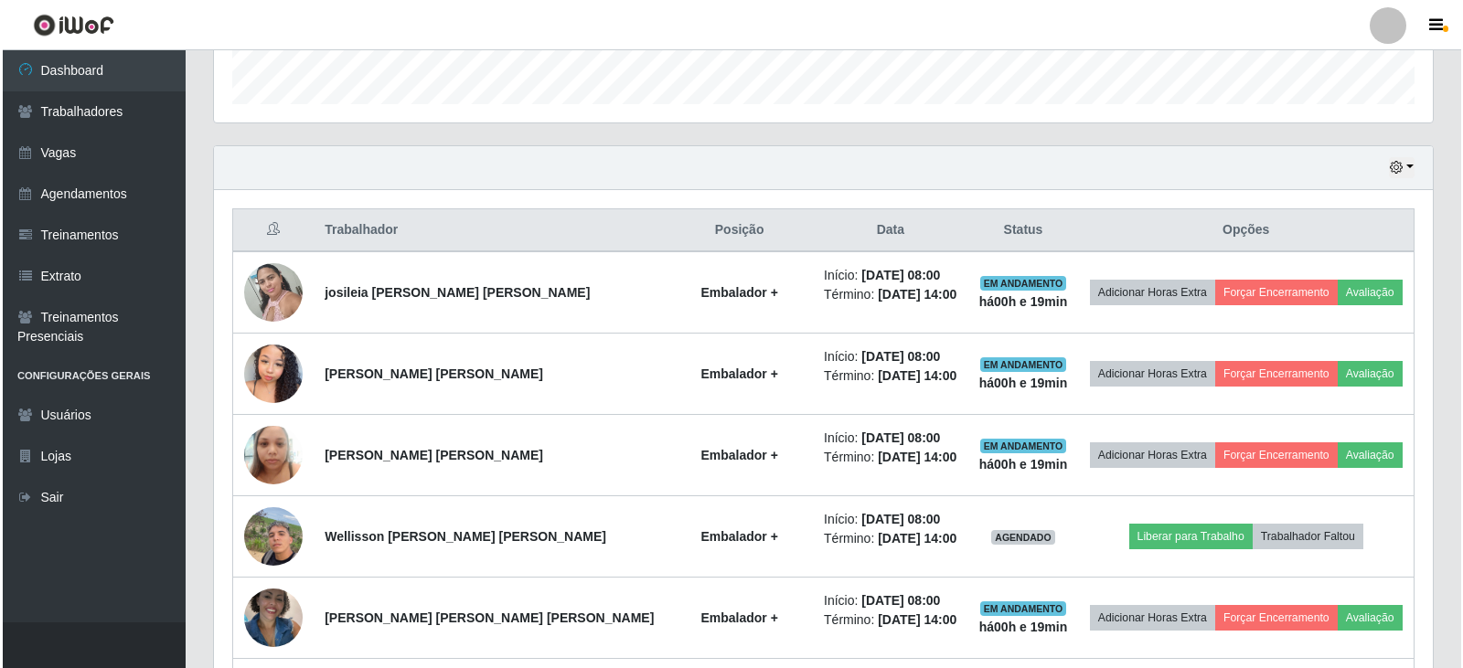
scroll to position [914, 0]
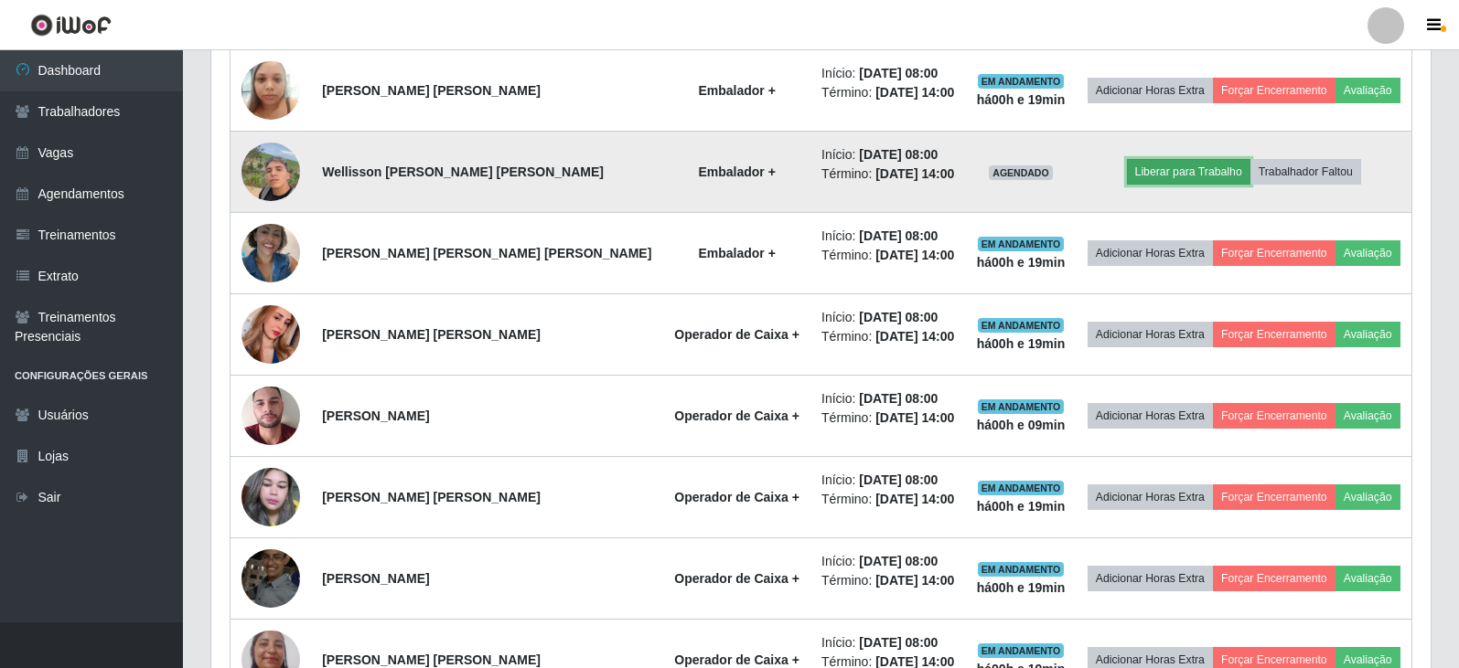
click at [1170, 166] on button "Liberar para Trabalho" at bounding box center [1188, 172] width 123 height 26
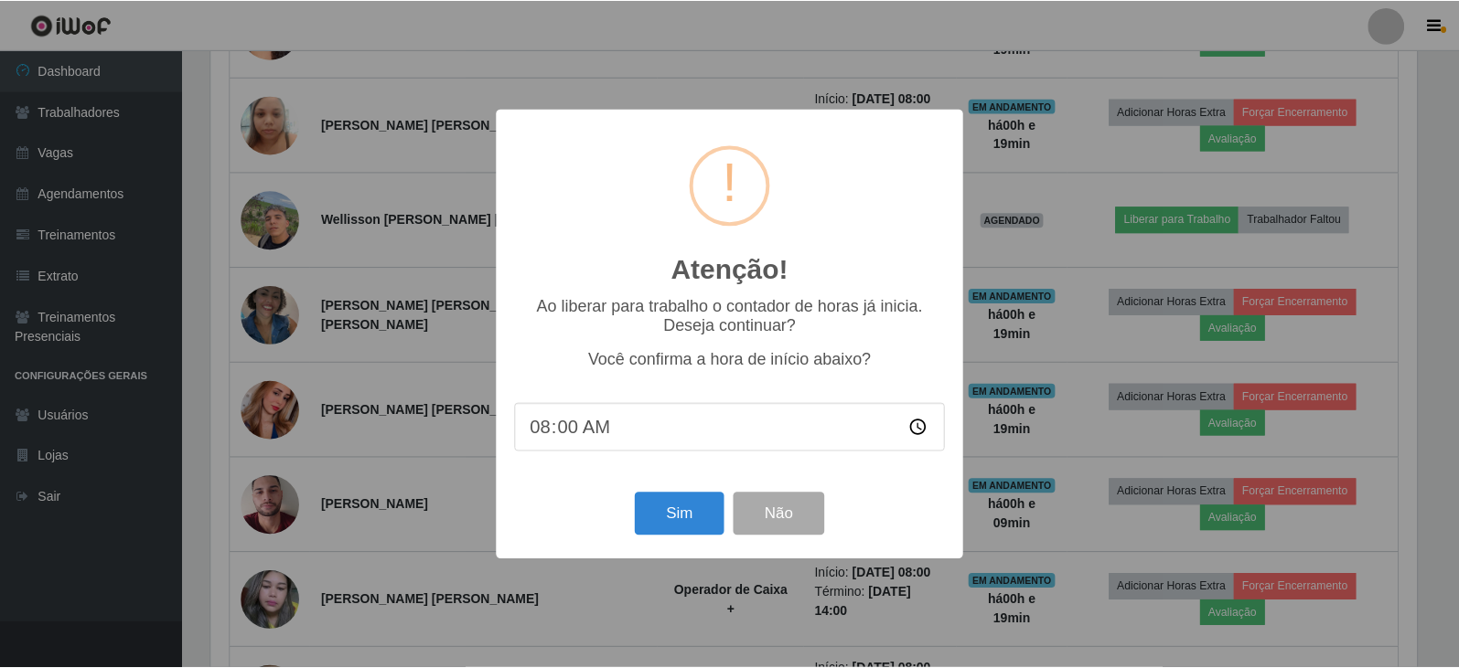
scroll to position [380, 1210]
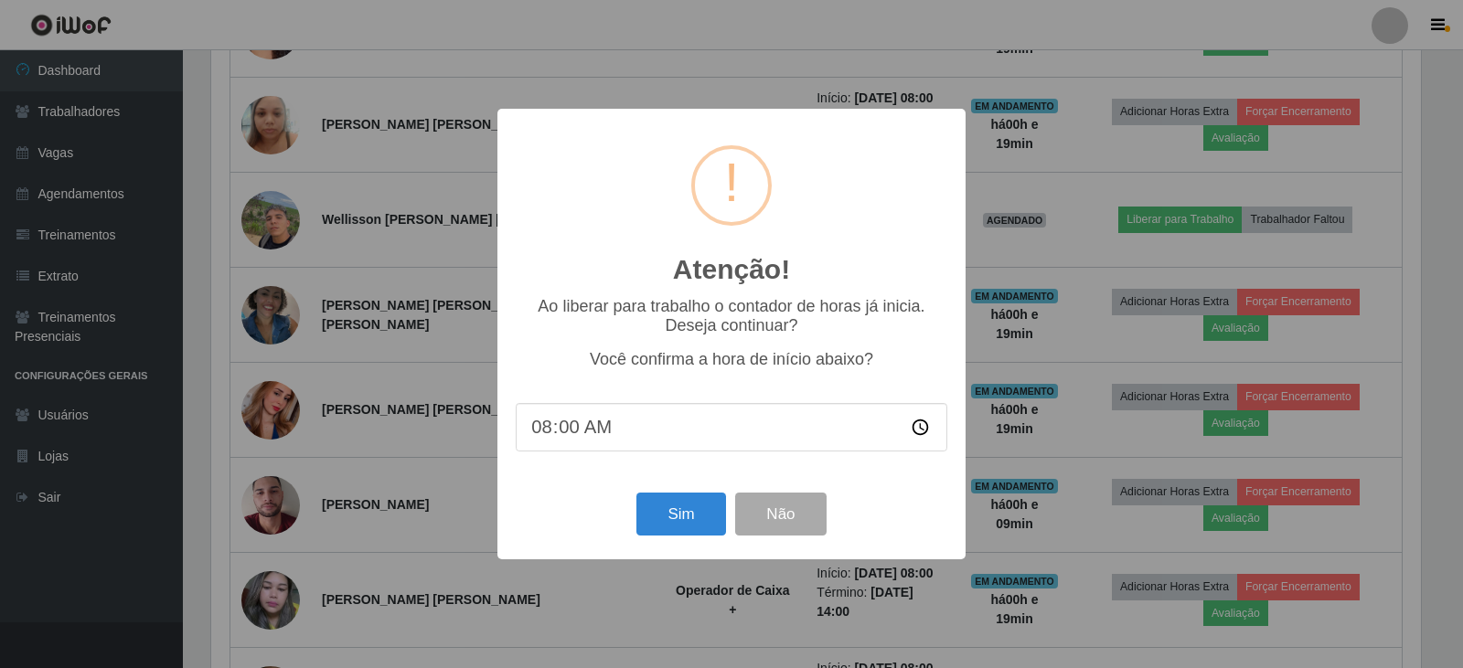
click at [563, 438] on input "08:00" at bounding box center [732, 427] width 432 height 48
type input "08:15"
click at [663, 516] on button "Sim" at bounding box center [680, 514] width 89 height 43
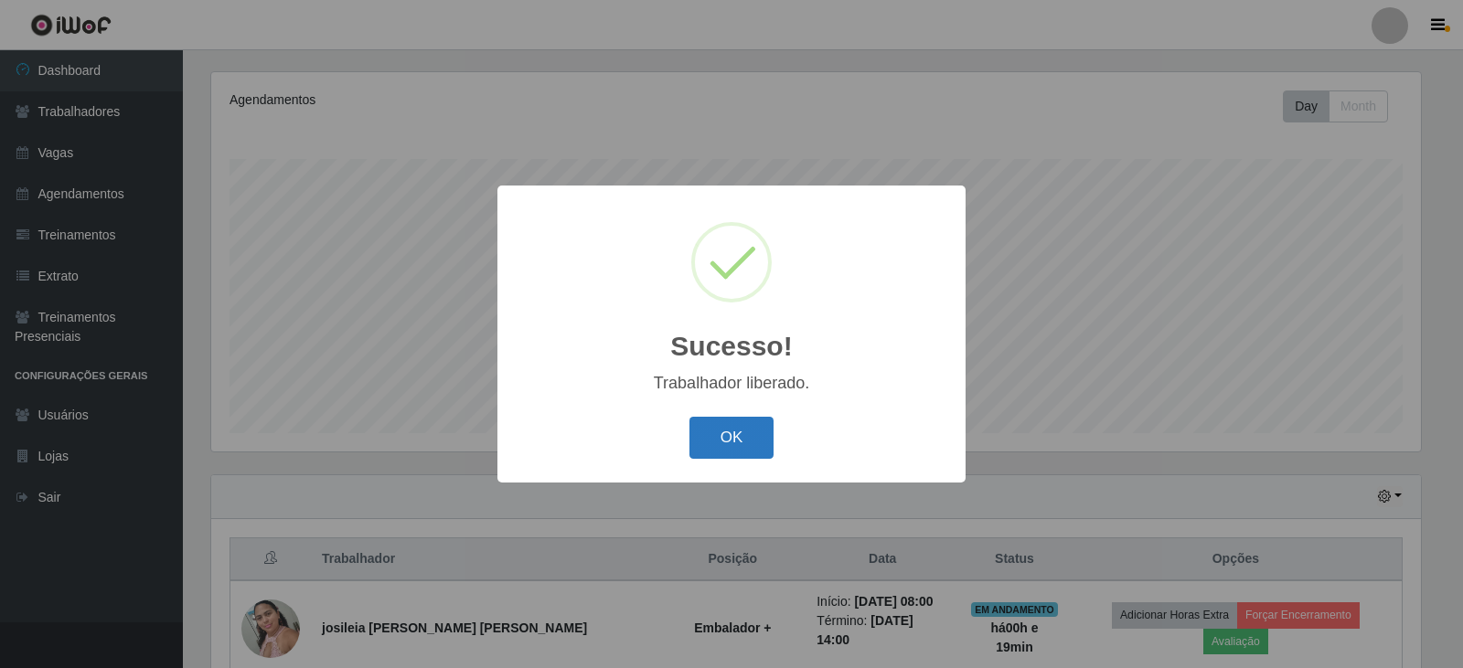
click at [765, 429] on button "OK" at bounding box center [732, 438] width 85 height 43
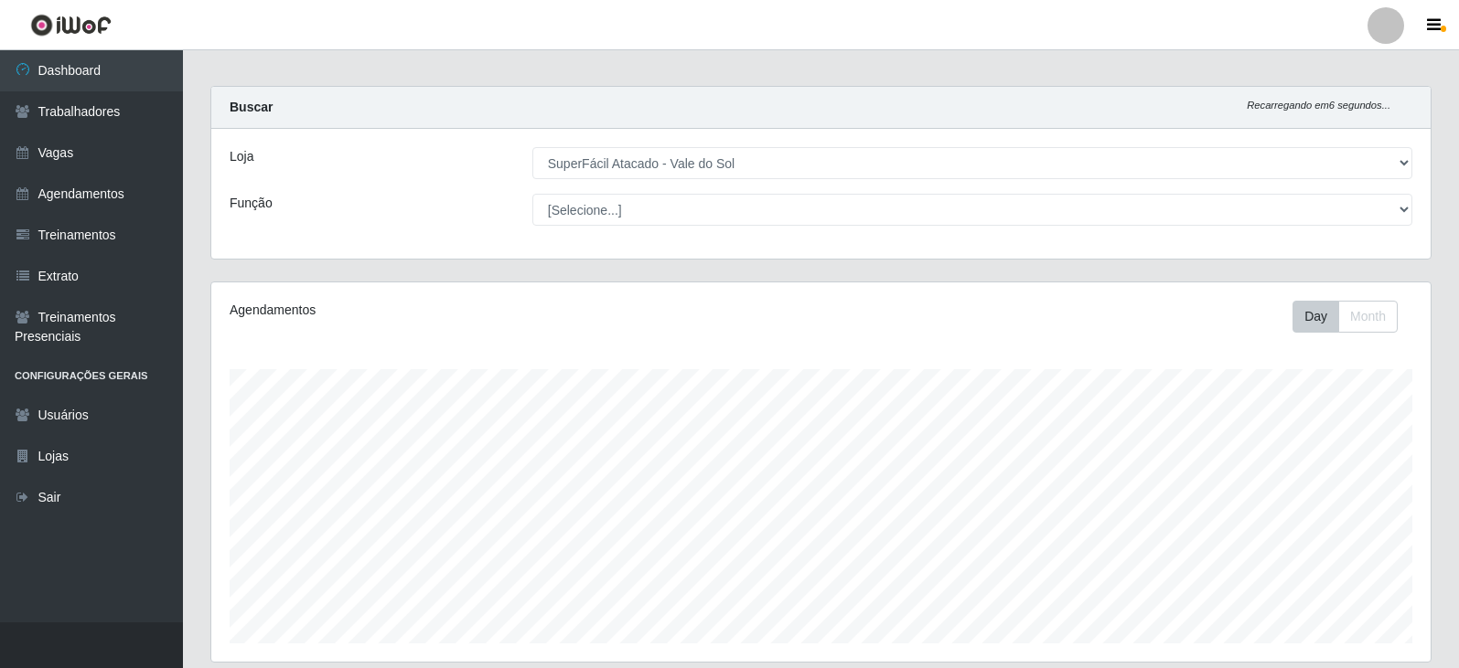
scroll to position [0, 0]
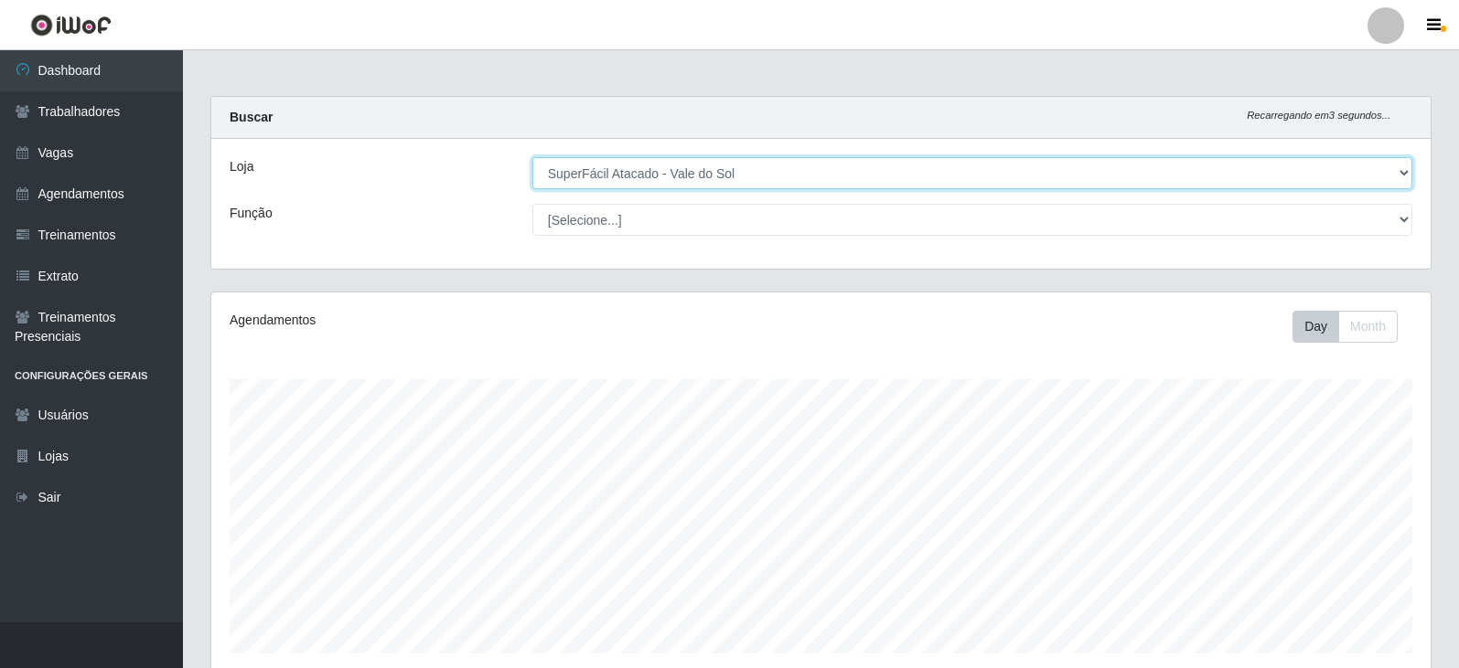
click at [821, 174] on select "[Selecione...] SuperFácil Atacado - Vale do Sol" at bounding box center [972, 173] width 880 height 32
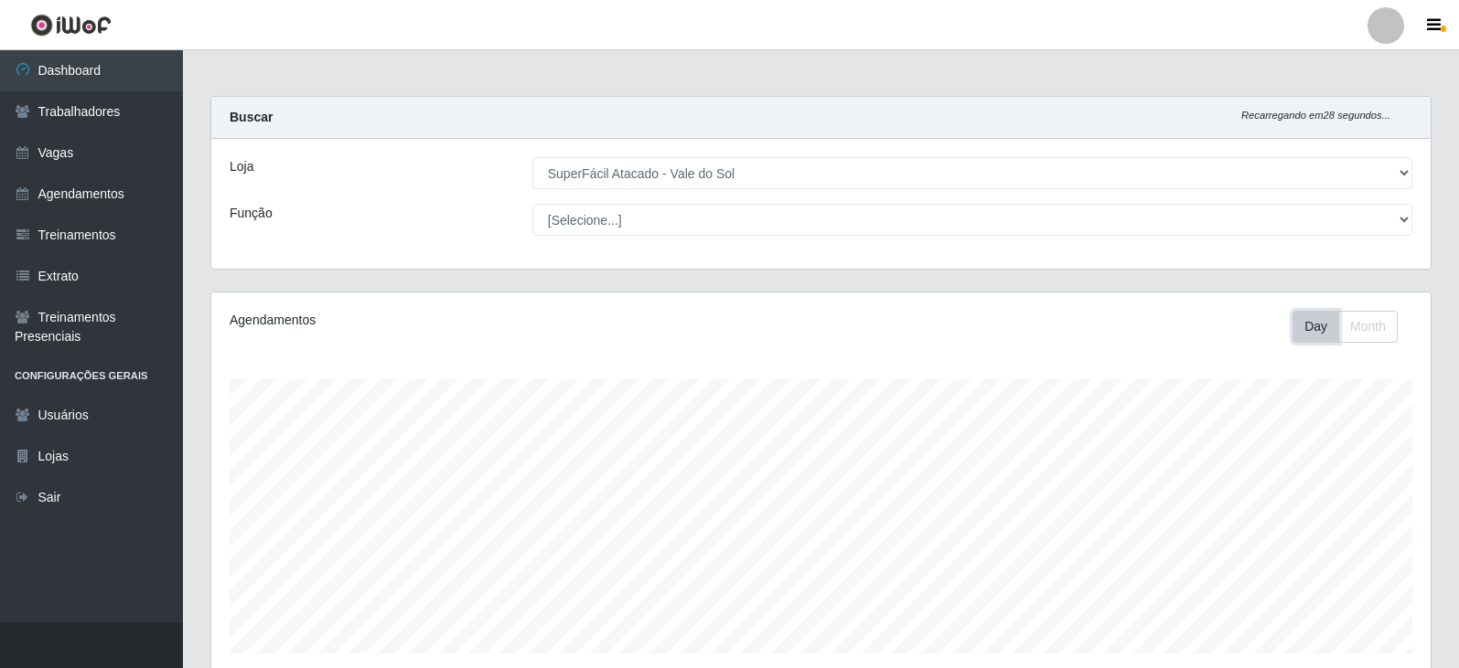
click at [1299, 331] on button "Day" at bounding box center [1315, 327] width 47 height 32
click at [1364, 324] on button "Month" at bounding box center [1367, 327] width 59 height 32
click at [1433, 31] on icon "button" at bounding box center [1434, 25] width 14 height 16
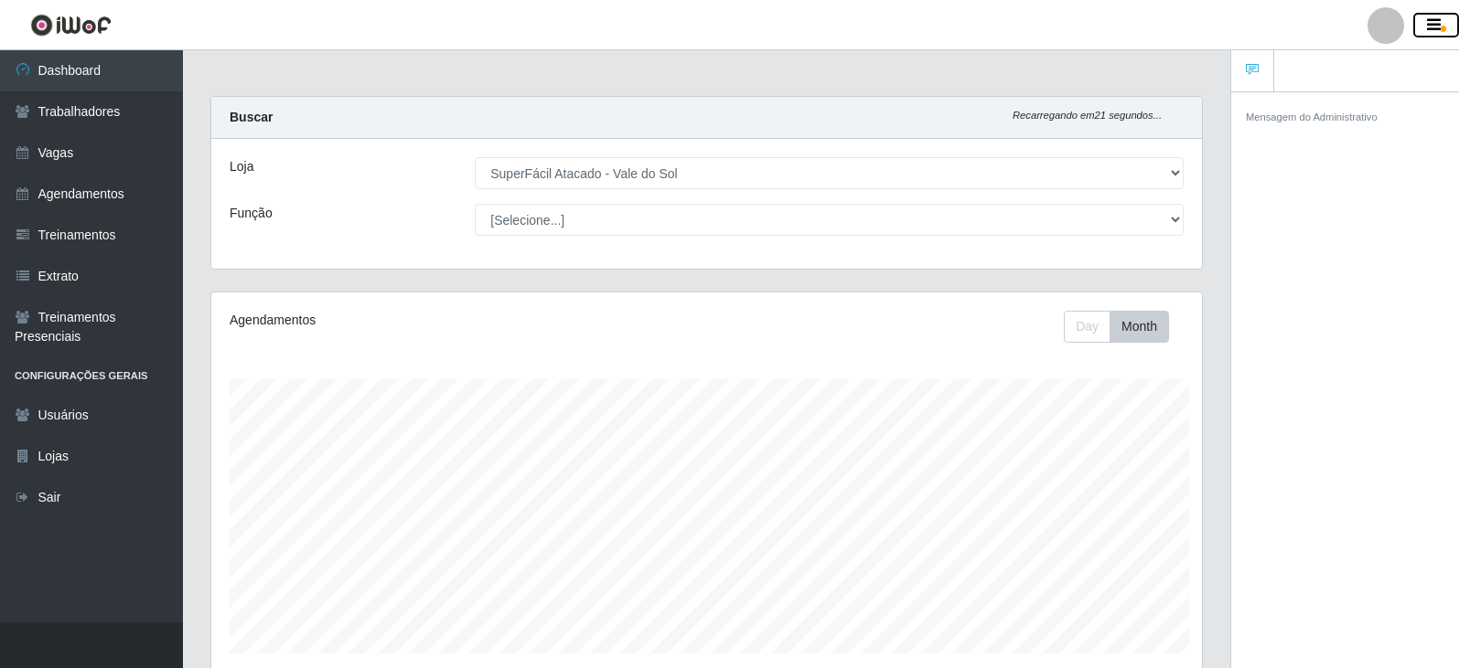
scroll to position [914095, 913484]
click at [1433, 31] on icon "button" at bounding box center [1434, 25] width 14 height 16
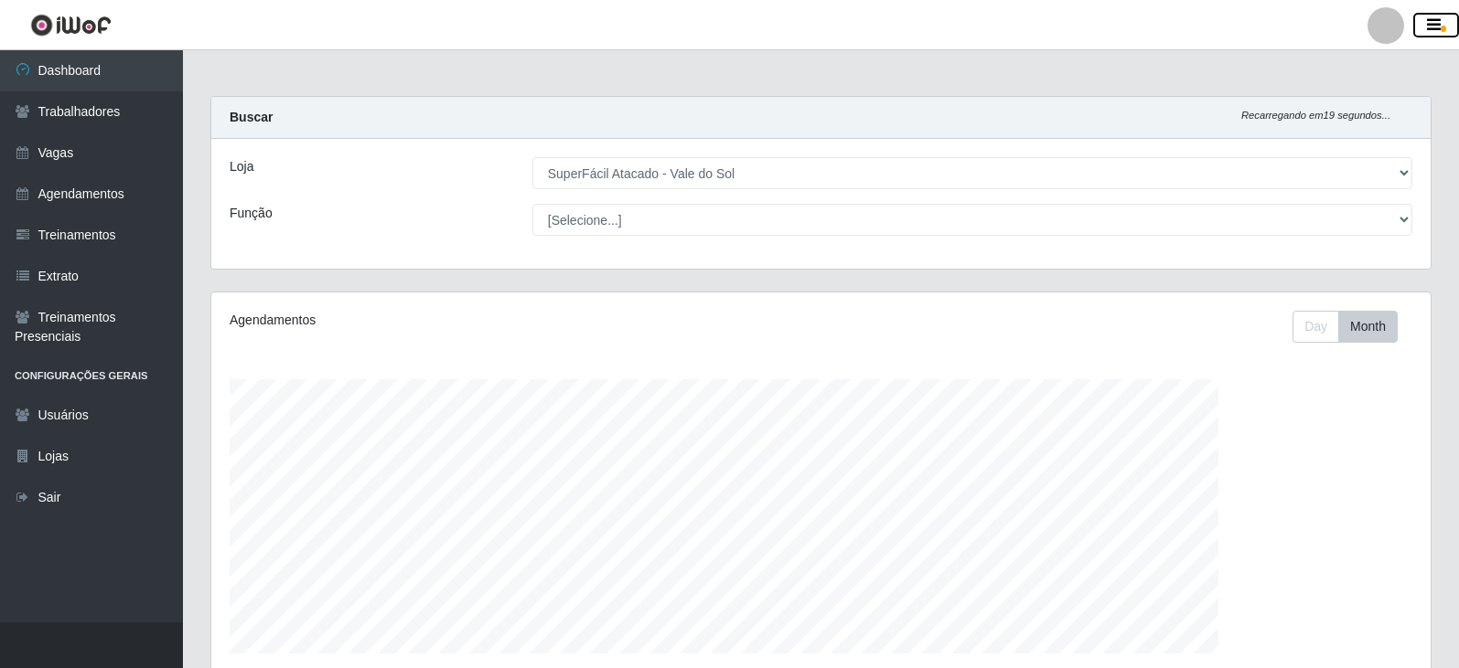
scroll to position [380, 1219]
click at [96, 195] on link "Agendamentos" at bounding box center [91, 194] width 183 height 41
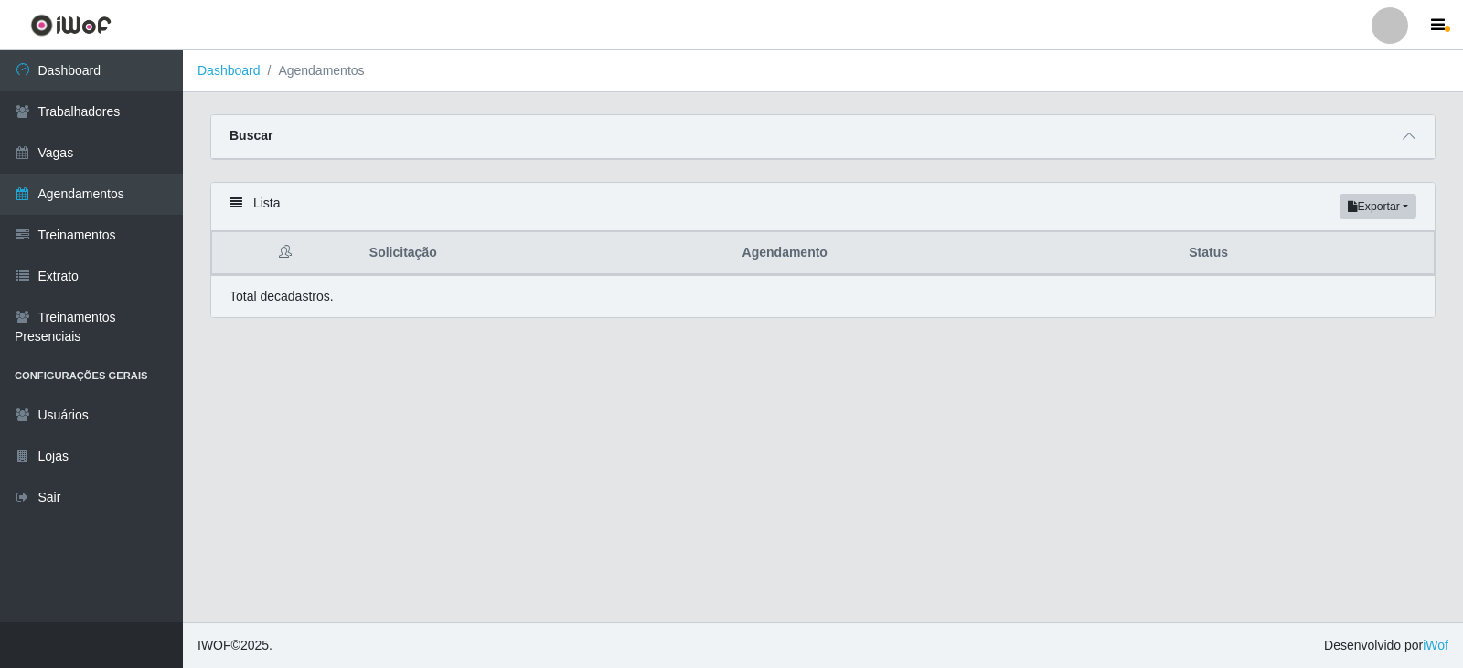
click at [301, 310] on div "Lista Exportar PDF Excel Solicitação Agendamento Status Total de cadastros." at bounding box center [822, 250] width 1225 height 136
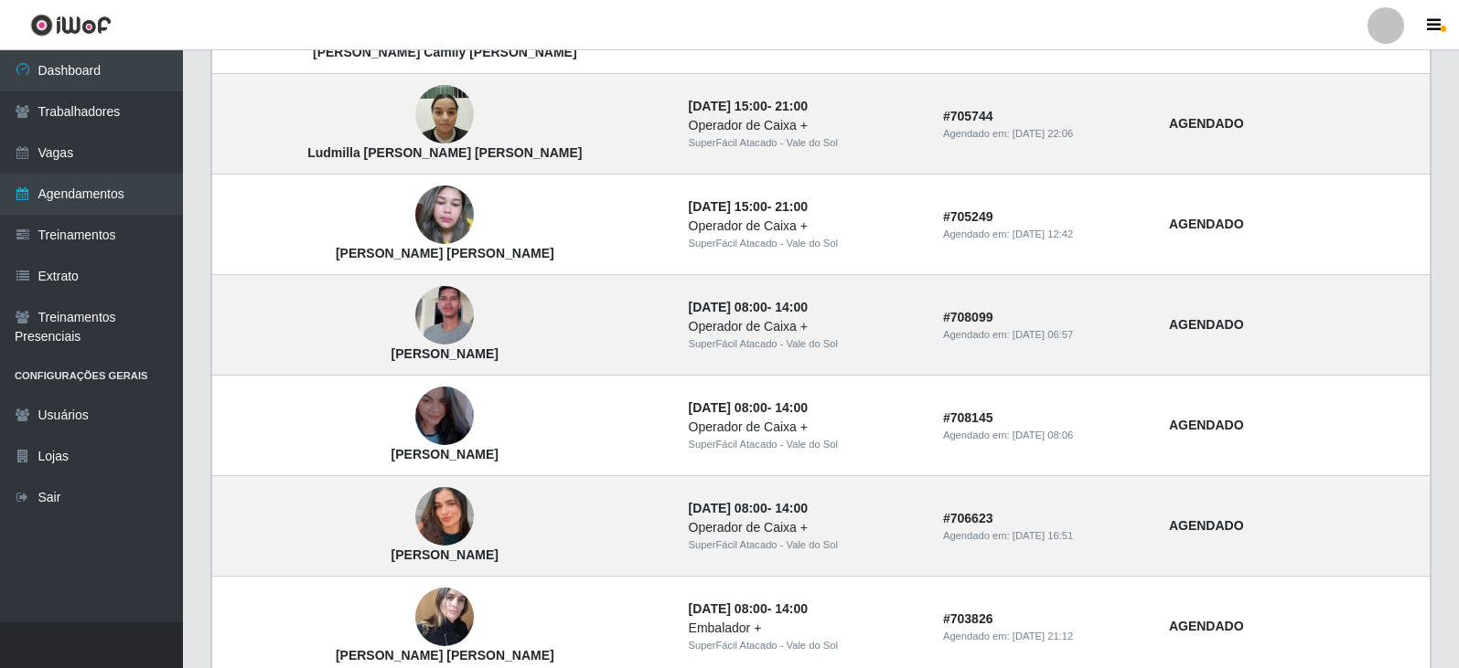
scroll to position [1241, 0]
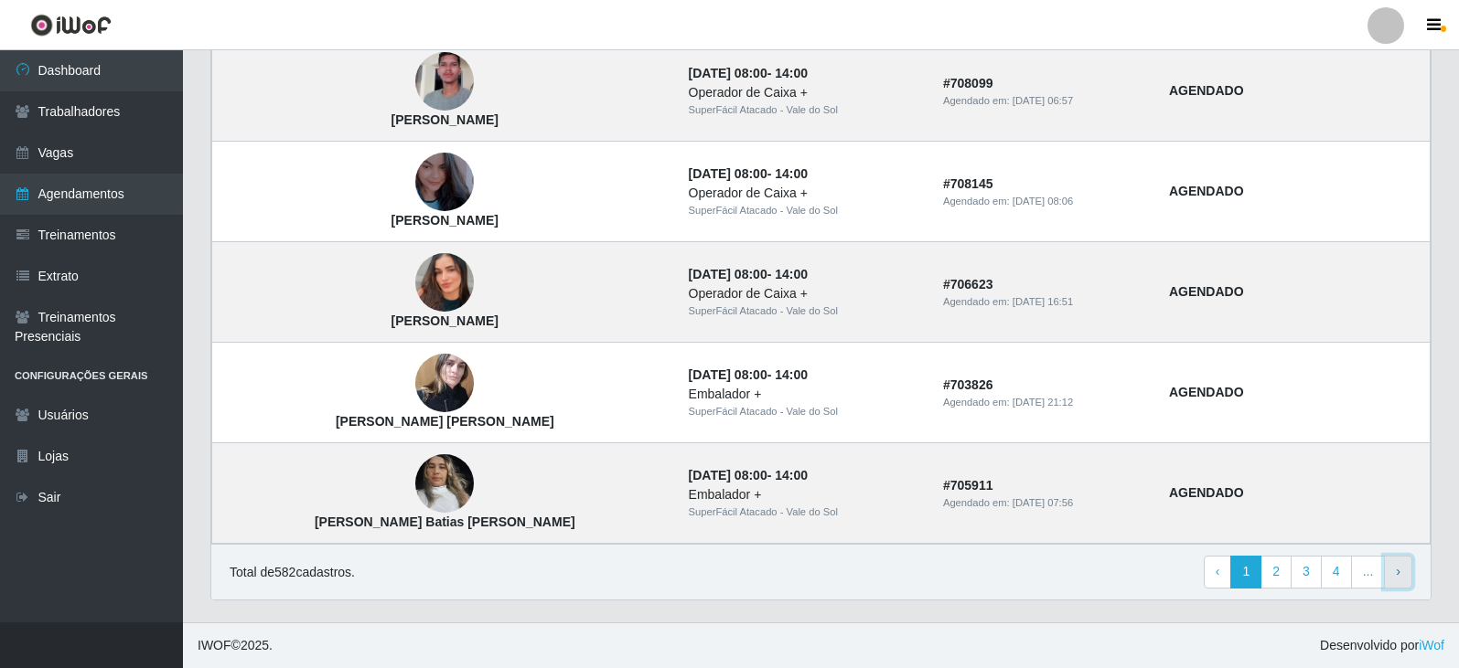
click at [1406, 576] on link "› Next" at bounding box center [1398, 572] width 28 height 33
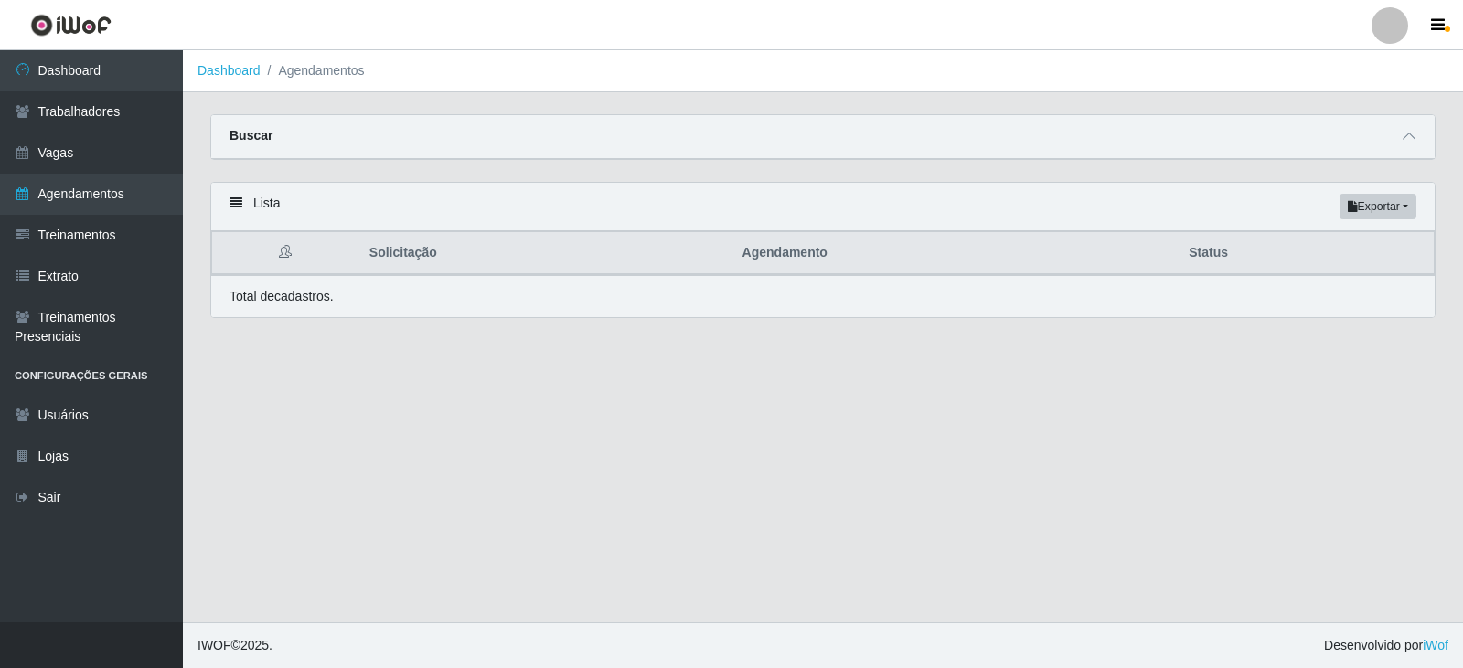
click at [568, 445] on main "Dashboard Agendamentos Carregando... Buscar Início em Término em Status [Seleci…" at bounding box center [823, 336] width 1280 height 572
click at [315, 308] on div "Total de cadastros." at bounding box center [823, 296] width 1224 height 42
click at [345, 204] on div "Lista Exportar PDF Excel" at bounding box center [823, 207] width 1224 height 48
click at [639, 445] on main "Dashboard Agendamentos Carregando... Buscar Início em Término em Status [Seleci…" at bounding box center [823, 336] width 1280 height 572
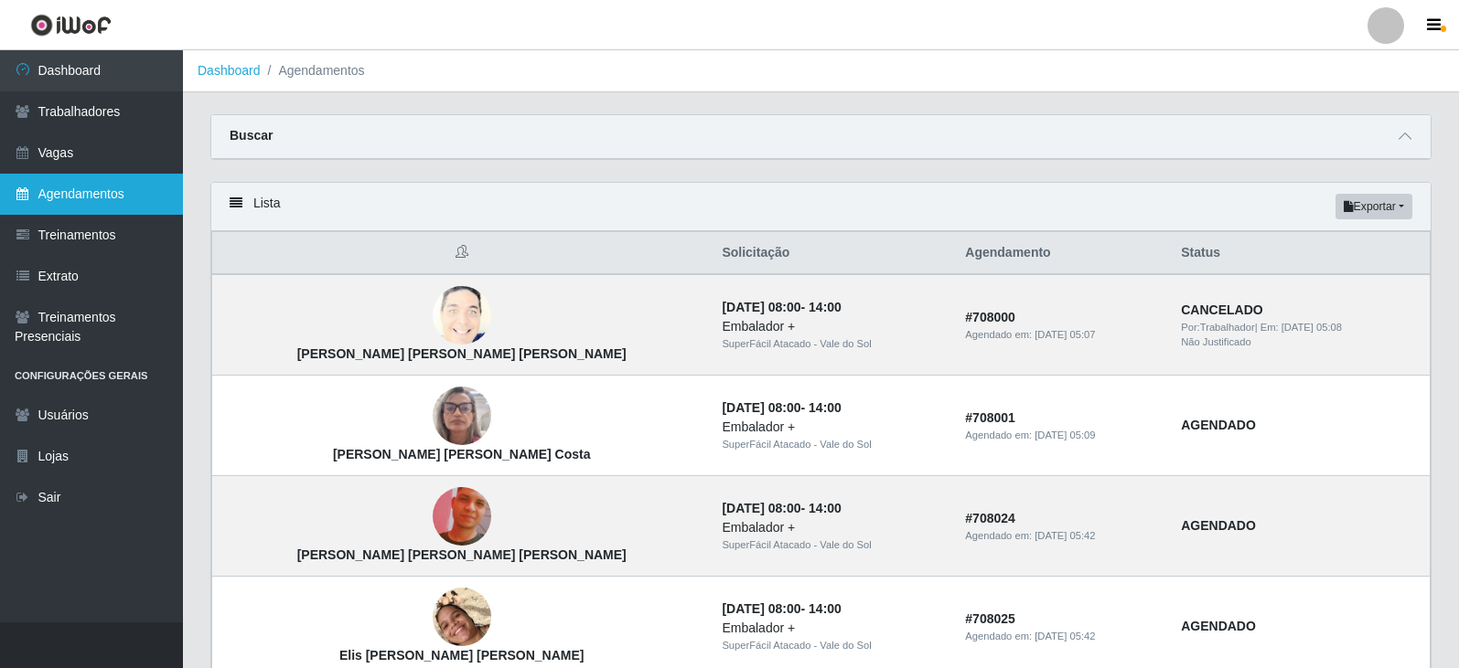
click at [110, 193] on link "Agendamentos" at bounding box center [91, 194] width 183 height 41
click at [1401, 135] on icon at bounding box center [1404, 136] width 13 height 13
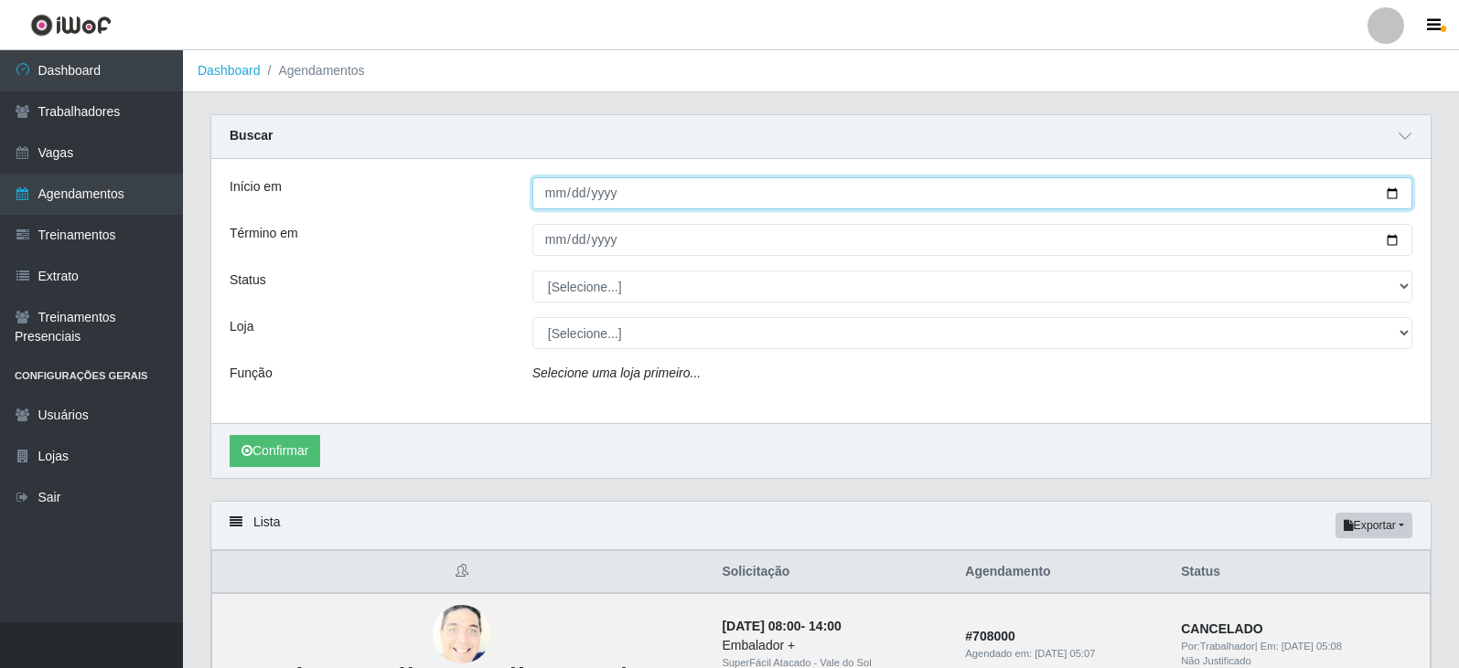
click at [547, 190] on input "Início em" at bounding box center [972, 193] width 880 height 32
type input "[DATE]"
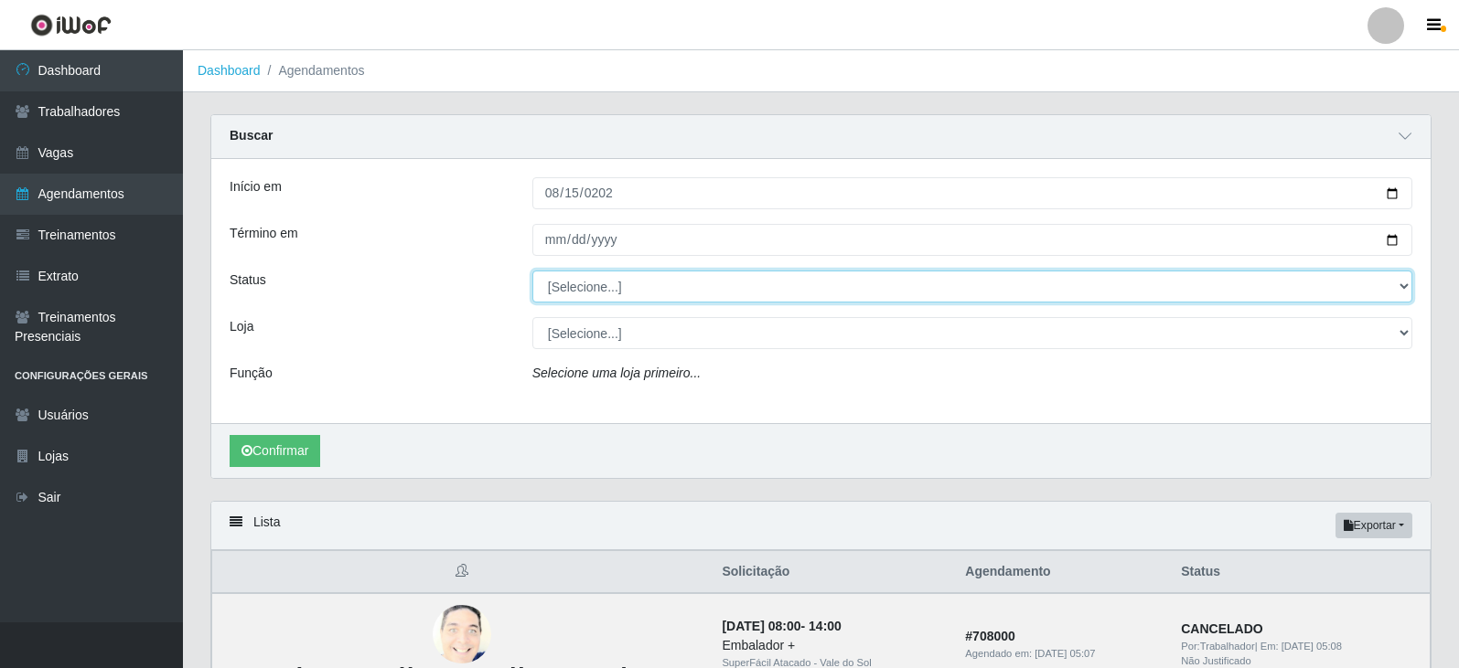
click at [621, 295] on select "[Selecione...] AGENDADO AGUARDANDO LIBERAR EM ANDAMENTO EM REVISÃO FINALIZADO C…" at bounding box center [972, 287] width 880 height 32
select select "FINALIZADO"
click at [532, 272] on select "[Selecione...] AGENDADO AGUARDANDO LIBERAR EM ANDAMENTO EM REVISÃO FINALIZADO C…" at bounding box center [972, 287] width 880 height 32
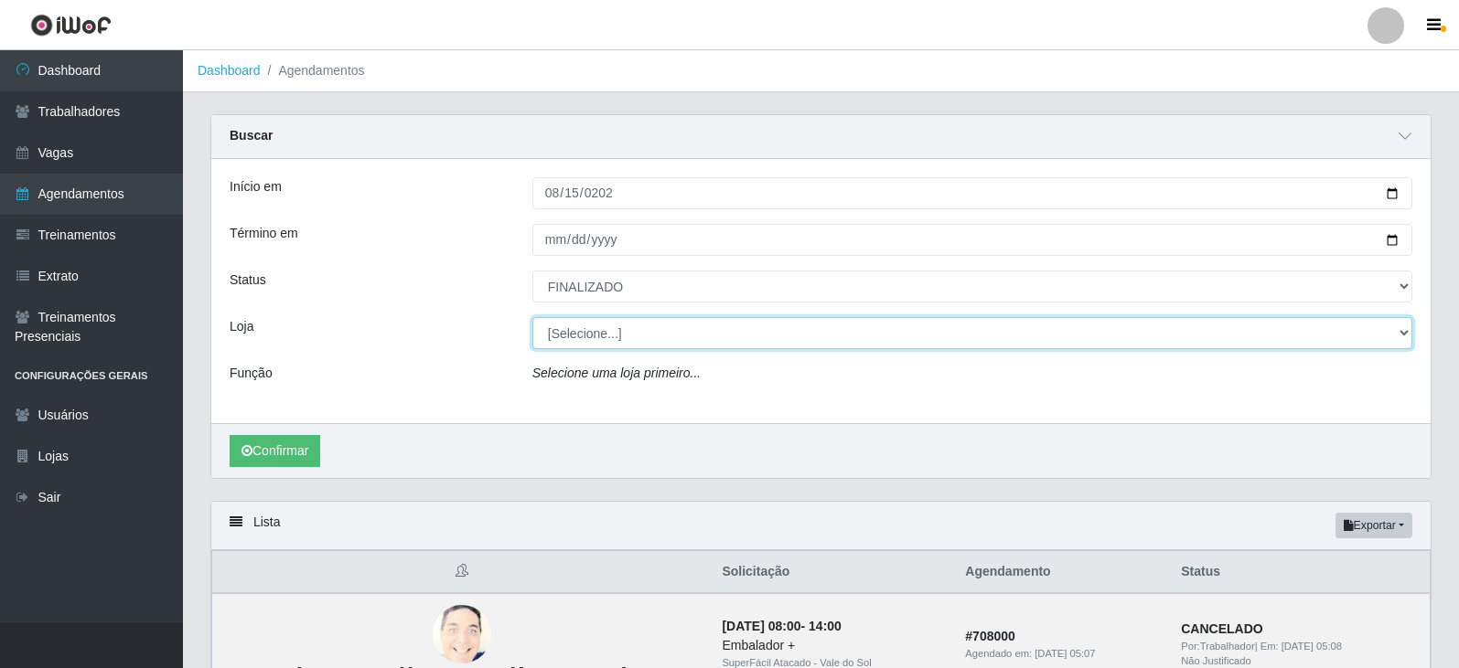
click at [607, 341] on select "[Selecione...] SuperFácil Atacado - Vale do Sol" at bounding box center [972, 333] width 880 height 32
select select "502"
click at [532, 318] on select "[Selecione...] SuperFácil Atacado - Vale do Sol" at bounding box center [972, 333] width 880 height 32
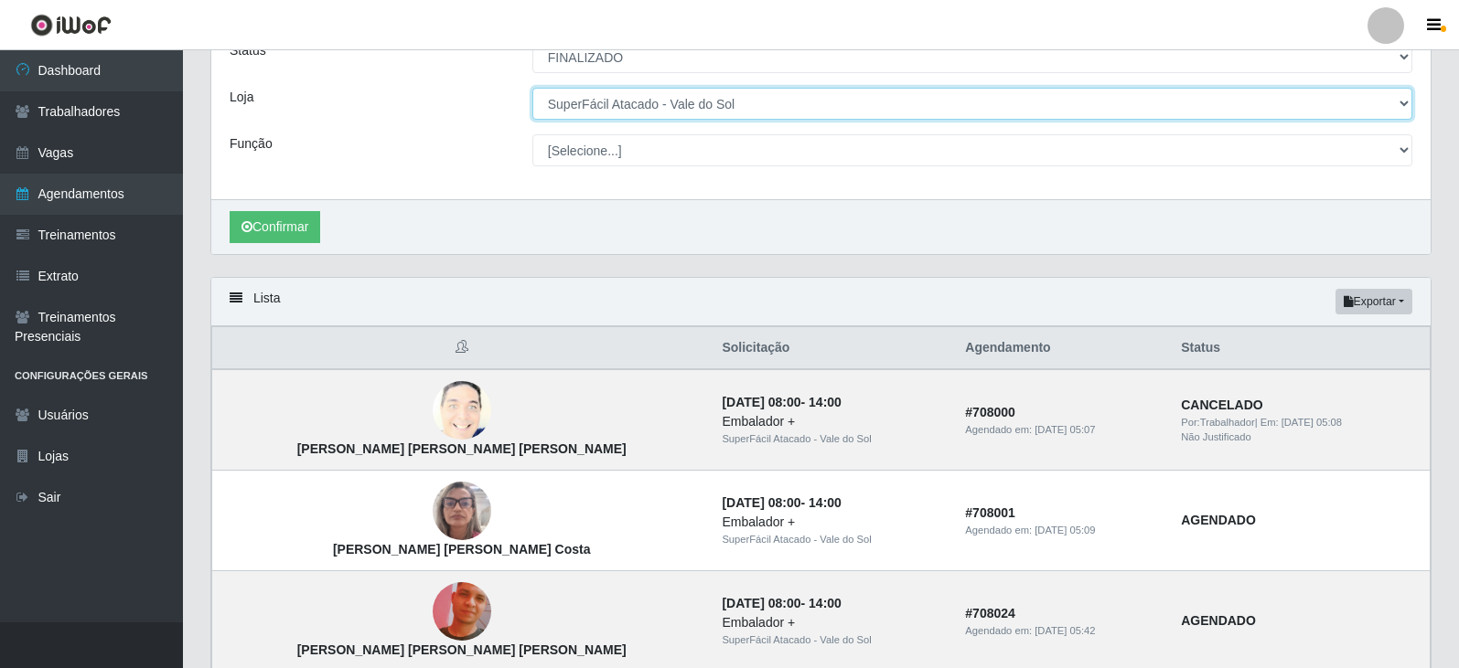
scroll to position [274, 0]
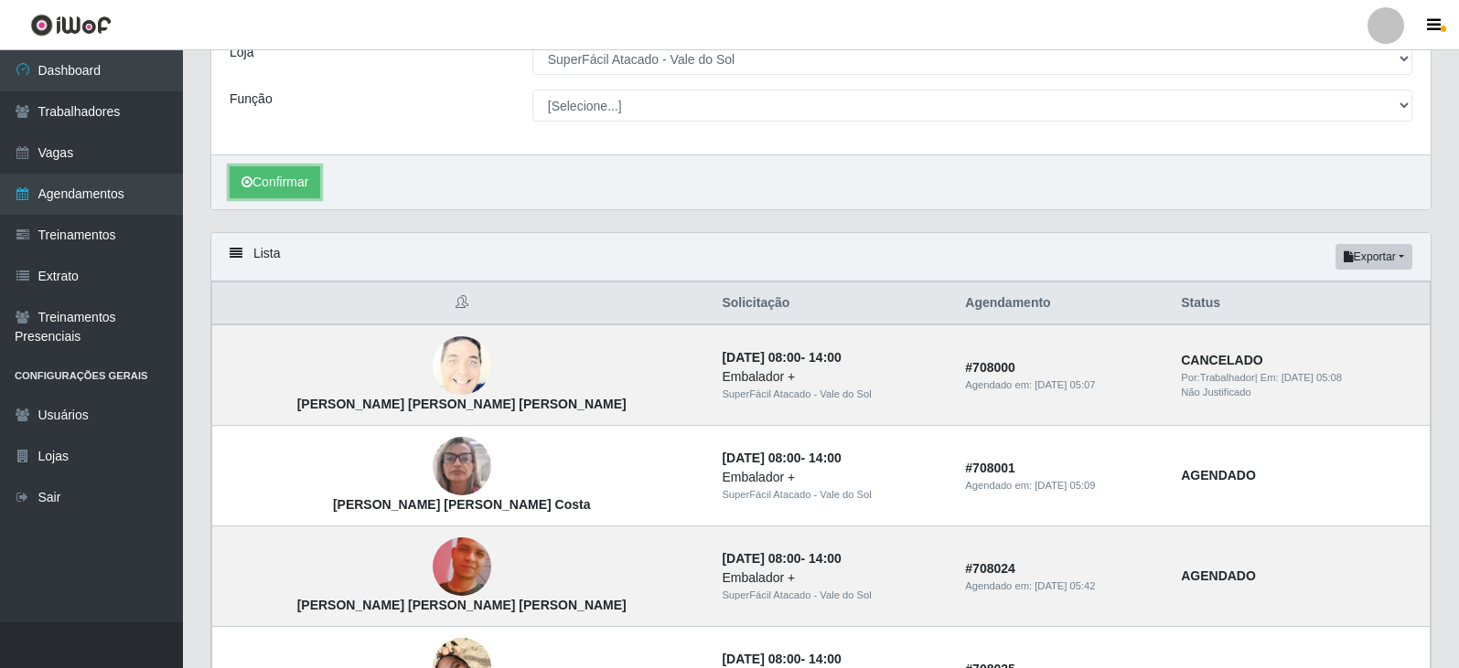
drag, startPoint x: 247, startPoint y: 175, endPoint x: 361, endPoint y: 215, distance: 121.2
click at [245, 175] on button "Confirmar" at bounding box center [275, 182] width 91 height 32
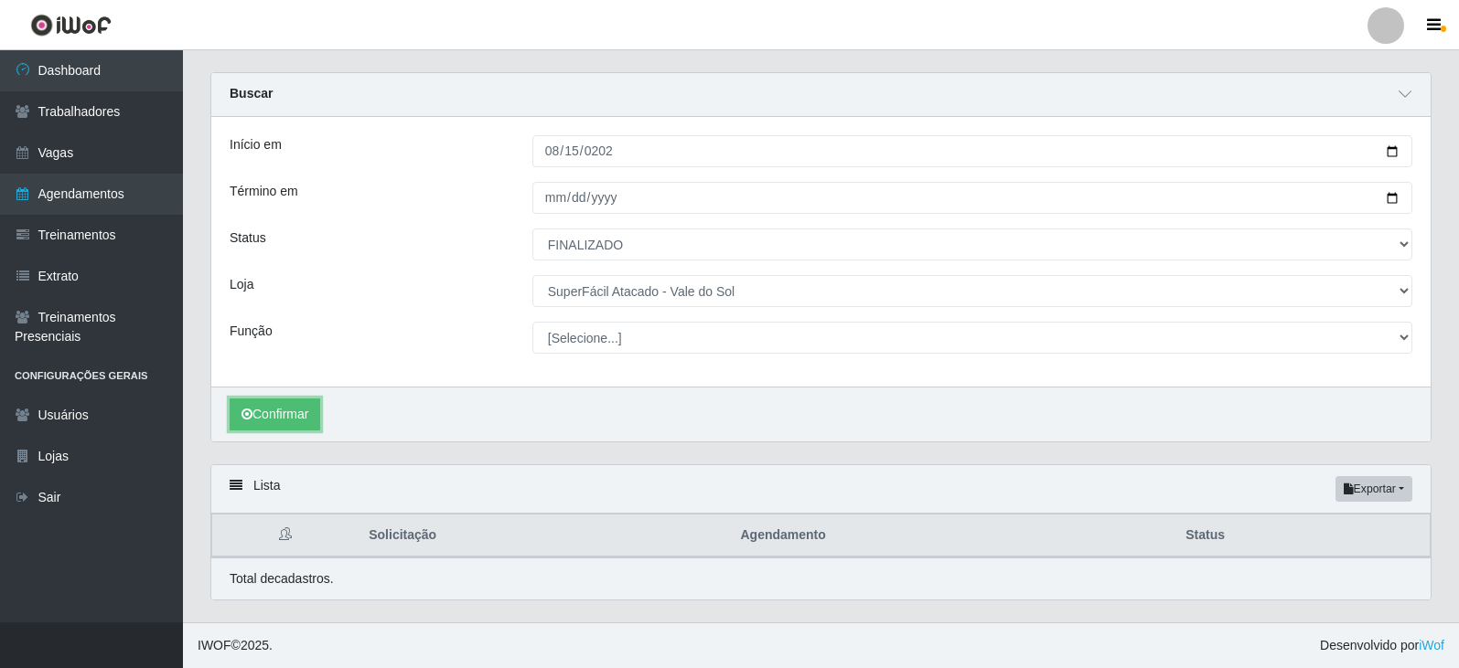
scroll to position [43, 0]
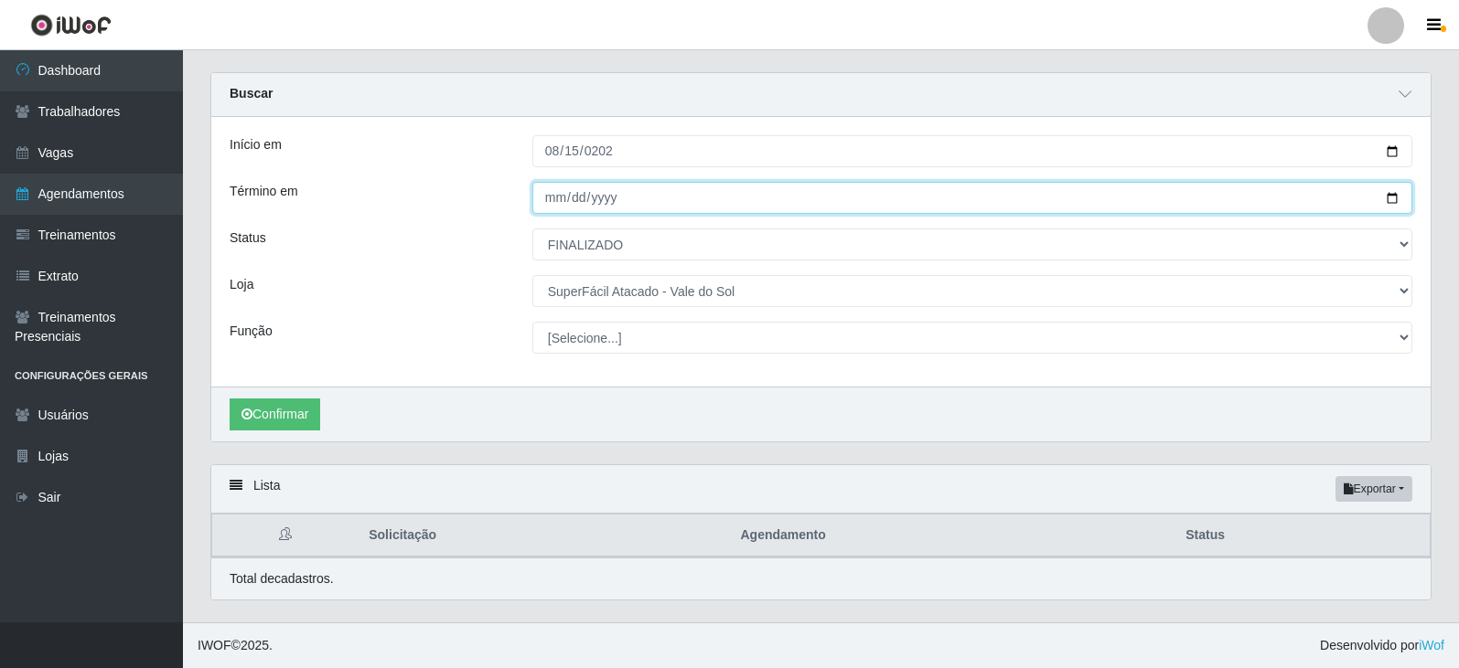
click at [555, 198] on input "Término em" at bounding box center [972, 198] width 880 height 32
type input "[DATE]"
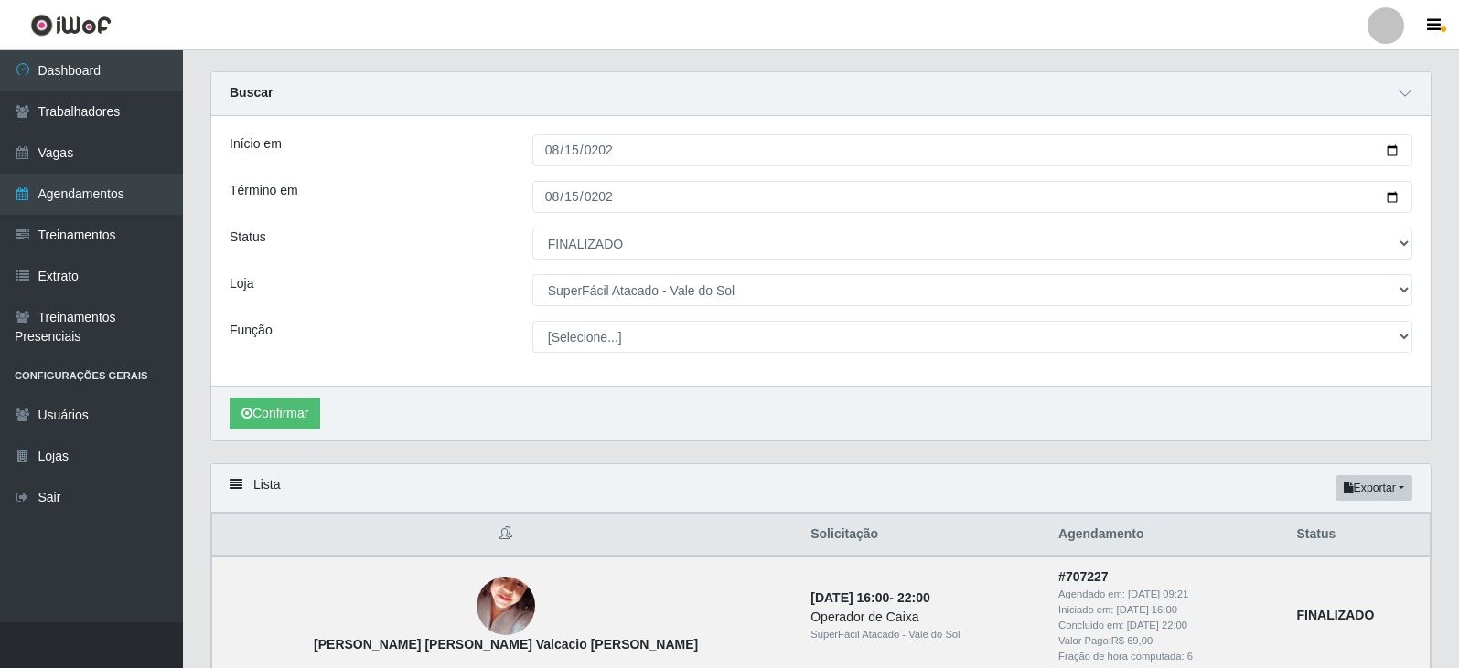
click at [425, 265] on div "Início em [DATE] Término em [DATE] Status [Selecione...] AGENDADO AGUARDANDO LI…" at bounding box center [820, 251] width 1219 height 270
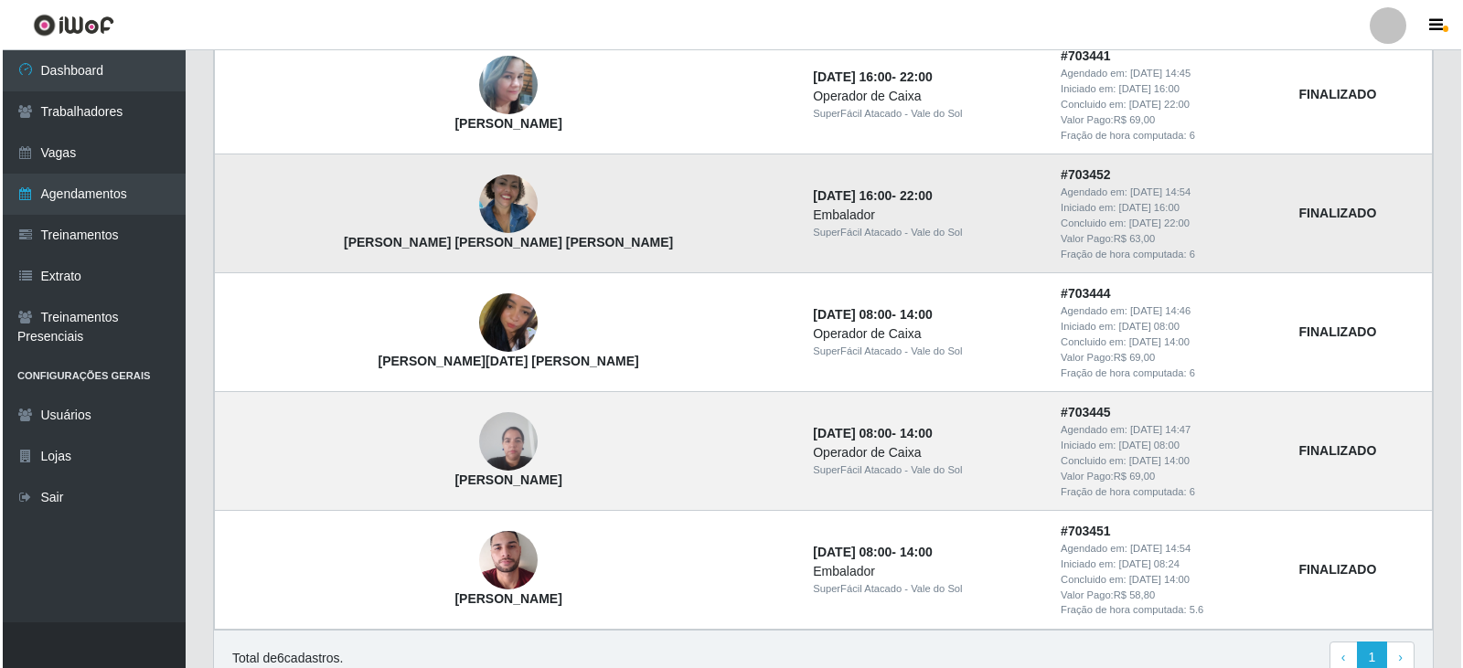
scroll to position [770, 0]
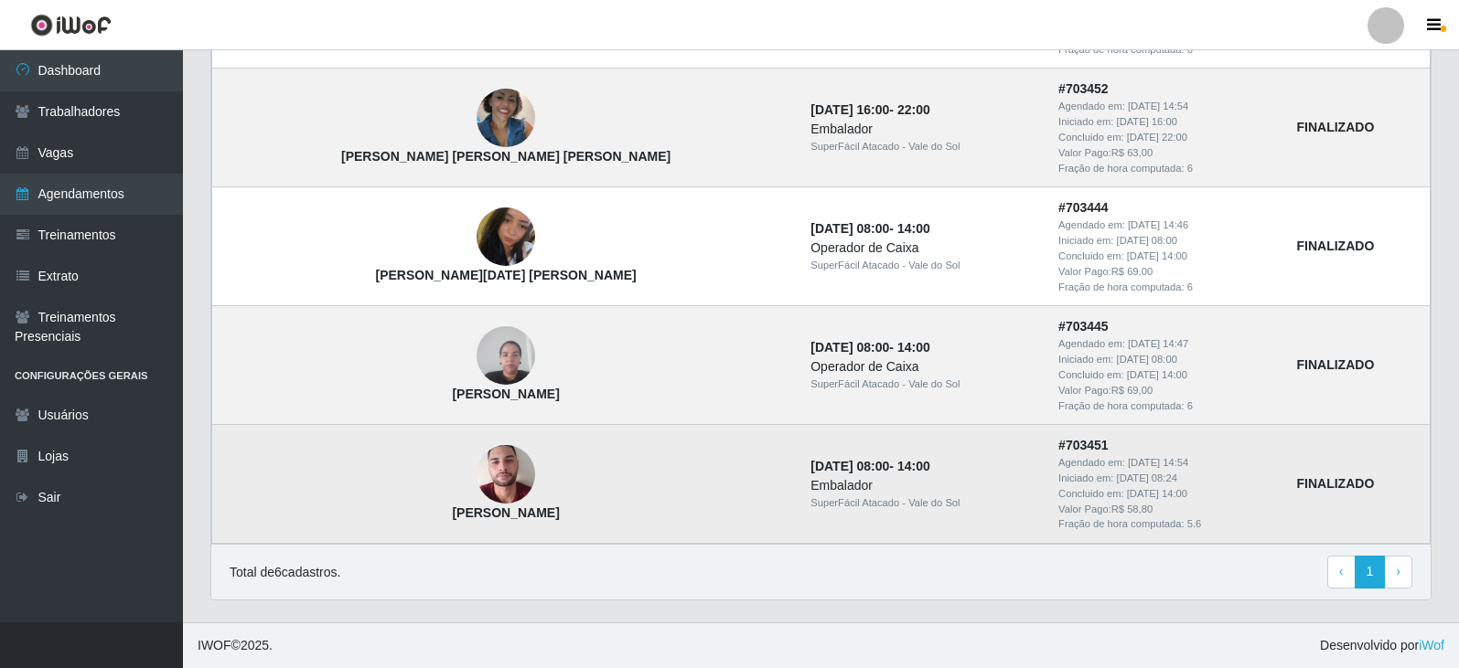
click at [476, 475] on img at bounding box center [505, 474] width 59 height 104
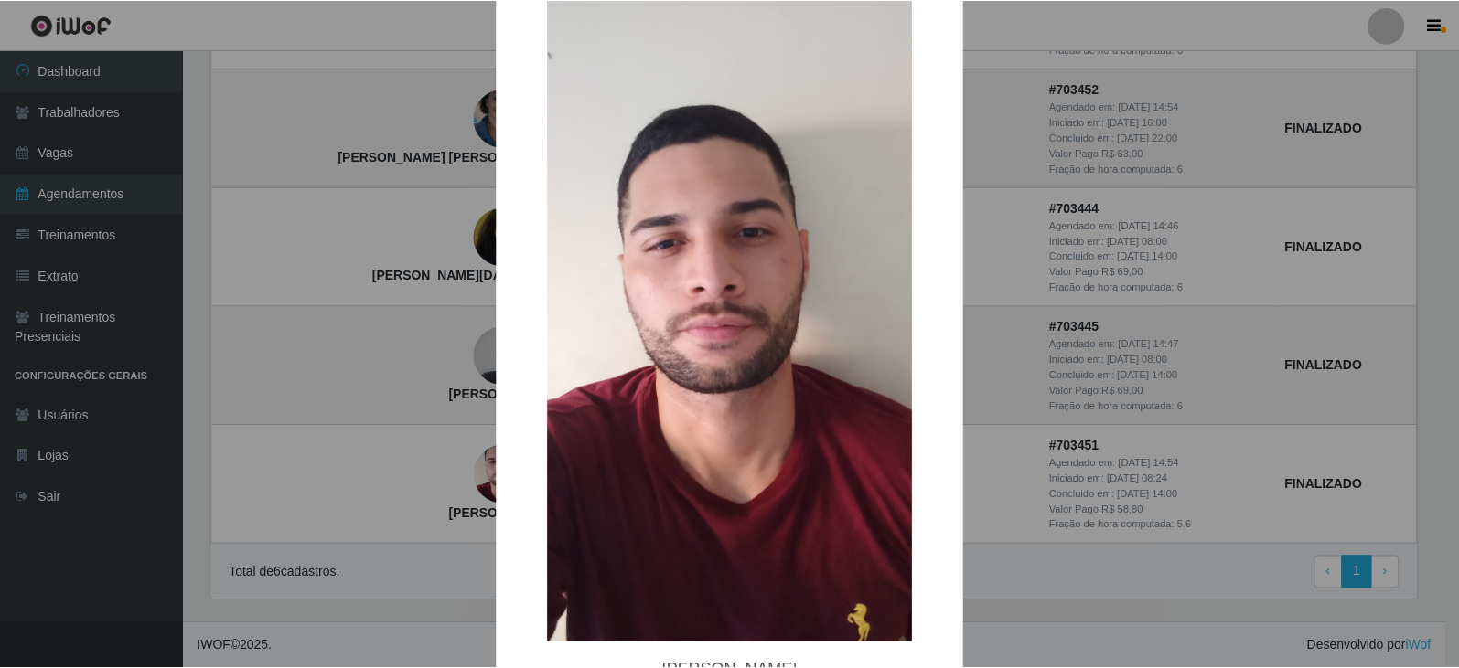
scroll to position [164, 0]
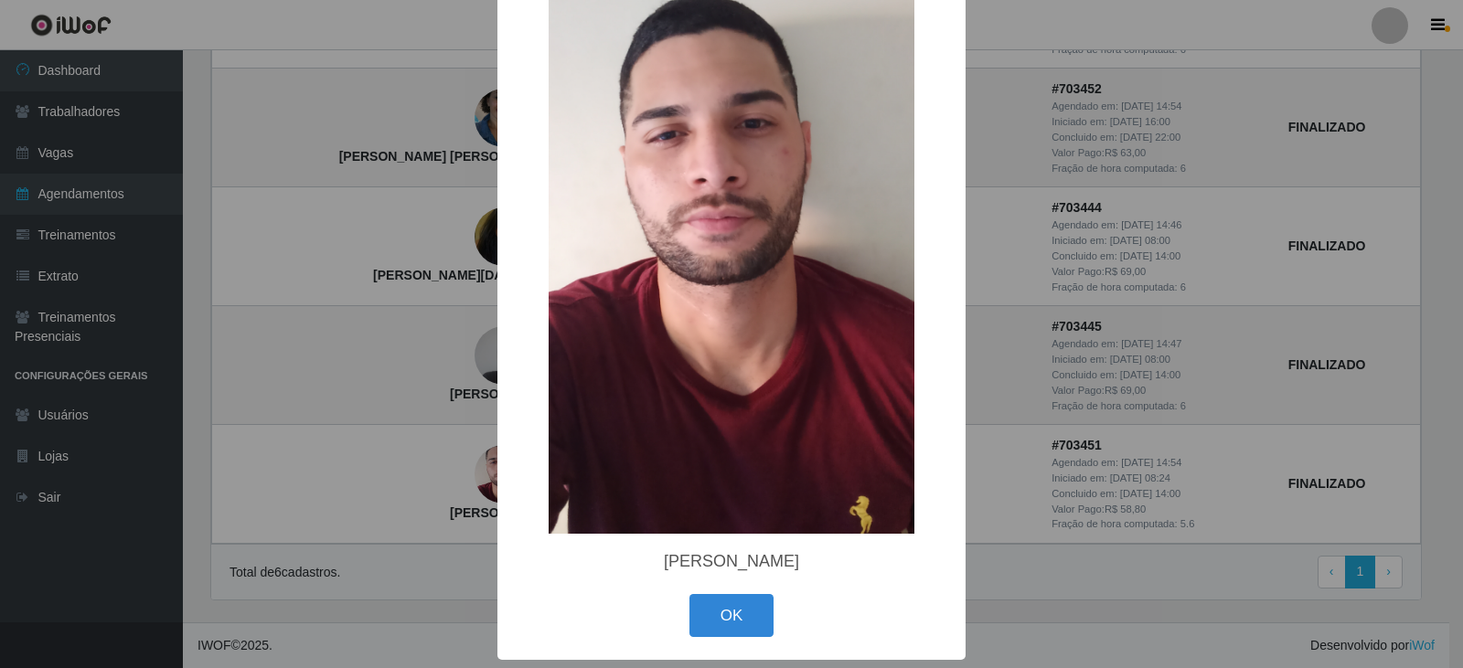
click at [1145, 432] on div "× Samuel Algusto da silva OK Cancel" at bounding box center [731, 334] width 1463 height 668
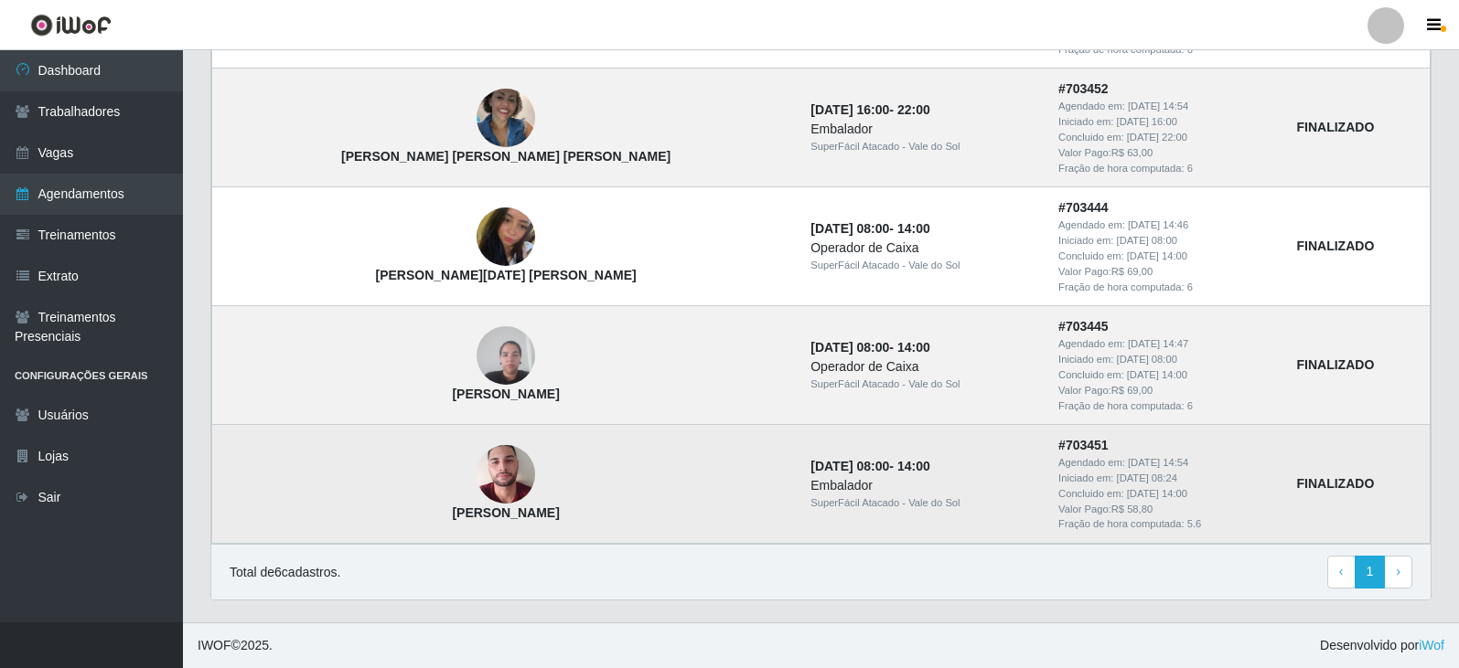
click at [1297, 487] on strong "FINALIZADO" at bounding box center [1336, 483] width 78 height 15
click at [810, 465] on time "[DATE] 08:00" at bounding box center [849, 466] width 79 height 15
click at [461, 506] on strong "[PERSON_NAME]" at bounding box center [505, 513] width 107 height 15
click at [476, 489] on img at bounding box center [505, 474] width 59 height 104
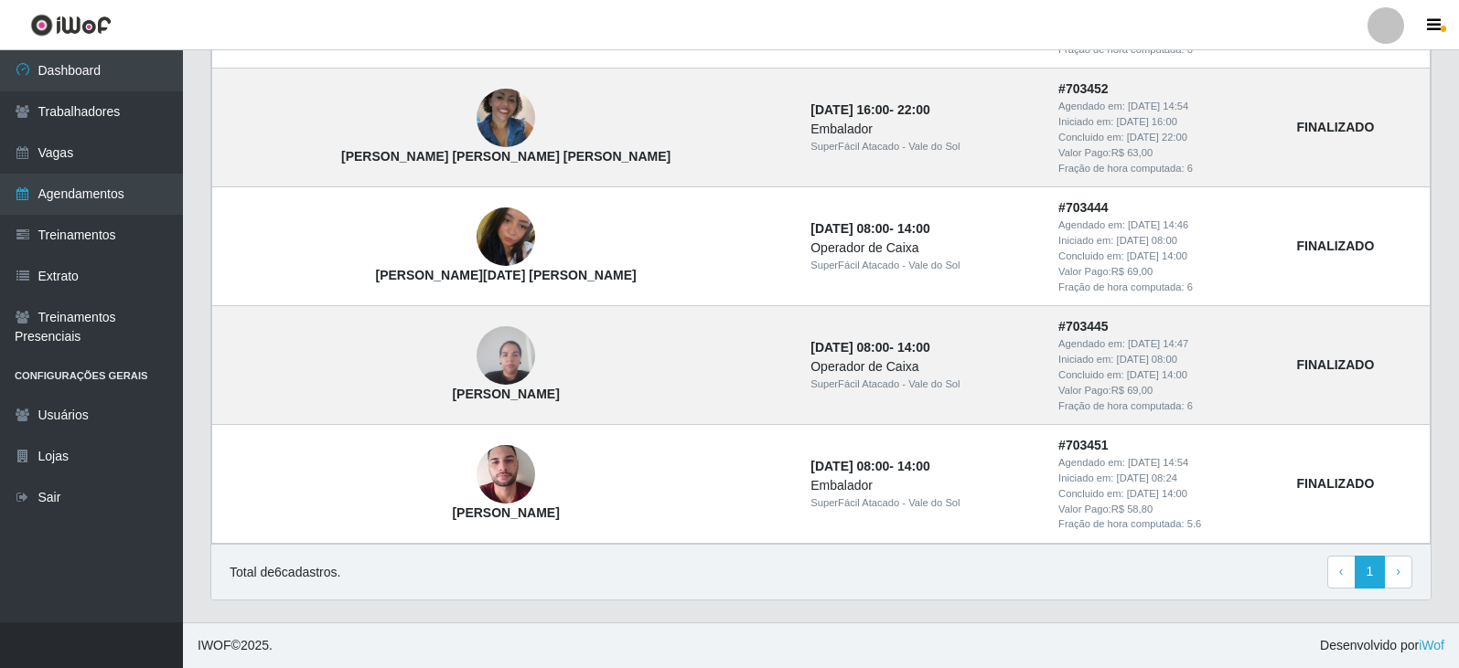
click at [476, 488] on img at bounding box center [505, 474] width 59 height 104
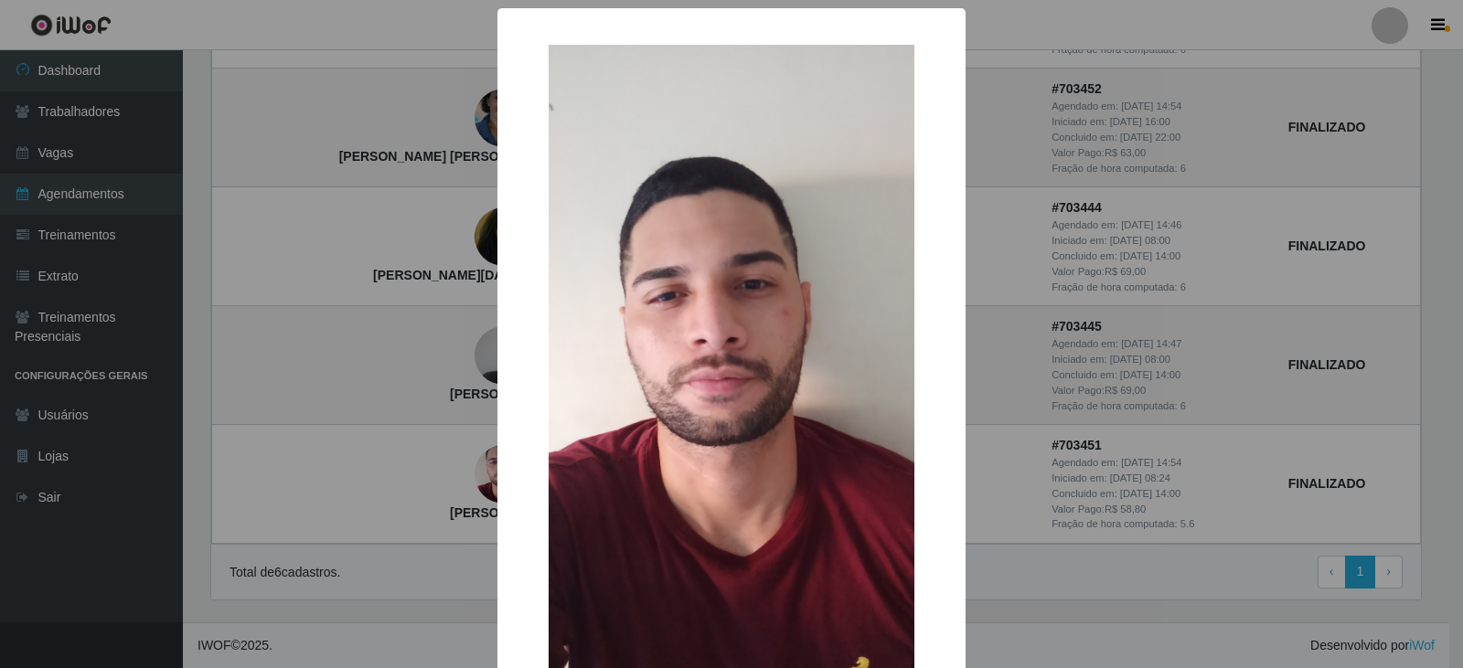
click at [398, 489] on div "× Samuel Algusto da silva OK Cancel" at bounding box center [731, 334] width 1463 height 668
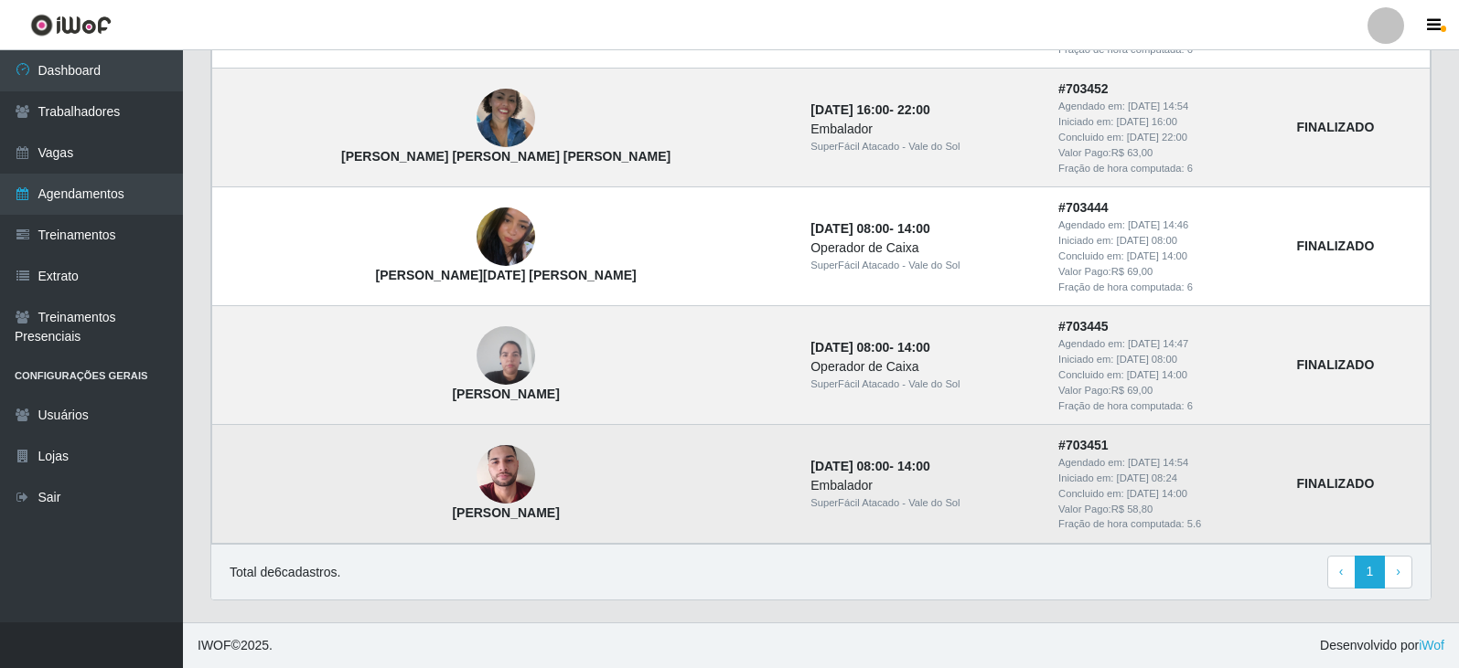
click at [1297, 487] on strong "FINALIZADO" at bounding box center [1336, 483] width 78 height 15
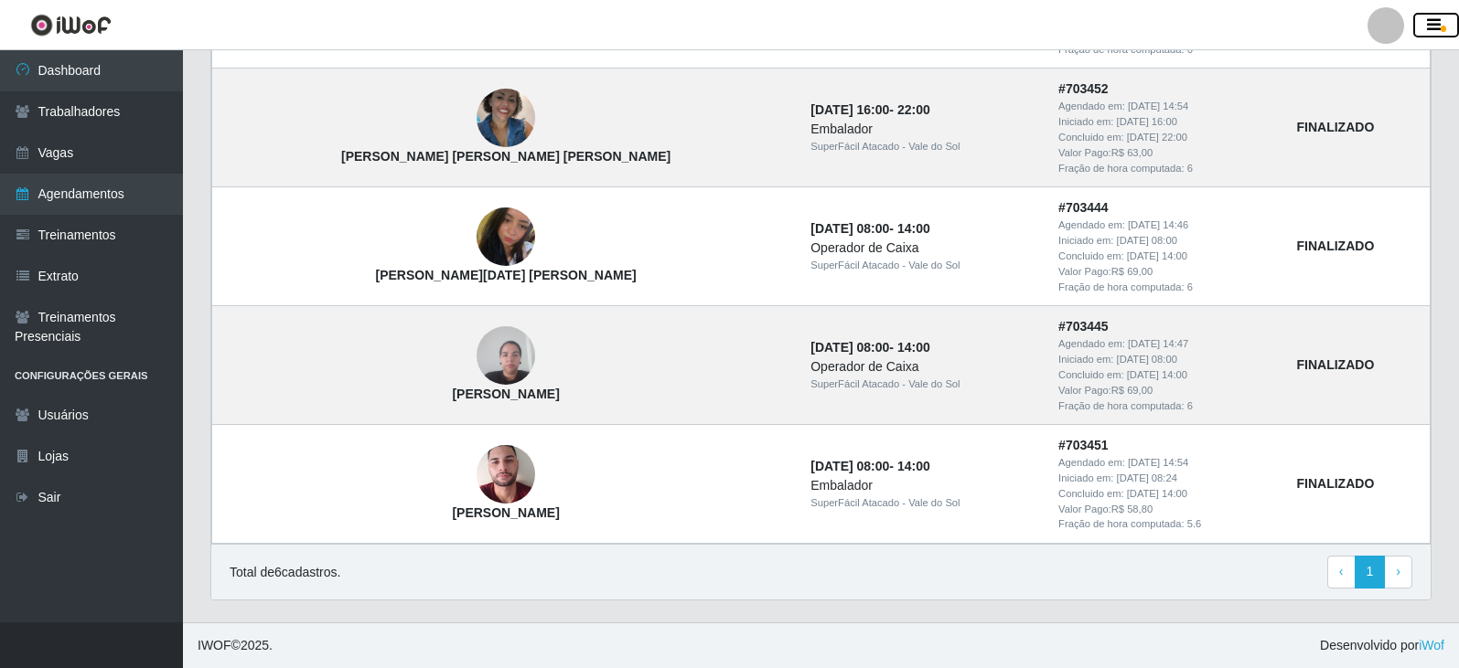
click at [1431, 23] on icon "button" at bounding box center [1434, 25] width 14 height 16
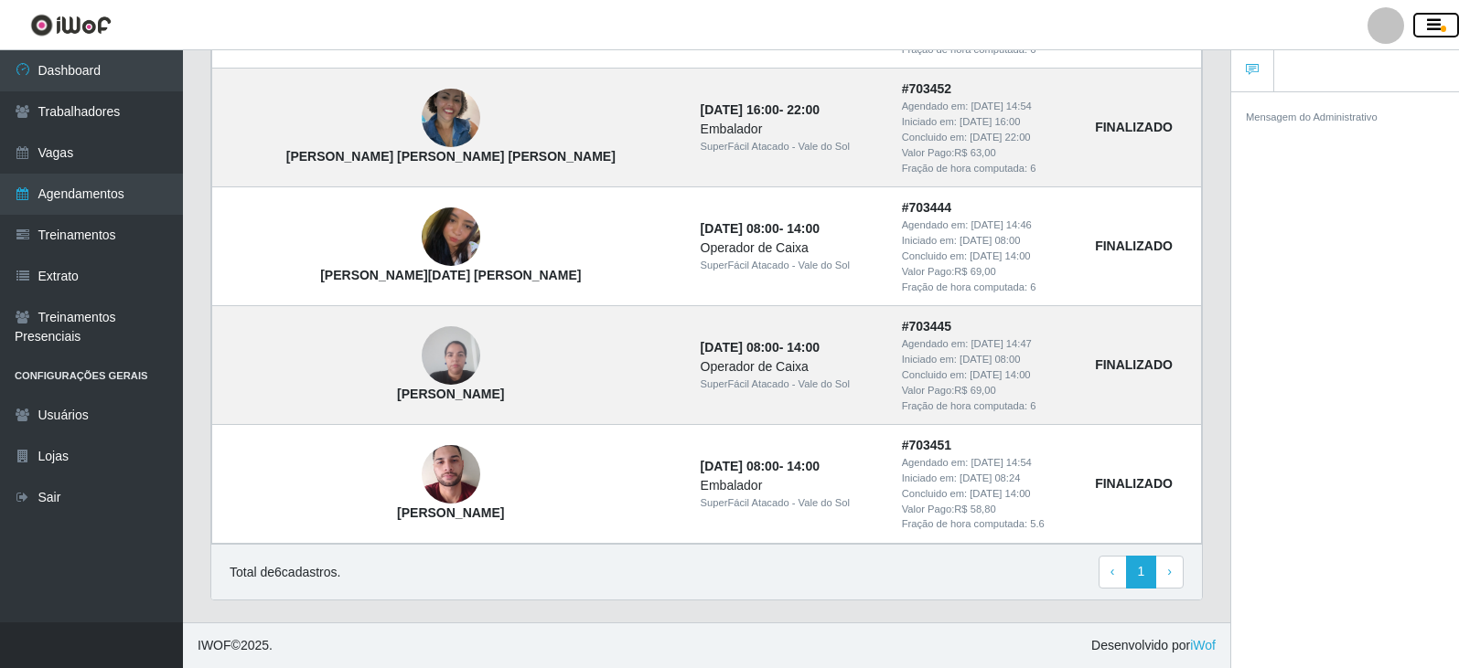
click at [1431, 23] on icon "button" at bounding box center [1434, 25] width 14 height 16
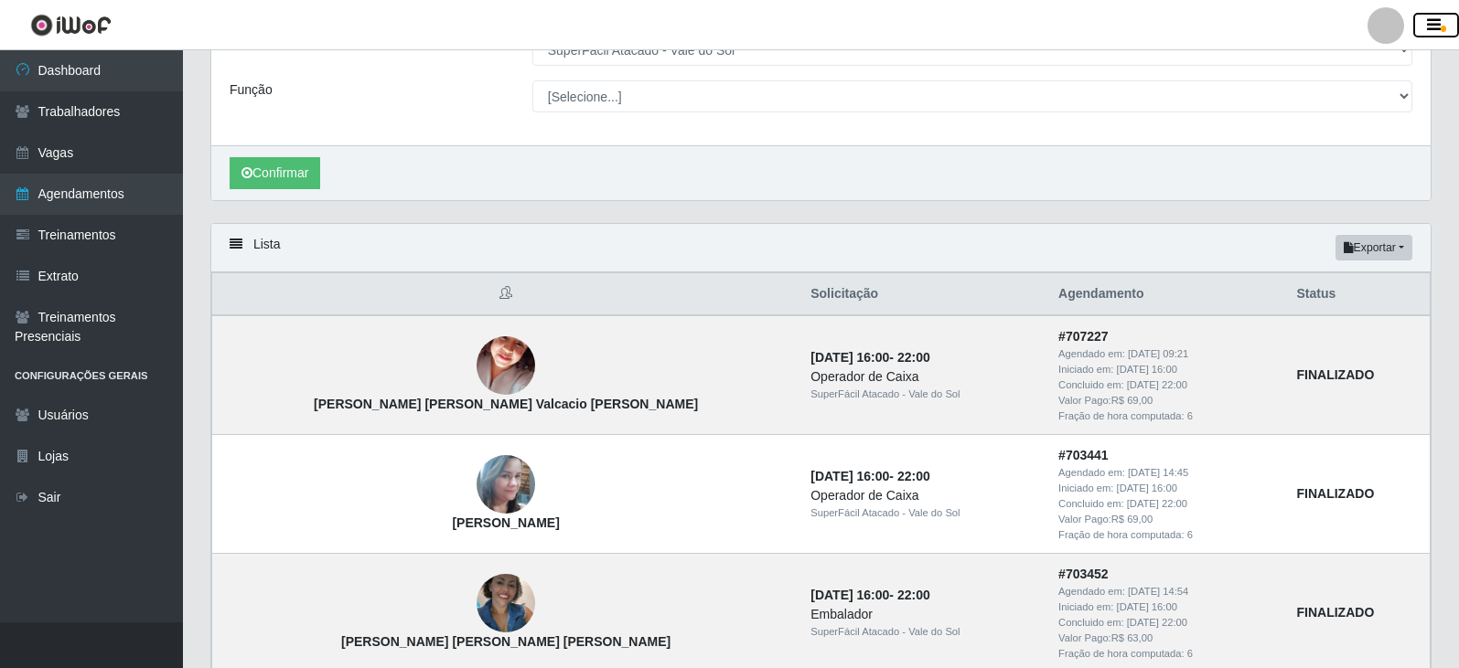
scroll to position [404, 0]
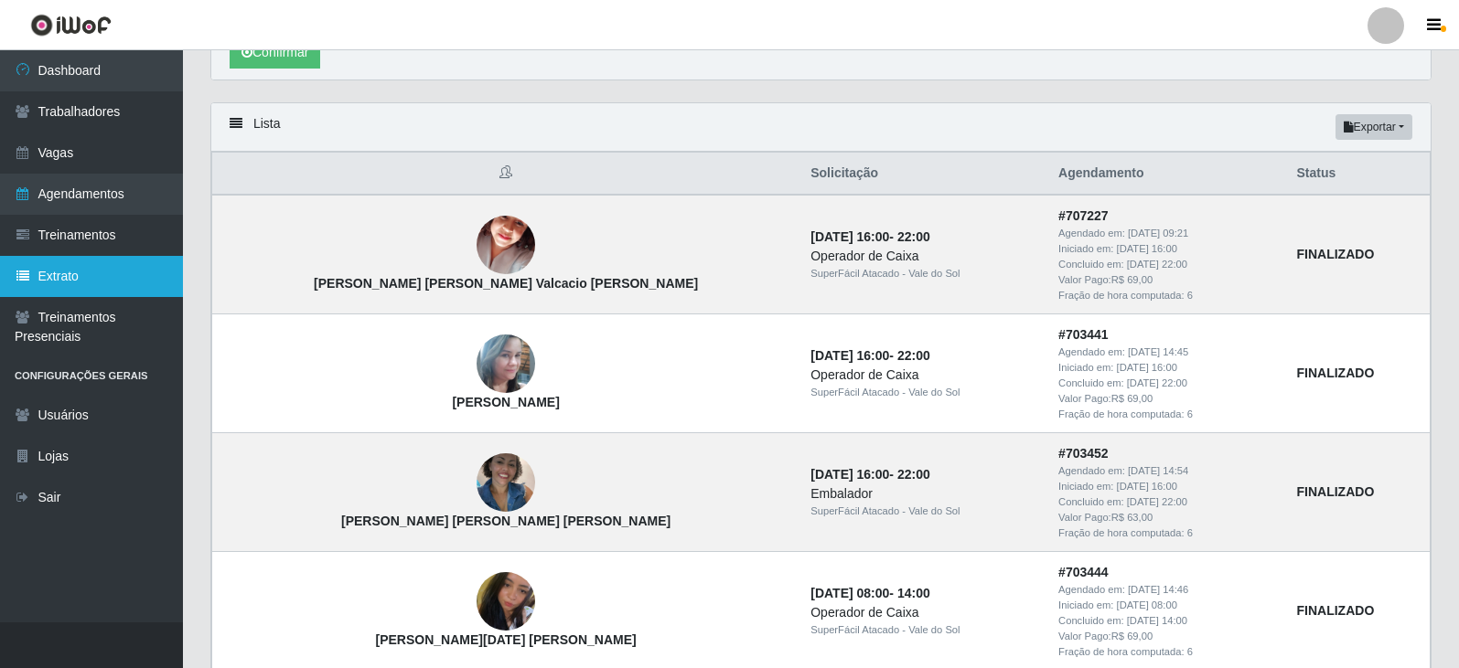
click at [70, 273] on link "Extrato" at bounding box center [91, 276] width 183 height 41
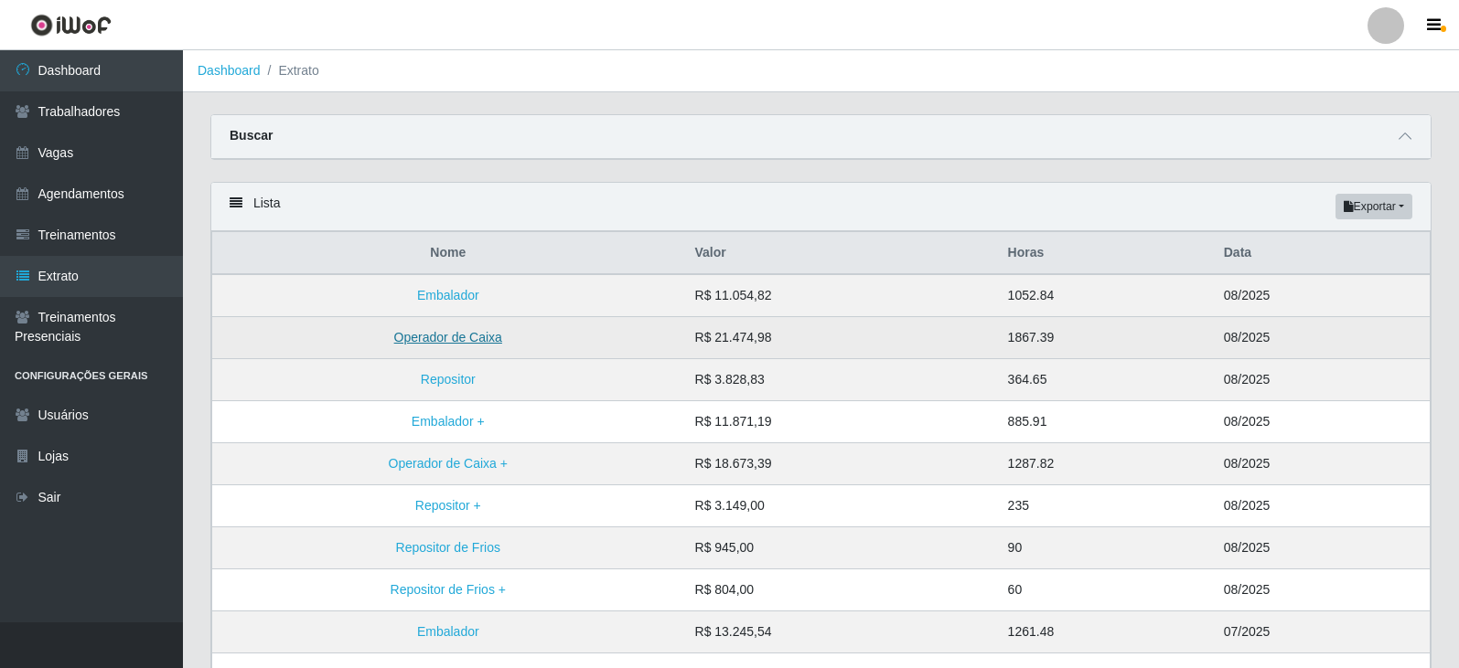
click at [488, 340] on link "Operador de Caixa" at bounding box center [448, 337] width 108 height 15
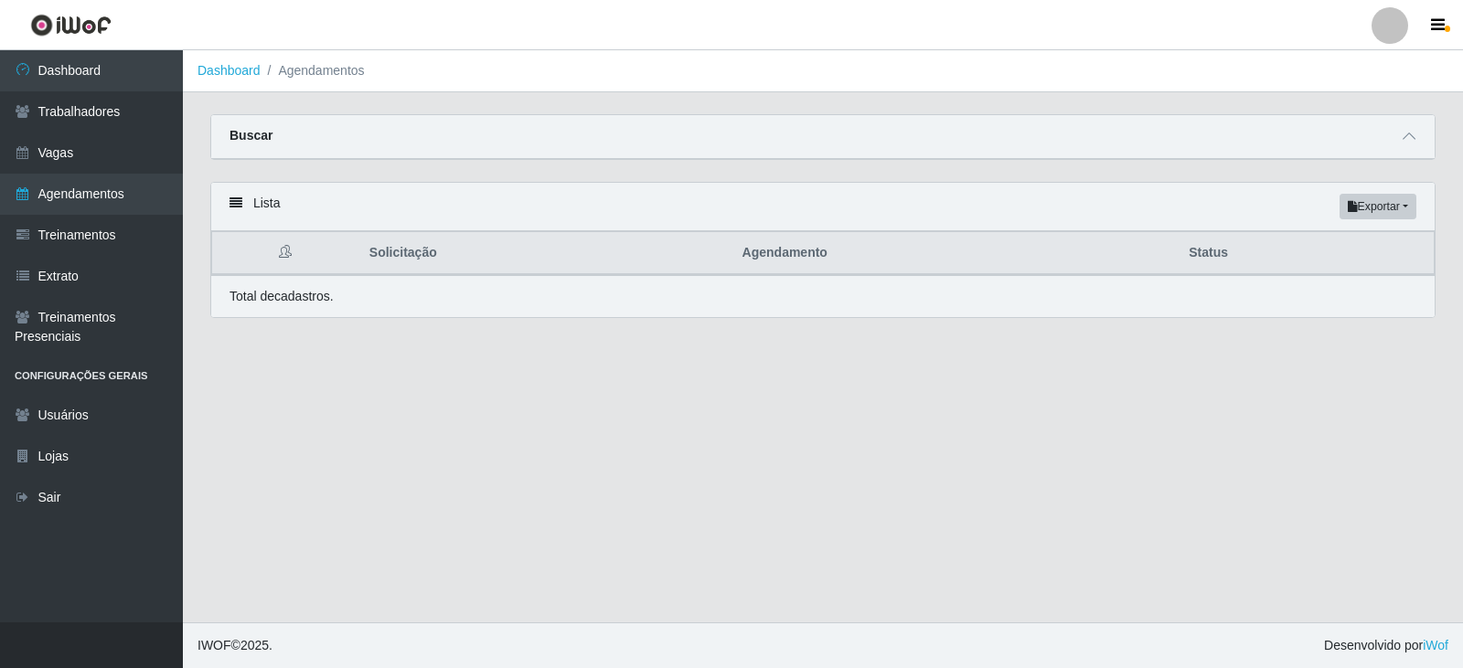
click at [336, 355] on main "Dashboard Agendamentos Carregando... Buscar Início em 2025-08-01 Término em 202…" at bounding box center [823, 336] width 1280 height 572
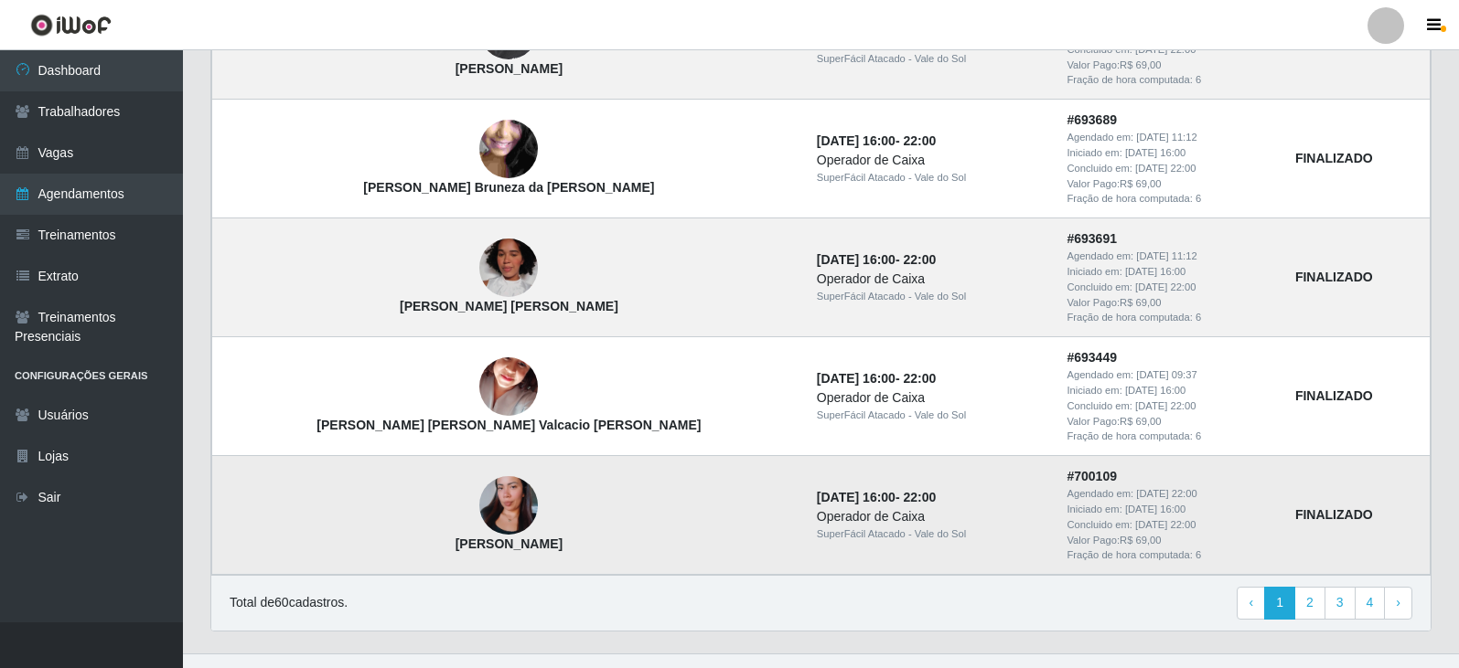
scroll to position [1515, 0]
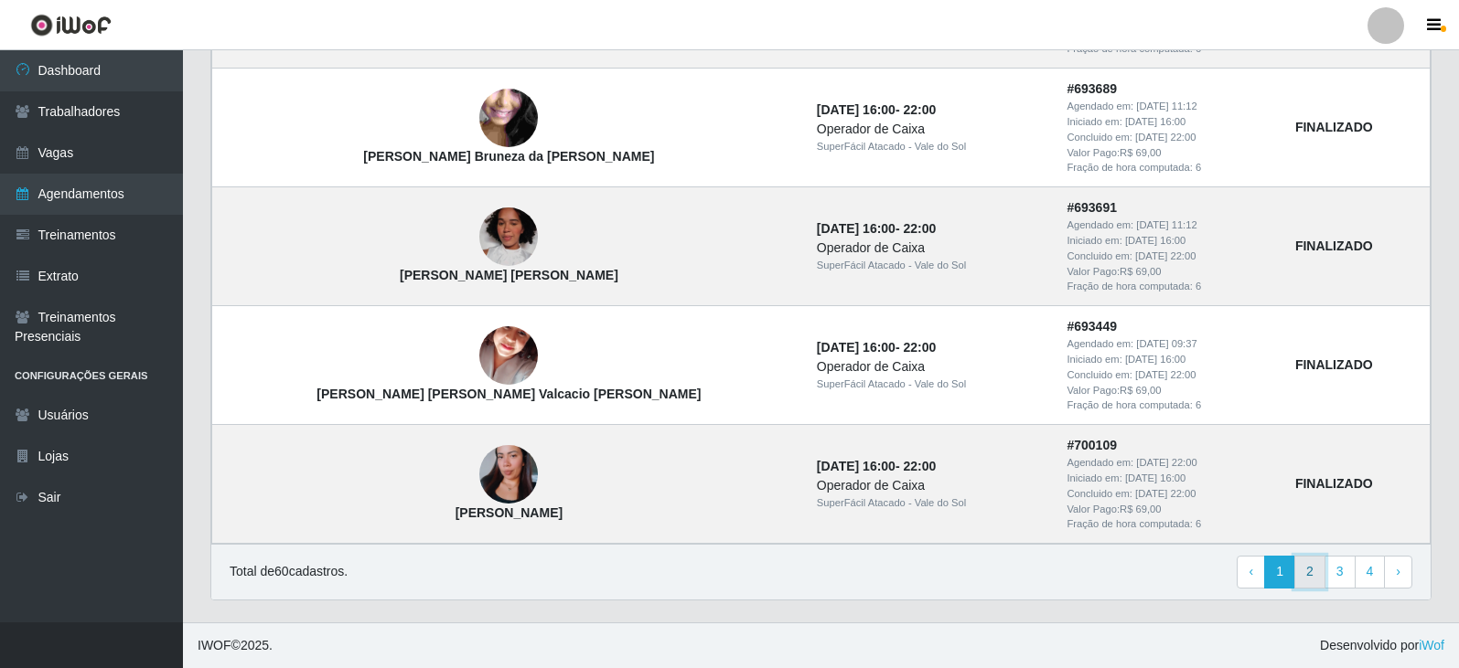
click at [1310, 572] on link "2" at bounding box center [1309, 572] width 31 height 33
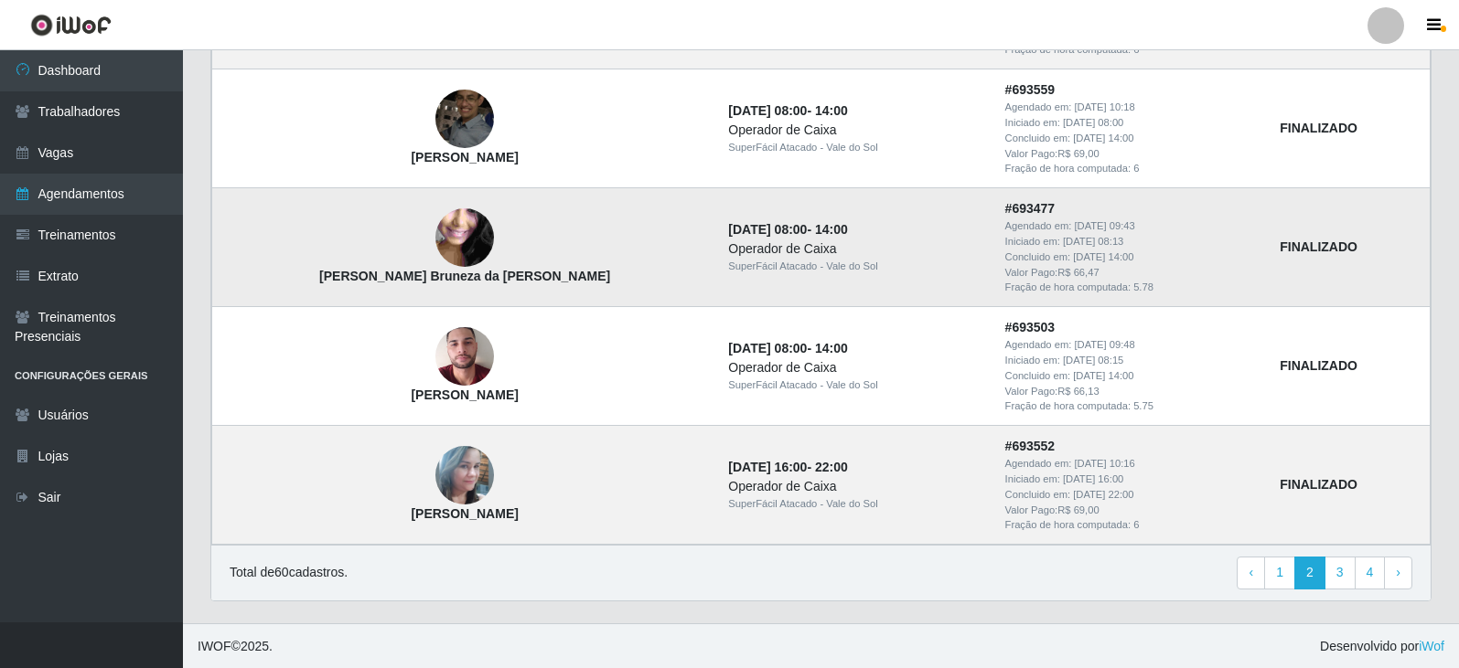
scroll to position [1515, 0]
click at [1351, 583] on link "3" at bounding box center [1339, 572] width 31 height 33
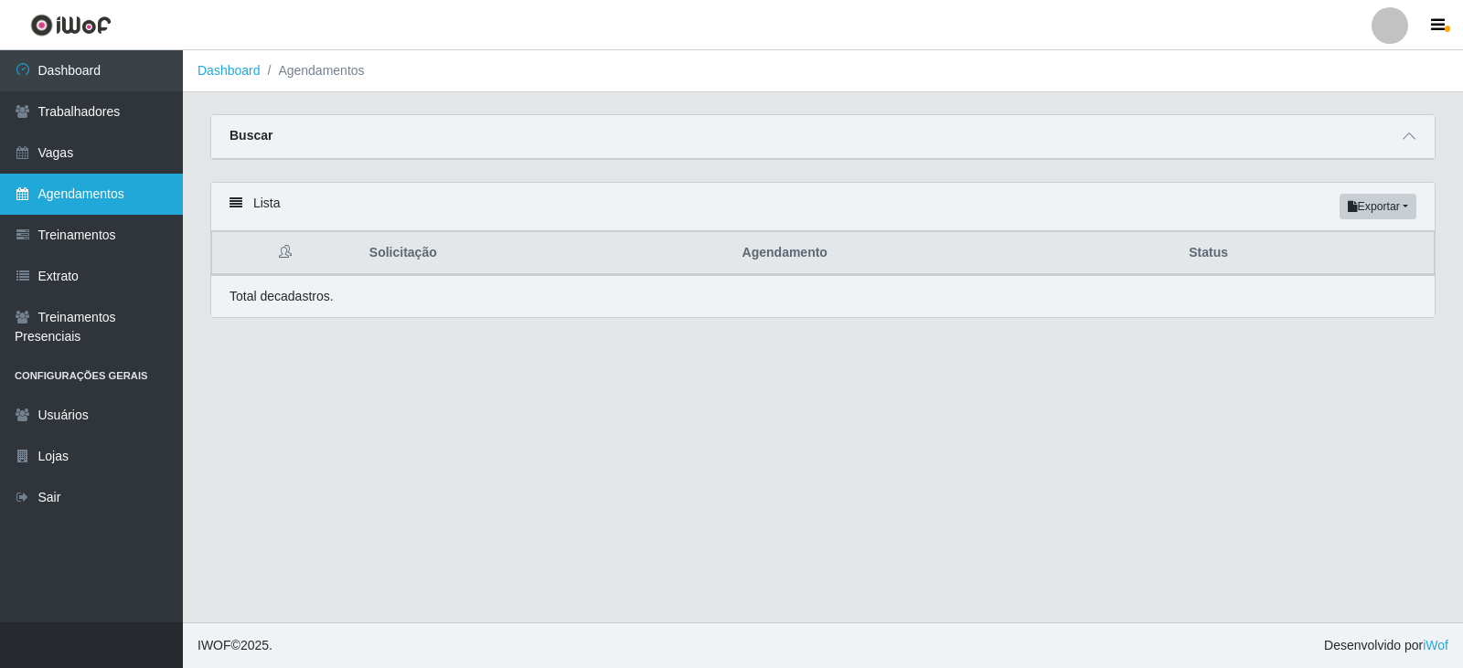
click at [111, 206] on link "Agendamentos" at bounding box center [91, 194] width 183 height 41
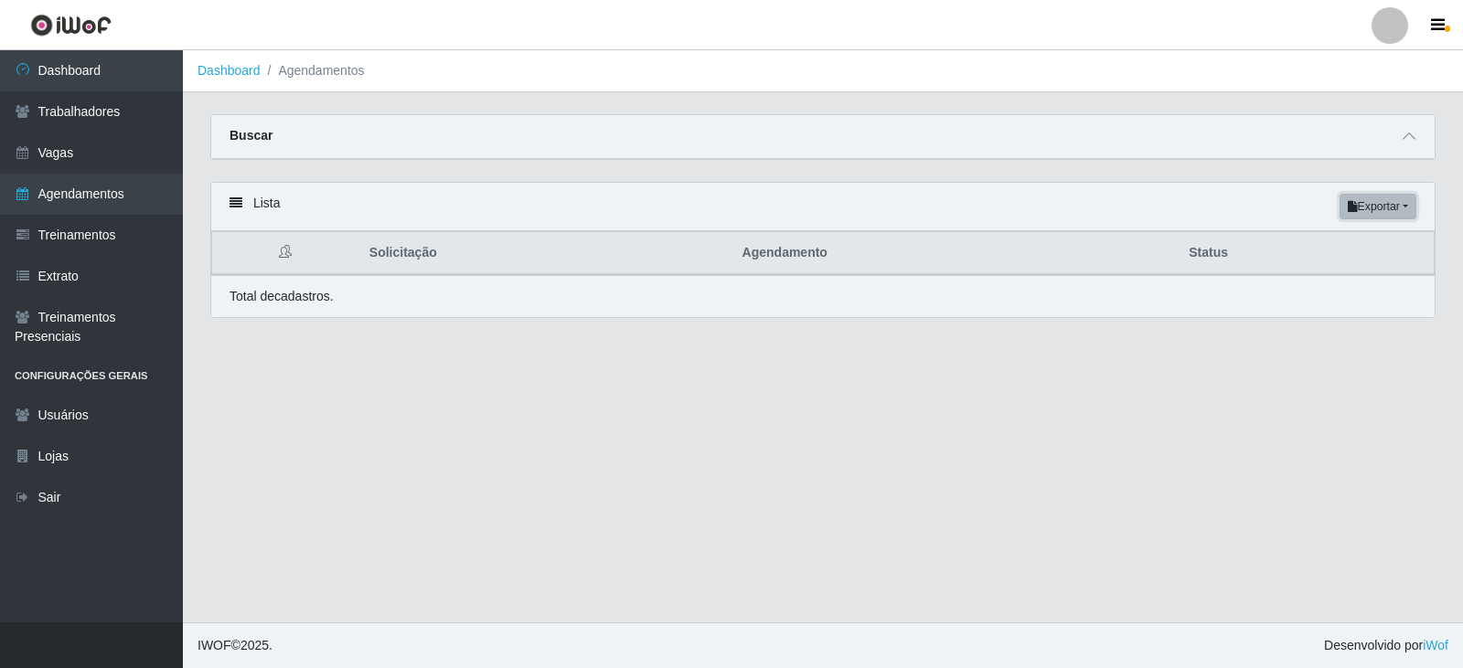
click at [1390, 198] on button "Exportar" at bounding box center [1378, 207] width 77 height 26
click at [1408, 150] on div "Buscar" at bounding box center [823, 137] width 1224 height 44
click at [1413, 141] on icon at bounding box center [1409, 136] width 13 height 13
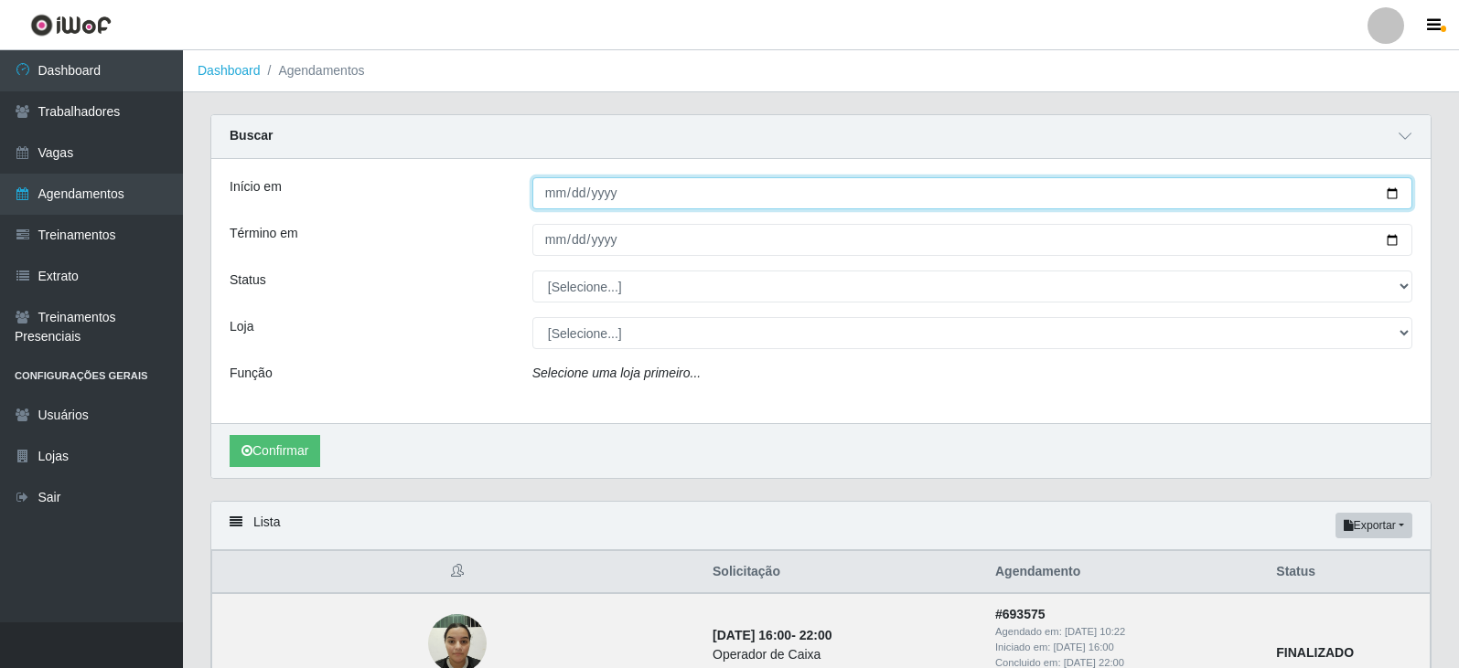
click at [603, 189] on input "Início em" at bounding box center [972, 193] width 880 height 32
drag, startPoint x: 729, startPoint y: 204, endPoint x: 719, endPoint y: 202, distance: 10.2
click at [727, 204] on input "Início em" at bounding box center [972, 193] width 880 height 32
click at [634, 187] on input "Início em" at bounding box center [972, 193] width 880 height 32
click at [1394, 190] on input "Início em" at bounding box center [972, 193] width 880 height 32
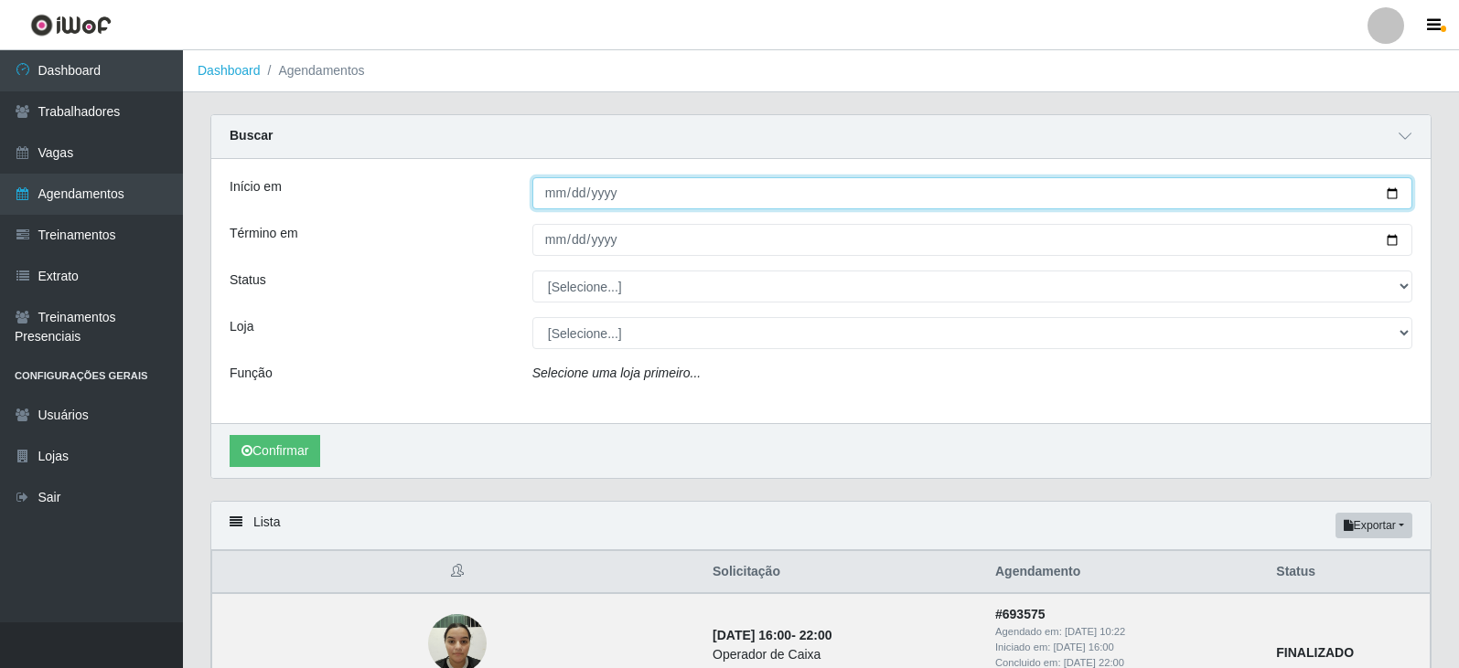
type input "[DATE]"
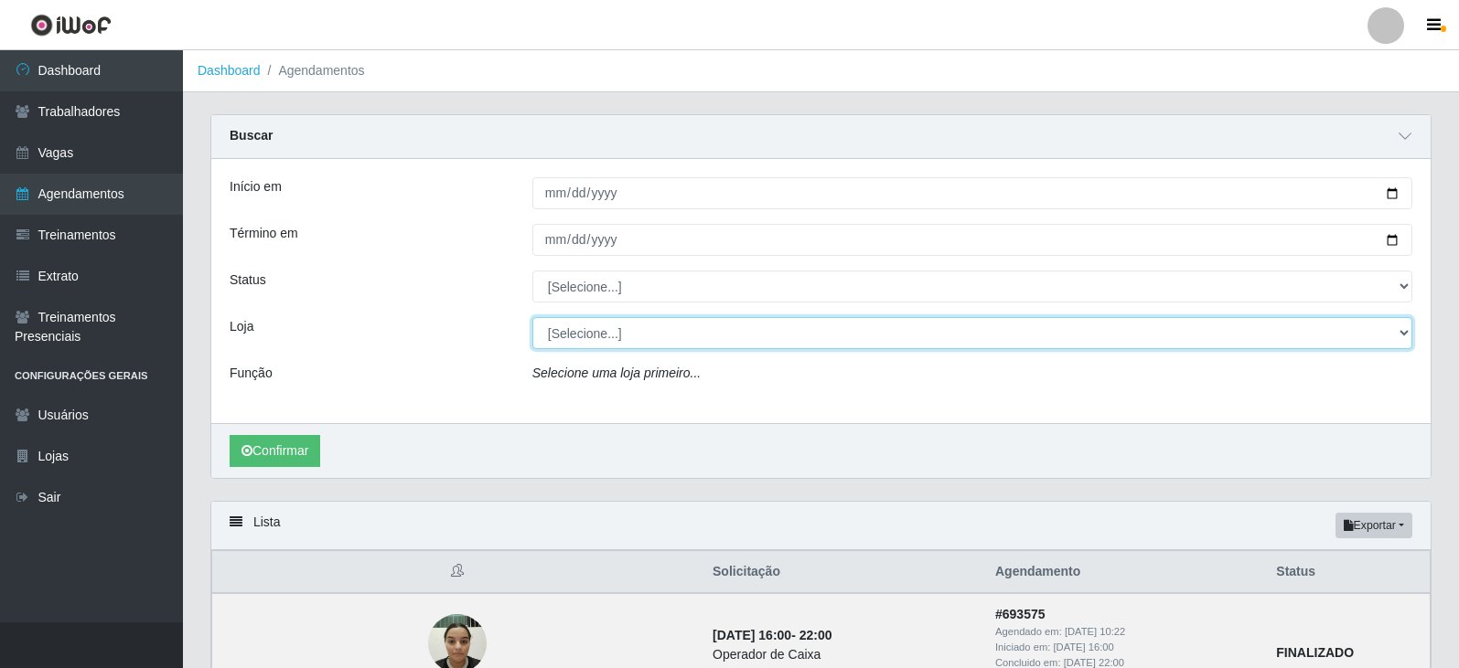
click at [647, 339] on select "[Selecione...] SuperFácil Atacado - Vale do Sol" at bounding box center [972, 333] width 880 height 32
select select "502"
click at [532, 318] on select "[Selecione...] SuperFácil Atacado - Vale do Sol" at bounding box center [972, 333] width 880 height 32
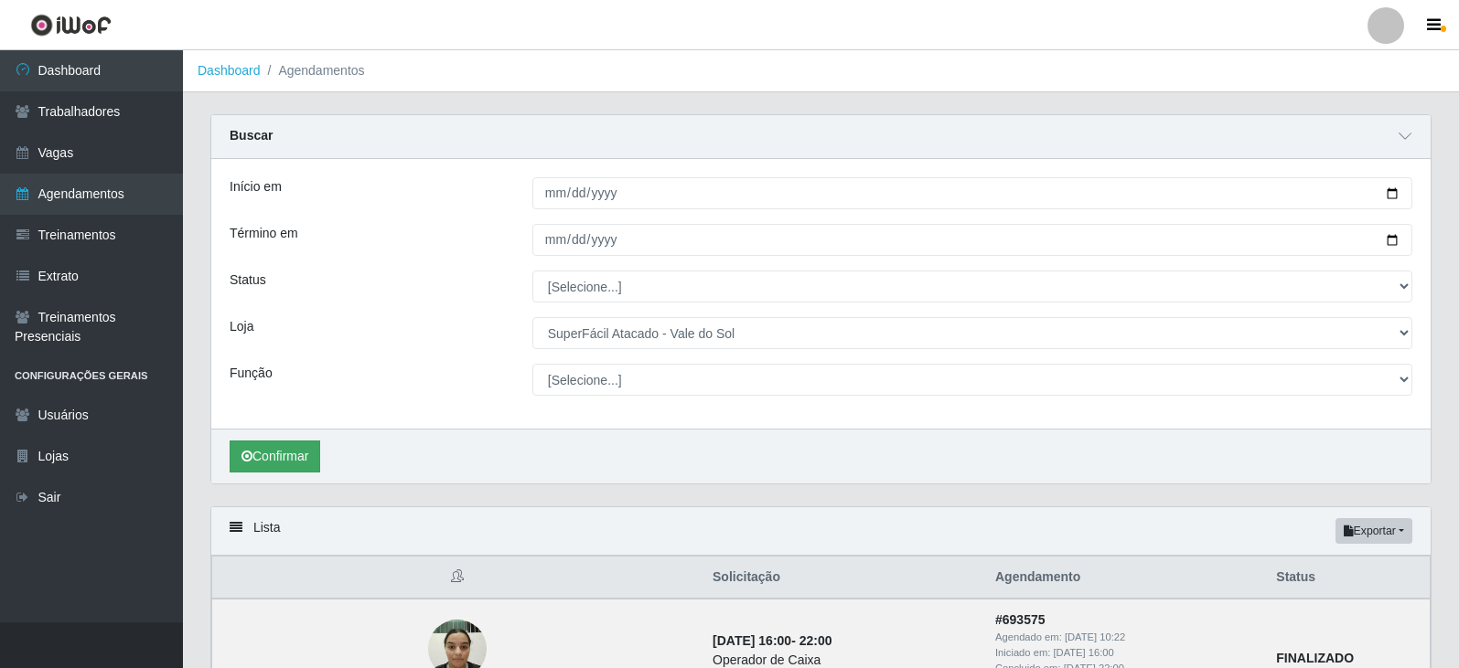
click at [290, 441] on div "Confirmar" at bounding box center [820, 456] width 1219 height 55
click at [295, 449] on button "Confirmar" at bounding box center [275, 457] width 91 height 32
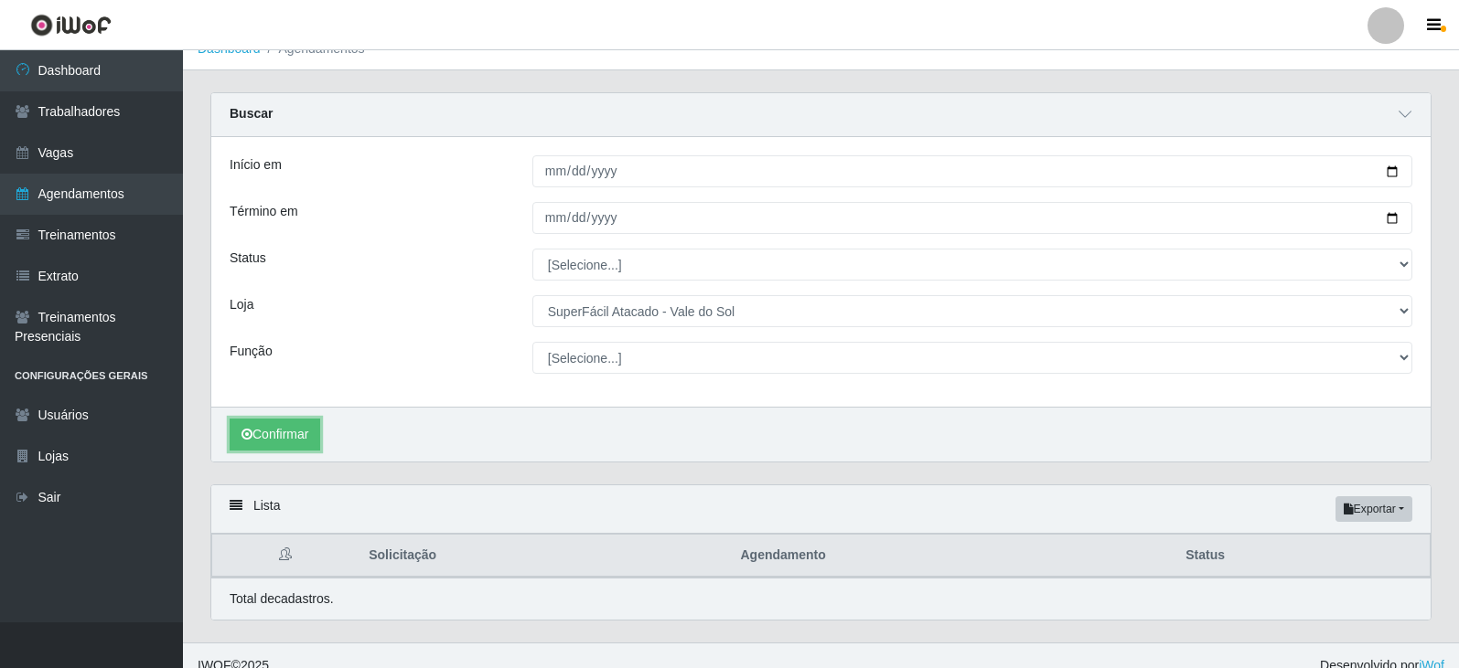
scroll to position [43, 0]
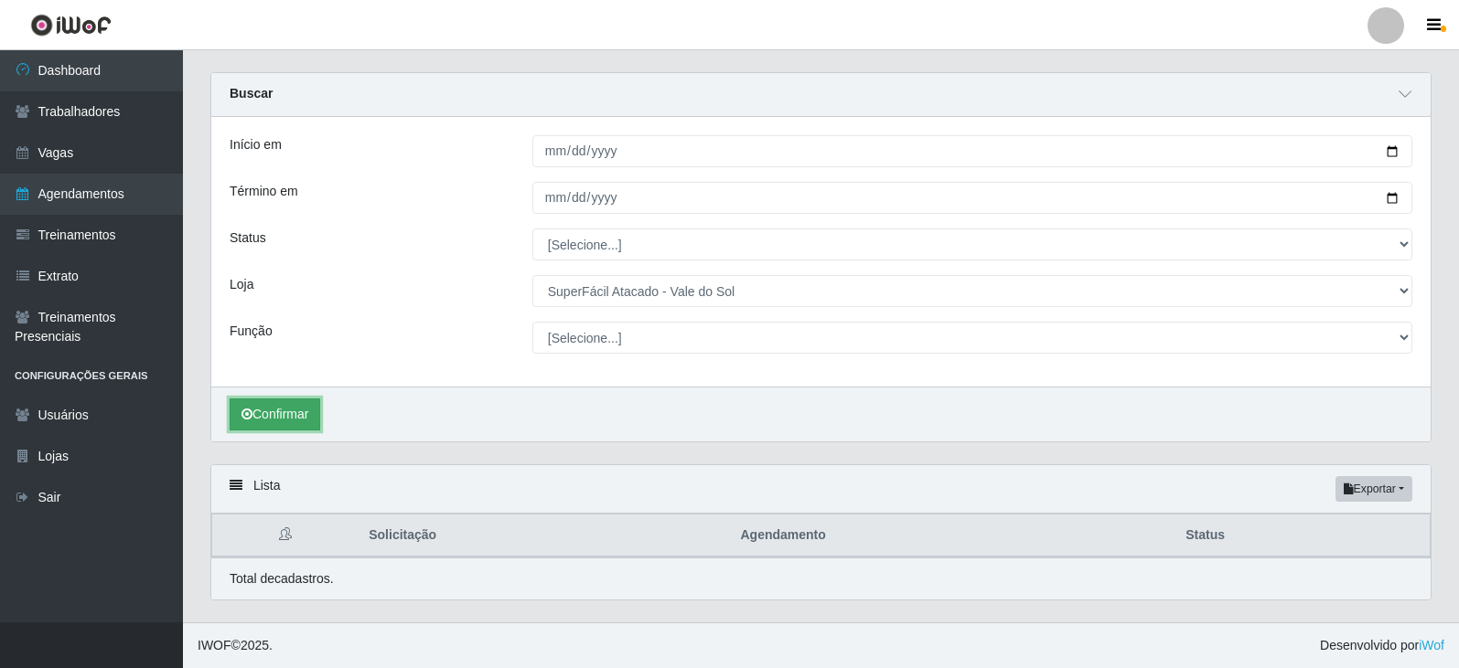
click at [290, 407] on button "Confirmar" at bounding box center [275, 415] width 91 height 32
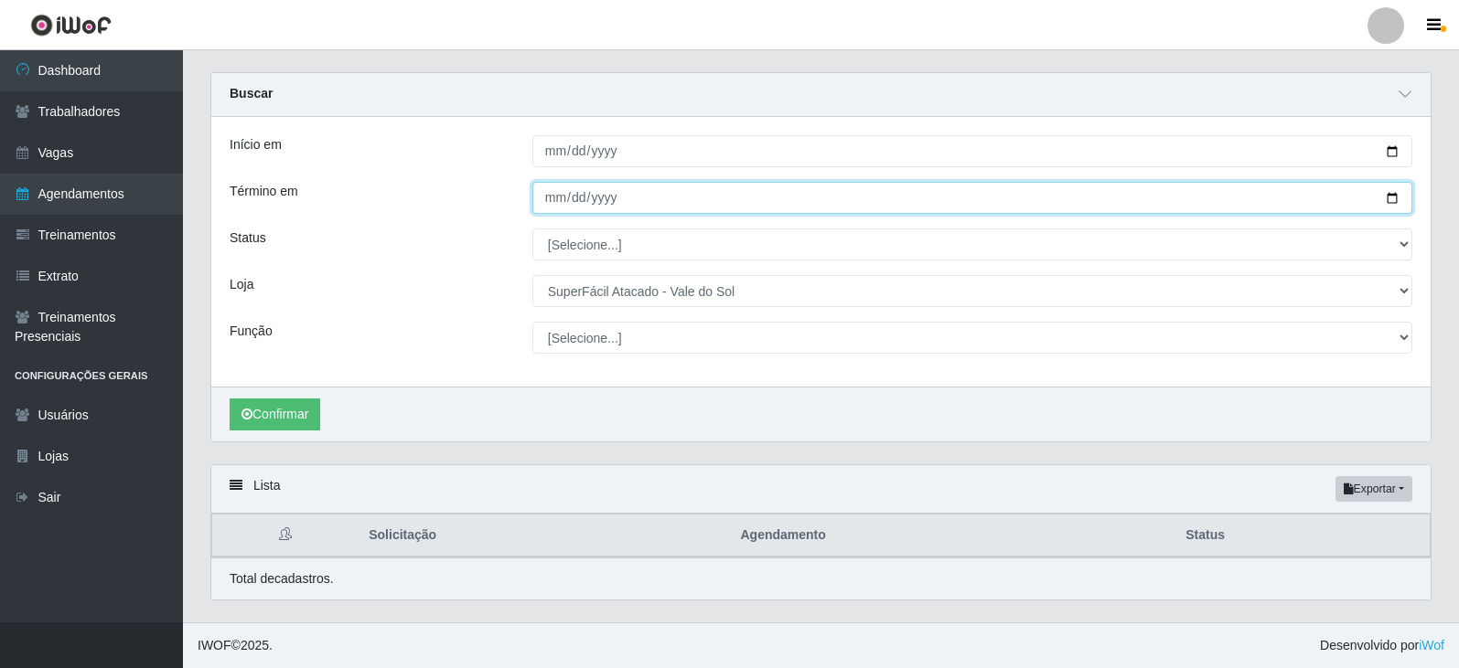
click at [613, 199] on input "Término em" at bounding box center [972, 198] width 880 height 32
click at [548, 195] on input "Término em" at bounding box center [972, 198] width 880 height 32
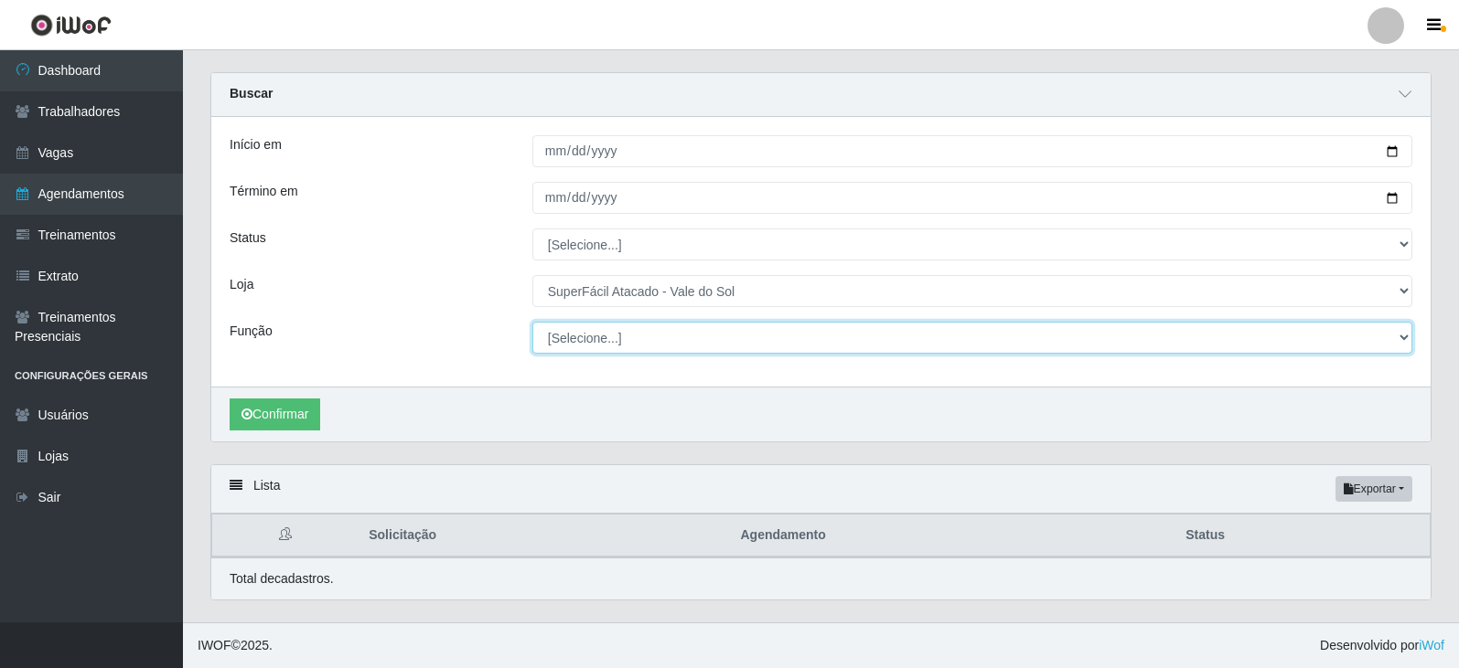
click at [612, 348] on select "[Selecione...] Embalador Embalador + Embalador ++ Operador de Caixa Operador de…" at bounding box center [972, 338] width 880 height 32
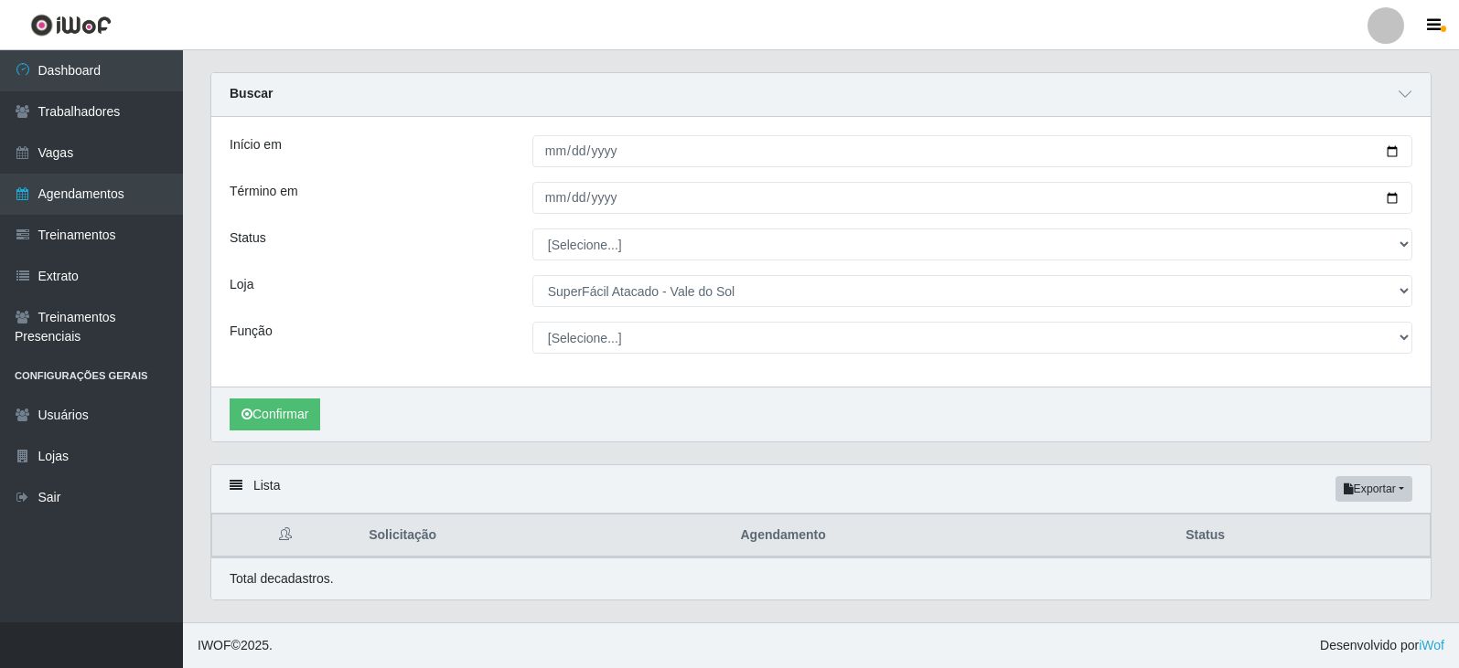
click at [484, 436] on div "Confirmar" at bounding box center [820, 414] width 1219 height 55
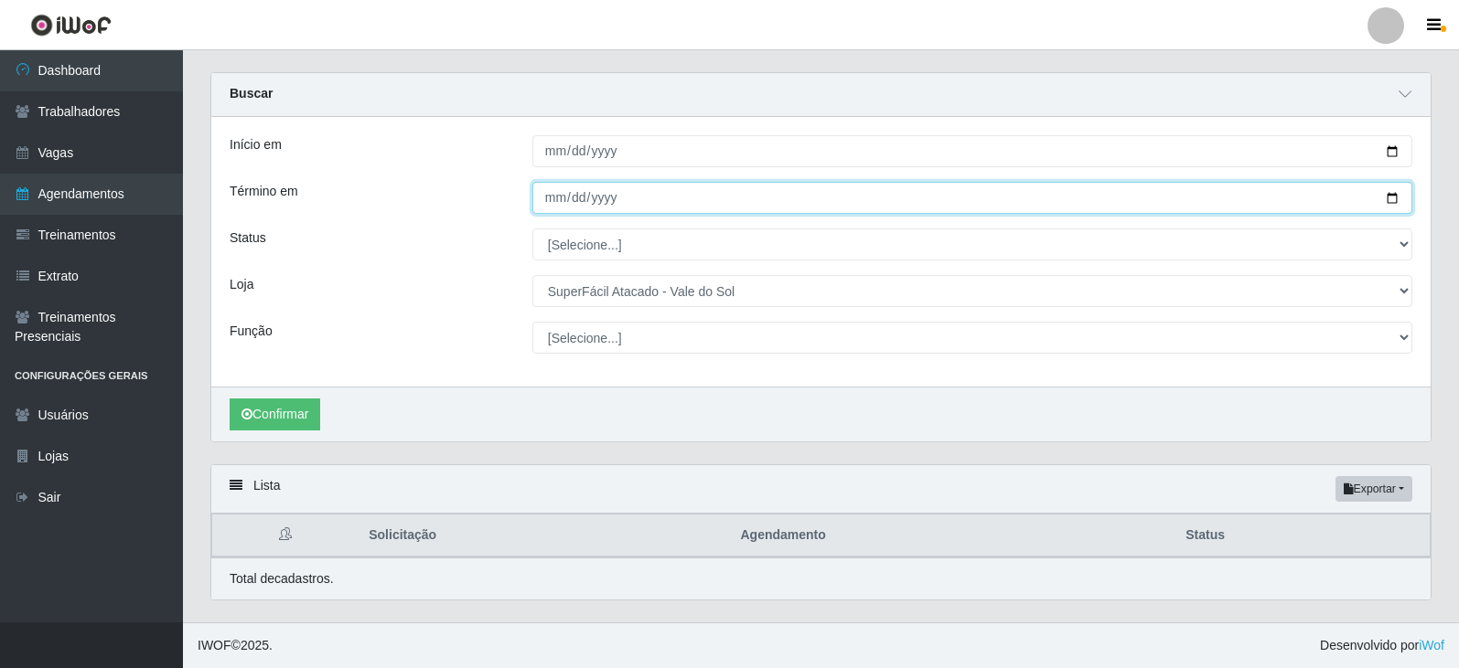
click at [1117, 209] on input "Término em" at bounding box center [972, 198] width 880 height 32
click at [1400, 197] on input "Término em" at bounding box center [972, 198] width 880 height 32
click at [1392, 192] on input "Término em" at bounding box center [972, 198] width 880 height 32
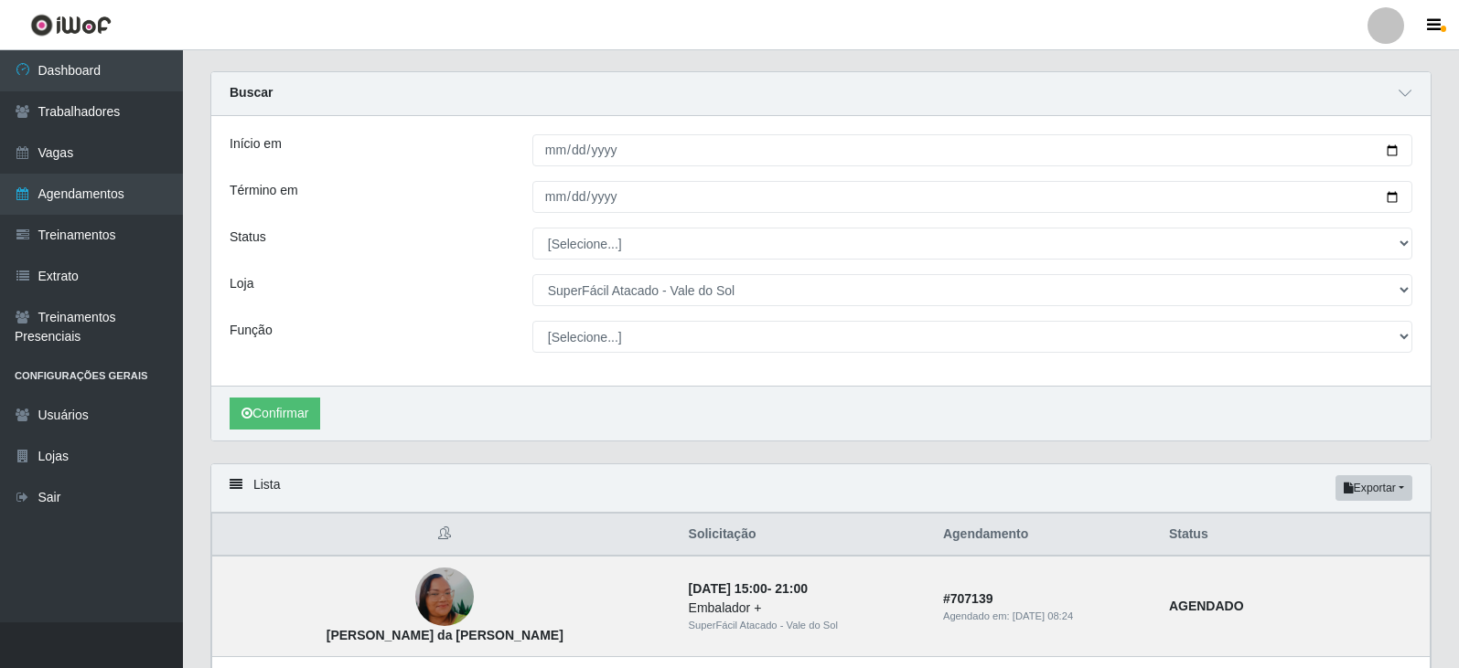
click at [361, 458] on div "Carregando... Buscar Início em [DATE] Término em Status [Selecione...] AGENDADO…" at bounding box center [821, 267] width 1248 height 392
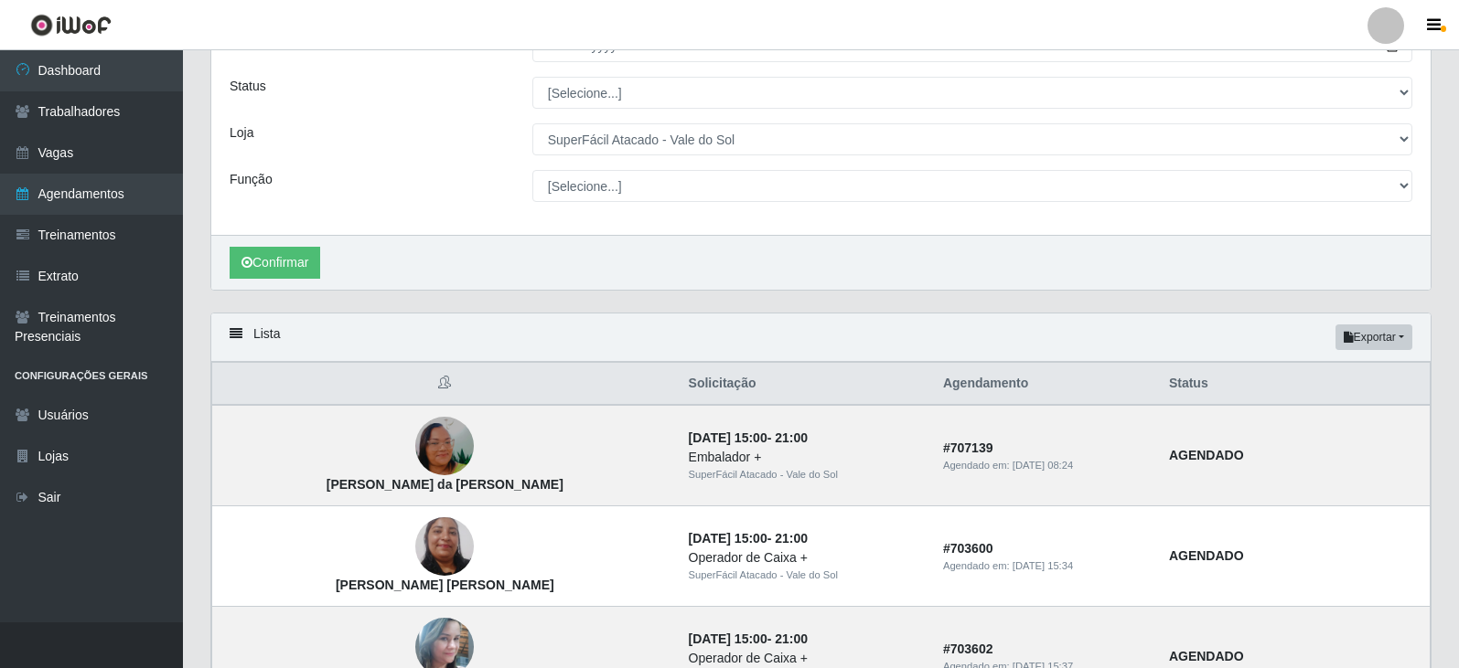
scroll to position [0, 0]
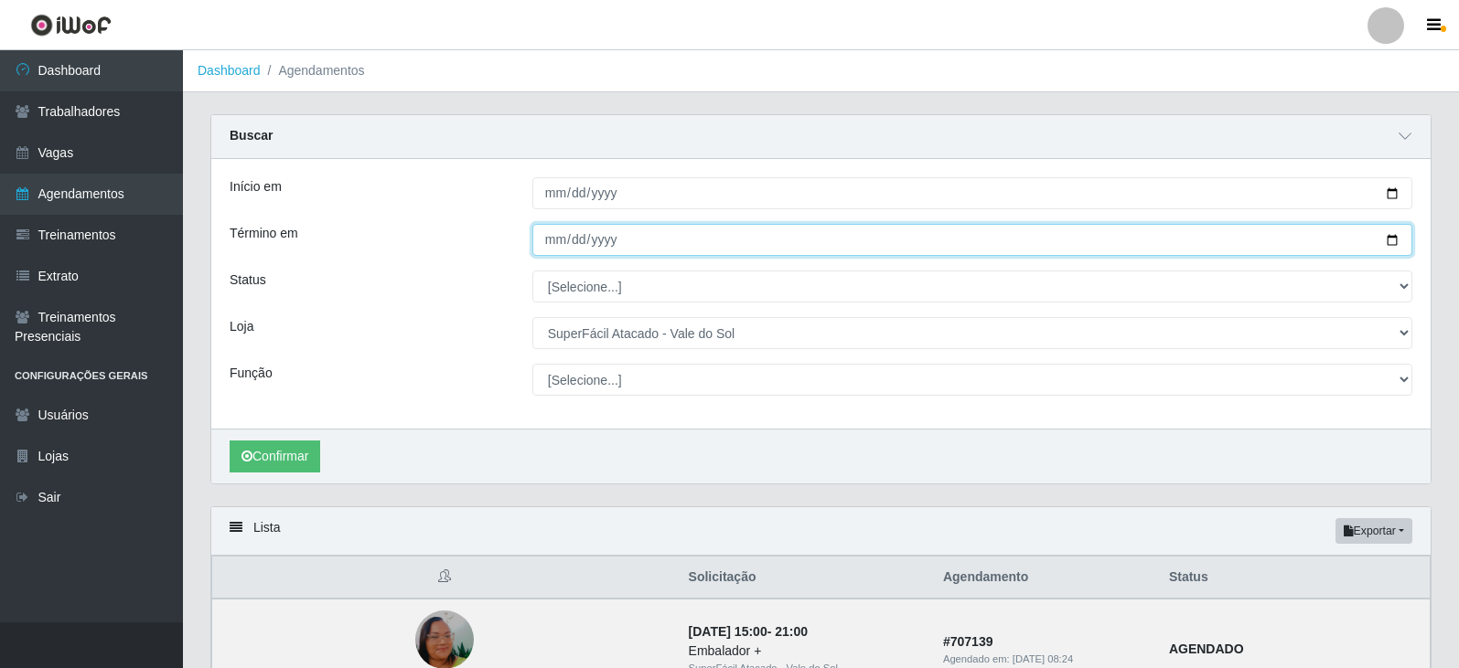
click at [645, 233] on input "Término em" at bounding box center [972, 240] width 880 height 32
click at [1393, 240] on input "Término em" at bounding box center [972, 240] width 880 height 32
type input "[DATE]"
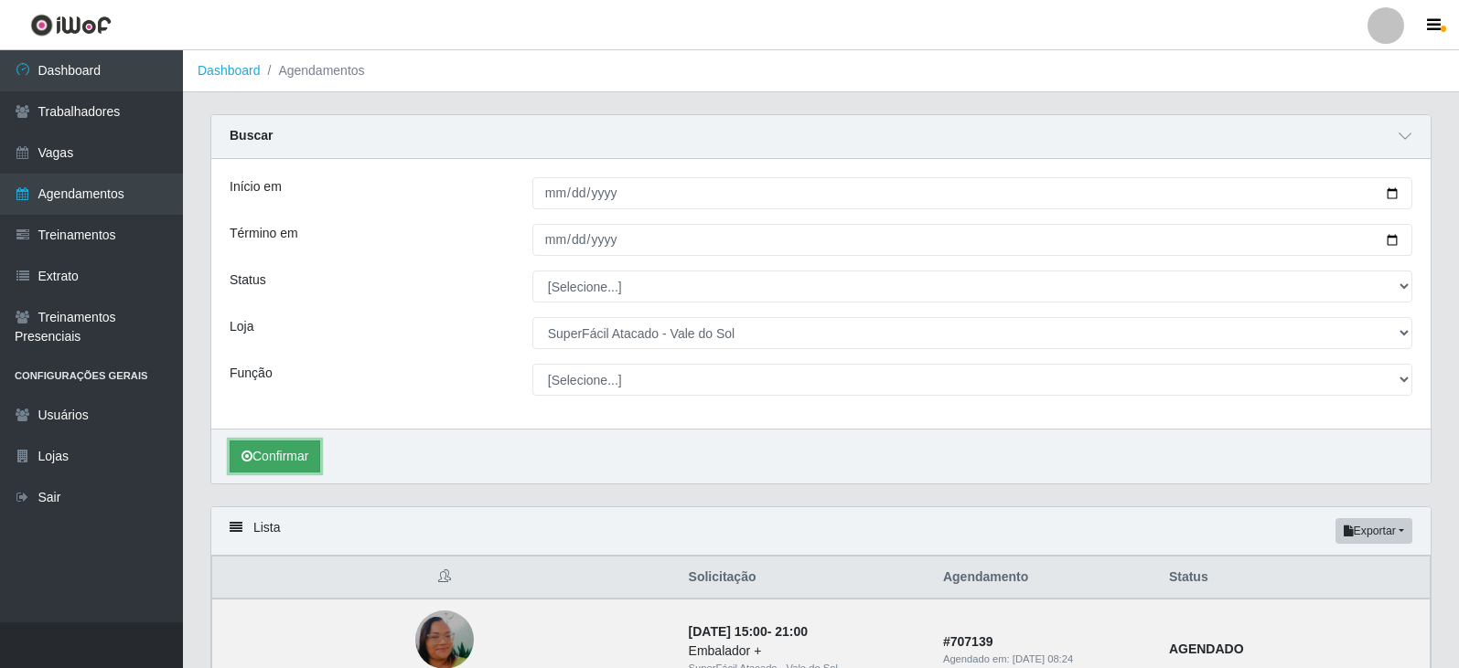
click at [269, 465] on button "Confirmar" at bounding box center [275, 457] width 91 height 32
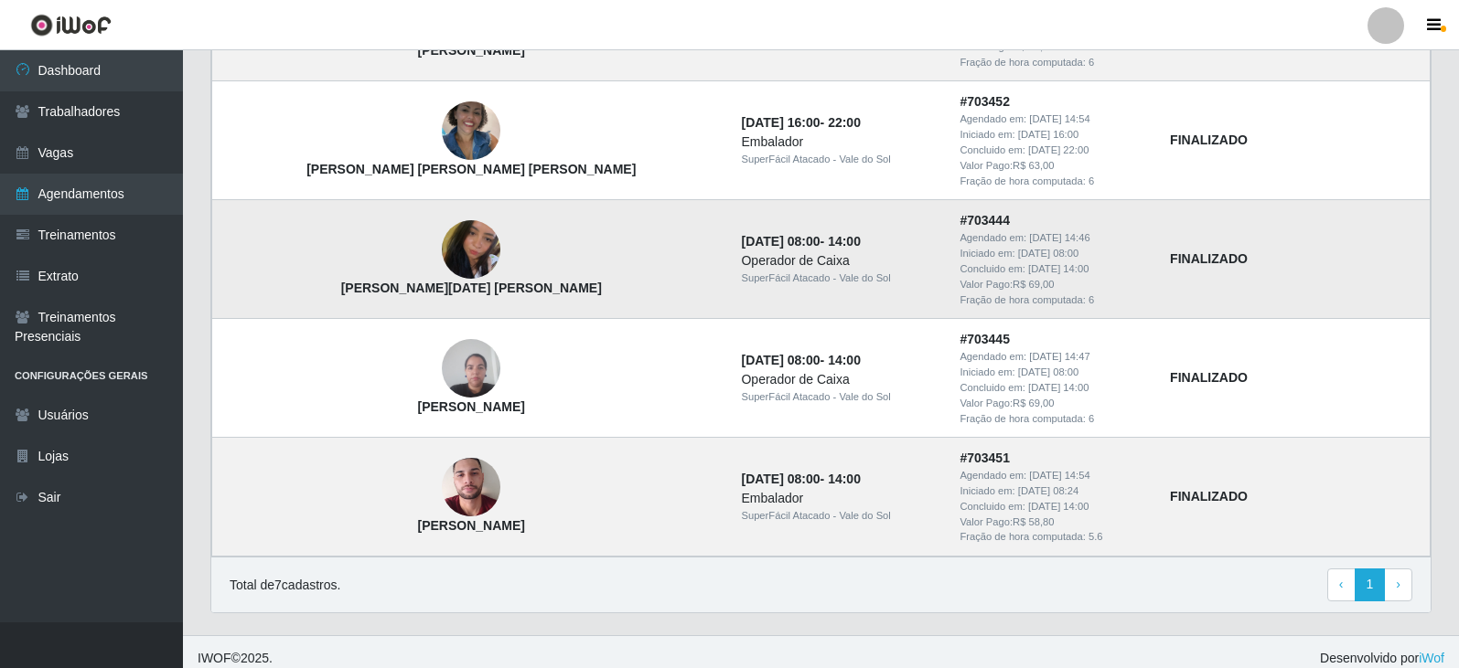
scroll to position [871, 0]
